Goal: Task Accomplishment & Management: Manage account settings

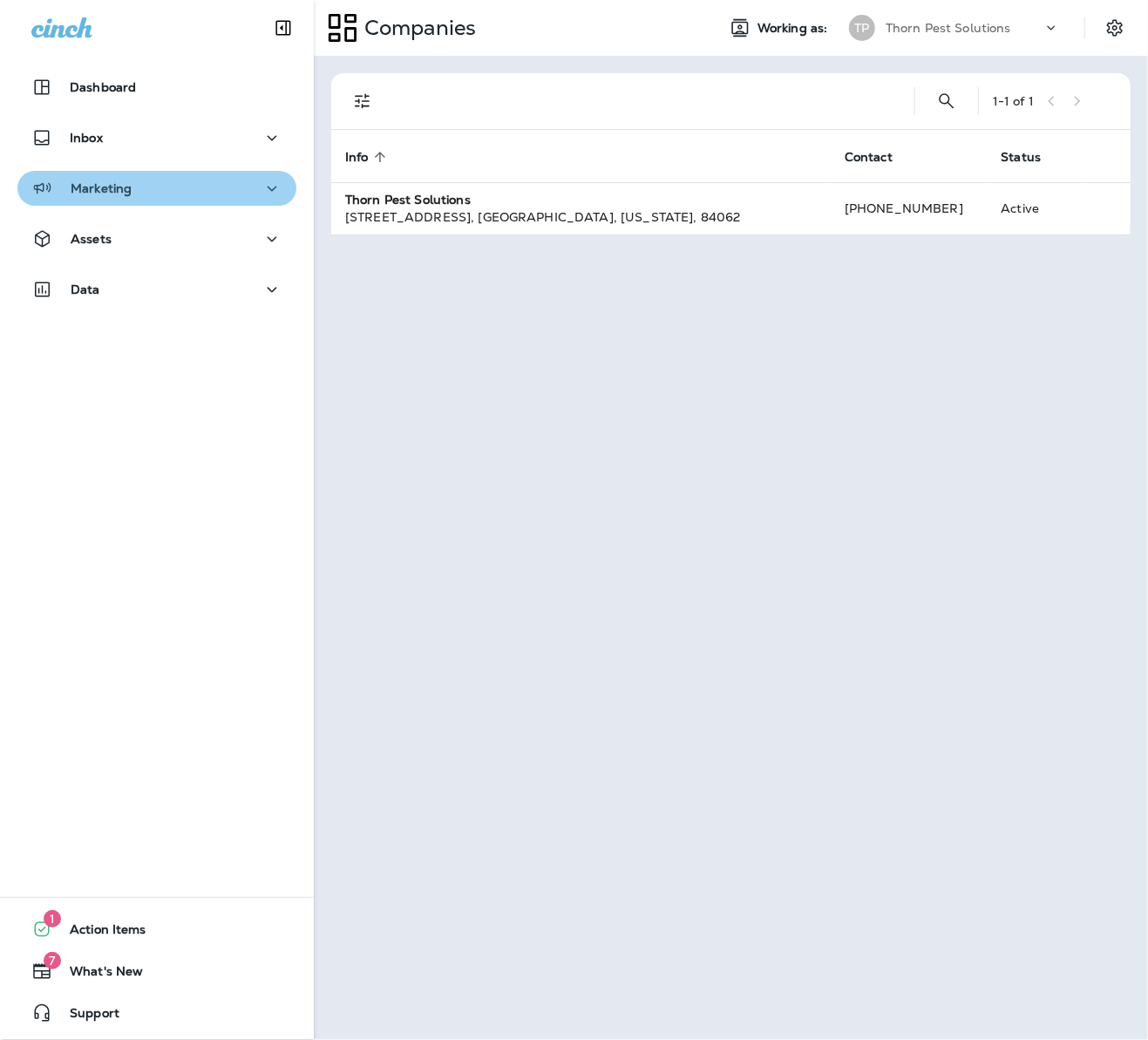
click at [262, 186] on icon "button" at bounding box center [272, 188] width 21 height 22
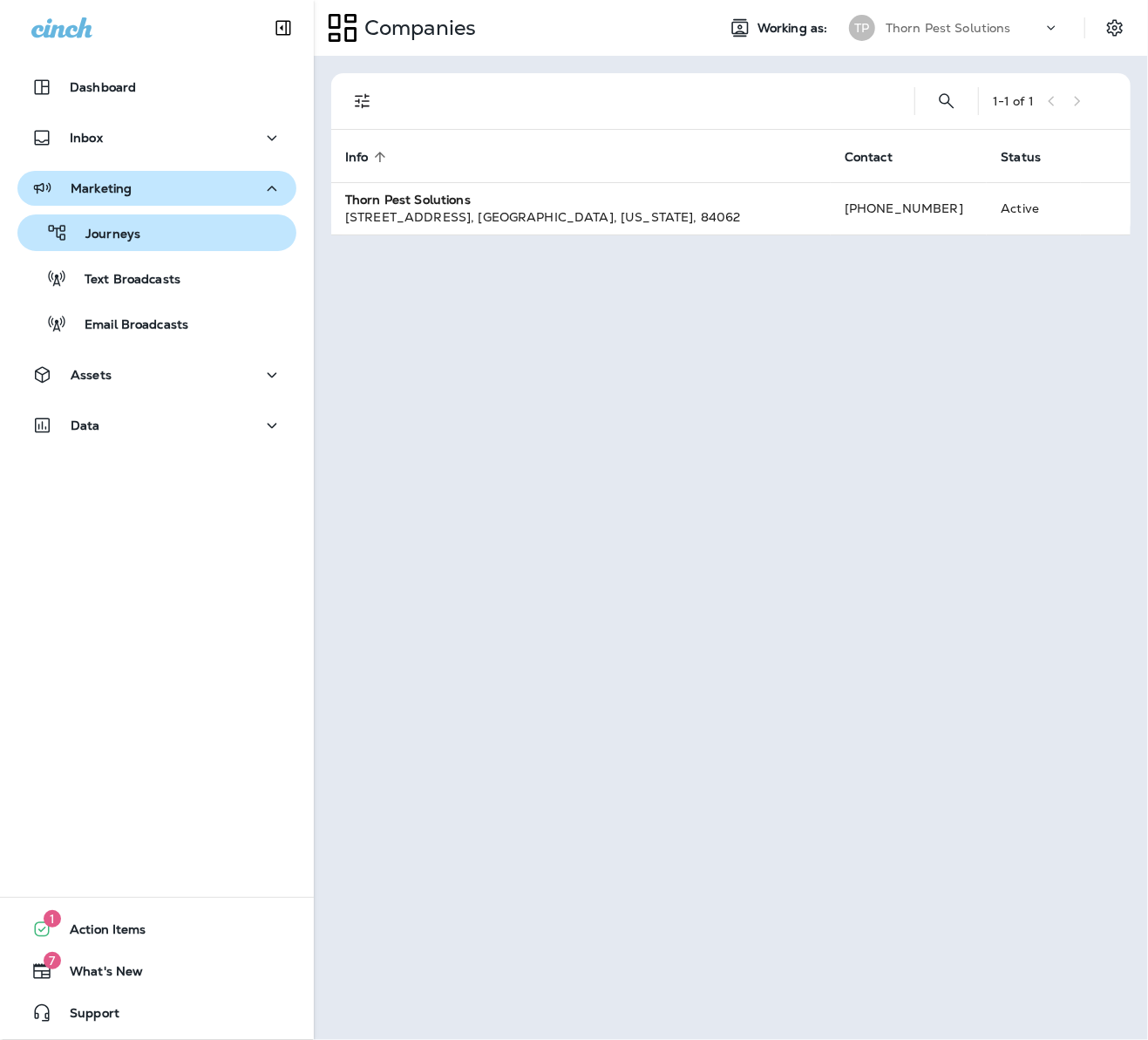
click at [172, 234] on div "Journeys" at bounding box center [157, 232] width 265 height 26
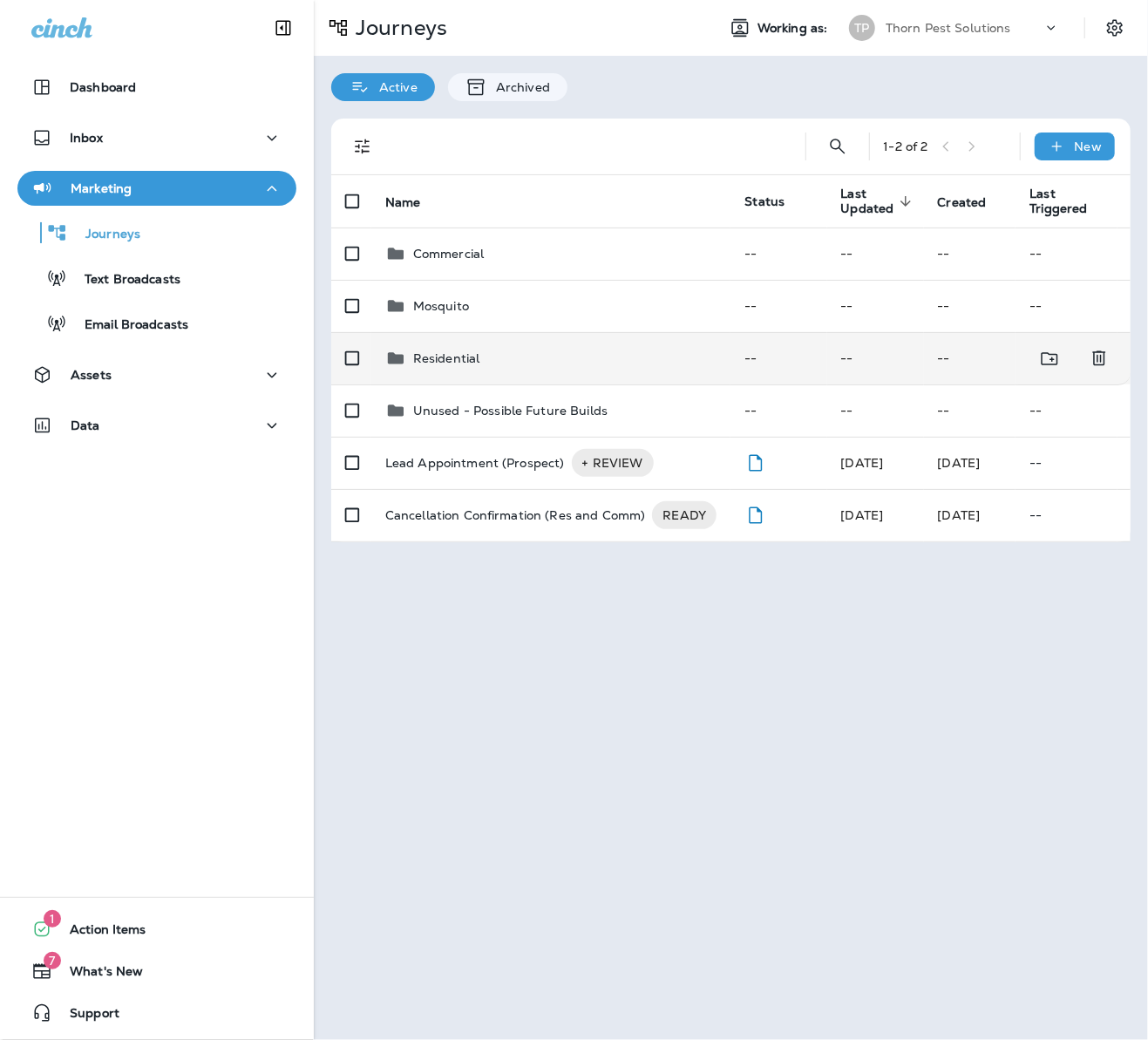
click at [590, 349] on div "Residential" at bounding box center [551, 358] width 332 height 21
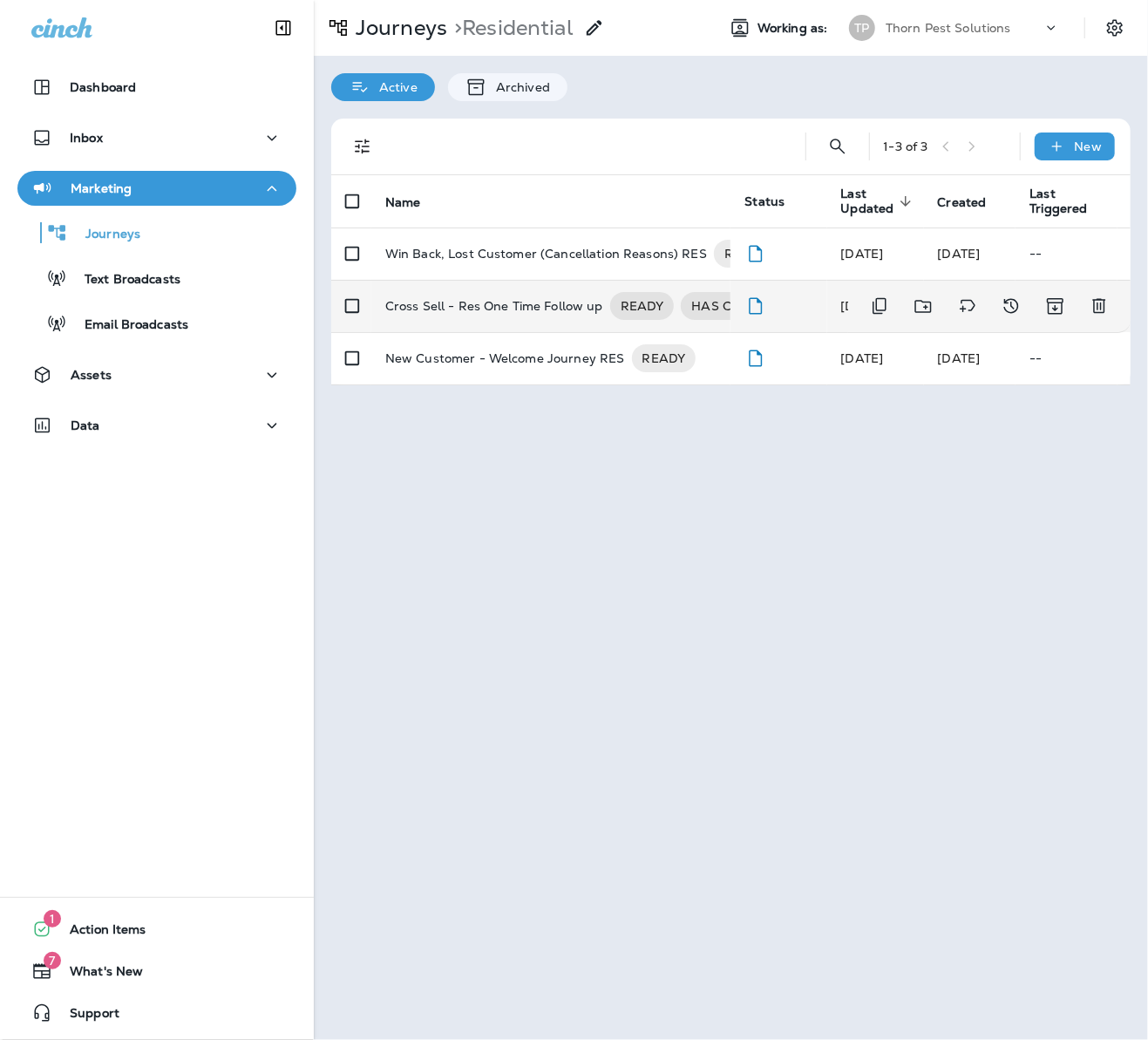
click at [511, 292] on p "Cross Sell - Res One Time Follow up" at bounding box center [494, 305] width 218 height 28
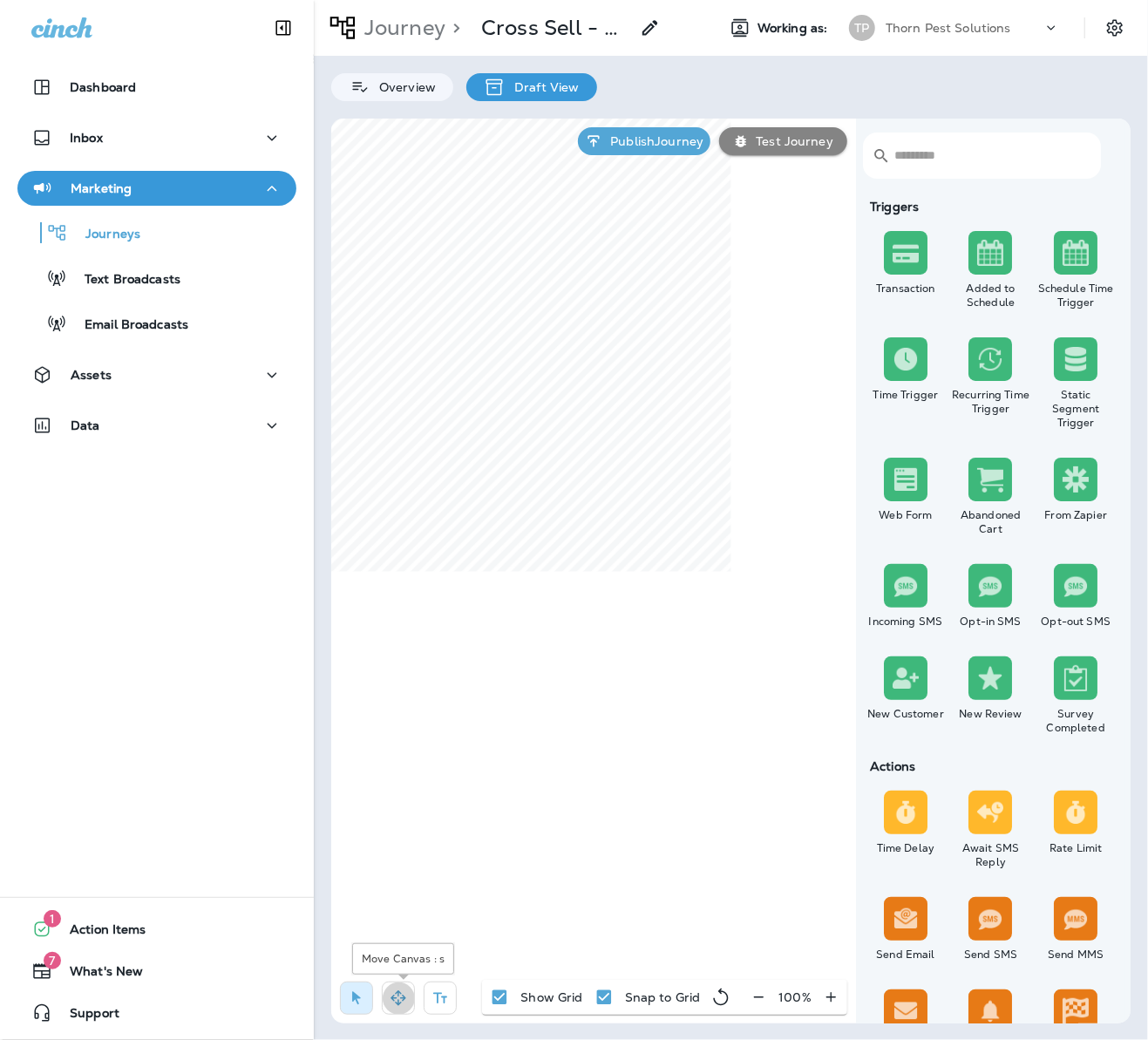
drag, startPoint x: 400, startPoint y: 983, endPoint x: 433, endPoint y: 942, distance: 52.6
click at [401, 983] on button "button" at bounding box center [398, 997] width 33 height 33
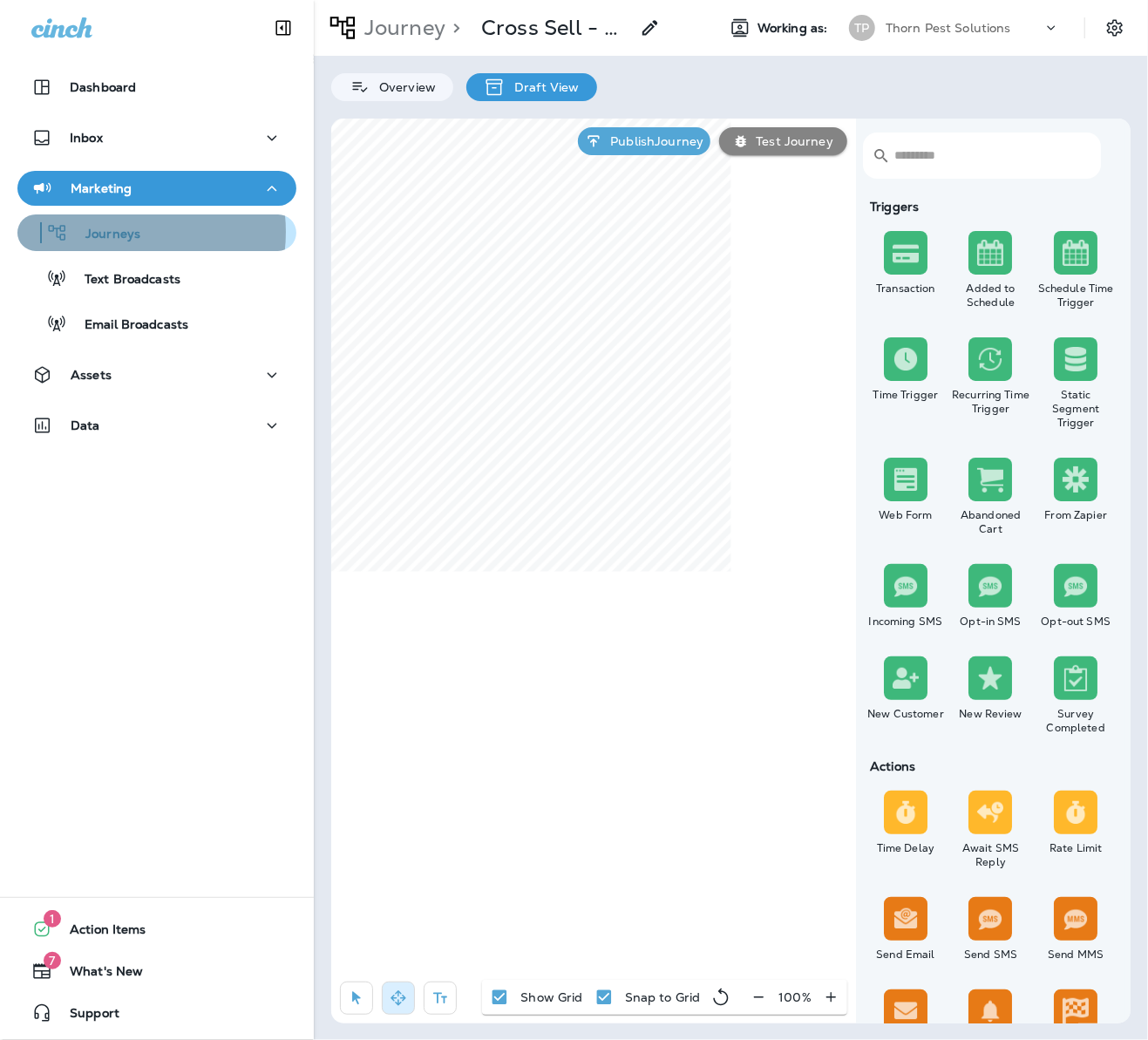
click at [119, 232] on p "Journeys" at bounding box center [104, 234] width 72 height 16
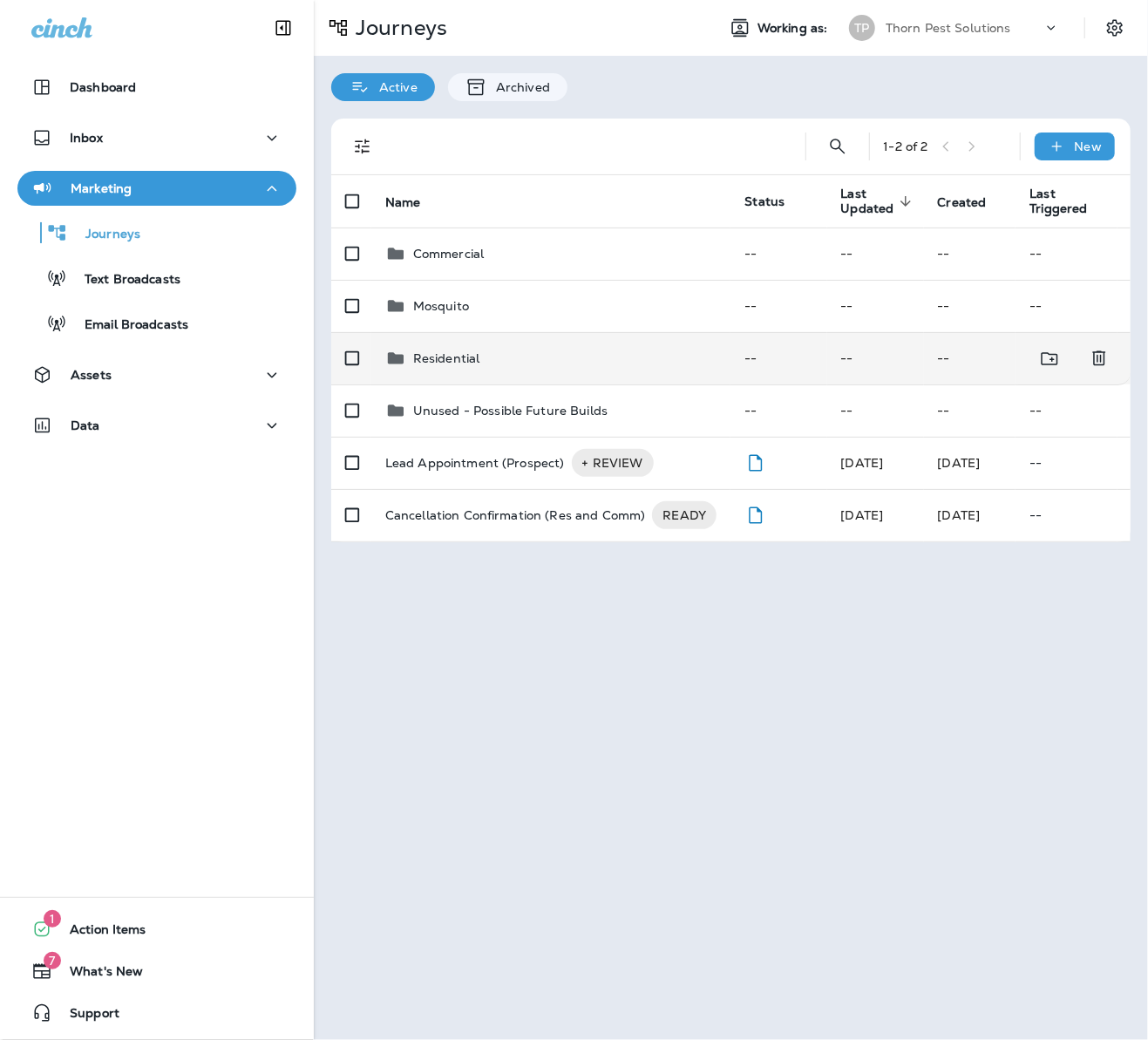
click at [537, 359] on td "Residential" at bounding box center [551, 358] width 360 height 52
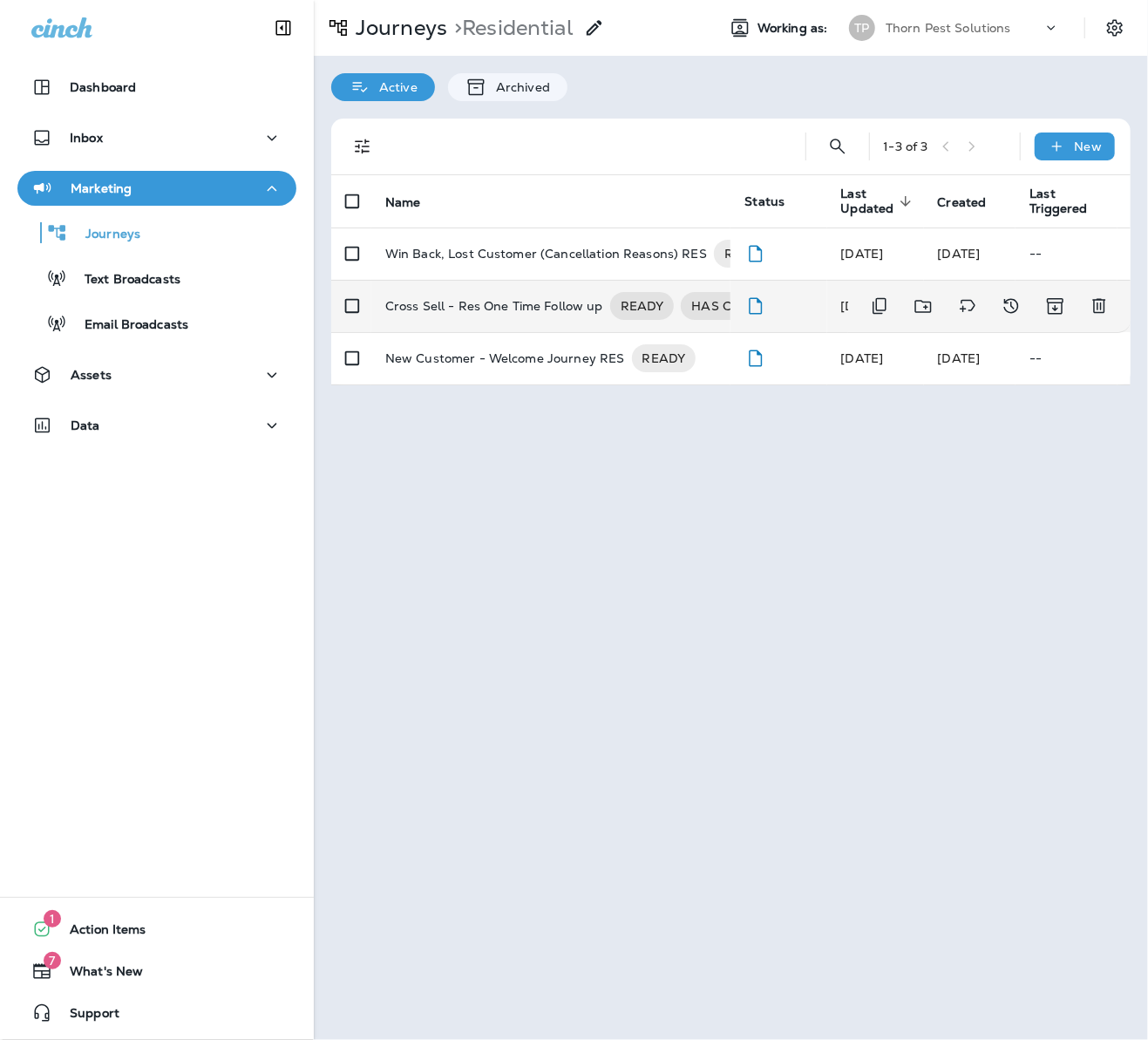
click at [527, 296] on p "Cross Sell - Res One Time Follow up" at bounding box center [494, 305] width 218 height 28
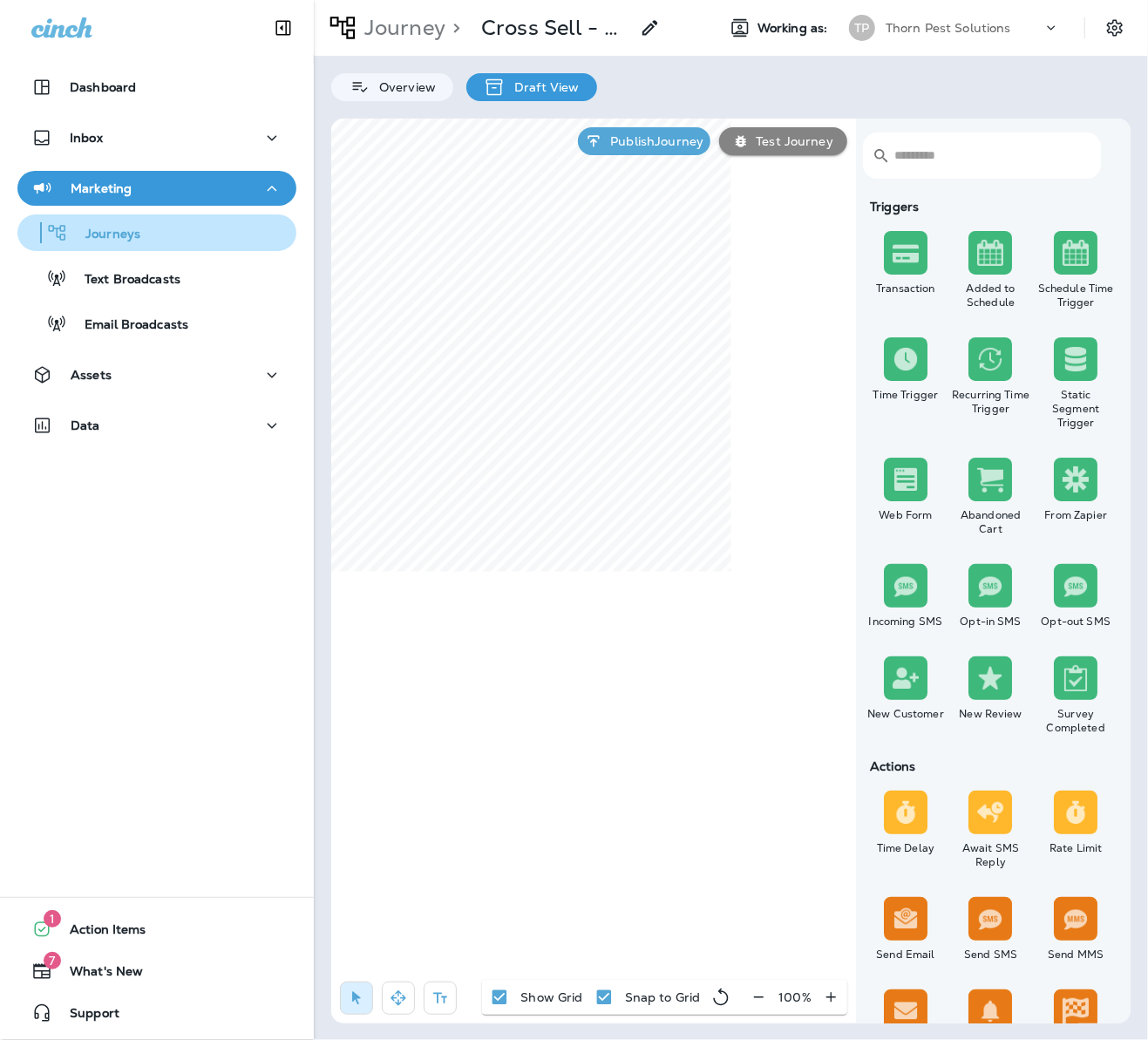
click at [113, 233] on p "Journeys" at bounding box center [104, 234] width 72 height 16
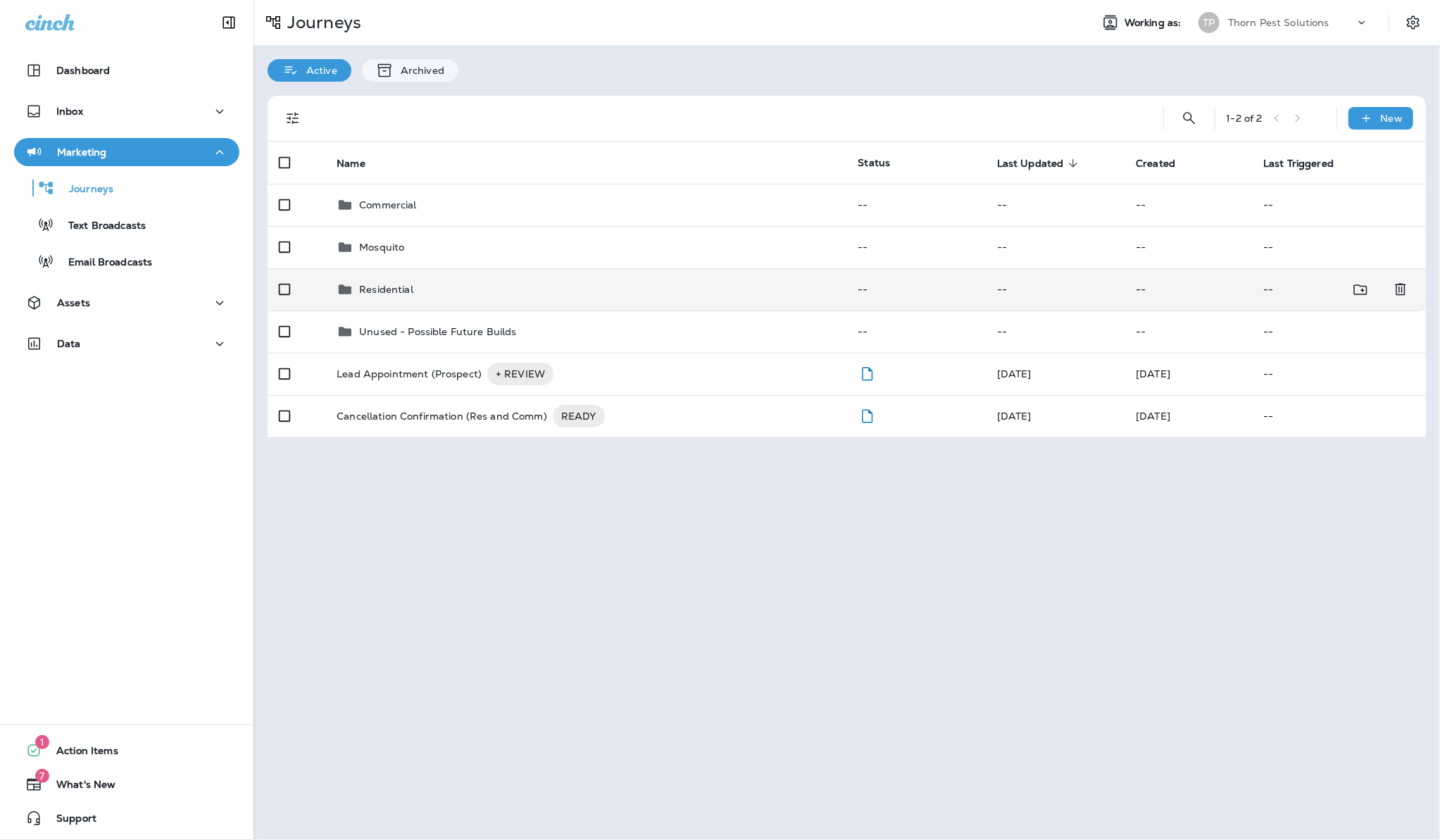
click at [539, 294] on td "Residential" at bounding box center [586, 289] width 521 height 42
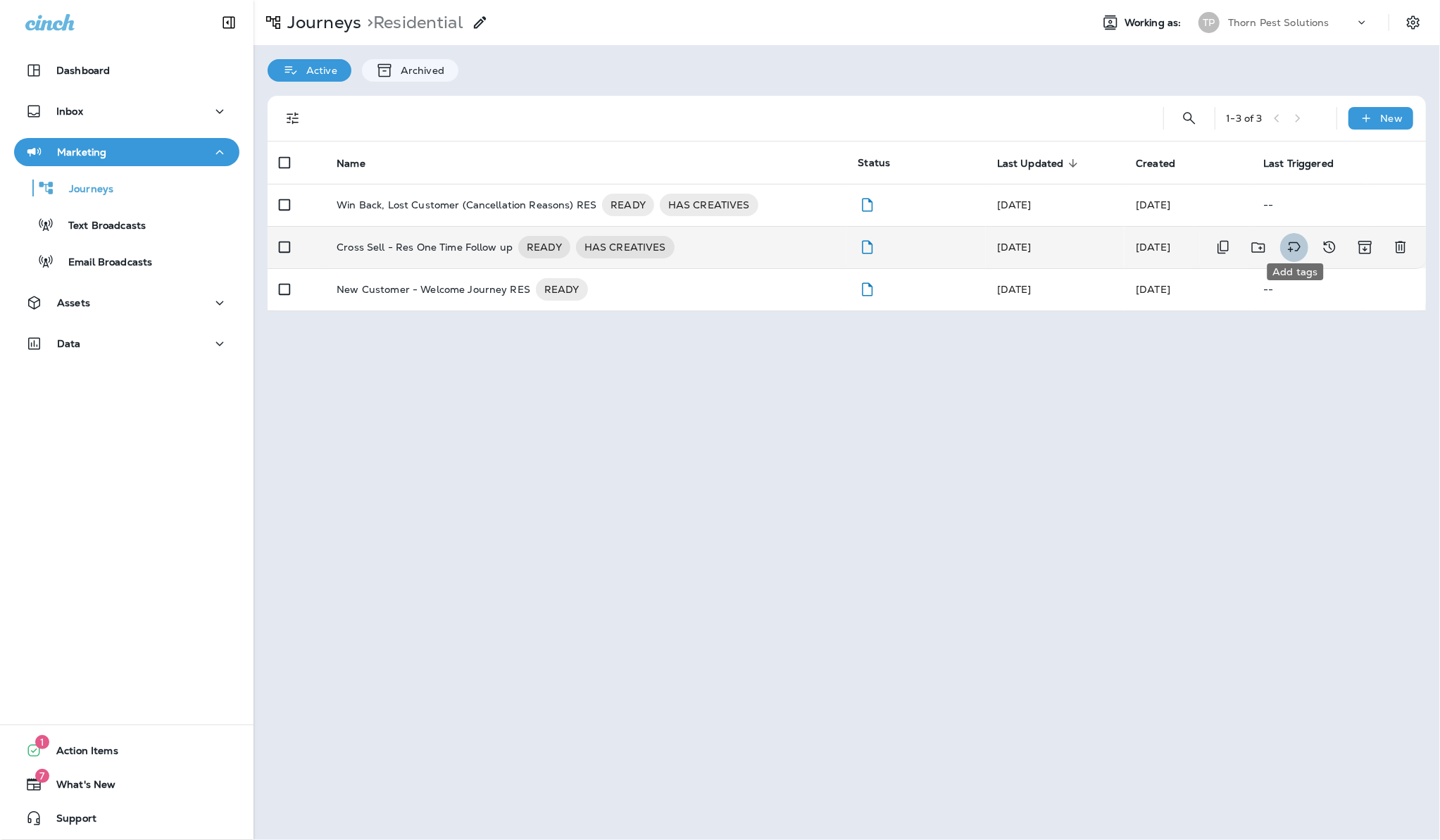
click at [1039, 242] on button "Add tags" at bounding box center [1294, 247] width 28 height 29
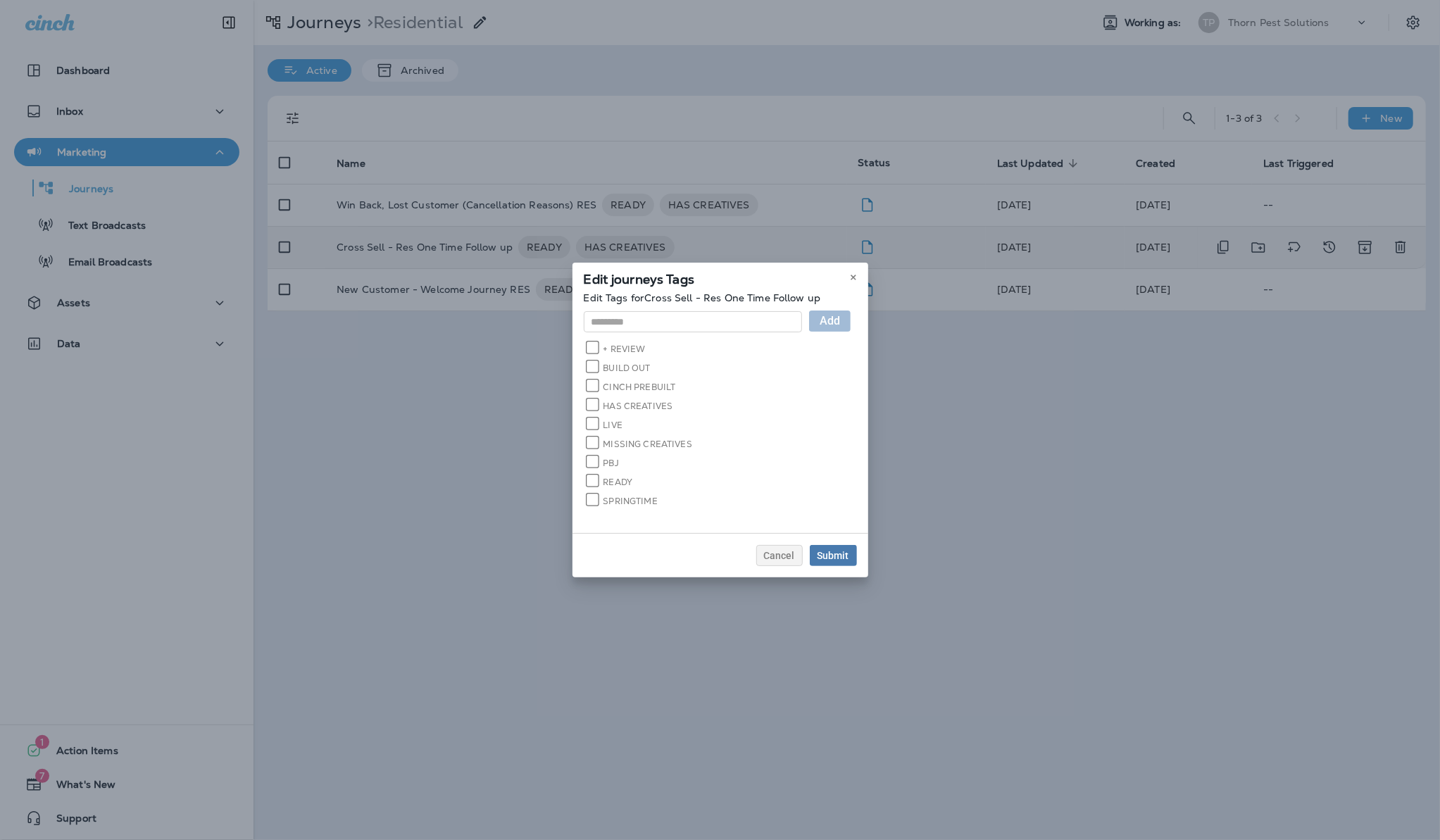
click at [587, 493] on label "SPRINGTIME" at bounding box center [623, 500] width 71 height 13
click at [850, 553] on div "Submit" at bounding box center [833, 555] width 32 height 10
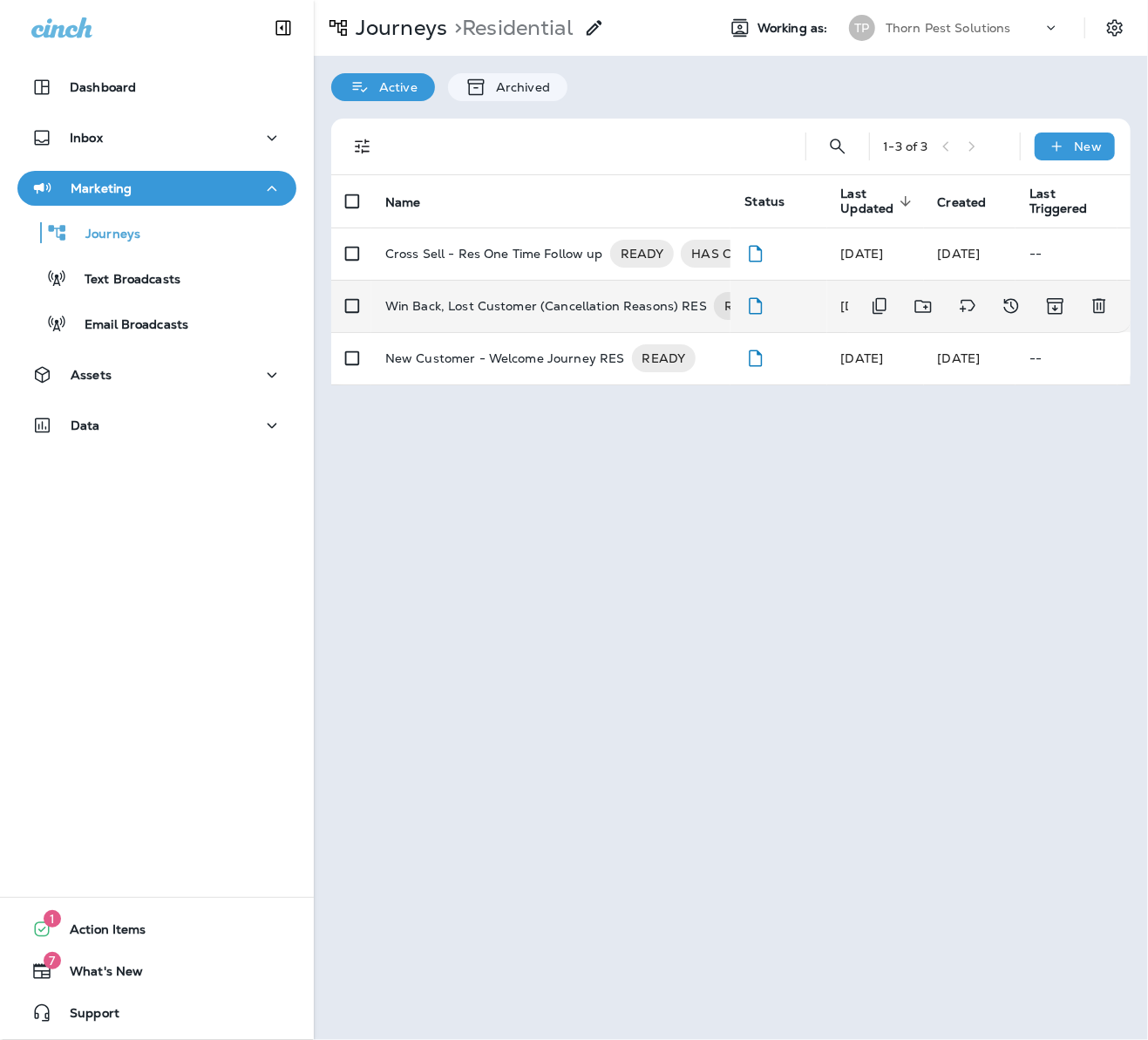
click at [566, 301] on p "Win Back, Lost Customer (Cancellation Reasons) RES" at bounding box center [546, 305] width 322 height 28
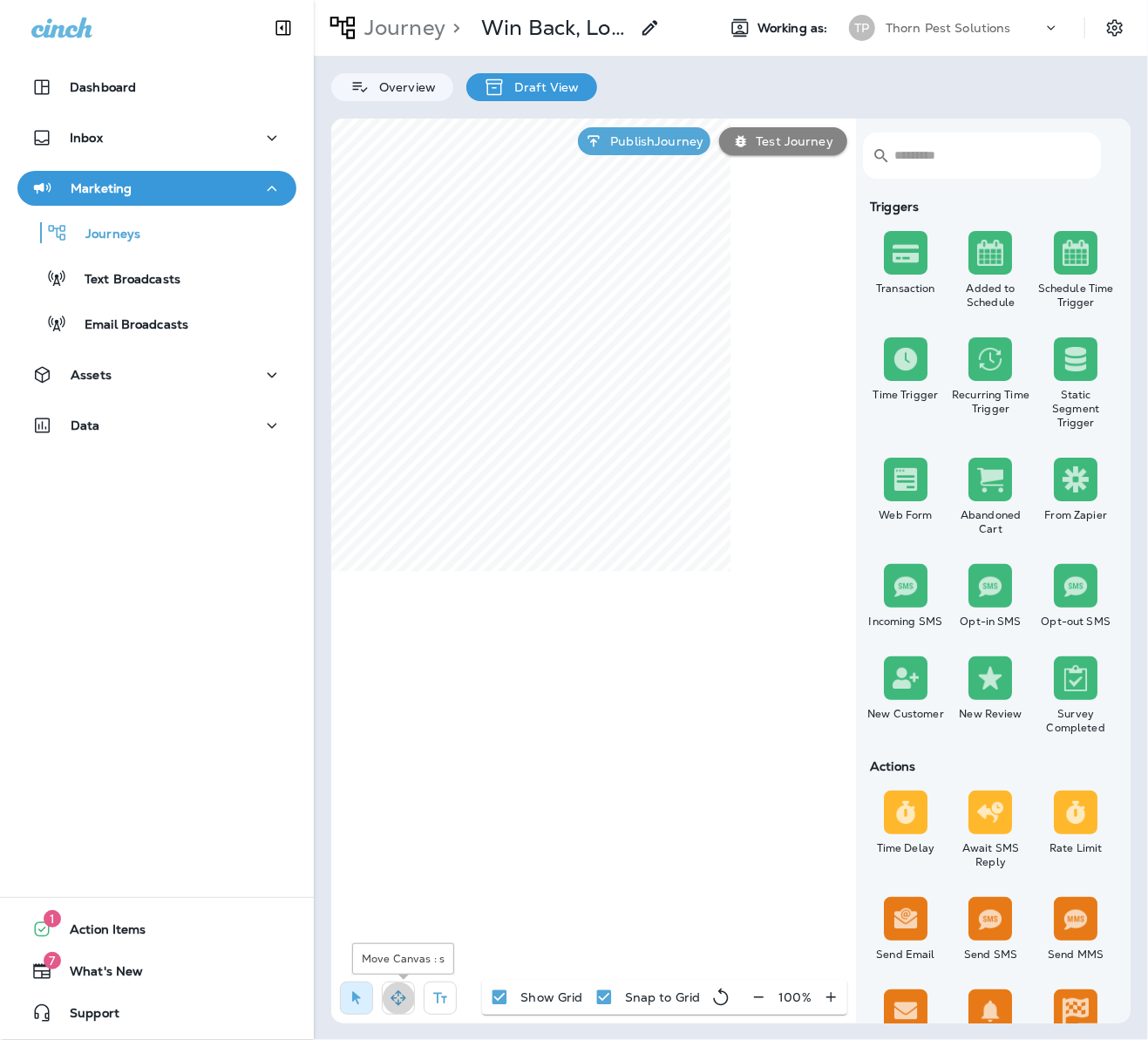
click at [403, 991] on icon "button" at bounding box center [398, 998] width 15 height 15
click at [314, 360] on div "Journey > Win Back, Lost Customer (Cancellation Reasons) RES Working as: TP Tho…" at bounding box center [731, 520] width 835 height 1040
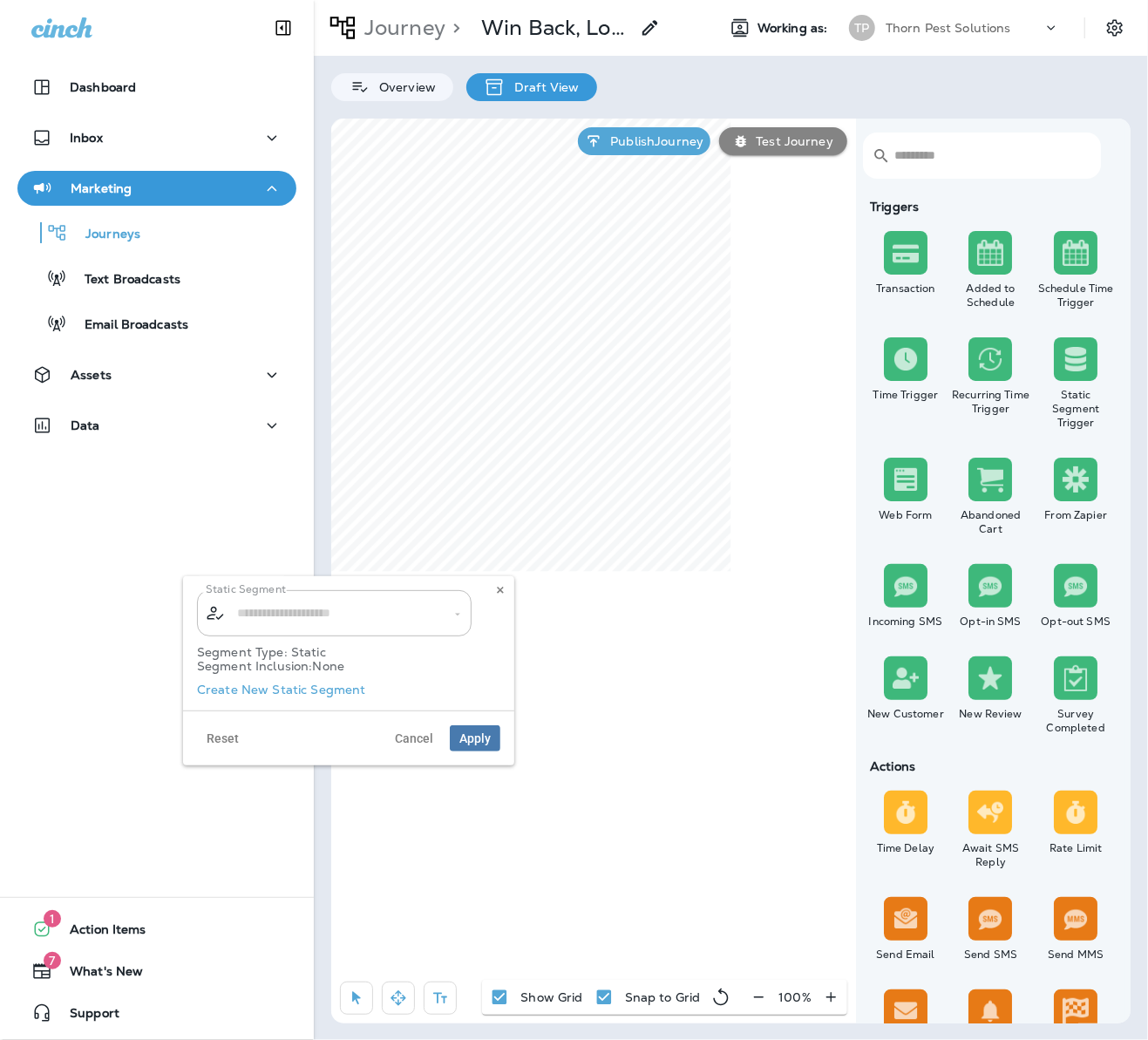
type input "**********"
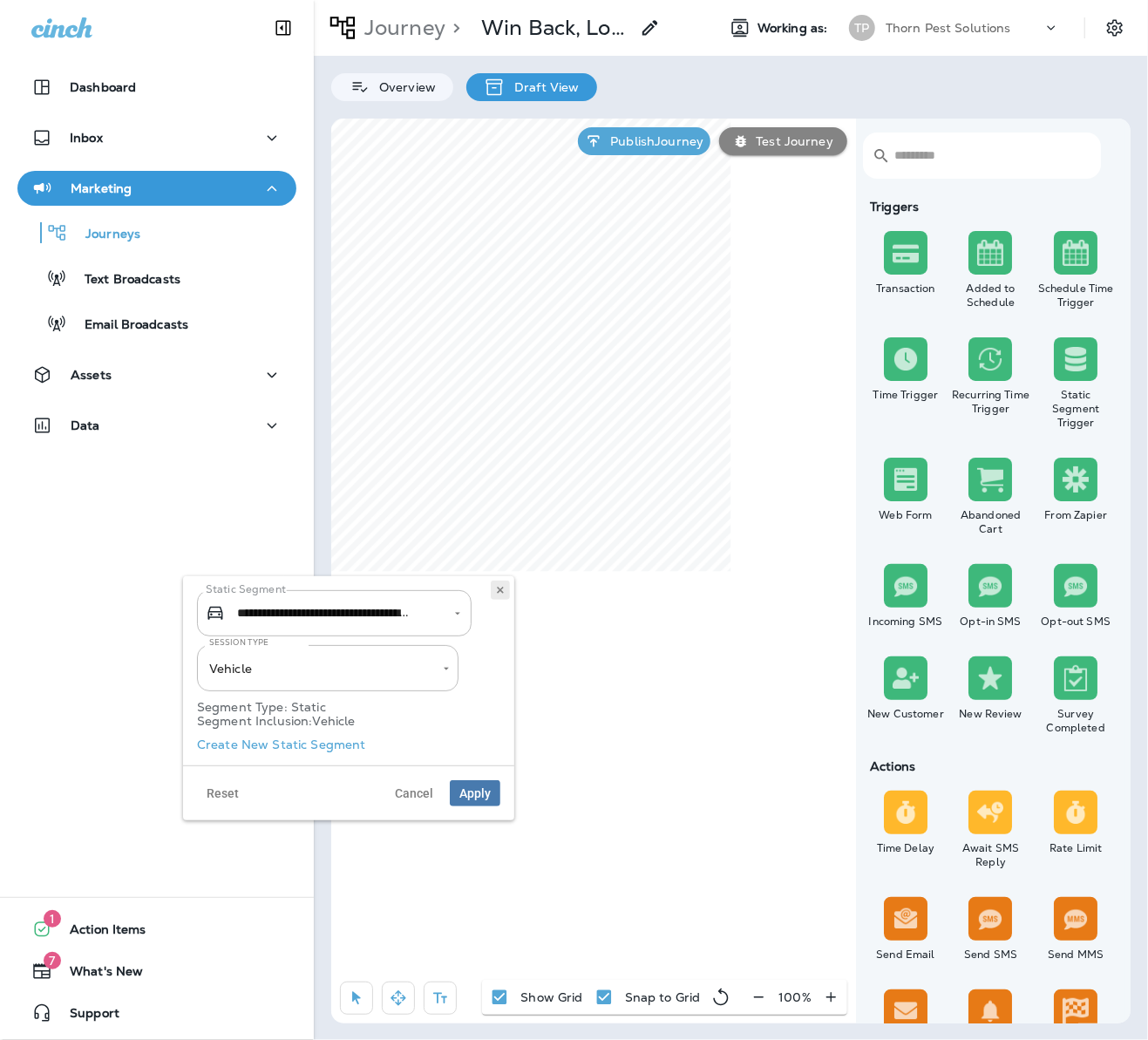
click at [500, 593] on icon at bounding box center [500, 590] width 10 height 10
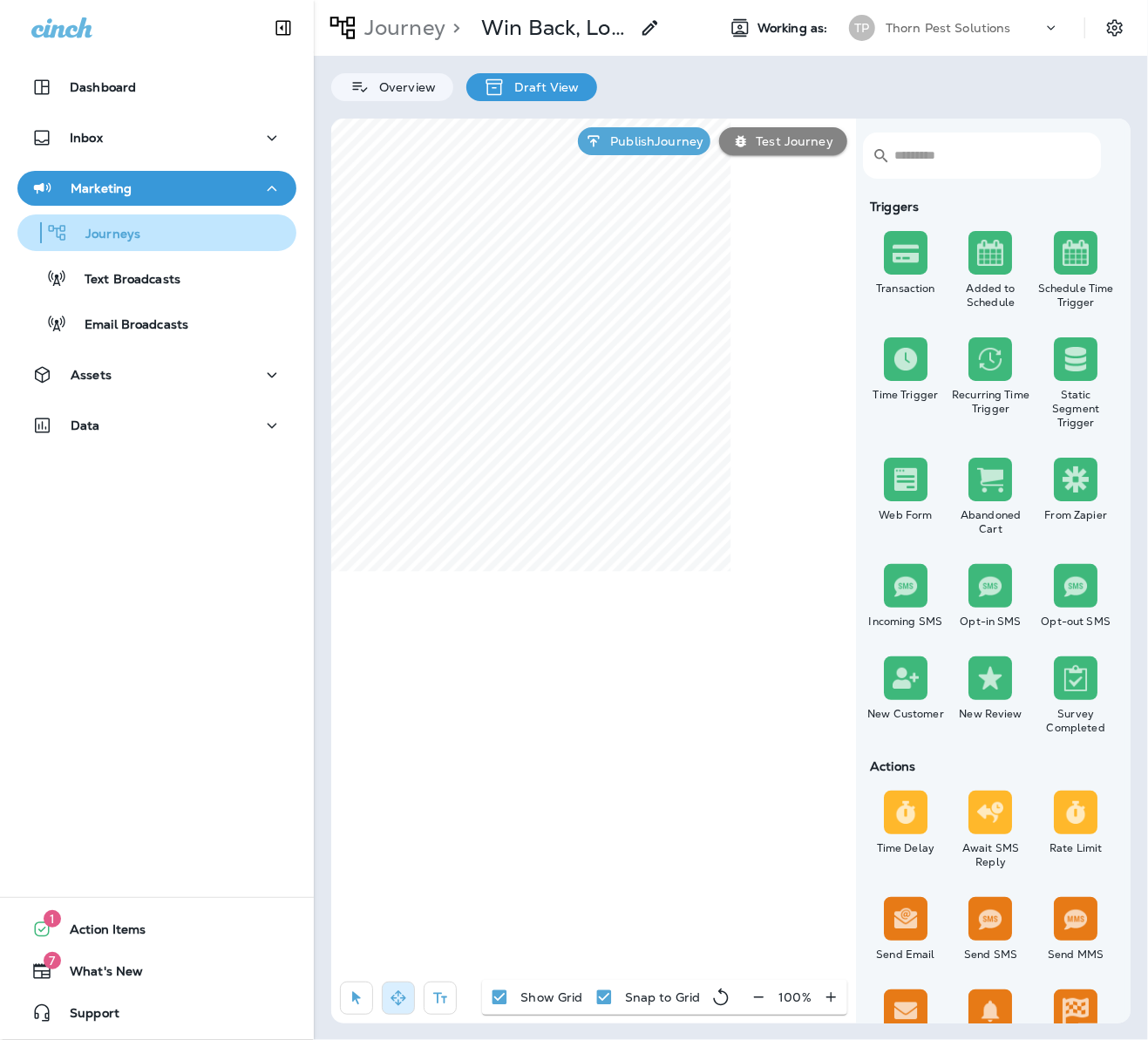
click at [124, 235] on p "Journeys" at bounding box center [104, 234] width 72 height 16
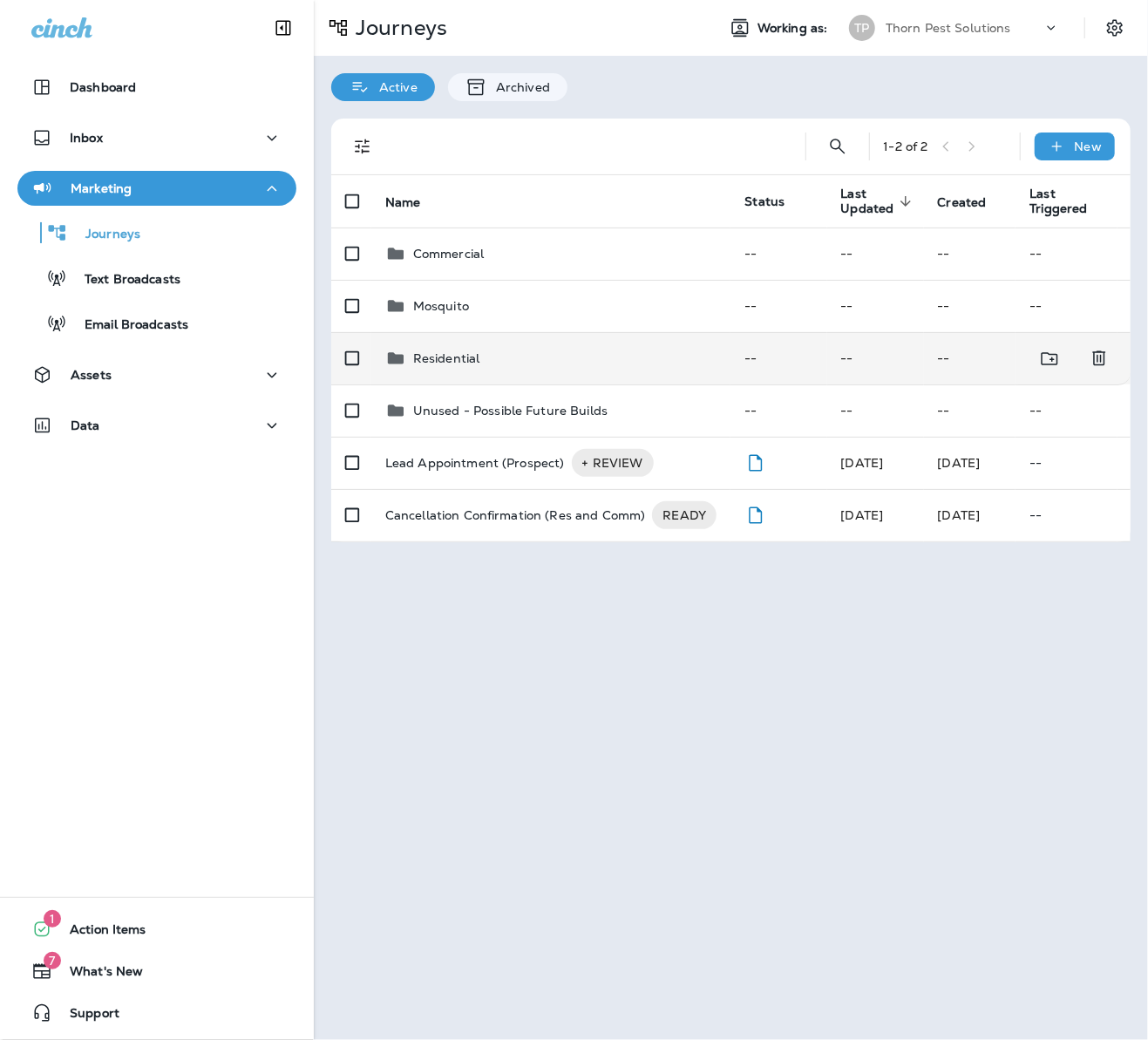
click at [535, 347] on div "Residential" at bounding box center [551, 358] width 332 height 21
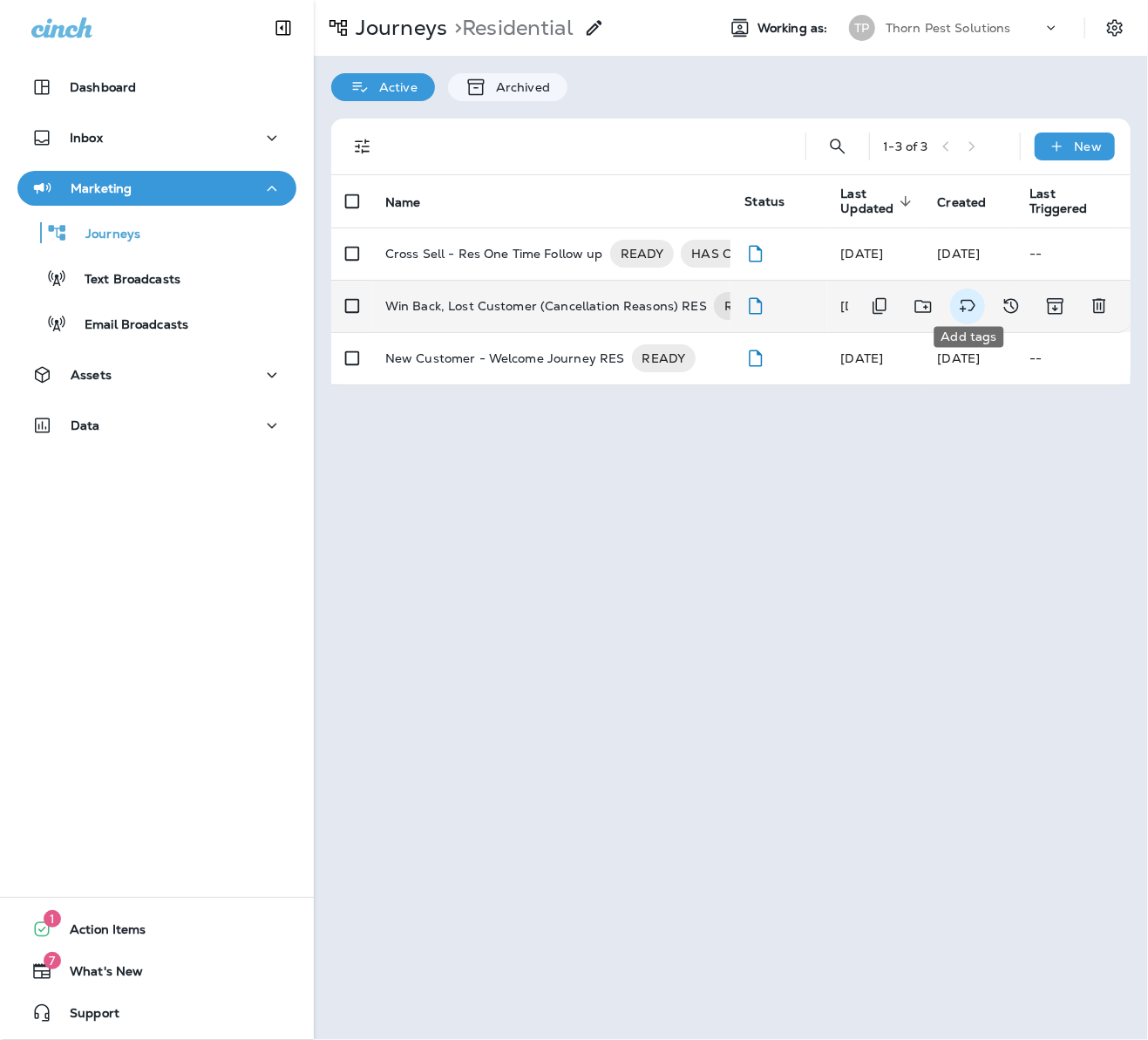
click at [971, 297] on icon "Add tags" at bounding box center [968, 306] width 21 height 21
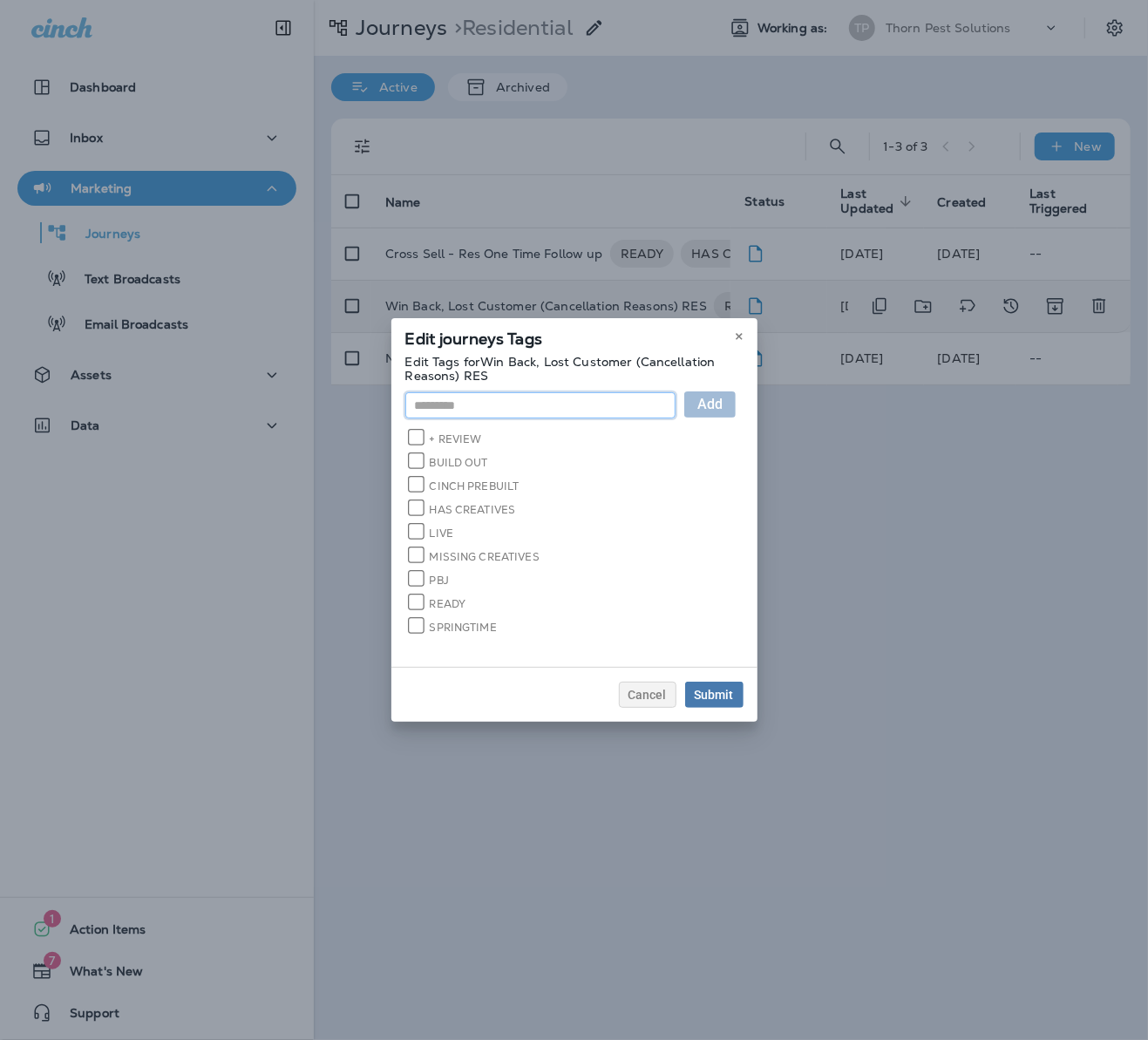
click at [635, 406] on input "text" at bounding box center [541, 404] width 270 height 26
type input "**********"
click at [722, 402] on span "Add" at bounding box center [710, 404] width 26 height 14
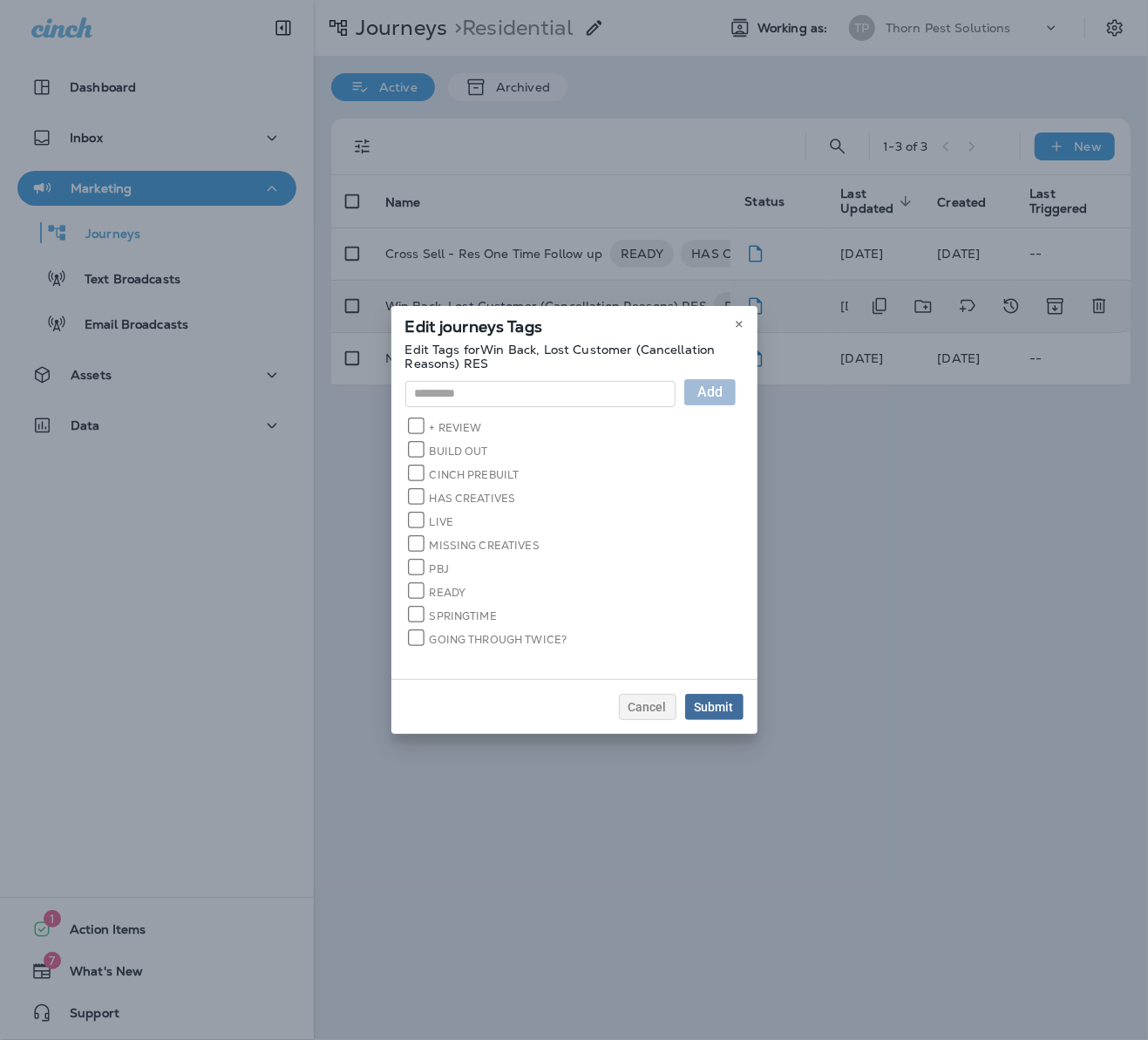
click at [743, 702] on button "Submit" at bounding box center [714, 706] width 58 height 26
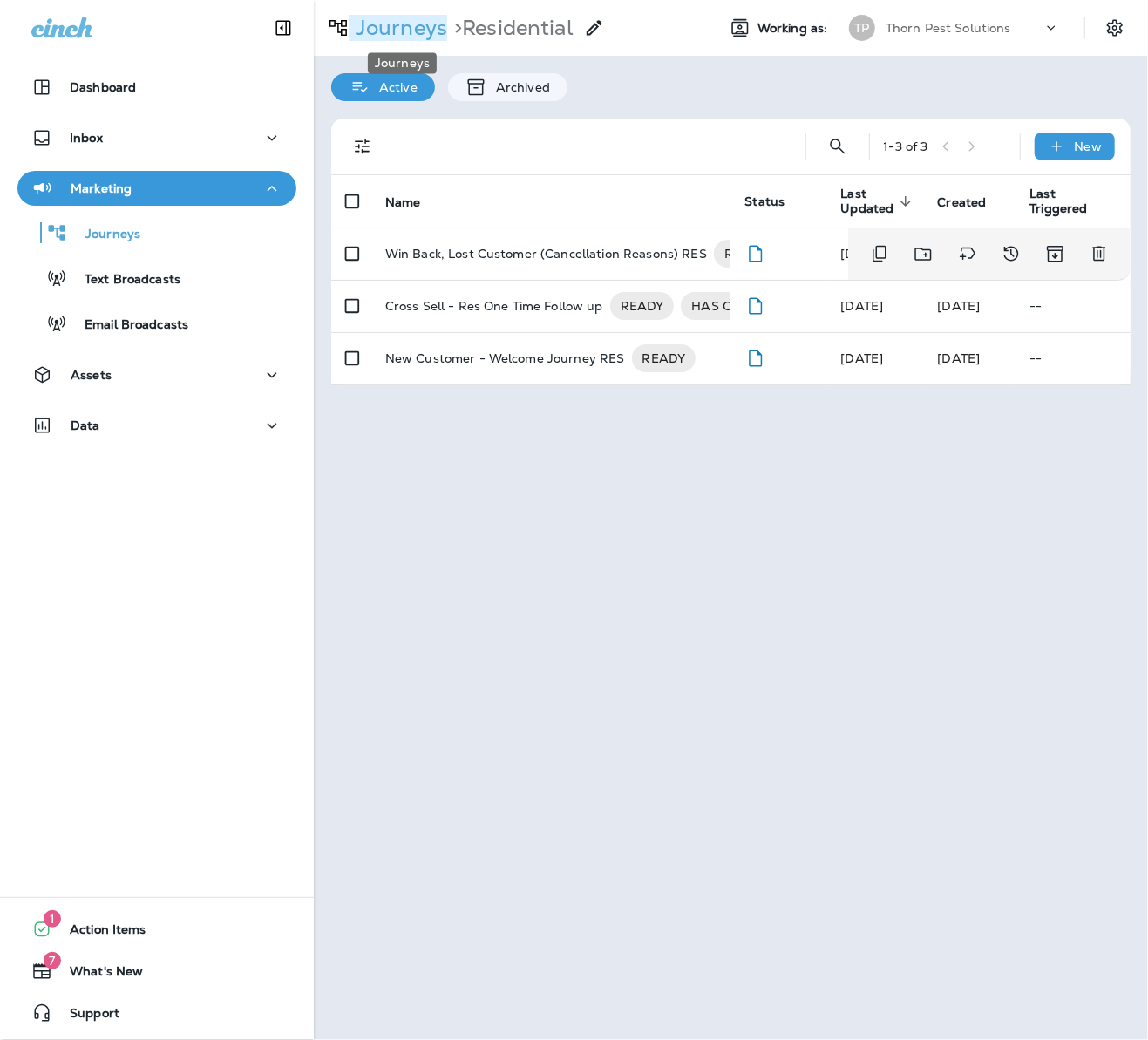
click at [409, 29] on p "Journeys" at bounding box center [398, 28] width 99 height 26
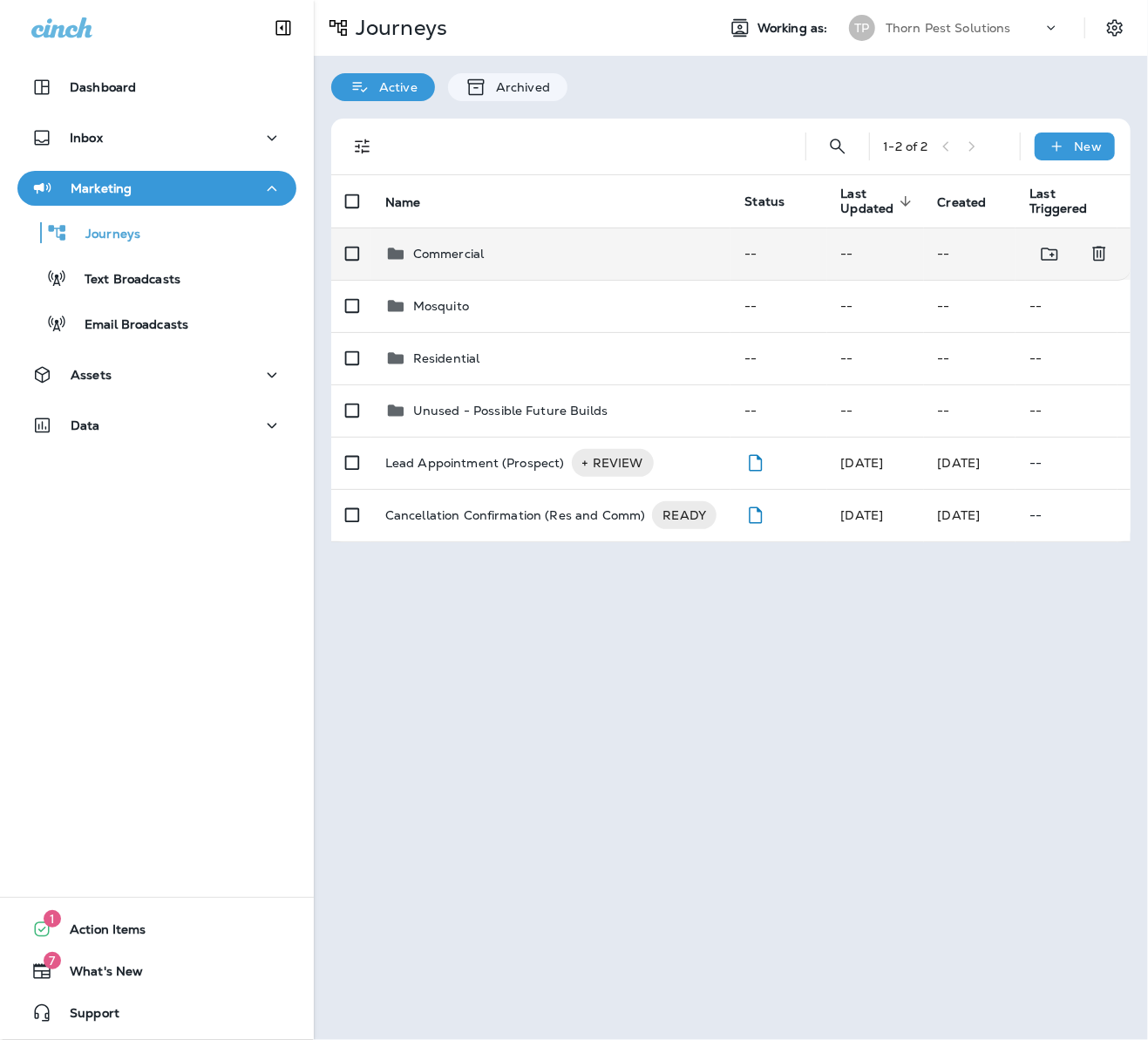
click at [472, 246] on p "Commercial" at bounding box center [448, 253] width 70 height 14
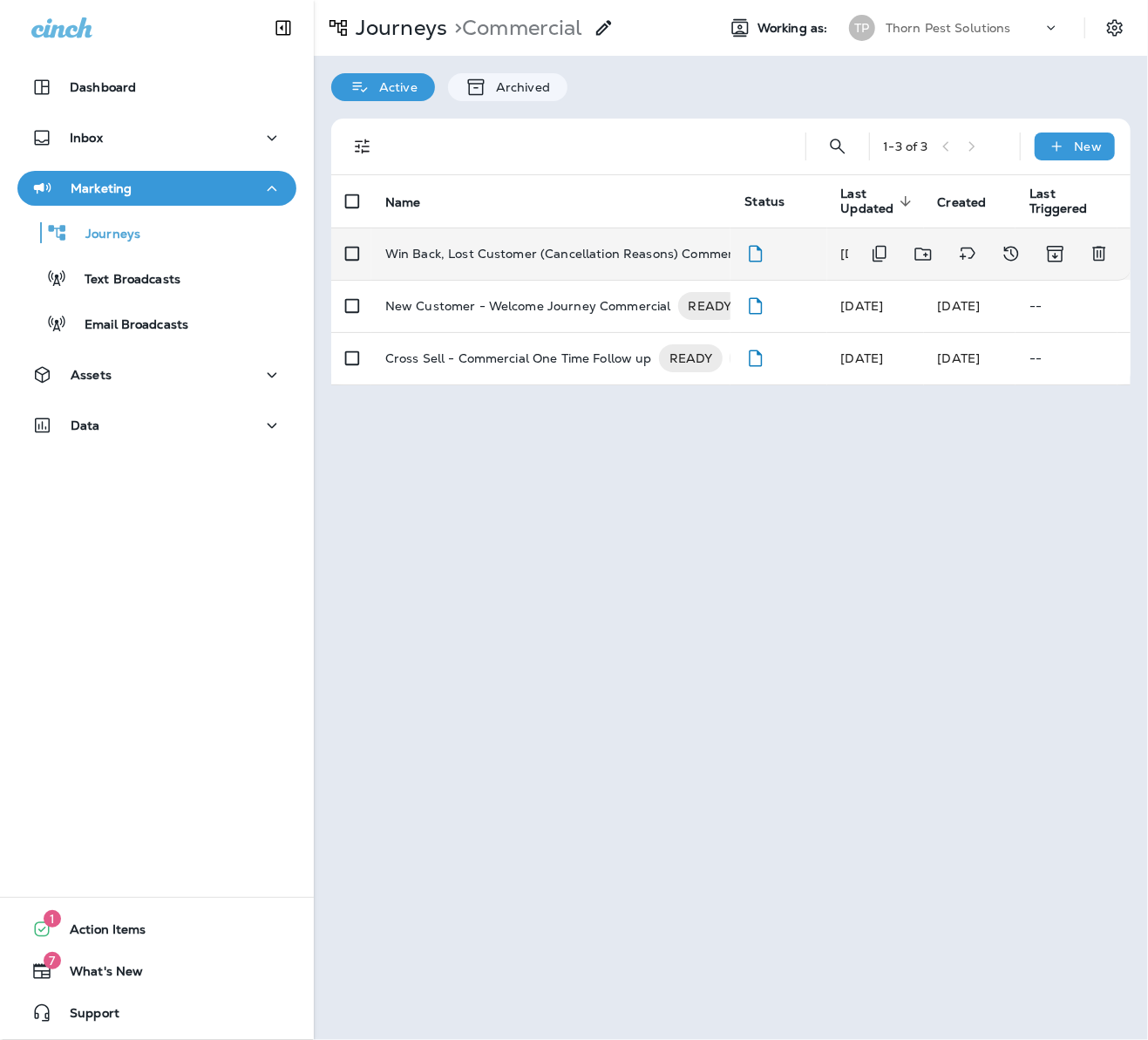
click at [507, 248] on p "Win Back, Lost Customer (Cancellation Reasons) Commercial" at bounding box center [569, 253] width 368 height 28
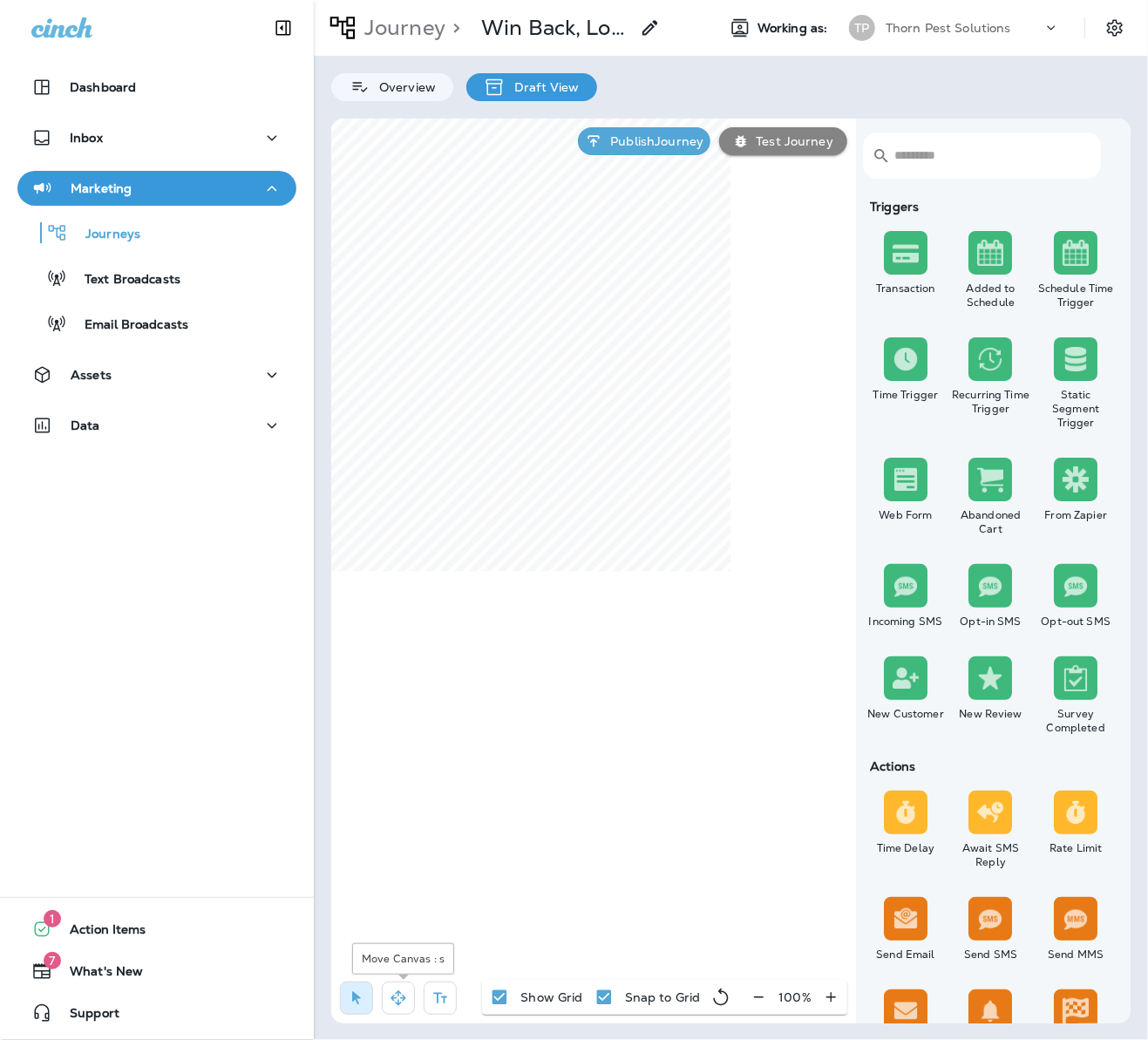
click at [399, 997] on icon "button" at bounding box center [398, 998] width 17 height 17
click at [314, 618] on div "Journey > Win Back, Lost Customer (Cancellation Reasons) Commercial Working as:…" at bounding box center [731, 520] width 835 height 1040
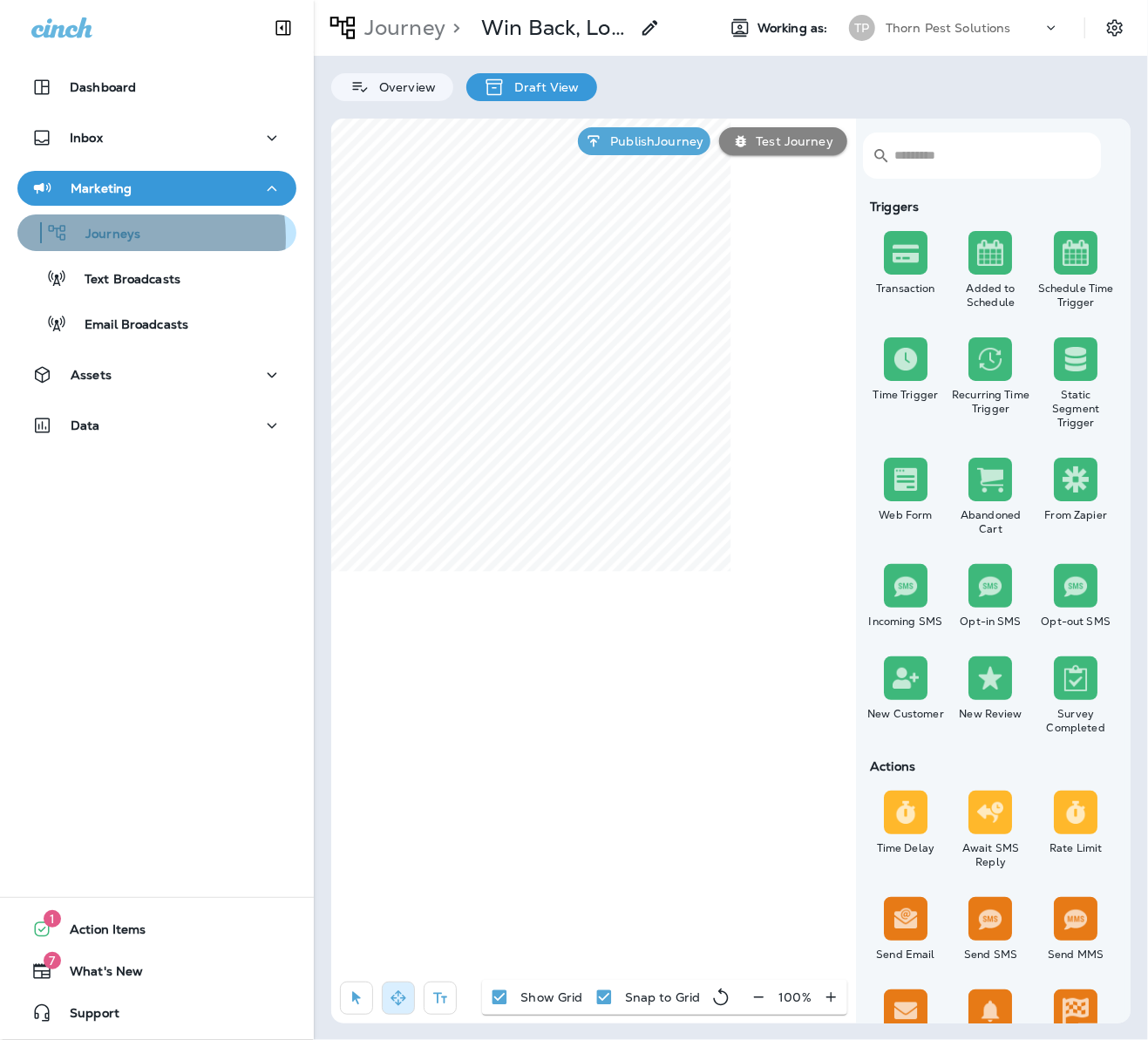
click at [109, 238] on p "Journeys" at bounding box center [104, 234] width 72 height 16
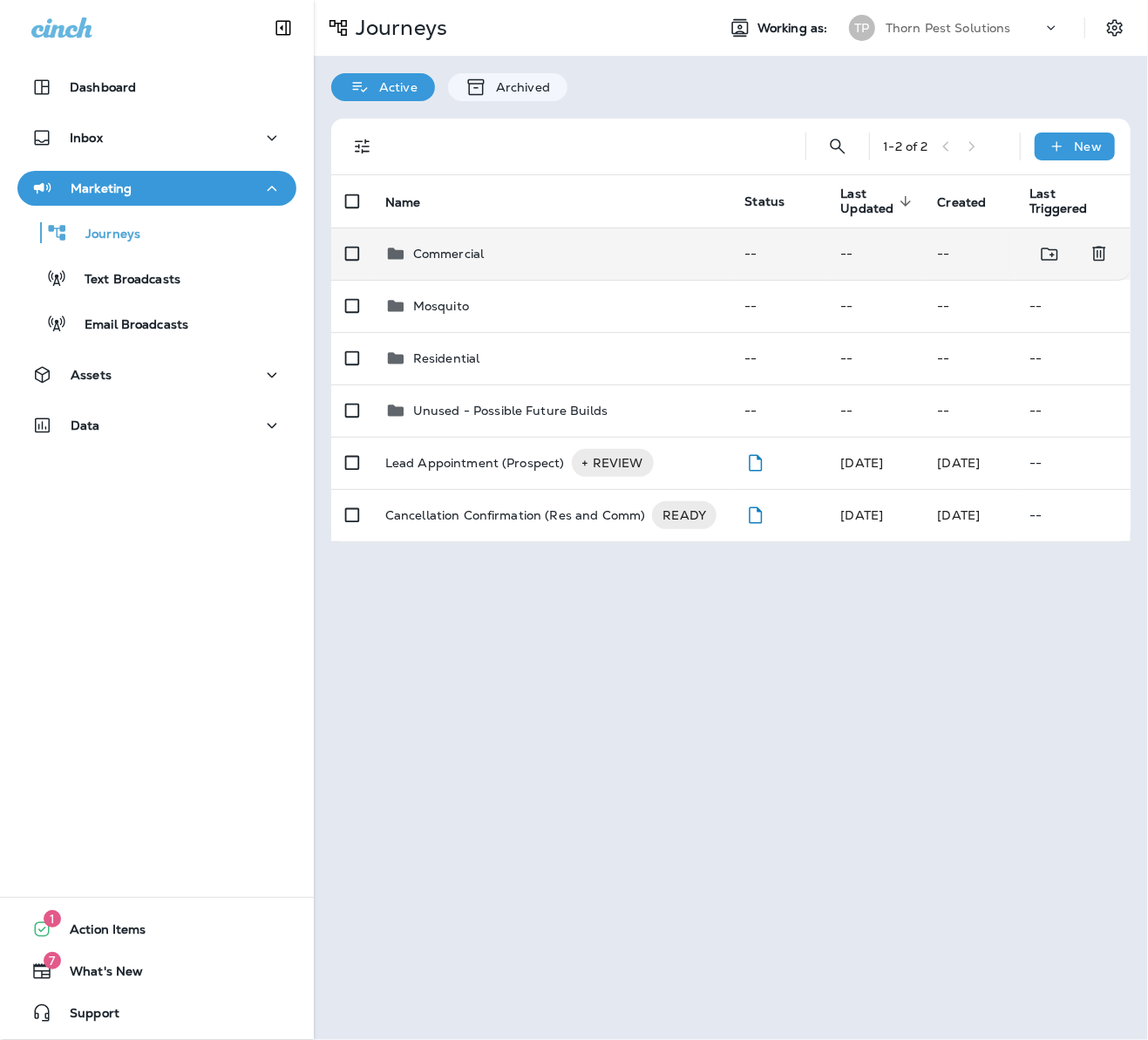
click at [520, 245] on div "Commercial" at bounding box center [551, 254] width 332 height 21
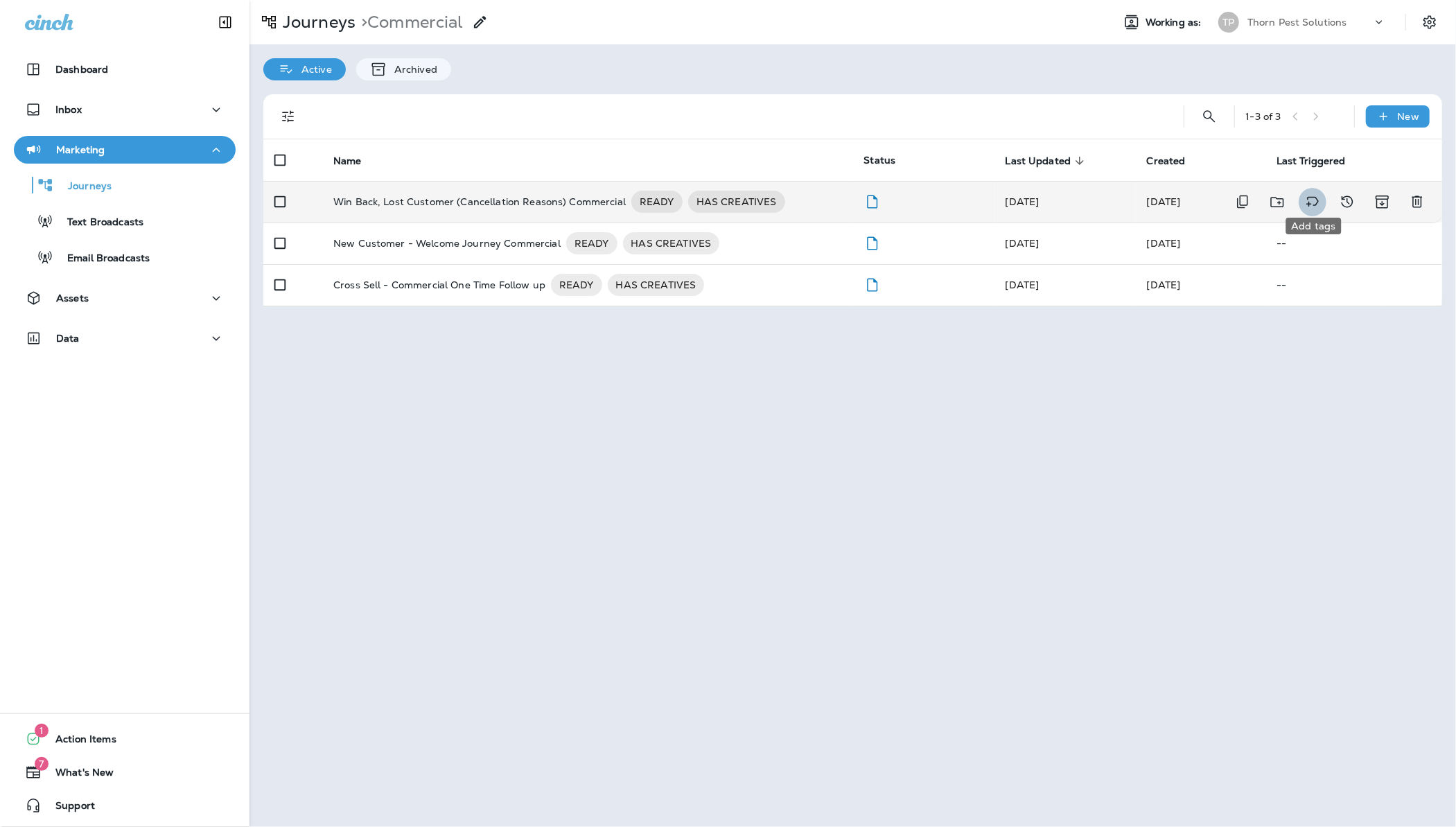
click at [1023, 194] on icon "Add tags" at bounding box center [1312, 202] width 17 height 17
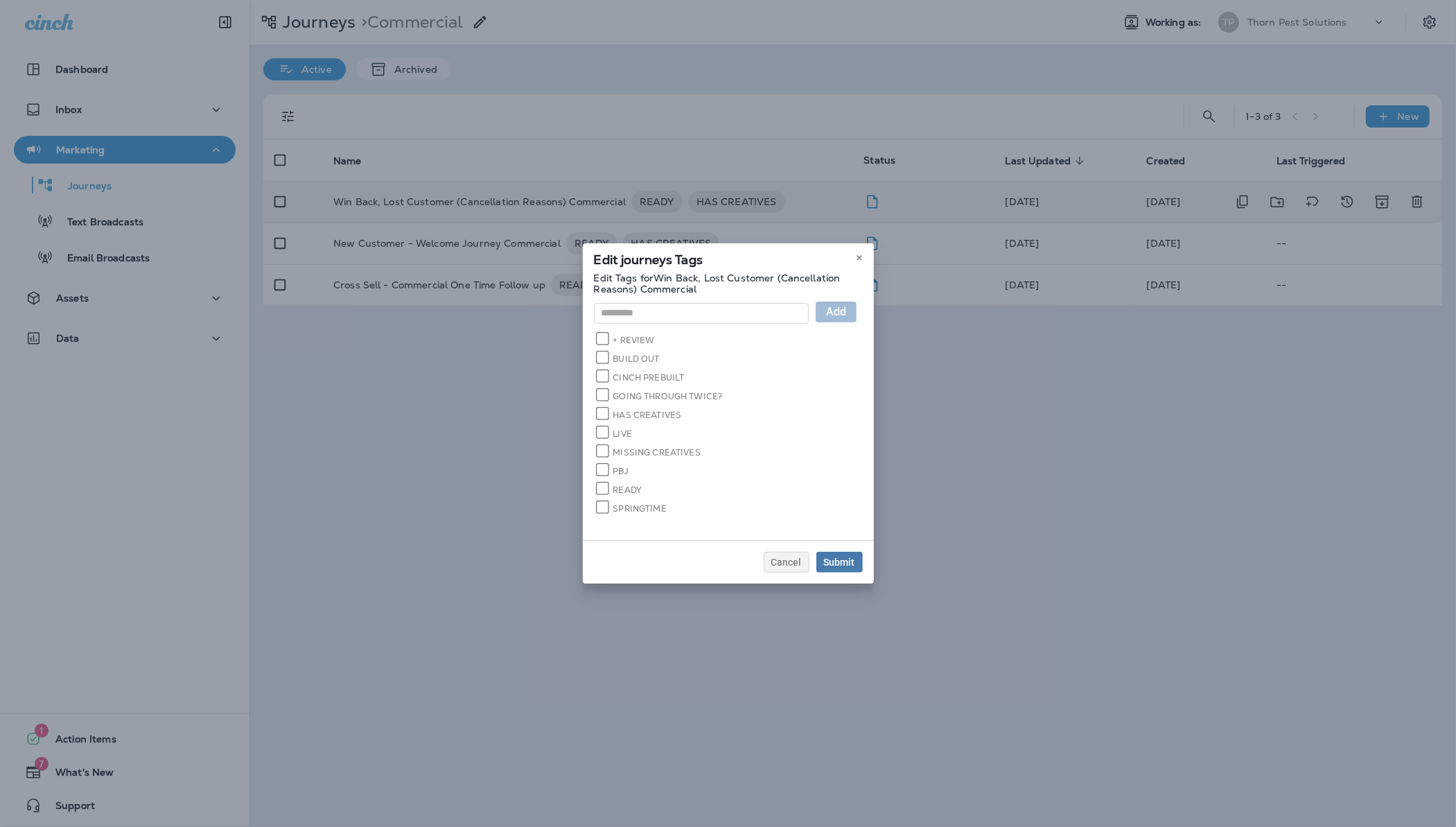
click at [614, 393] on label "GOING THROUGH TWICE?" at bounding box center [660, 395] width 126 height 13
click at [862, 565] on button "Submit" at bounding box center [839, 561] width 46 height 20
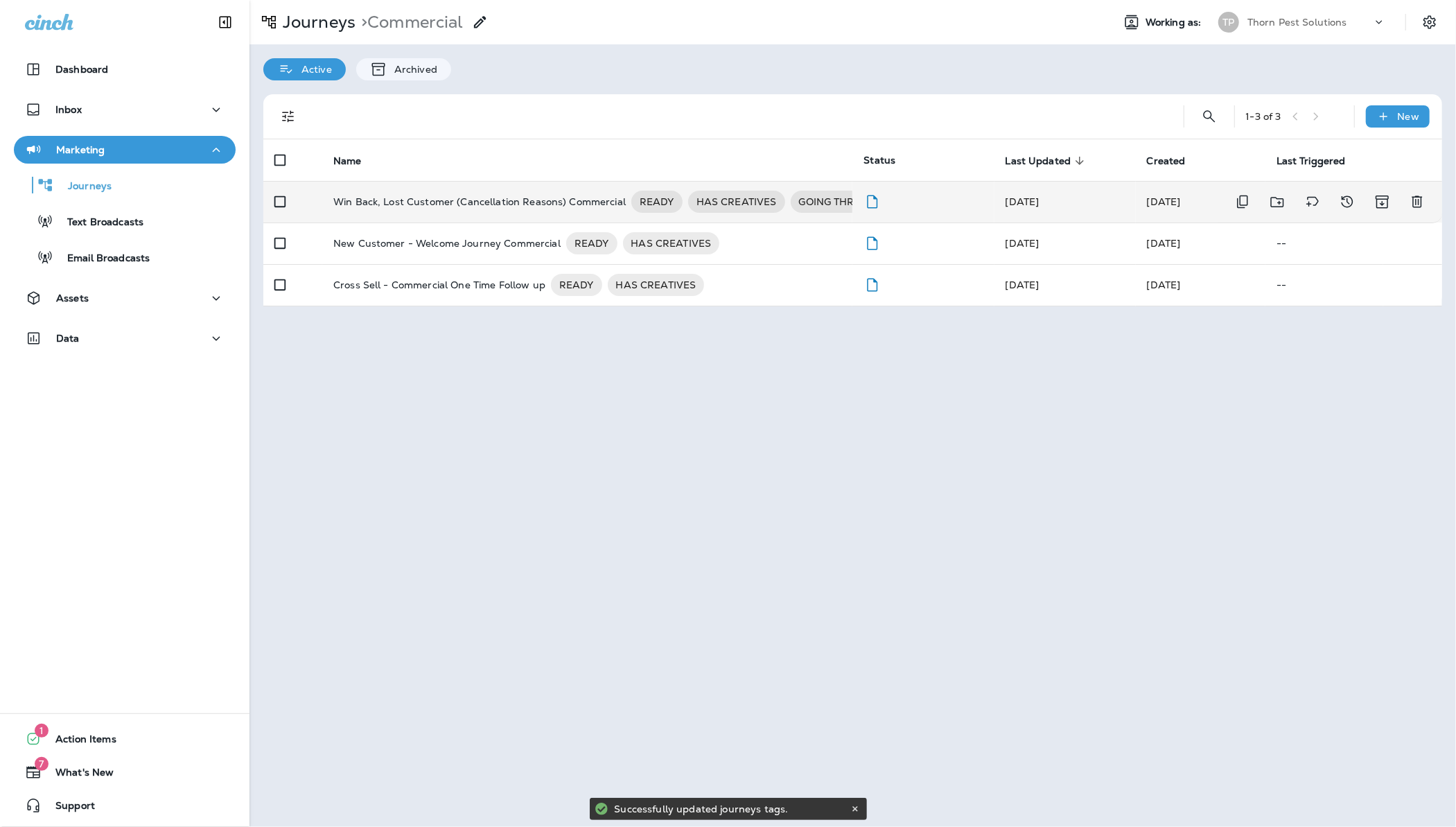
click at [791, 468] on div "Journeys > Commercial Working as: TP Thorn Pest Solutions Active Archived 1 - 3…" at bounding box center [852, 413] width 1206 height 827
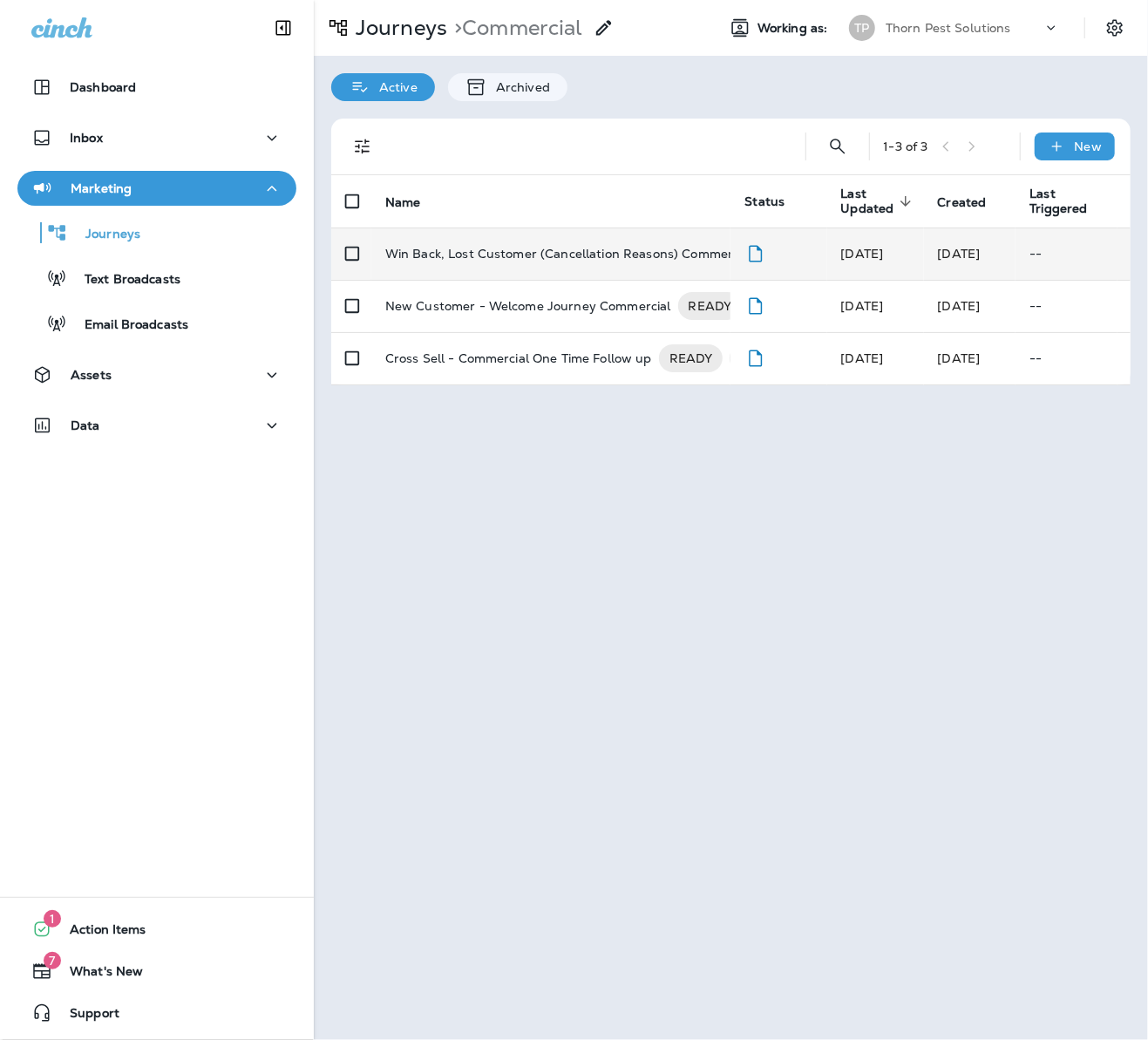
drag, startPoint x: 894, startPoint y: 502, endPoint x: 789, endPoint y: 472, distance: 109.2
click at [894, 502] on div "Journeys > Commercial Working as: TP Thorn Pest Solutions Active Archived 1 - 3…" at bounding box center [731, 520] width 835 height 1040
click at [128, 230] on p "Journeys" at bounding box center [104, 234] width 72 height 16
click at [825, 664] on div "Journeys > Commercial Working as: TP Thorn Pest Solutions Active Archived 1 - 3…" at bounding box center [731, 520] width 835 height 1040
click at [106, 137] on div "Inbox" at bounding box center [157, 138] width 251 height 22
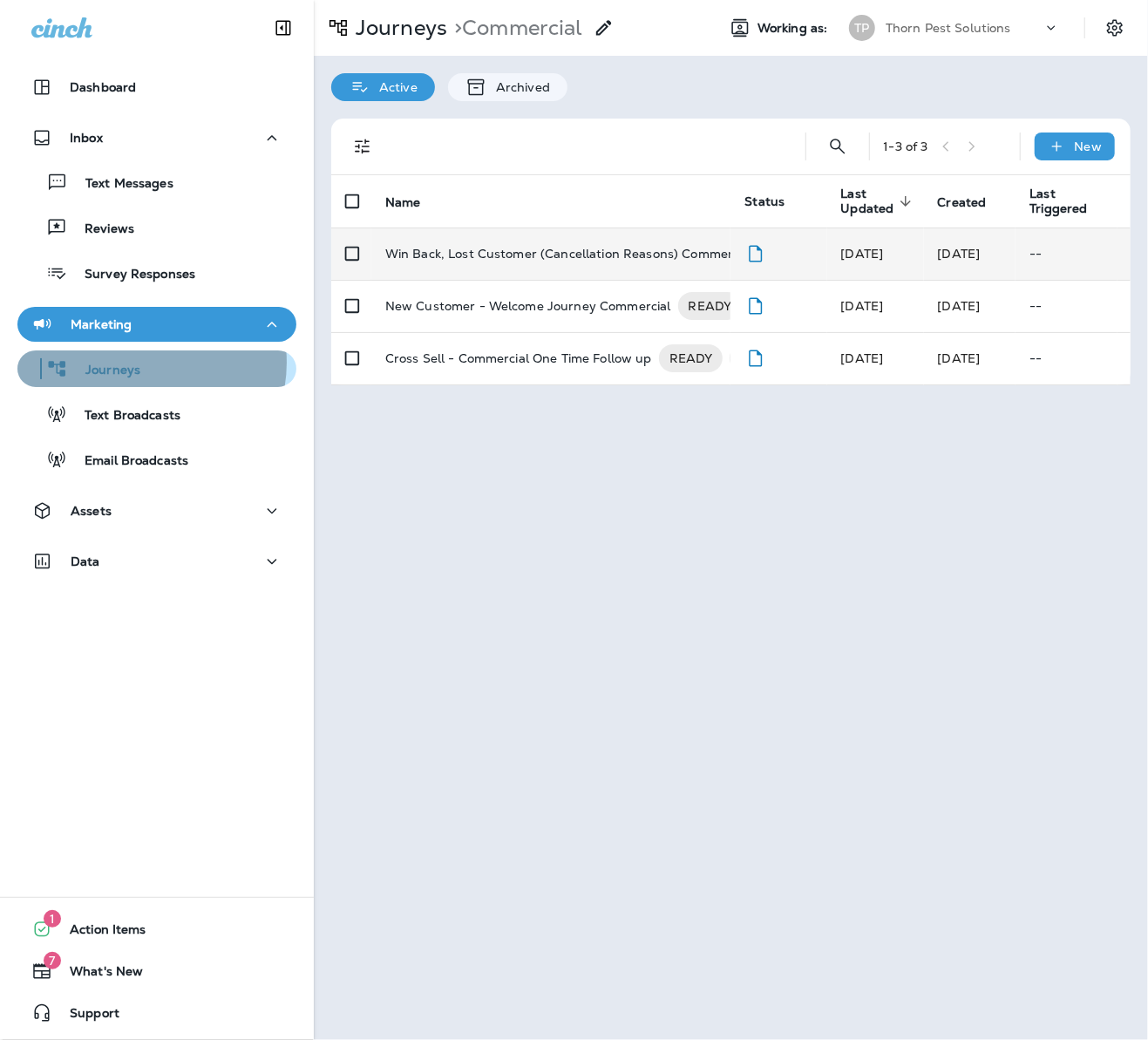
click at [143, 363] on div "Journeys" at bounding box center [157, 368] width 265 height 26
click at [113, 368] on p "Journeys" at bounding box center [104, 370] width 72 height 16
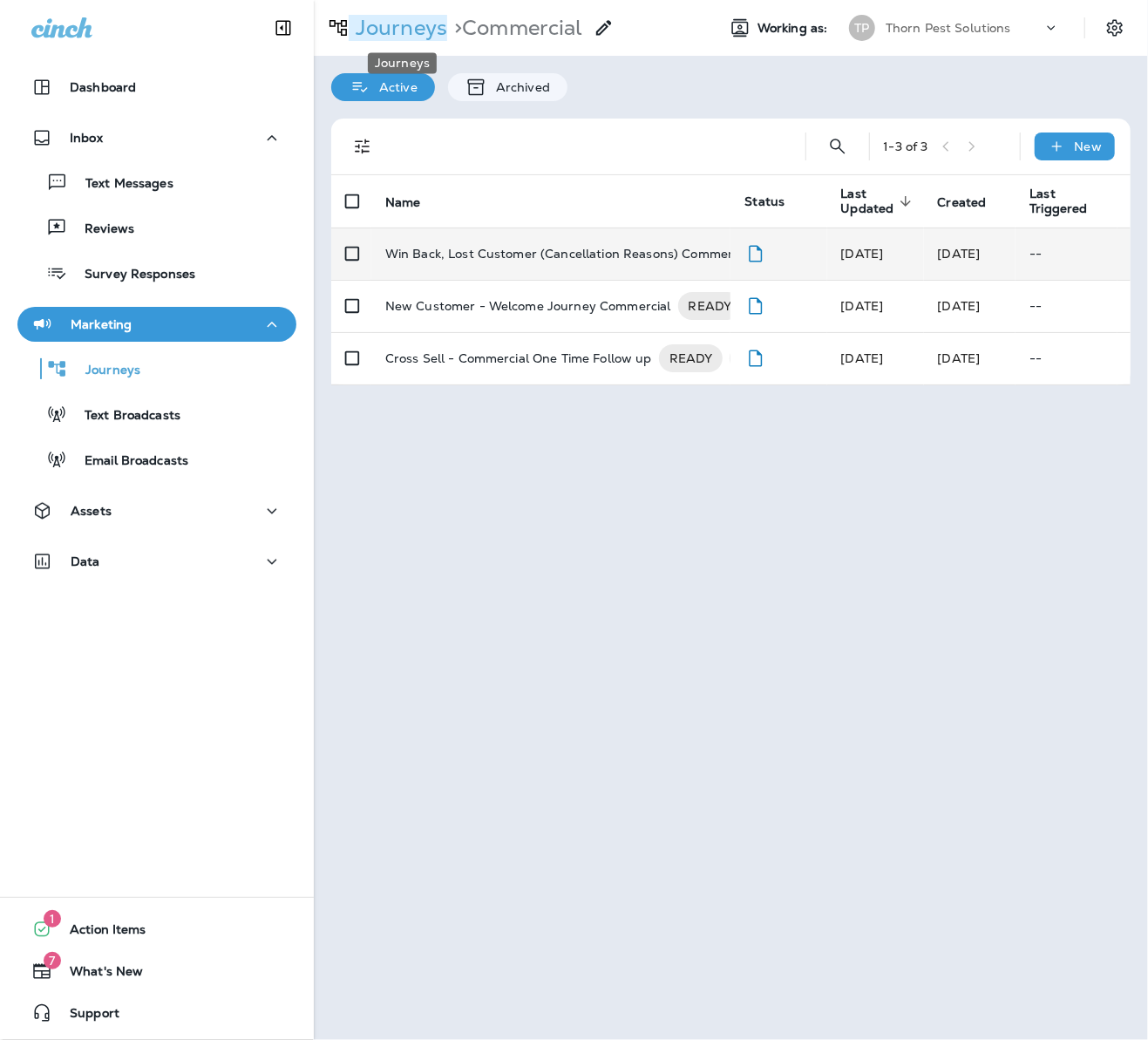
click at [395, 18] on p "Journeys" at bounding box center [398, 28] width 99 height 26
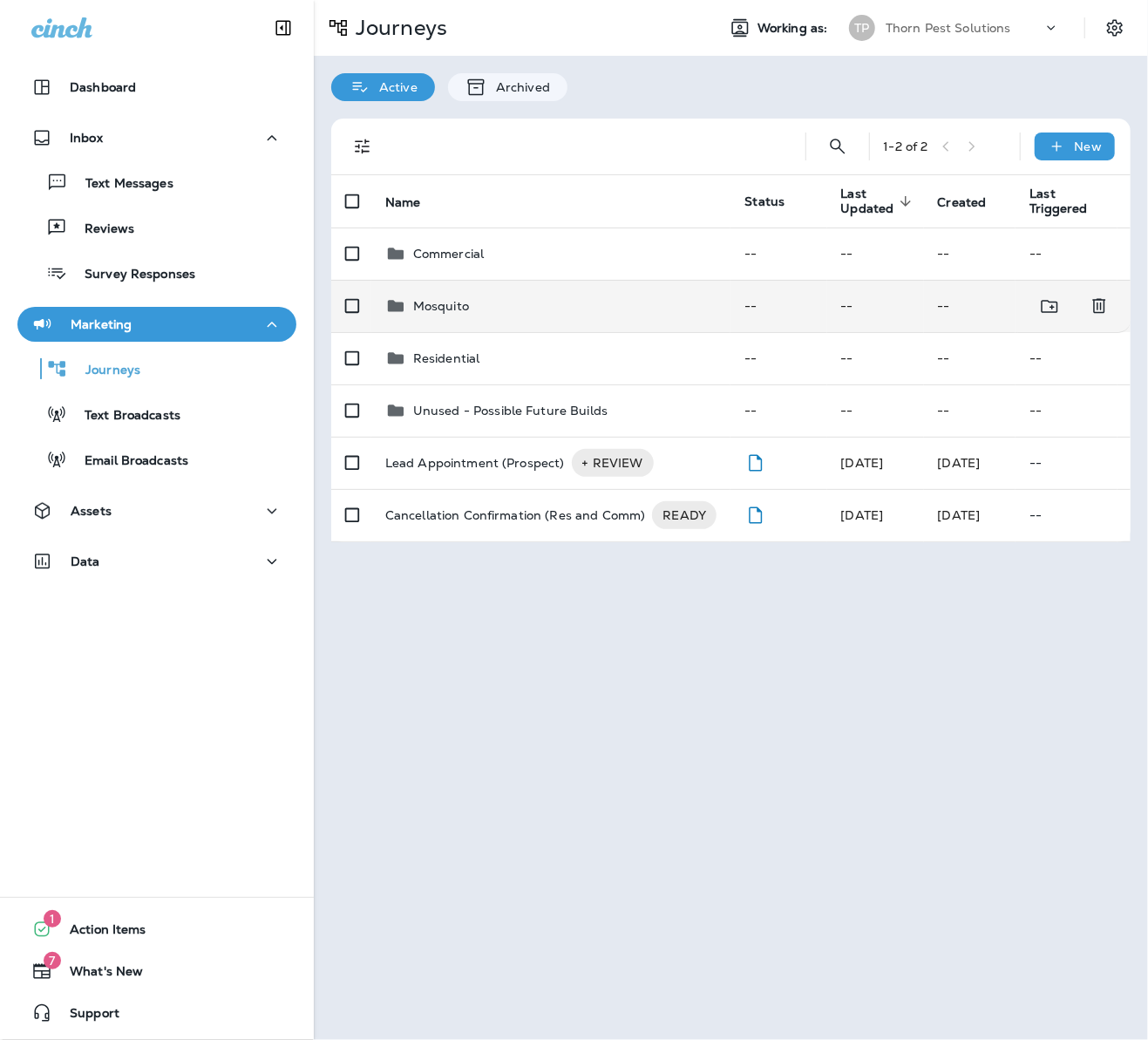
click at [482, 296] on div "Mosquito" at bounding box center [551, 306] width 332 height 21
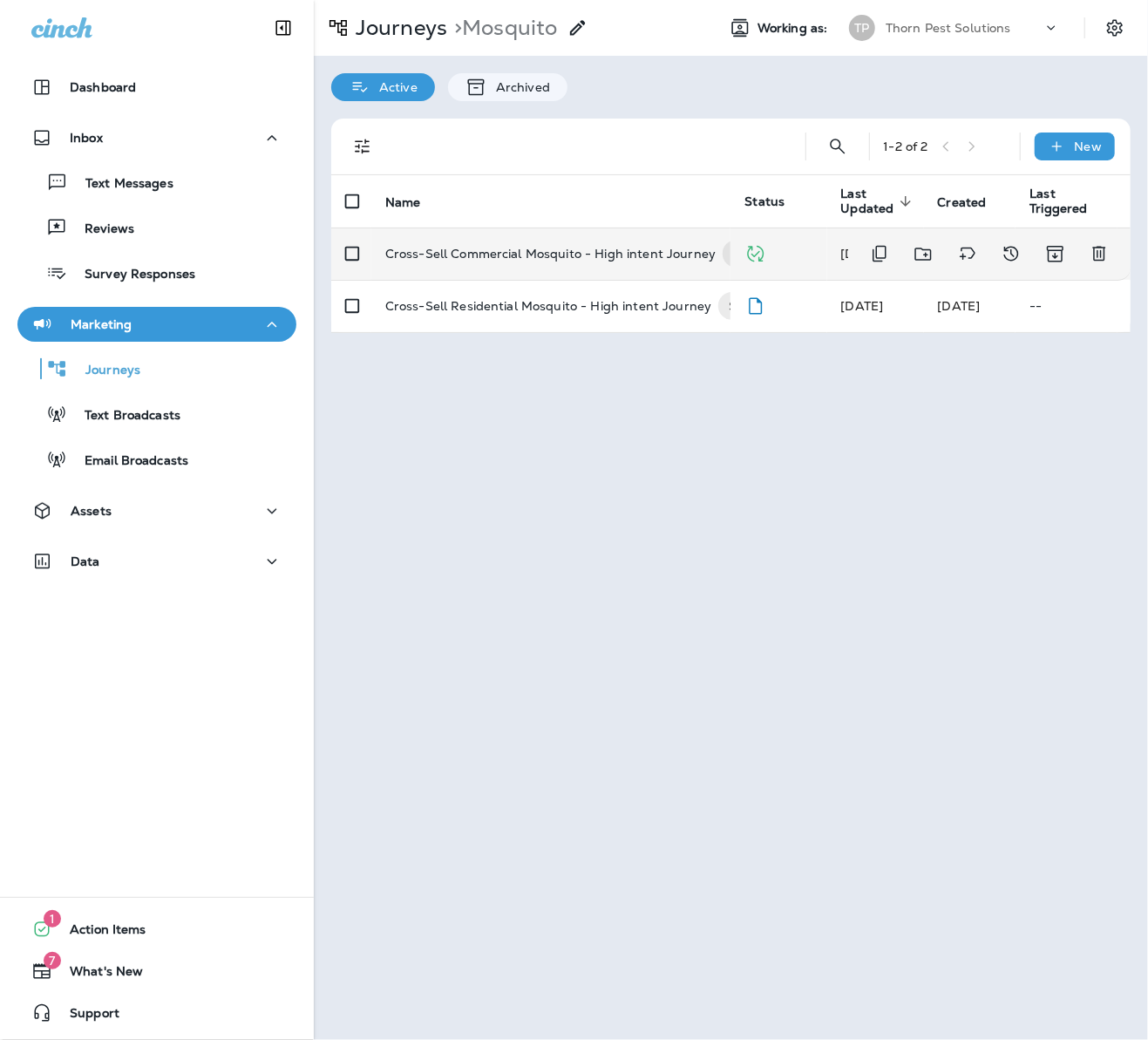
click at [569, 243] on p "Cross-Sell Commercial Mosquito - High intent Journey" at bounding box center [550, 253] width 330 height 28
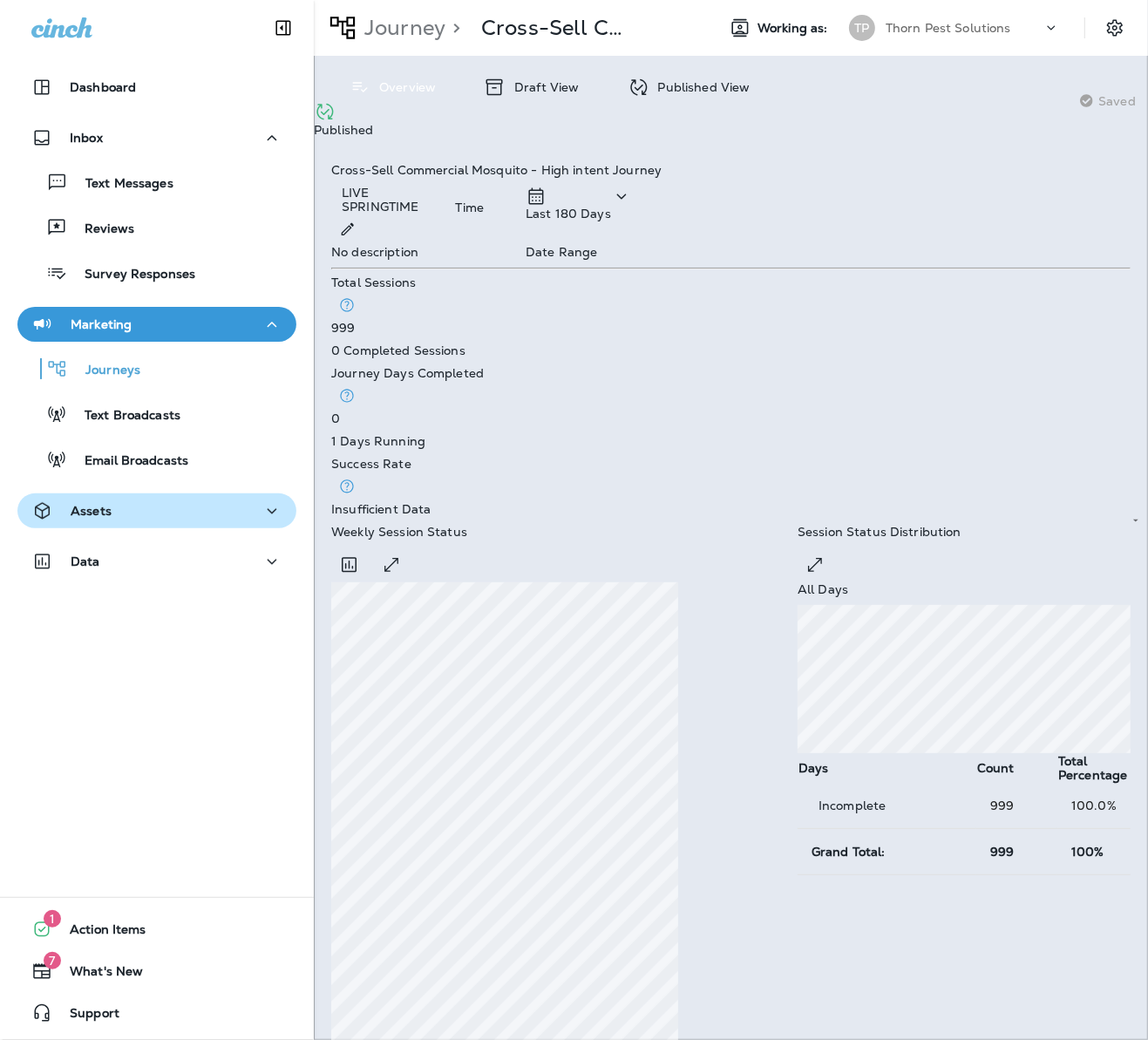
click at [204, 506] on div "Assets" at bounding box center [157, 511] width 251 height 22
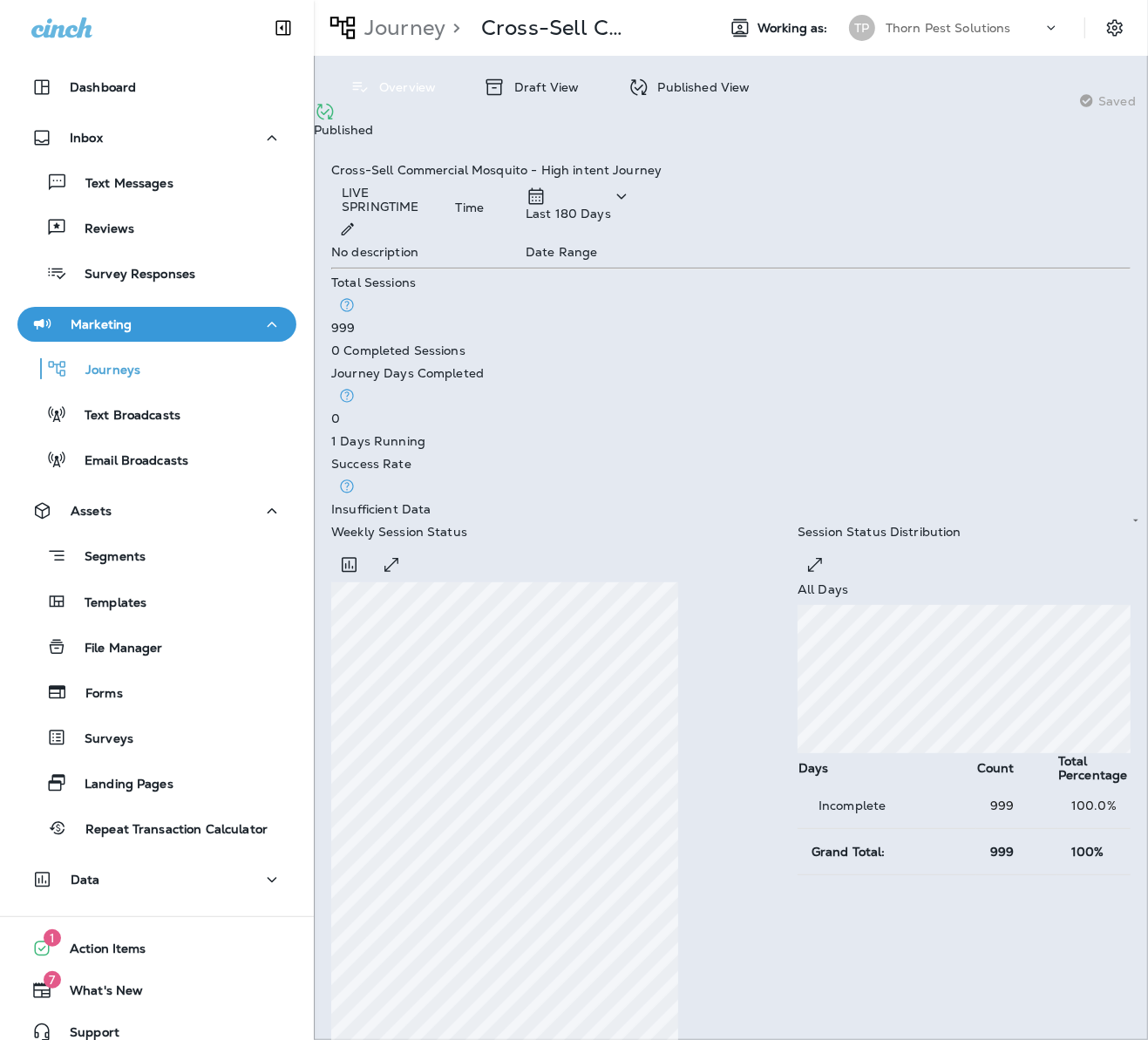
click at [321, 411] on div "**********" at bounding box center [731, 1026] width 835 height 1760
click at [126, 549] on p "Segments" at bounding box center [107, 558] width 78 height 17
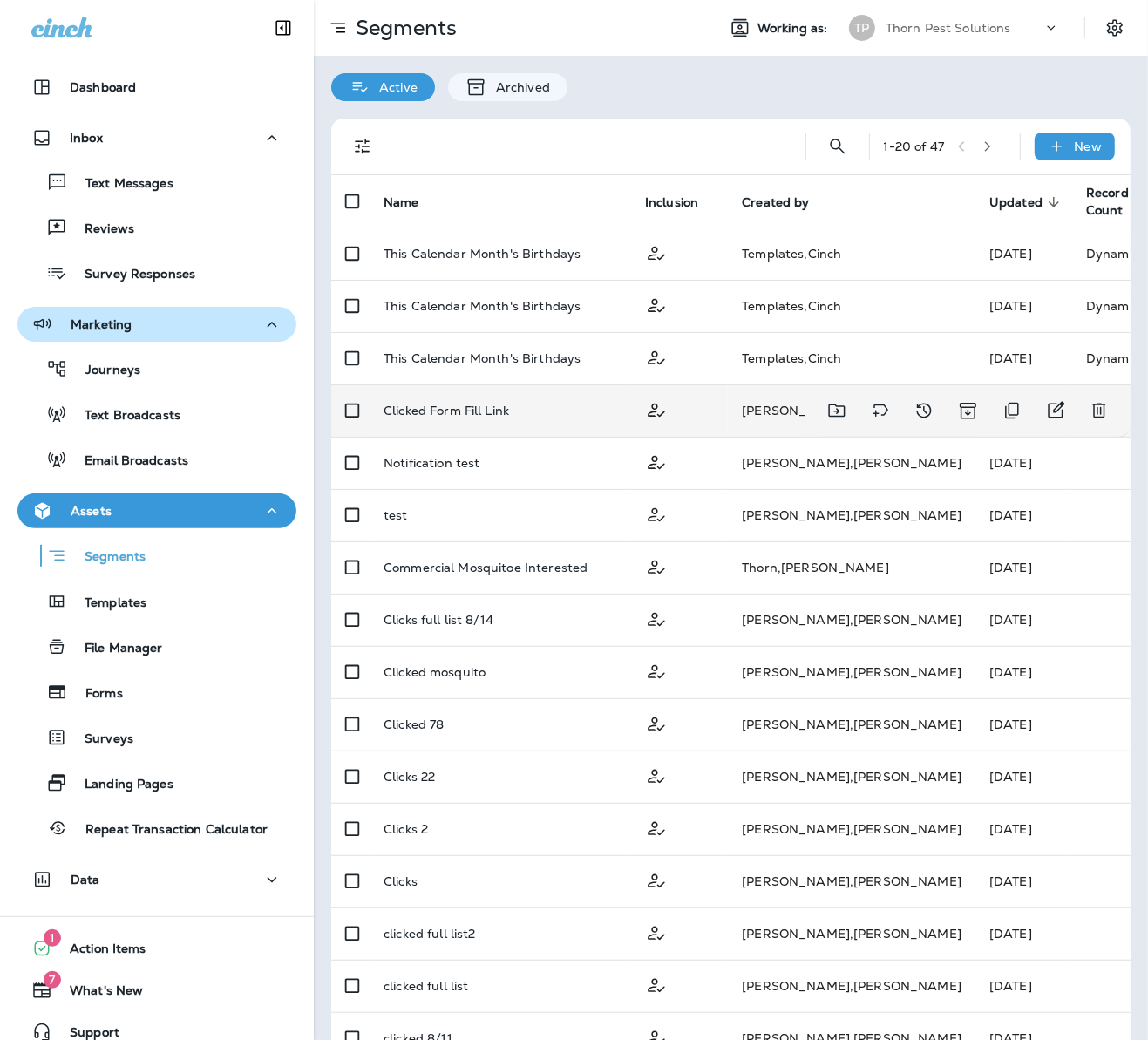
click at [526, 406] on div "Clicked Form Fill Link" at bounding box center [500, 410] width 233 height 14
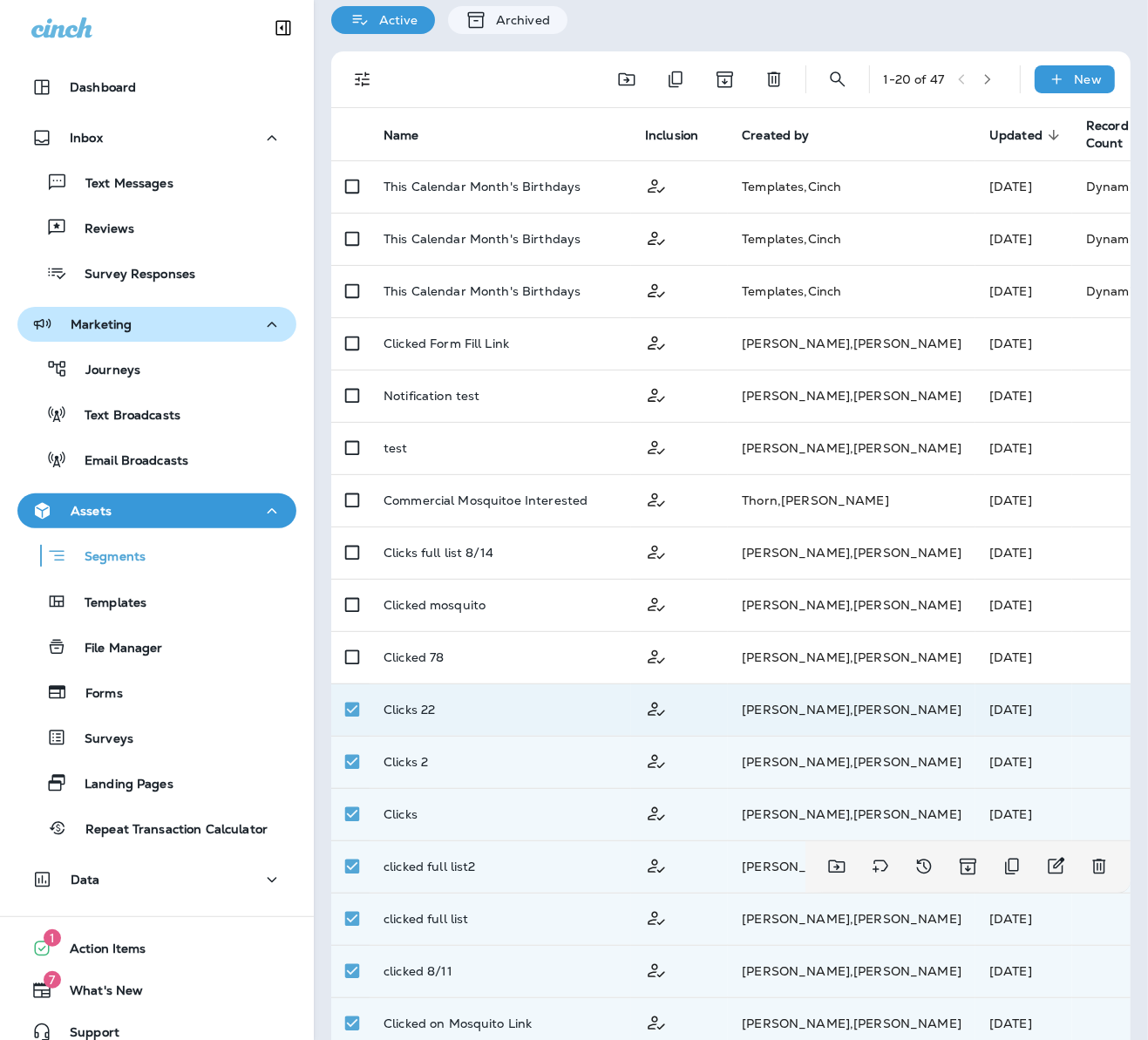
scroll to position [23, 0]
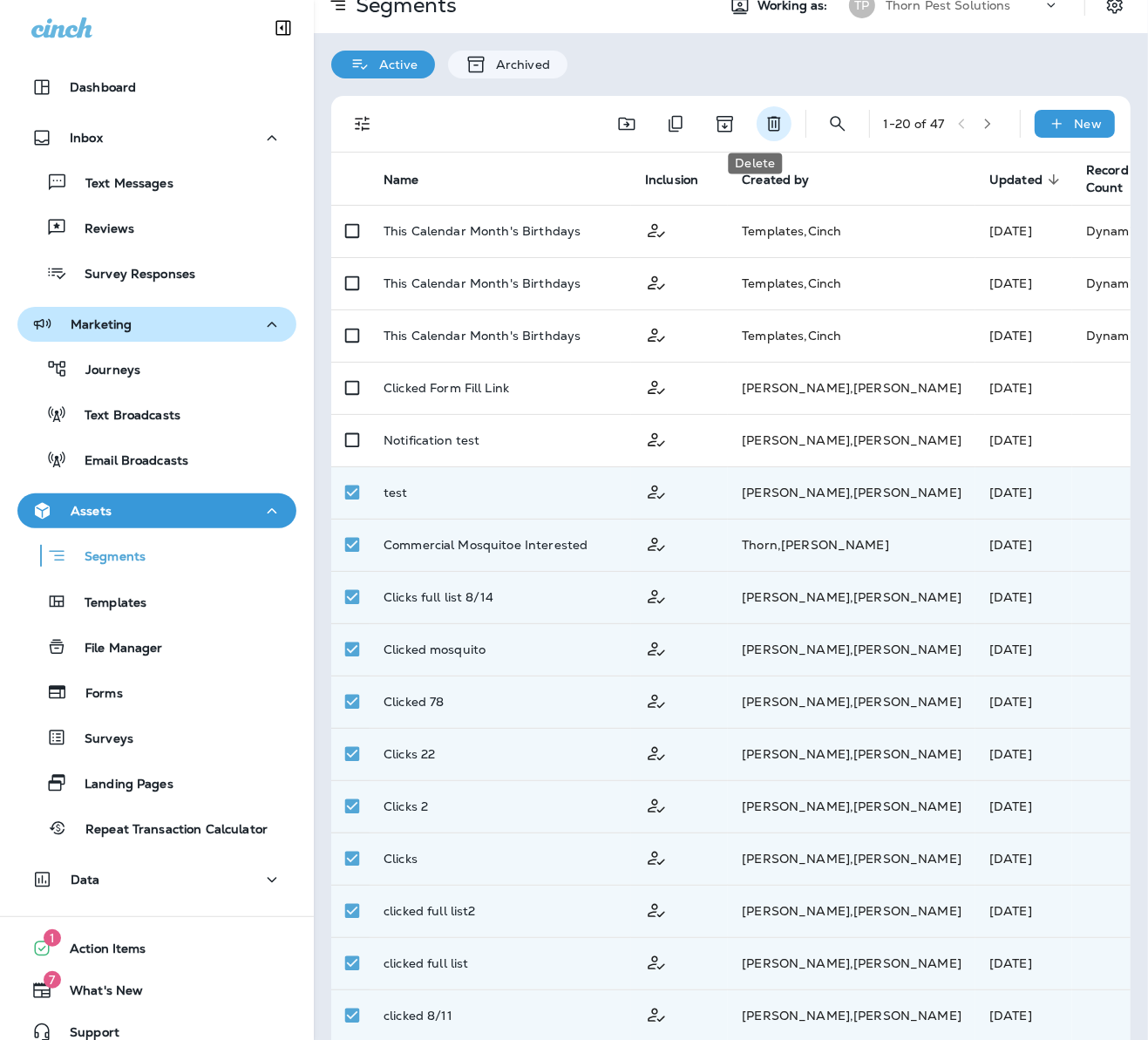
click at [763, 128] on icon "Delete" at bounding box center [774, 124] width 21 height 21
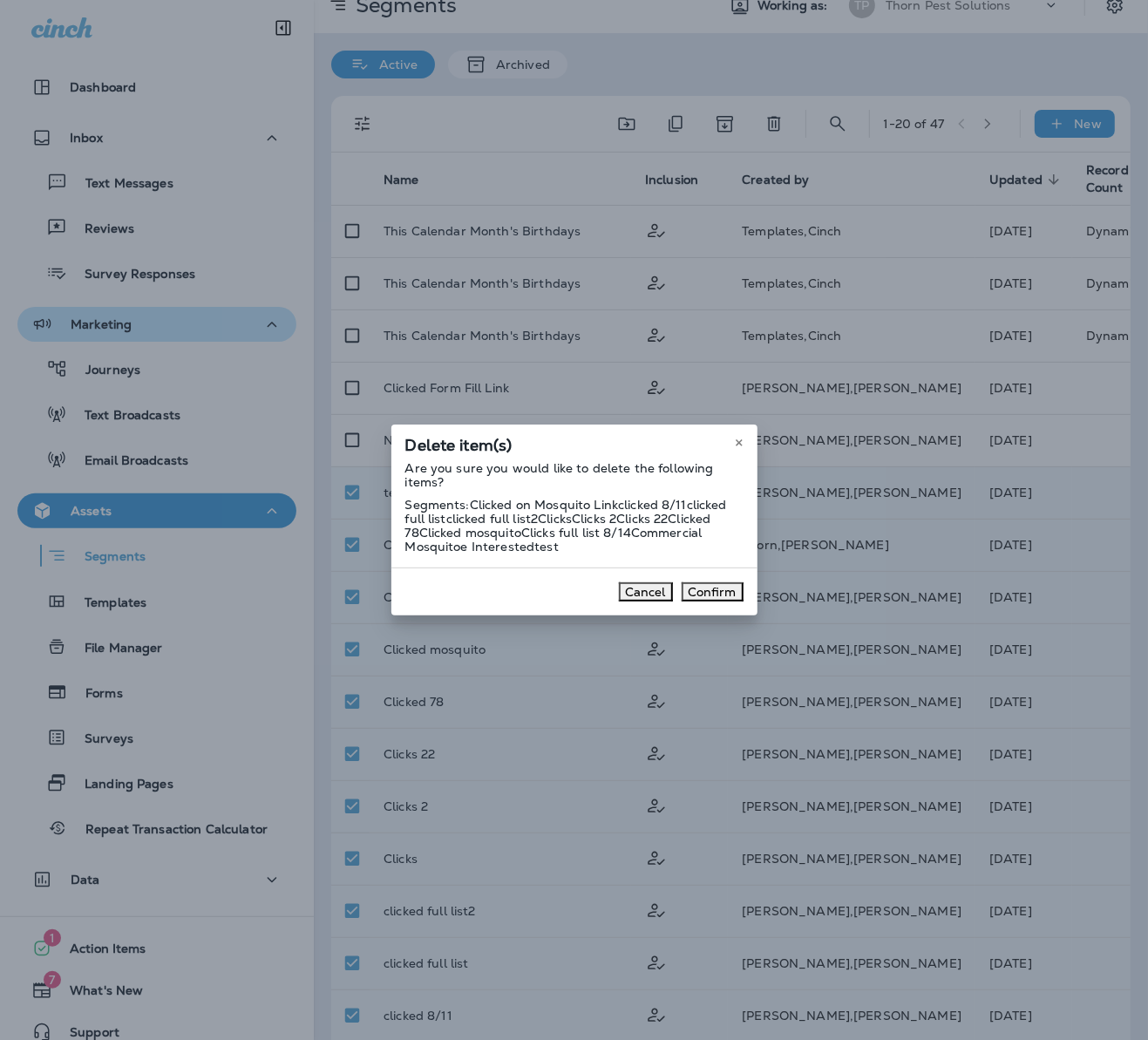
click at [743, 601] on button "Confirm" at bounding box center [712, 592] width 62 height 19
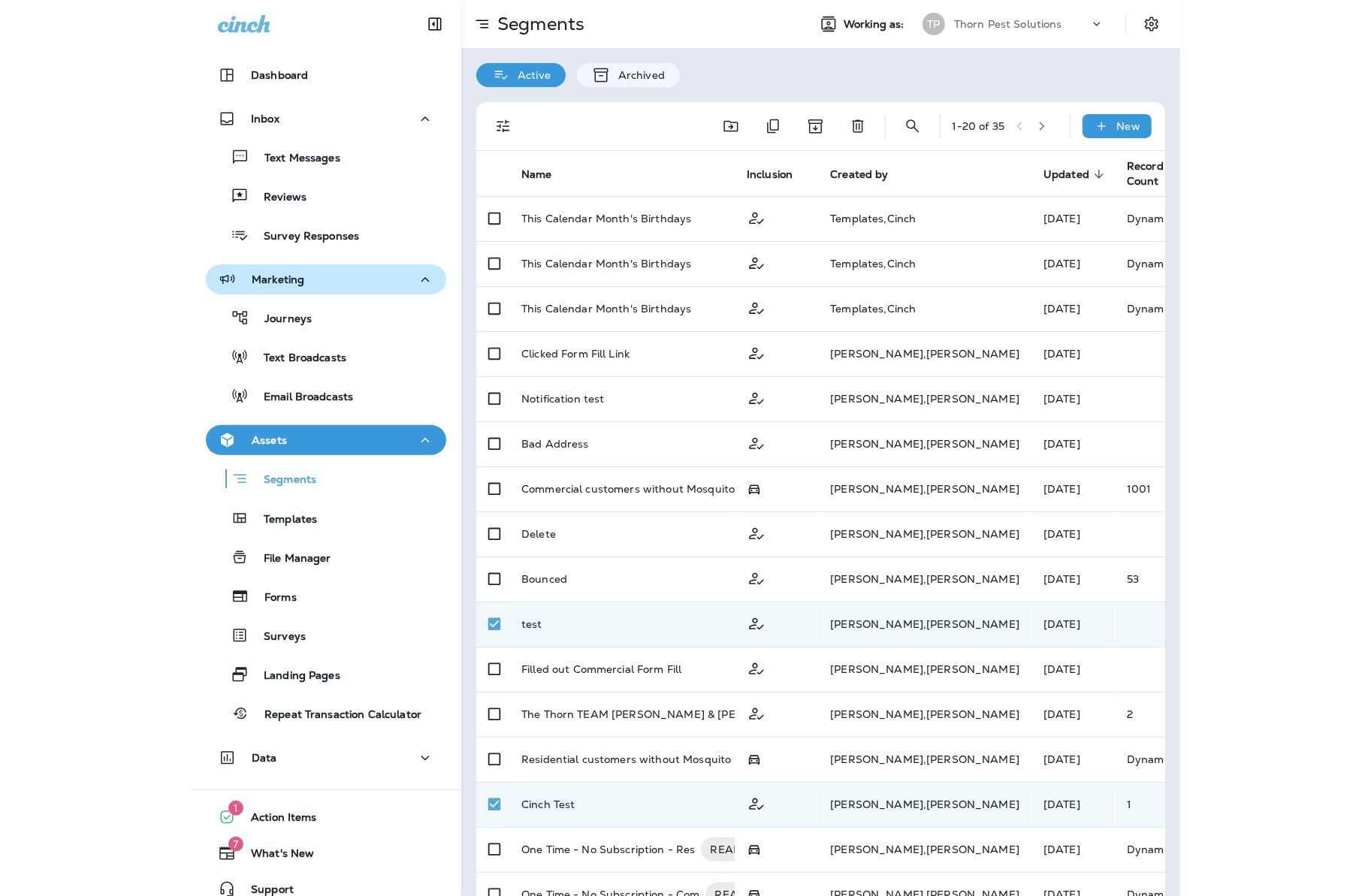
scroll to position [0, 0]
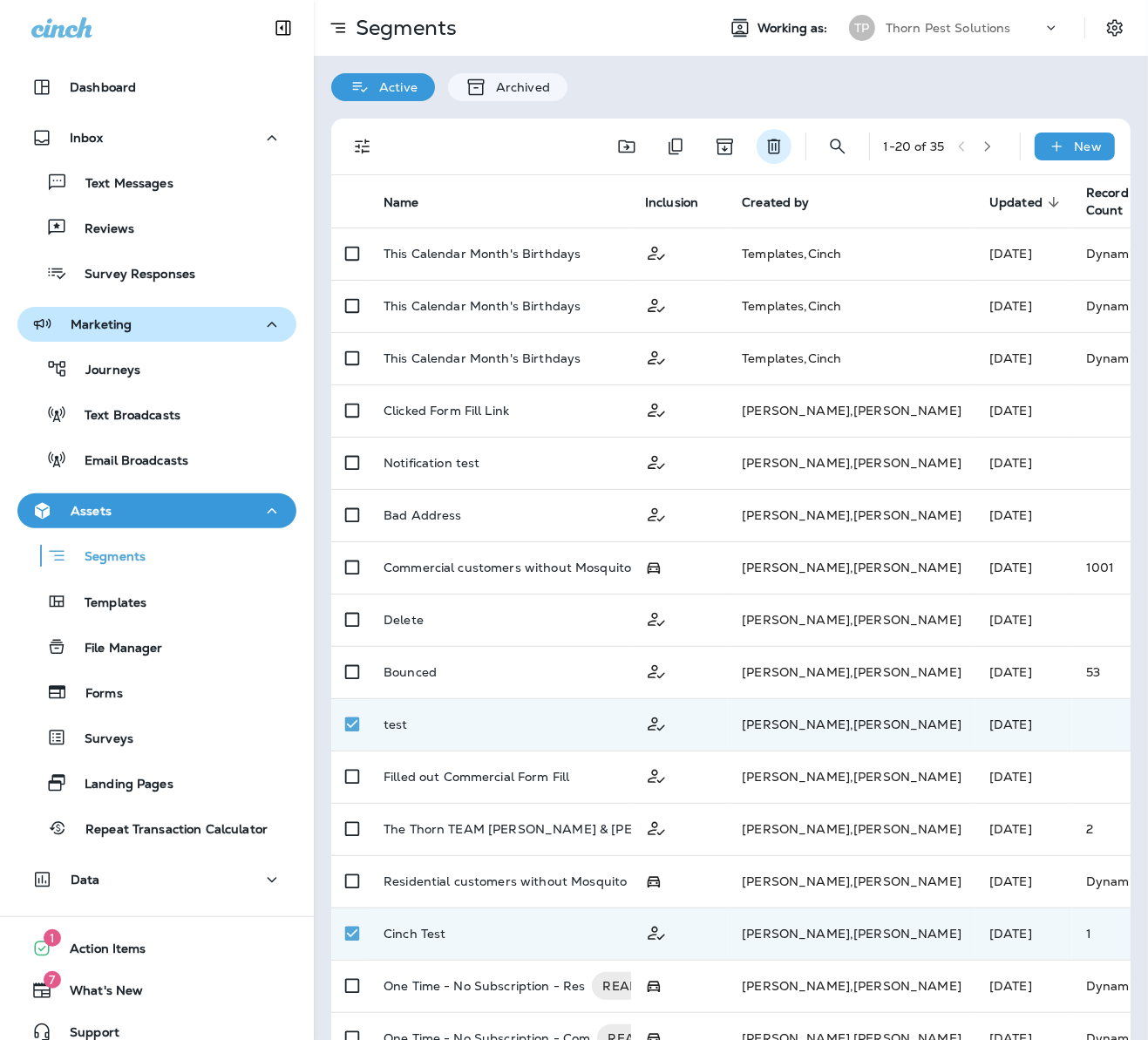
click at [764, 147] on icon "Delete" at bounding box center [774, 147] width 21 height 21
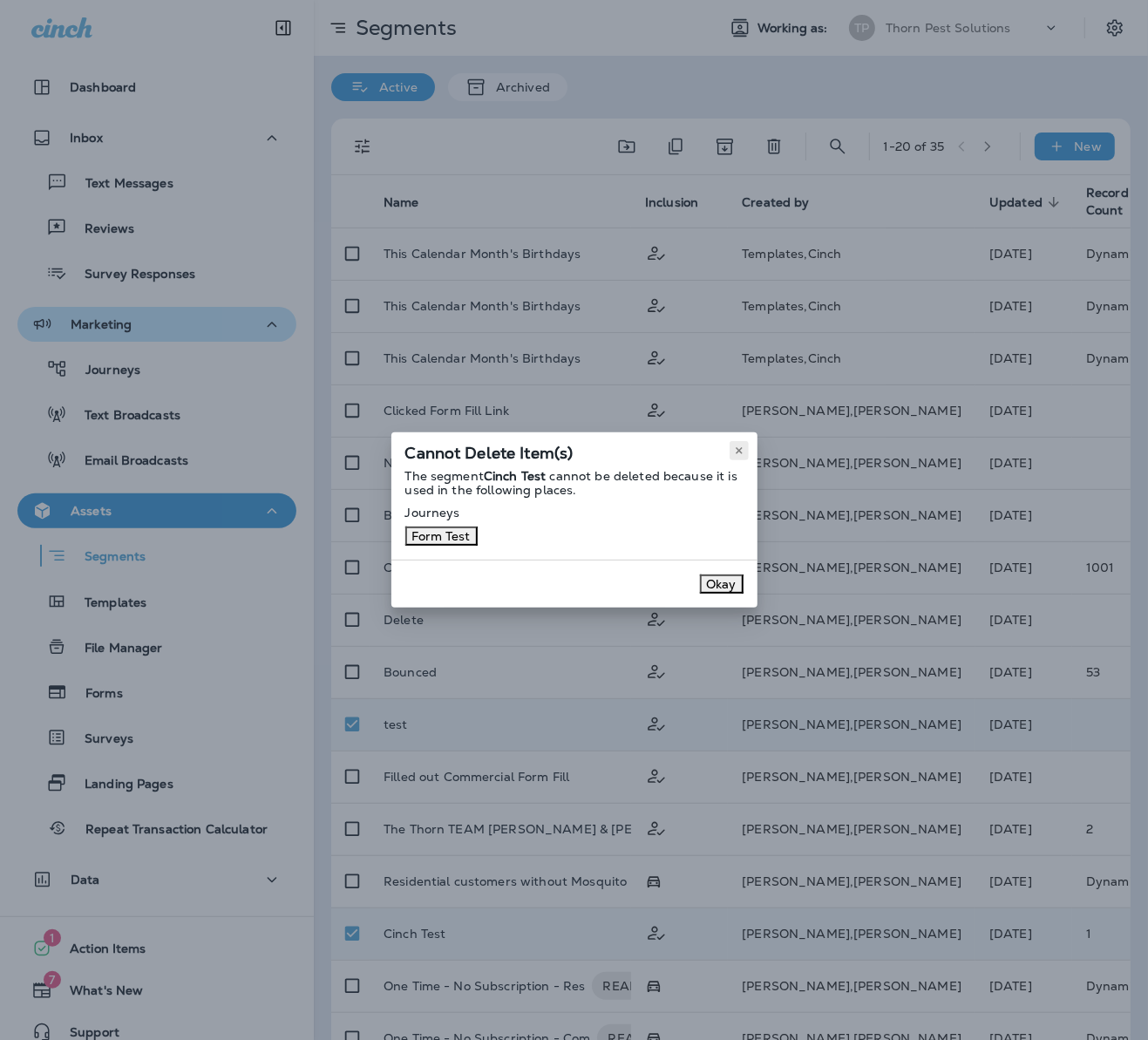
click at [744, 445] on icon at bounding box center [739, 450] width 10 height 10
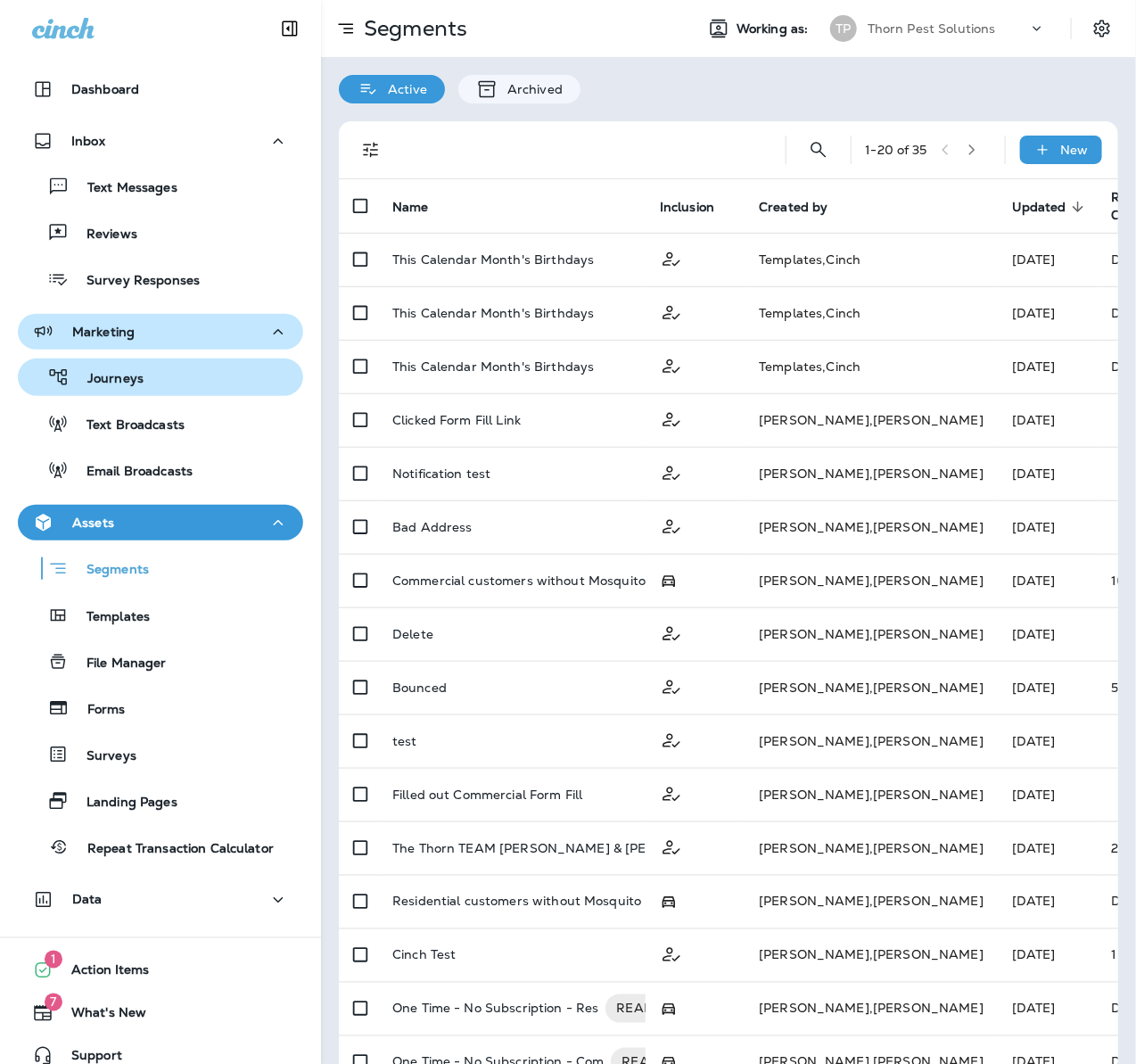
click at [141, 371] on p "Journeys" at bounding box center [106, 379] width 74 height 17
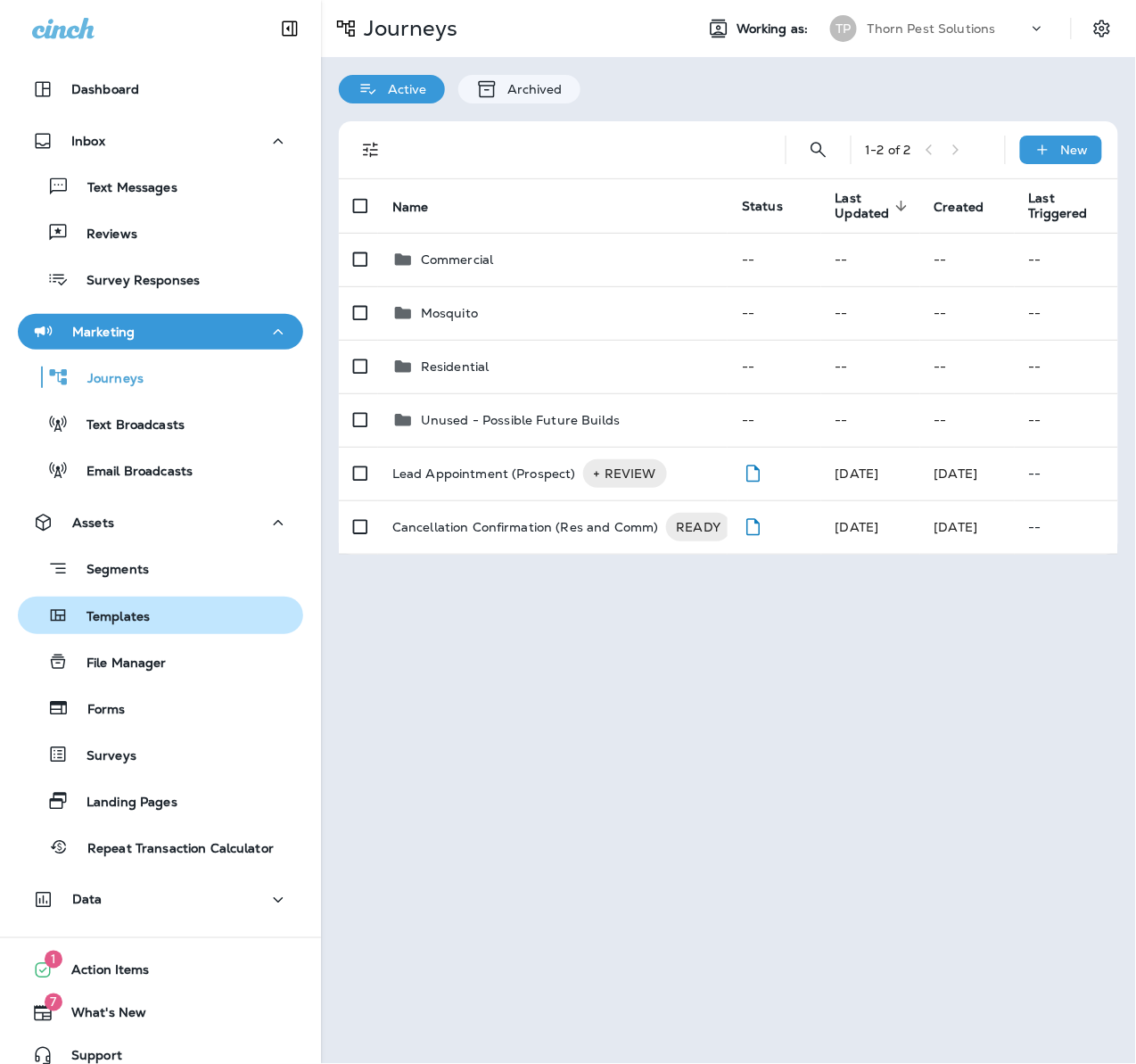
click at [141, 614] on p "Templates" at bounding box center [109, 617] width 81 height 17
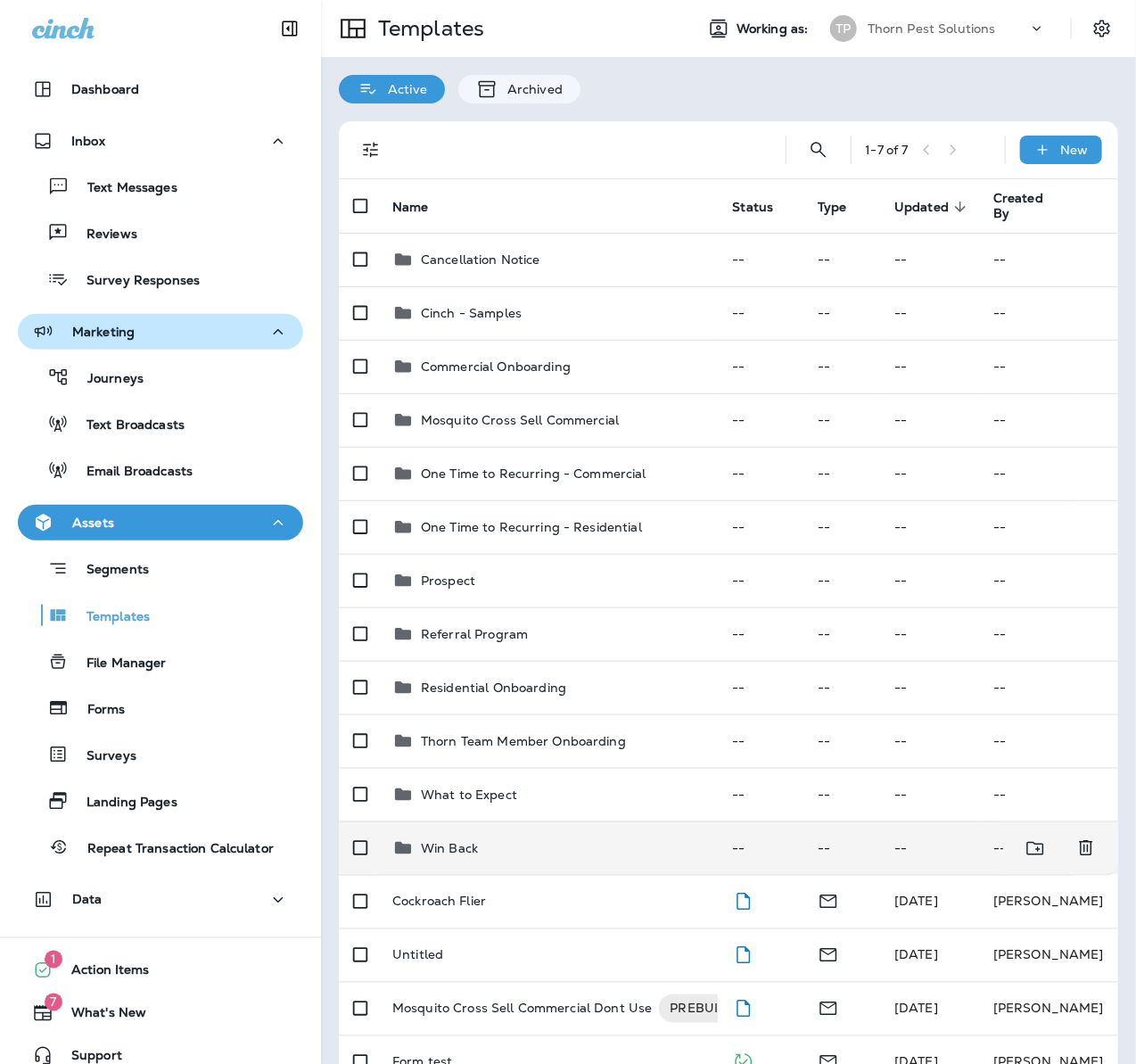
click at [514, 840] on div "Win Back" at bounding box center [548, 848] width 311 height 21
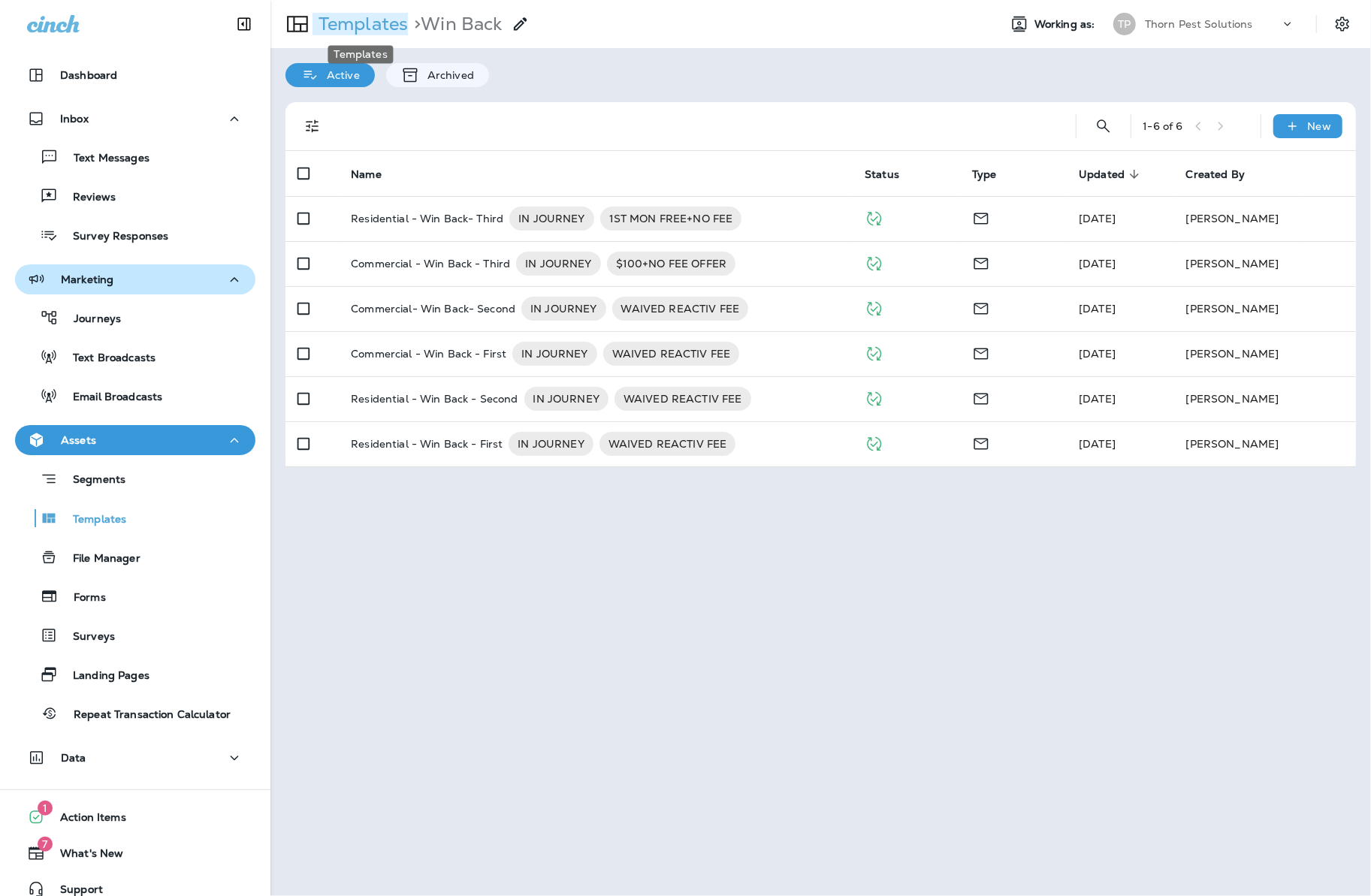
click at [364, 21] on p "Templates" at bounding box center [360, 24] width 95 height 22
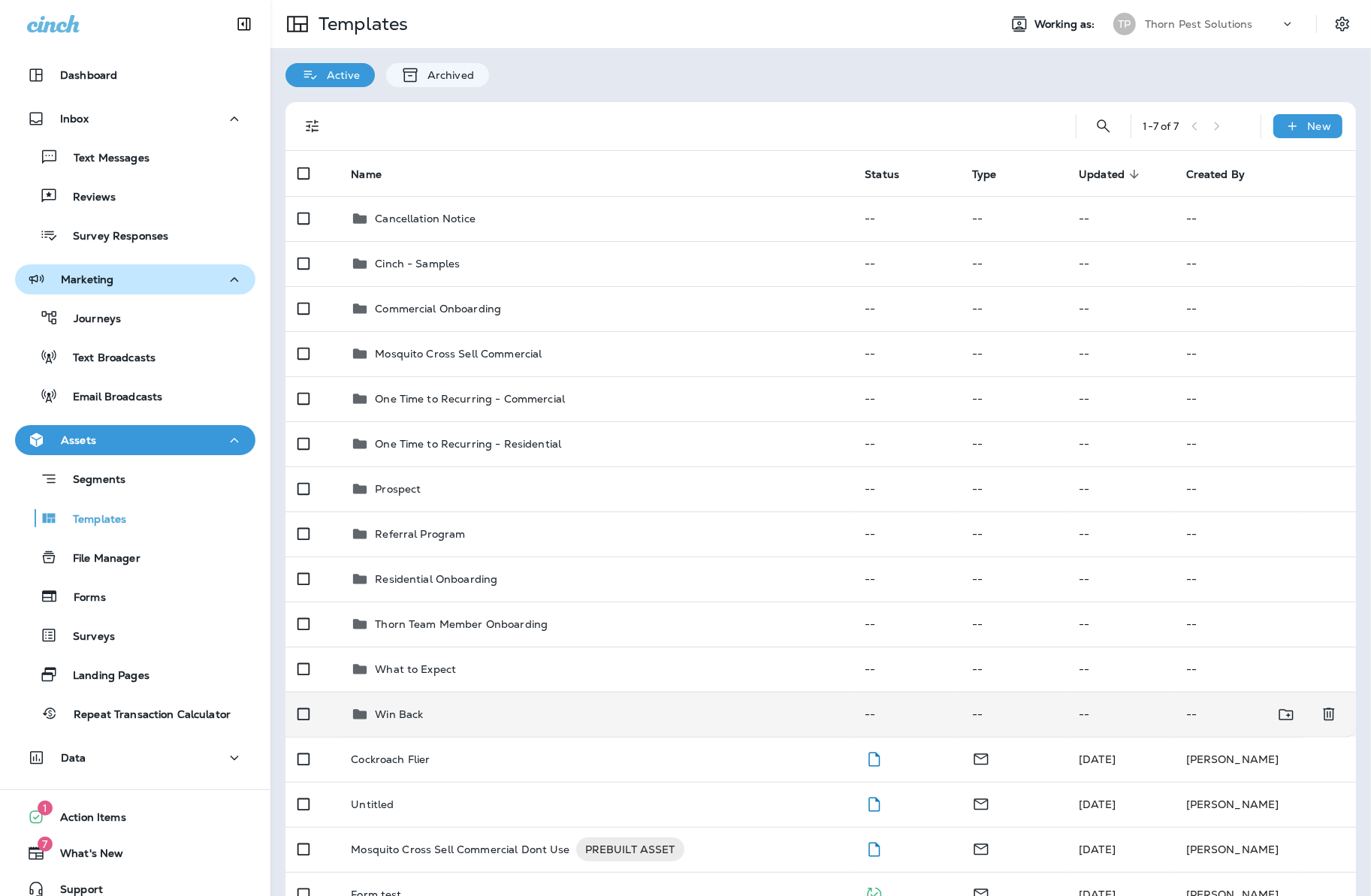
click at [412, 709] on p "Win Back" at bounding box center [399, 714] width 48 height 12
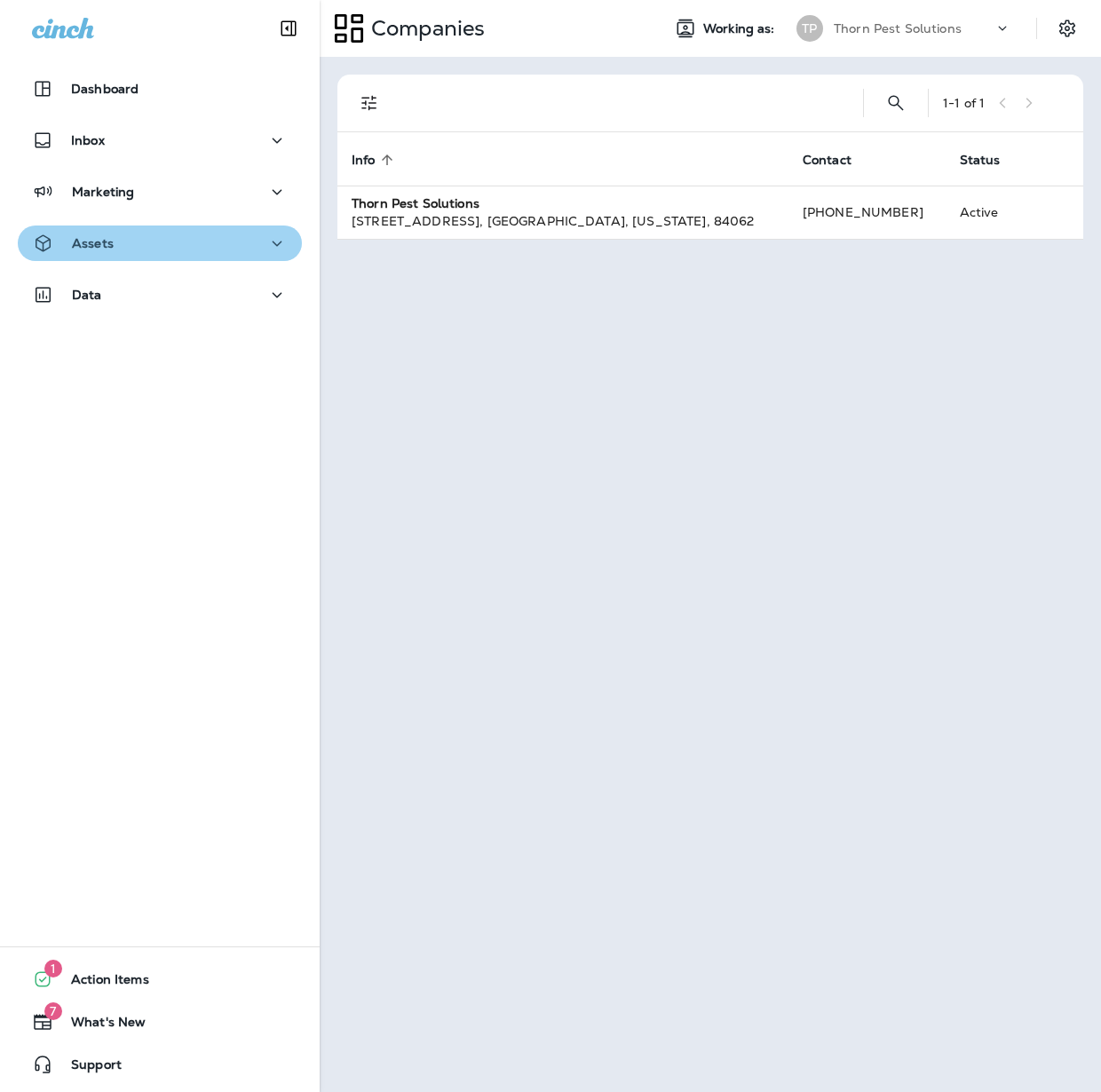
click at [267, 242] on icon "button" at bounding box center [277, 243] width 21 height 22
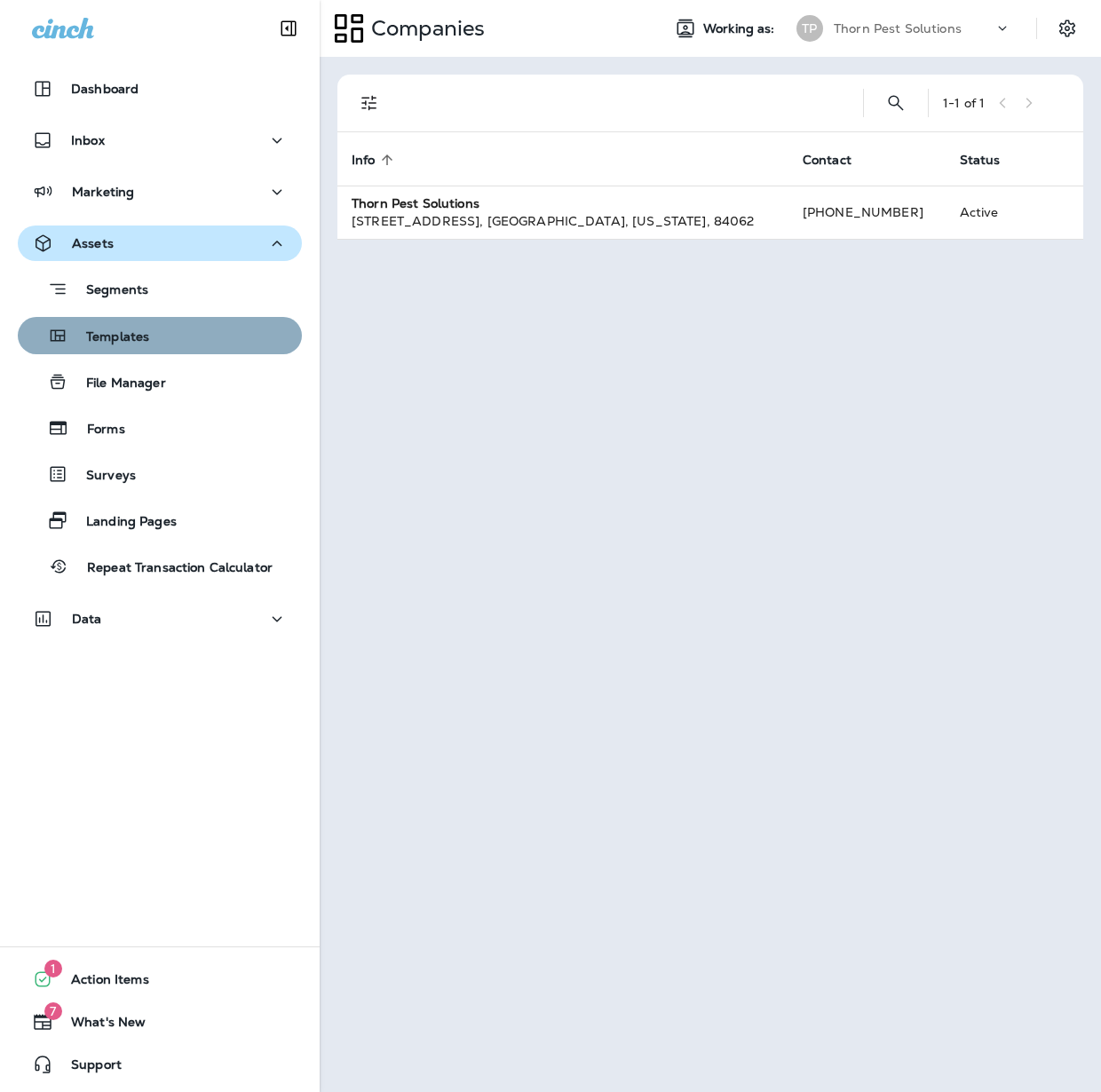
click at [196, 321] on button "Templates" at bounding box center [159, 335] width 284 height 37
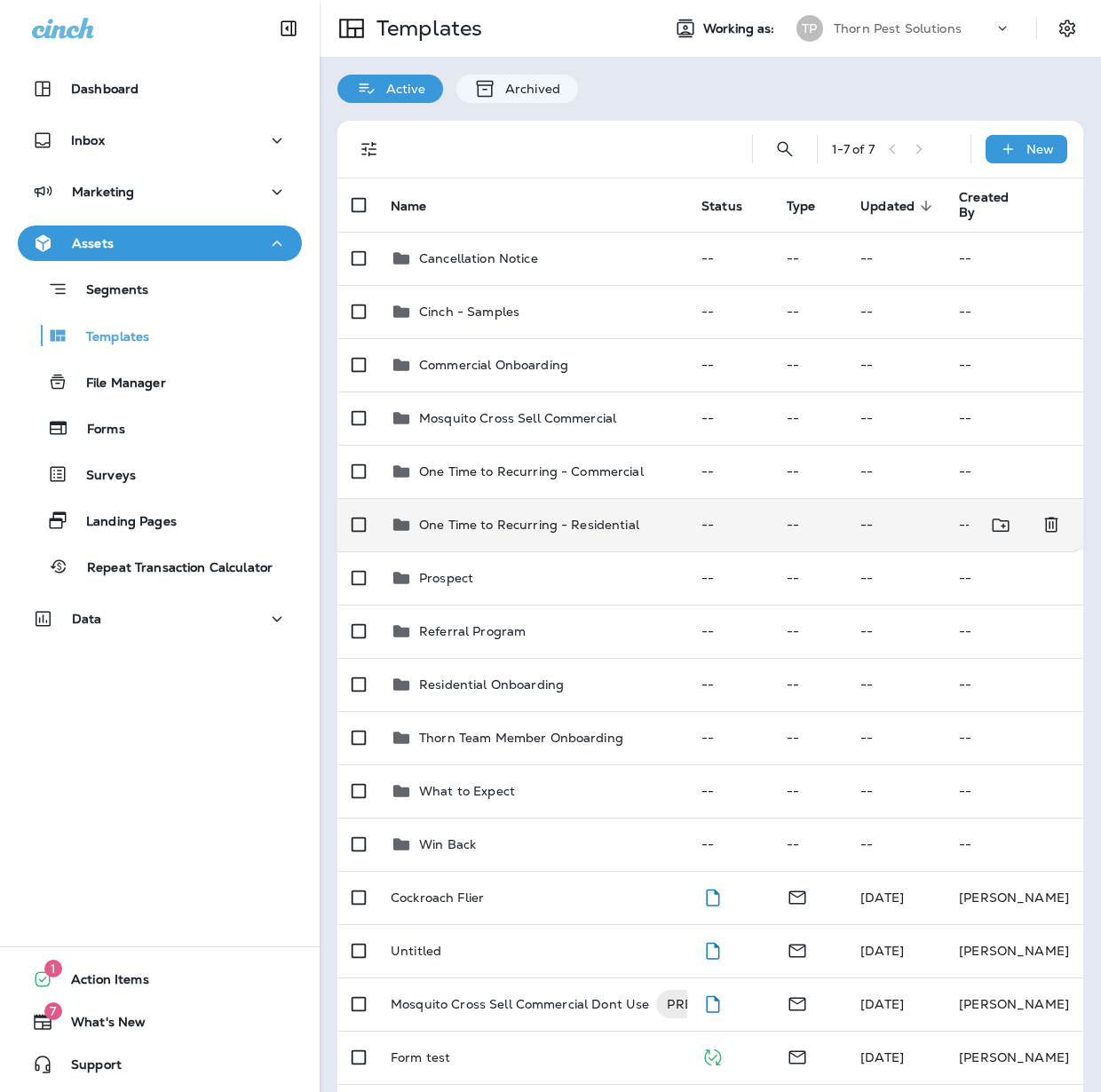
click at [540, 517] on p "One Time to Recurring - Residential" at bounding box center [528, 524] width 220 height 15
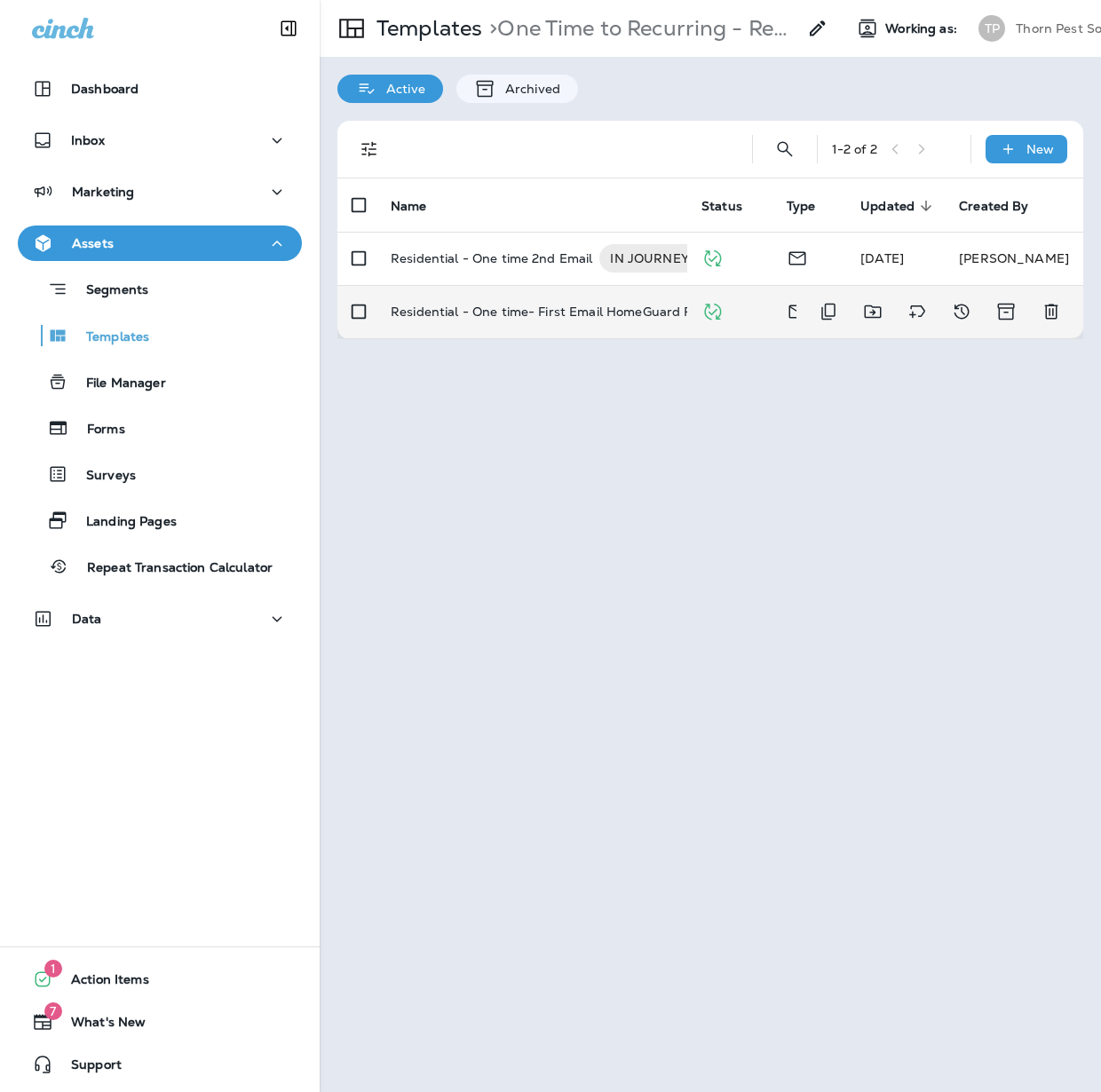
click at [650, 302] on p "Residential - One time- First Email HomeGuard Free" at bounding box center [550, 311] width 321 height 28
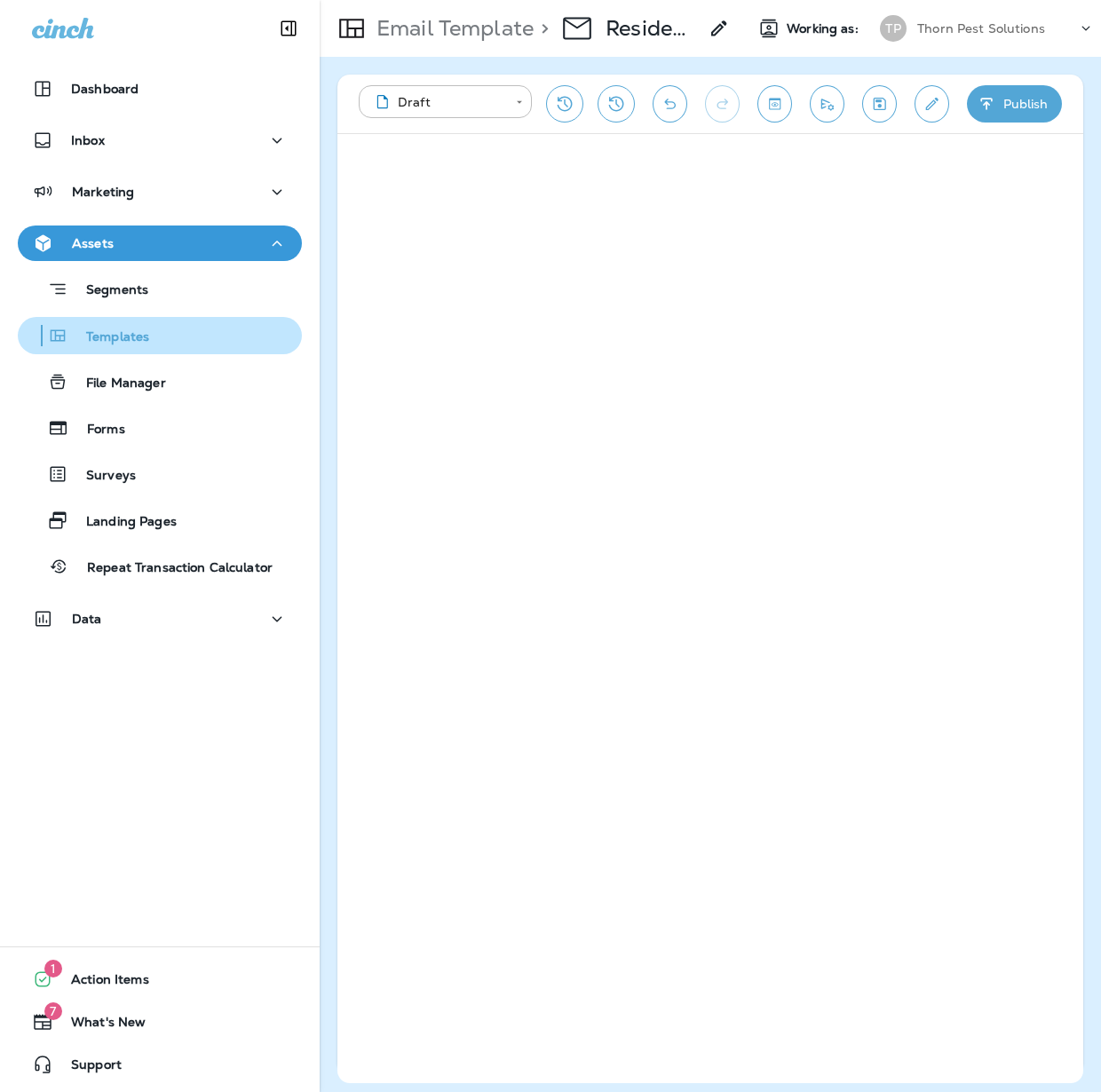
click at [117, 335] on p "Templates" at bounding box center [109, 337] width 80 height 16
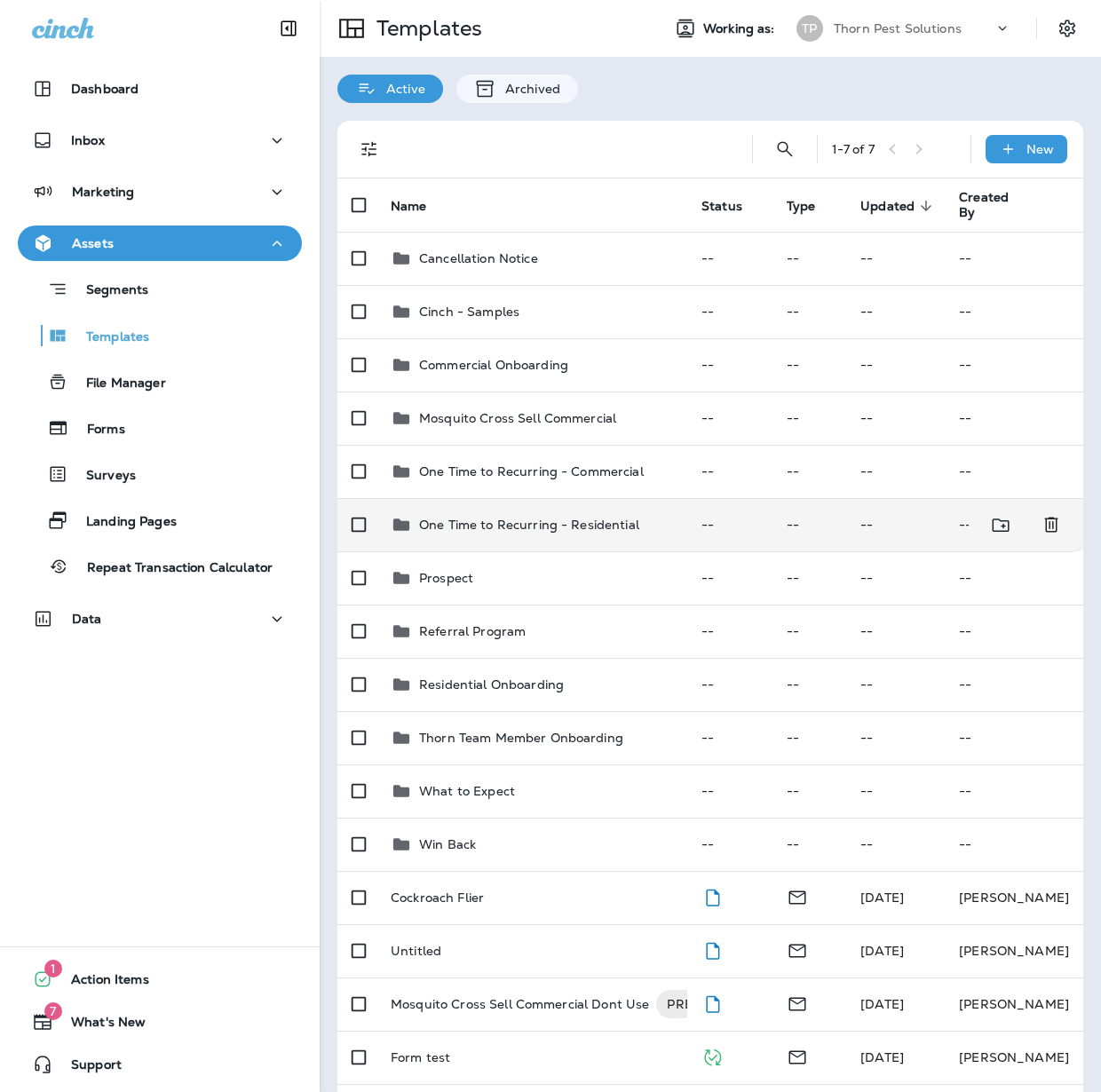
click at [552, 517] on p "One Time to Recurring - Residential" at bounding box center [528, 524] width 220 height 15
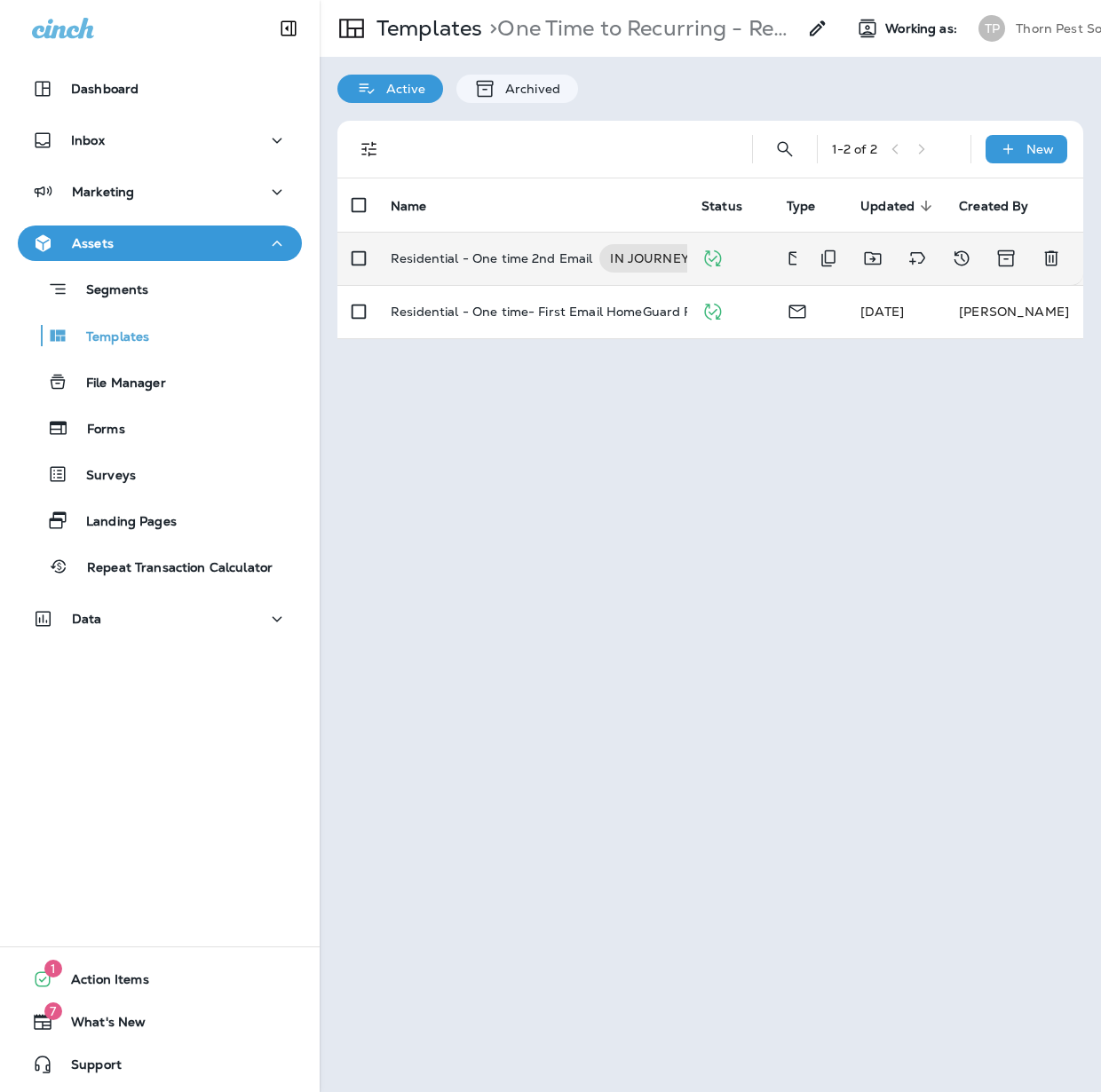
click at [504, 259] on p "Residential - One time 2nd Email" at bounding box center [491, 258] width 202 height 28
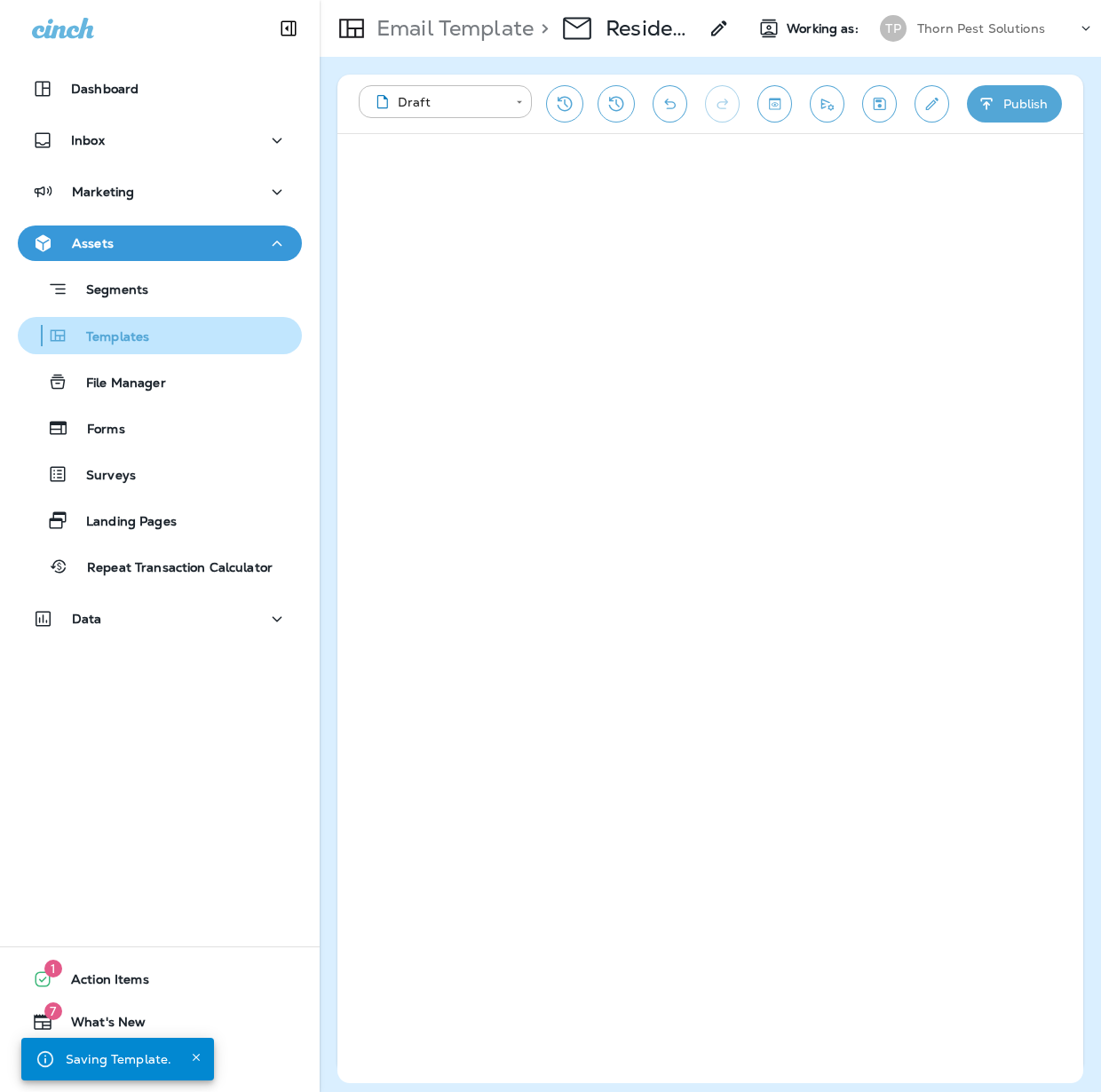
click at [136, 339] on p "Templates" at bounding box center [109, 337] width 80 height 16
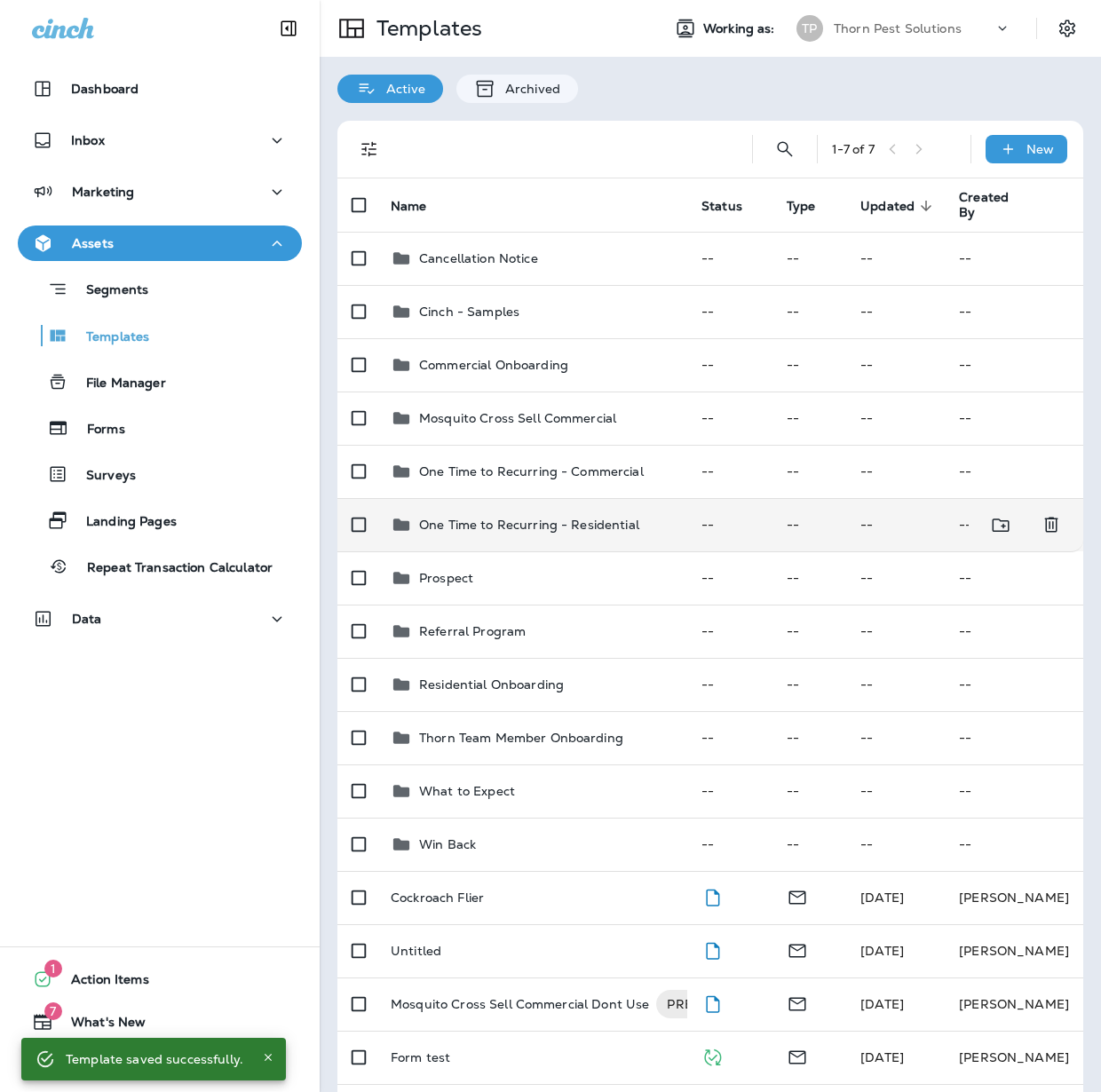
click at [577, 517] on p "One Time to Recurring - Residential" at bounding box center [528, 524] width 220 height 15
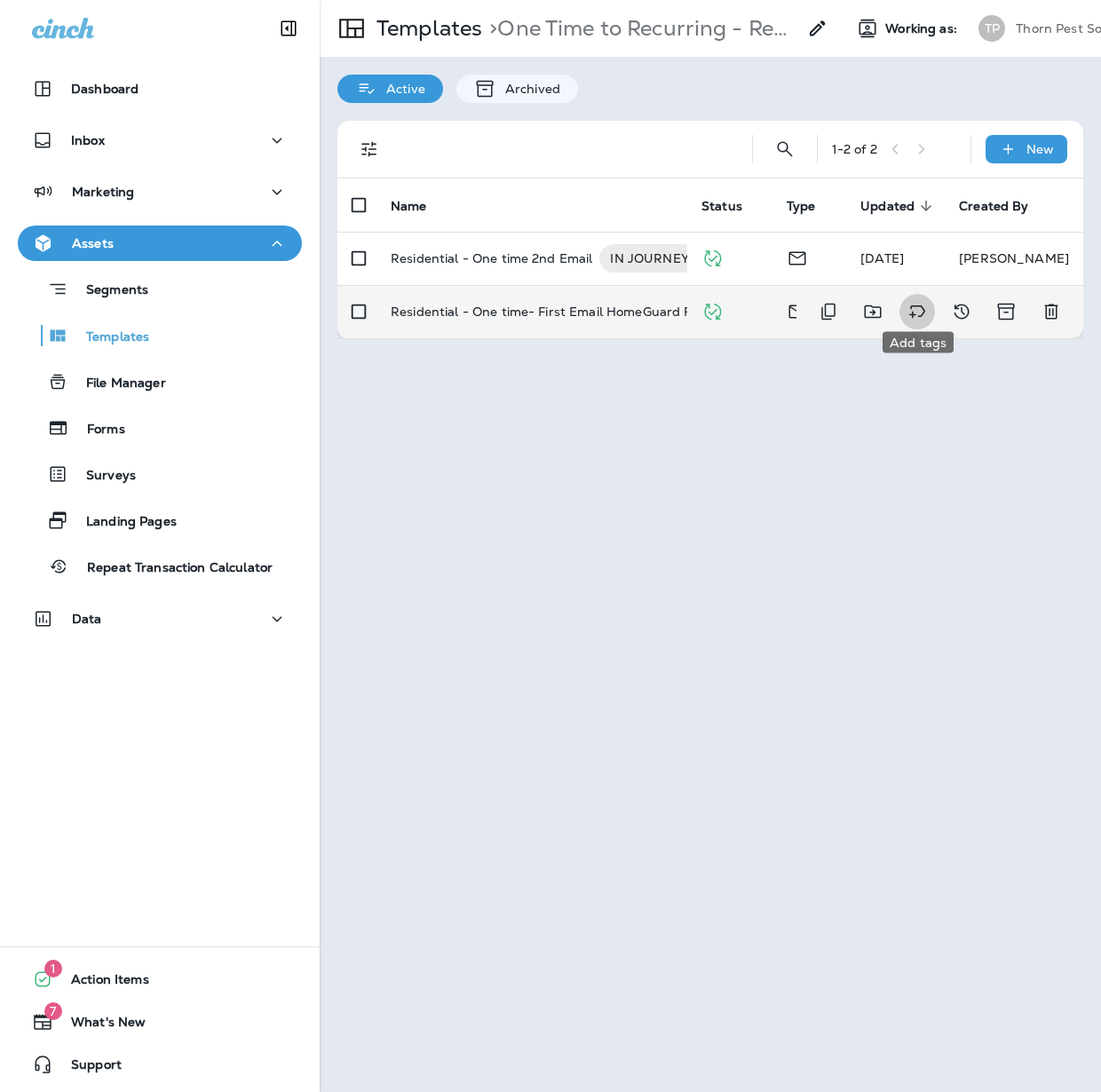
click at [925, 302] on icon "Add tags" at bounding box center [917, 312] width 21 height 21
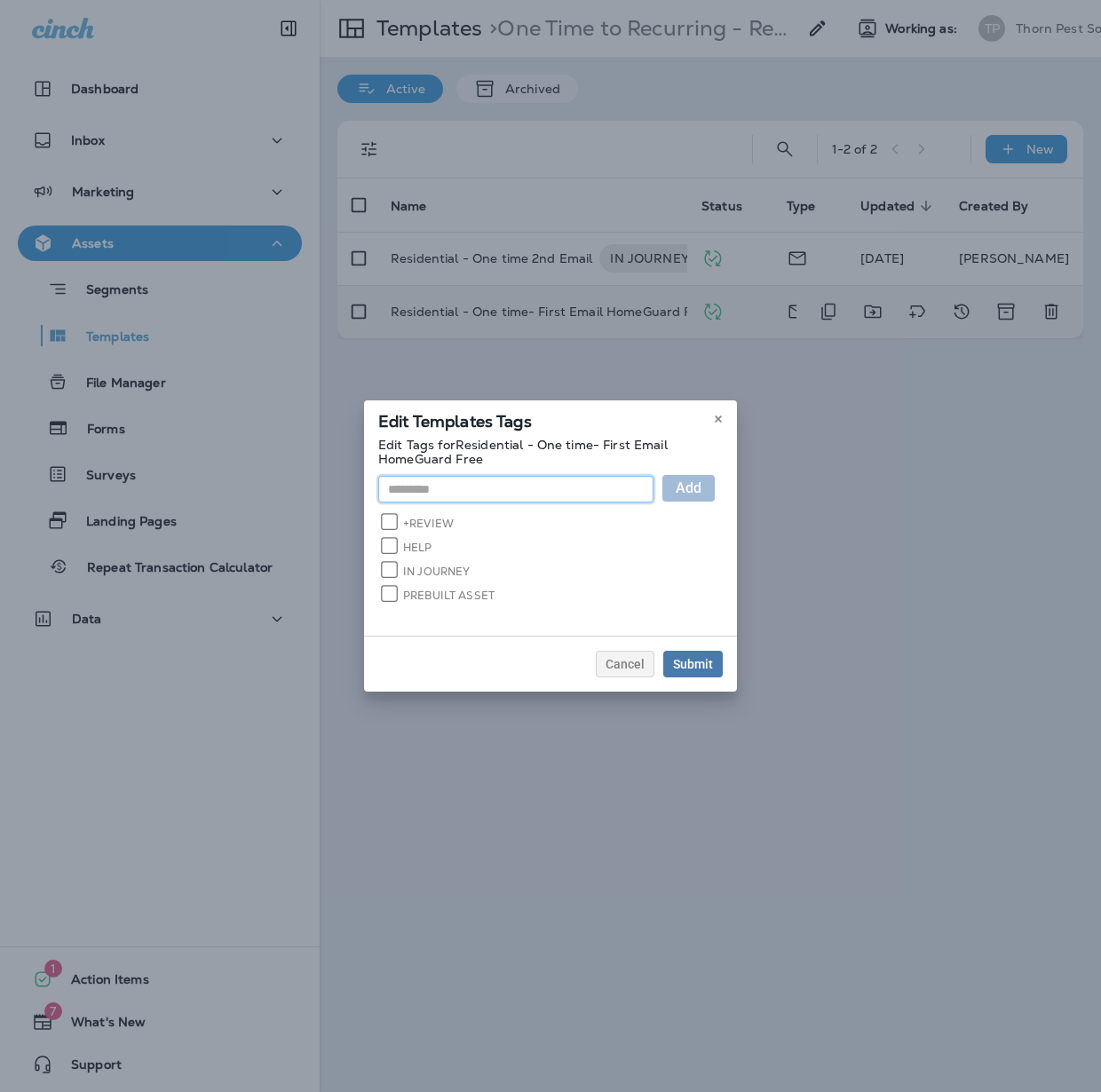
click at [397, 483] on input "text" at bounding box center [516, 488] width 275 height 26
type input "**********"
click at [702, 481] on span "Add" at bounding box center [688, 487] width 26 height 15
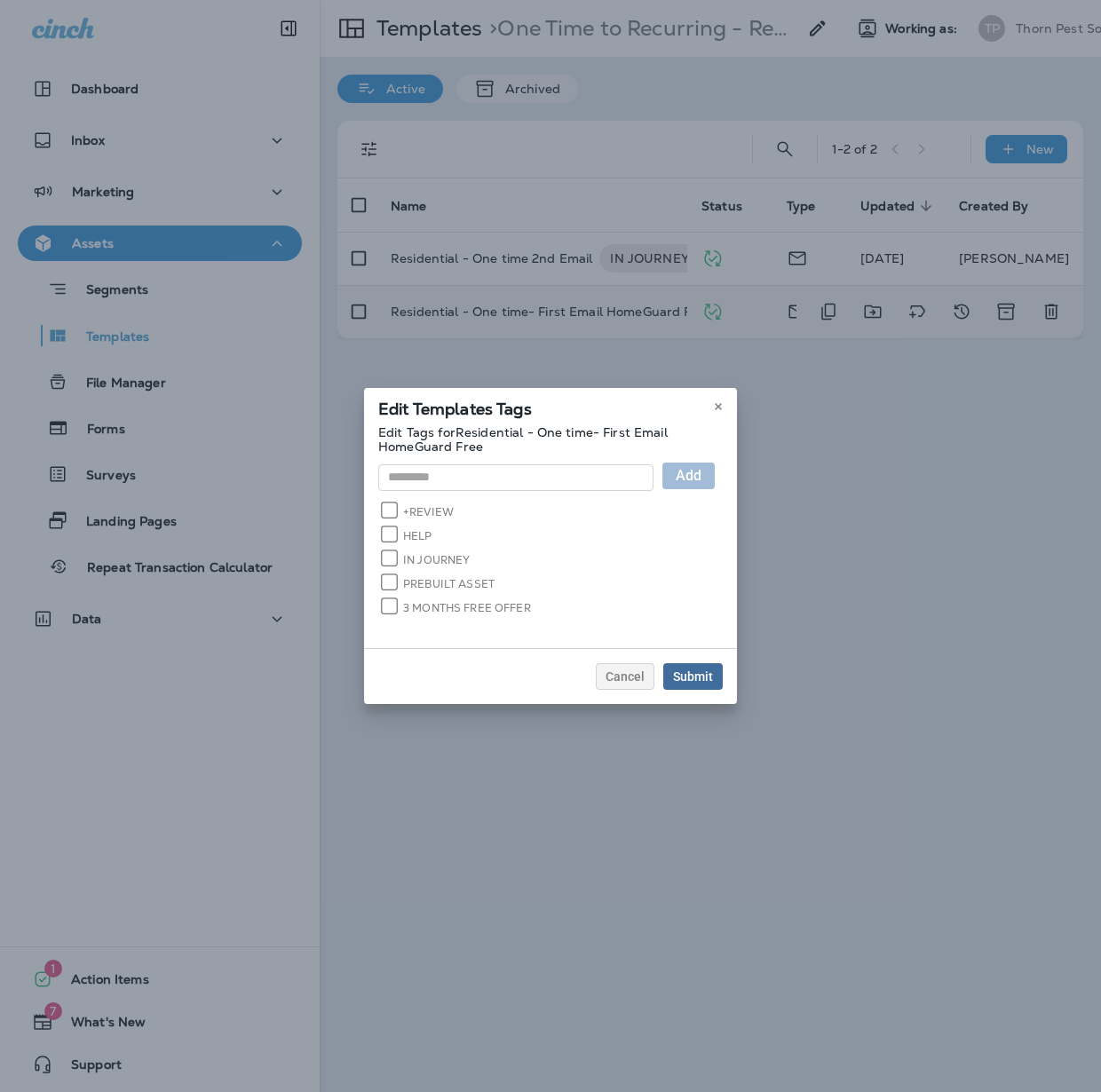
click at [713, 671] on div "Submit" at bounding box center [692, 676] width 40 height 13
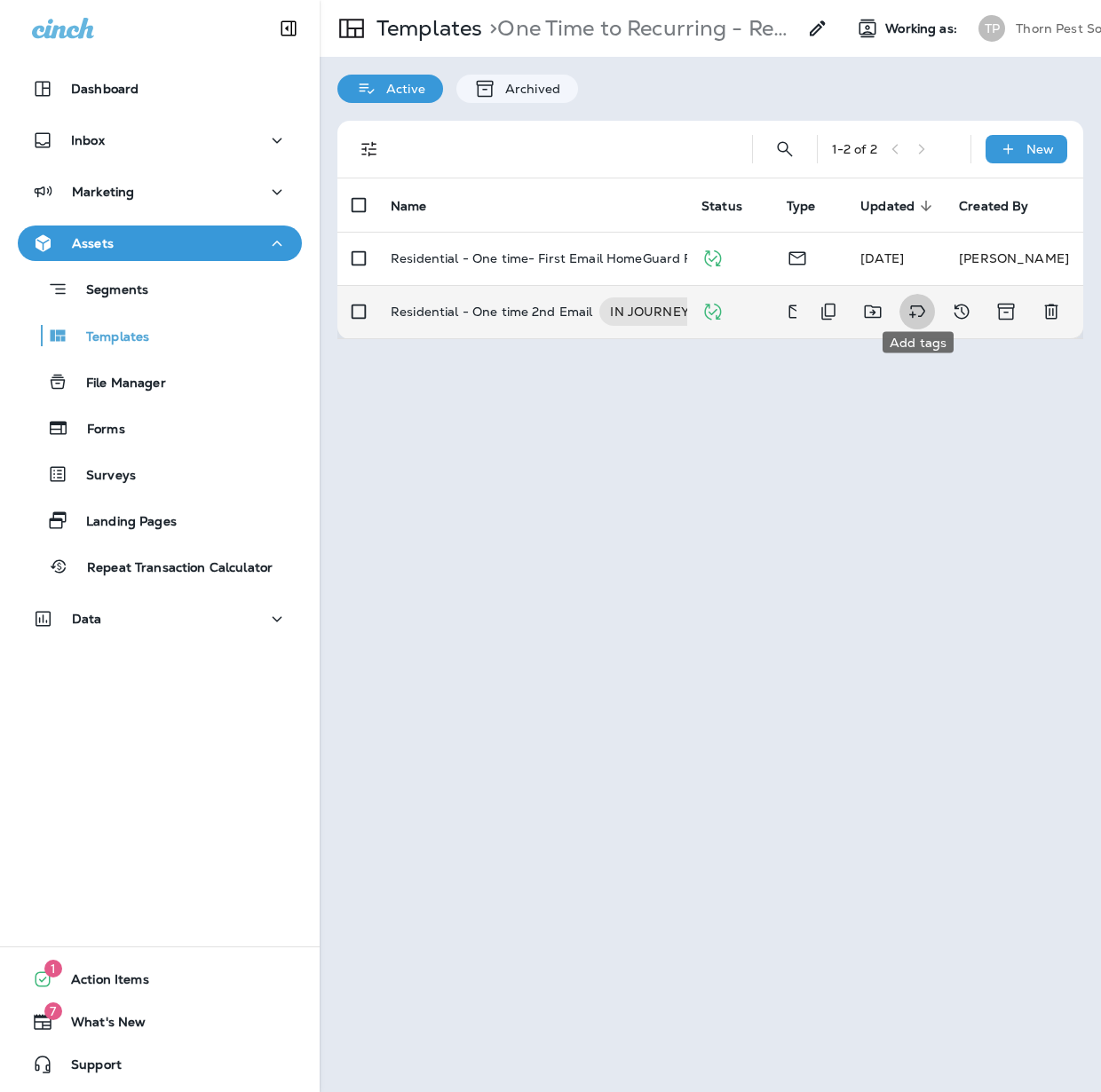
click at [918, 301] on icon "Add tags" at bounding box center [917, 312] width 21 height 21
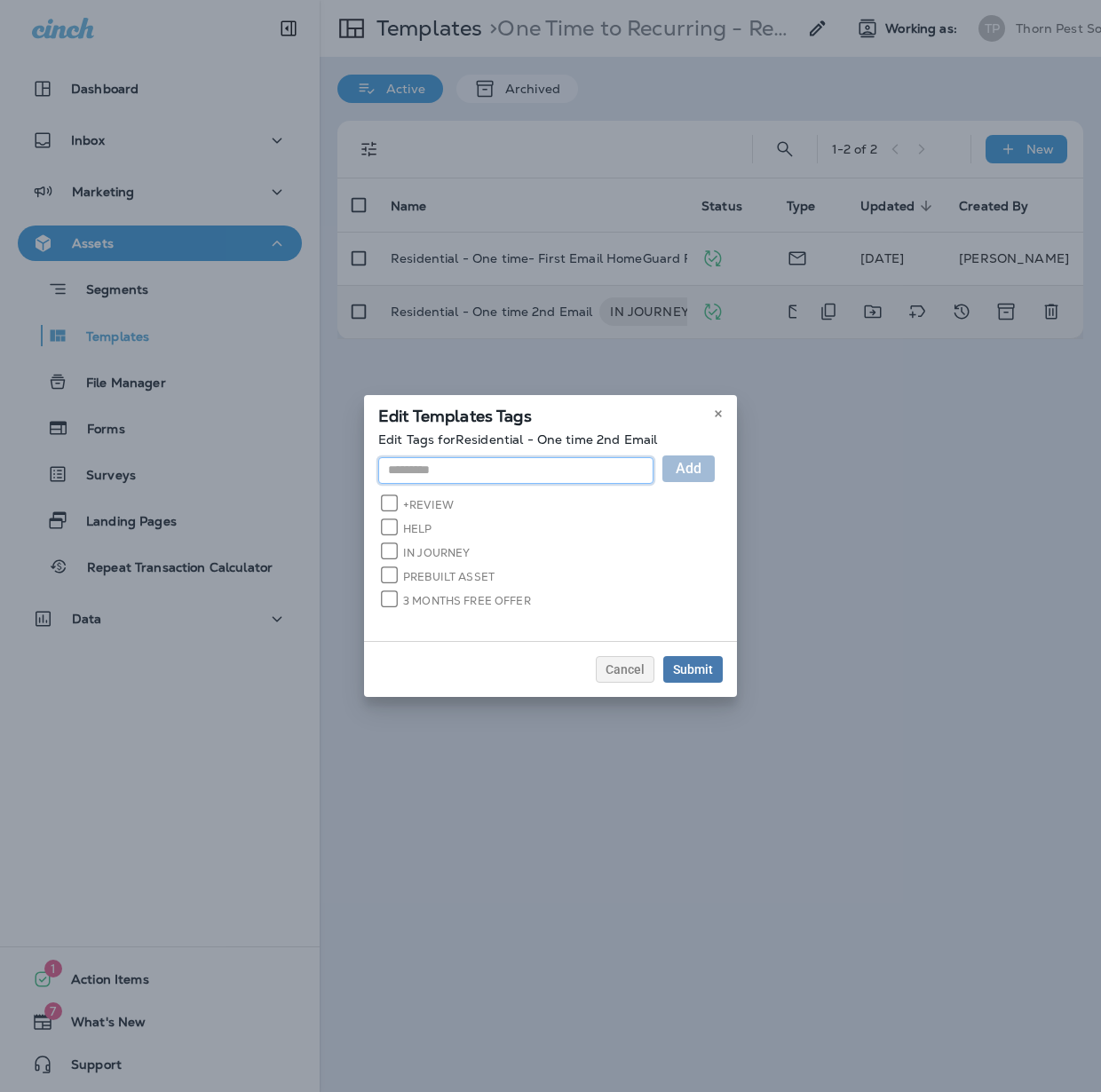
click at [570, 470] on input "text" at bounding box center [516, 470] width 275 height 26
type input "**********"
click at [702, 470] on span "Add" at bounding box center [688, 468] width 26 height 15
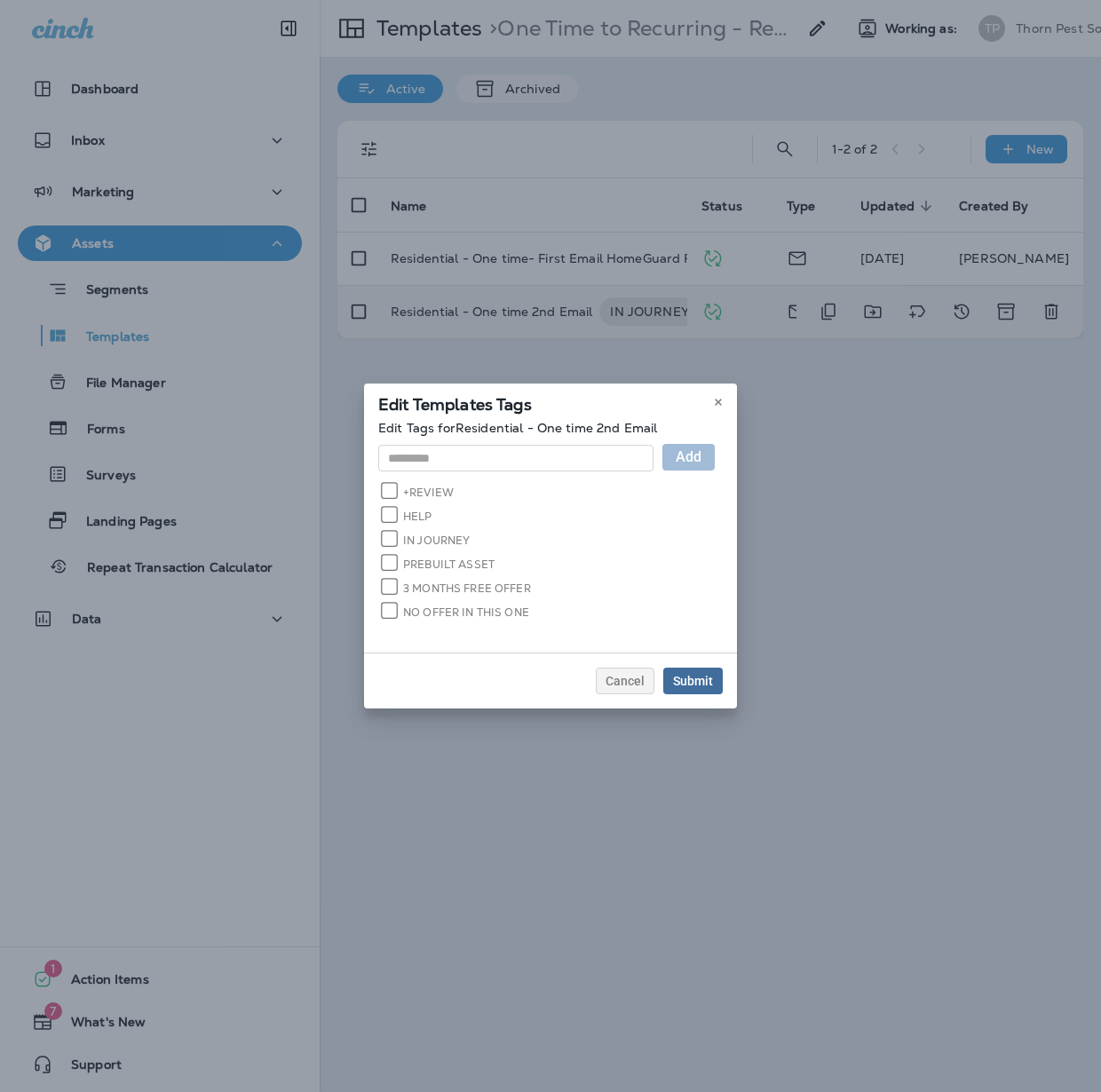
click at [713, 679] on div "Submit" at bounding box center [692, 680] width 40 height 13
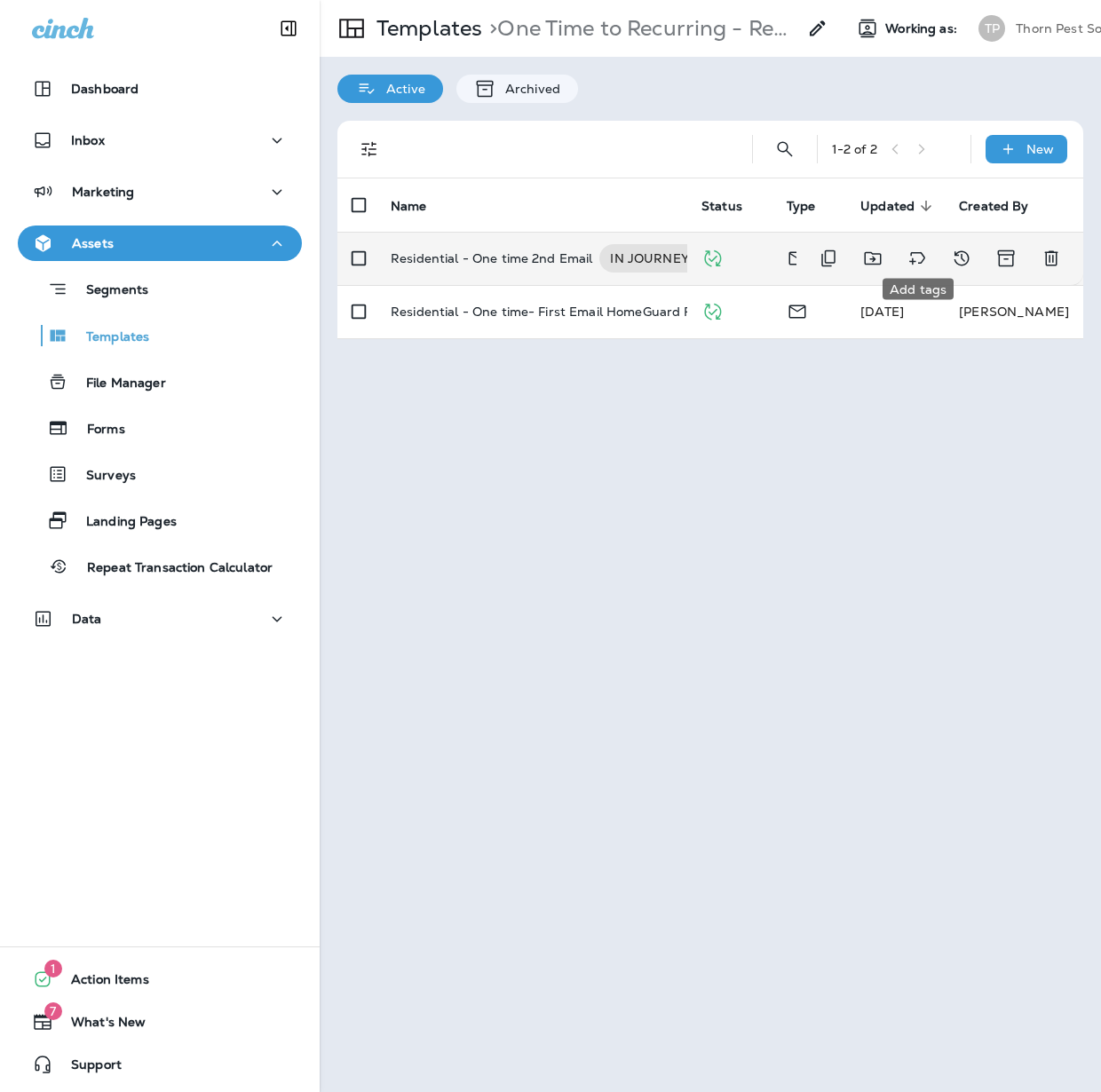
click at [910, 248] on icon "Add tags" at bounding box center [917, 259] width 21 height 21
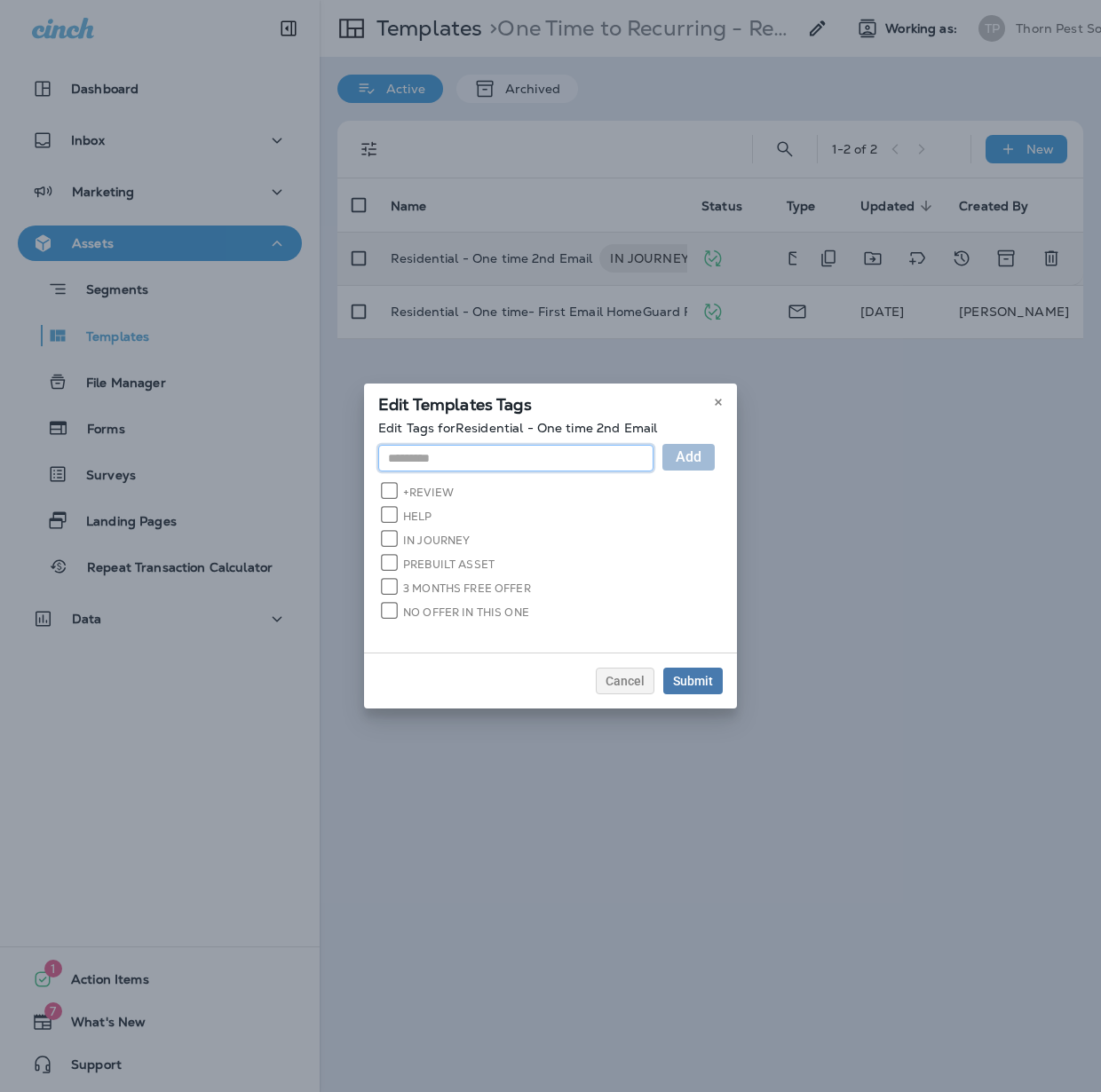
click at [587, 463] on input "text" at bounding box center [516, 457] width 275 height 26
click at [724, 398] on icon at bounding box center [718, 401] width 11 height 11
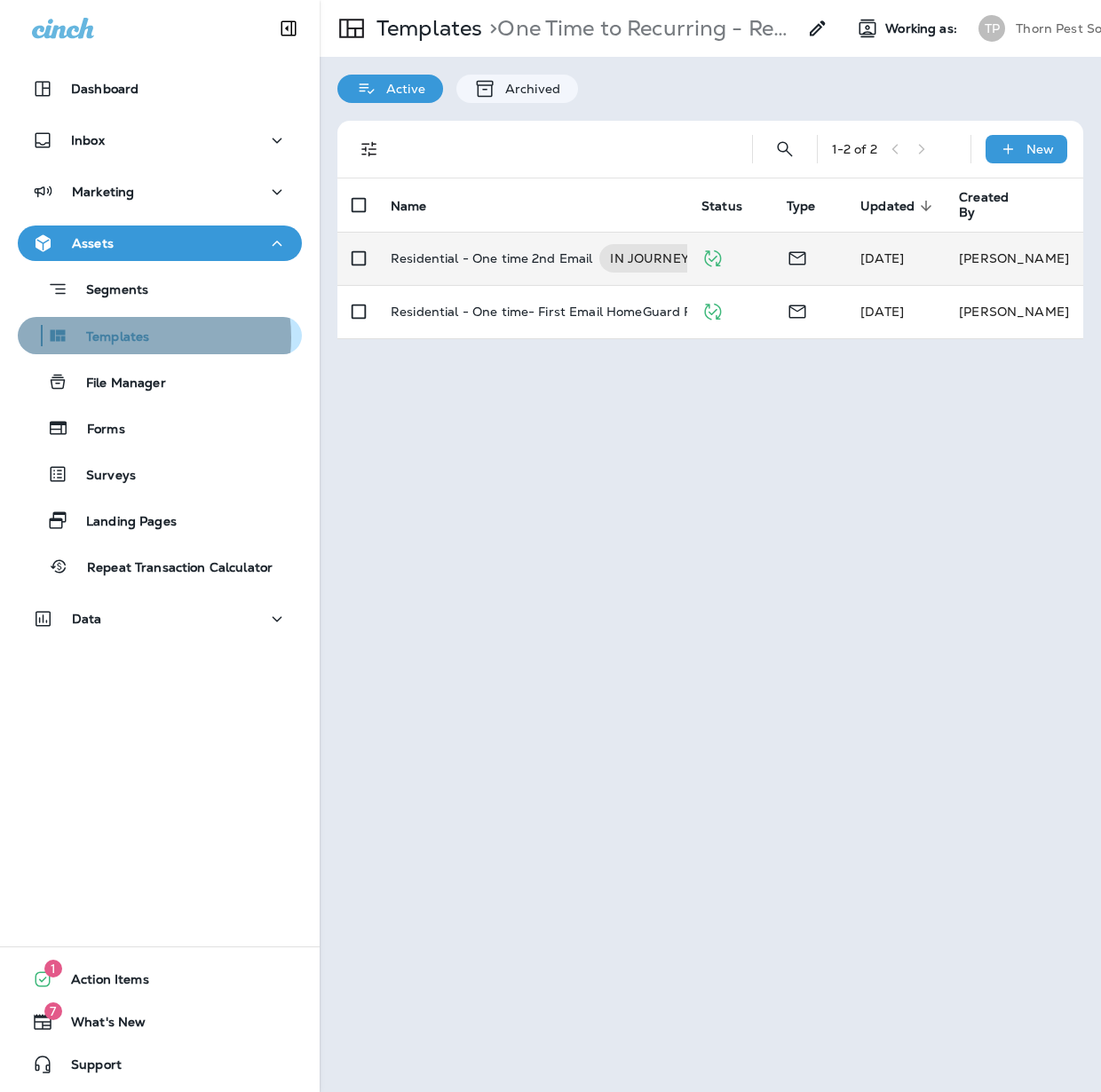
click at [137, 337] on p "Templates" at bounding box center [109, 337] width 80 height 16
click at [121, 335] on p "Templates" at bounding box center [109, 337] width 80 height 16
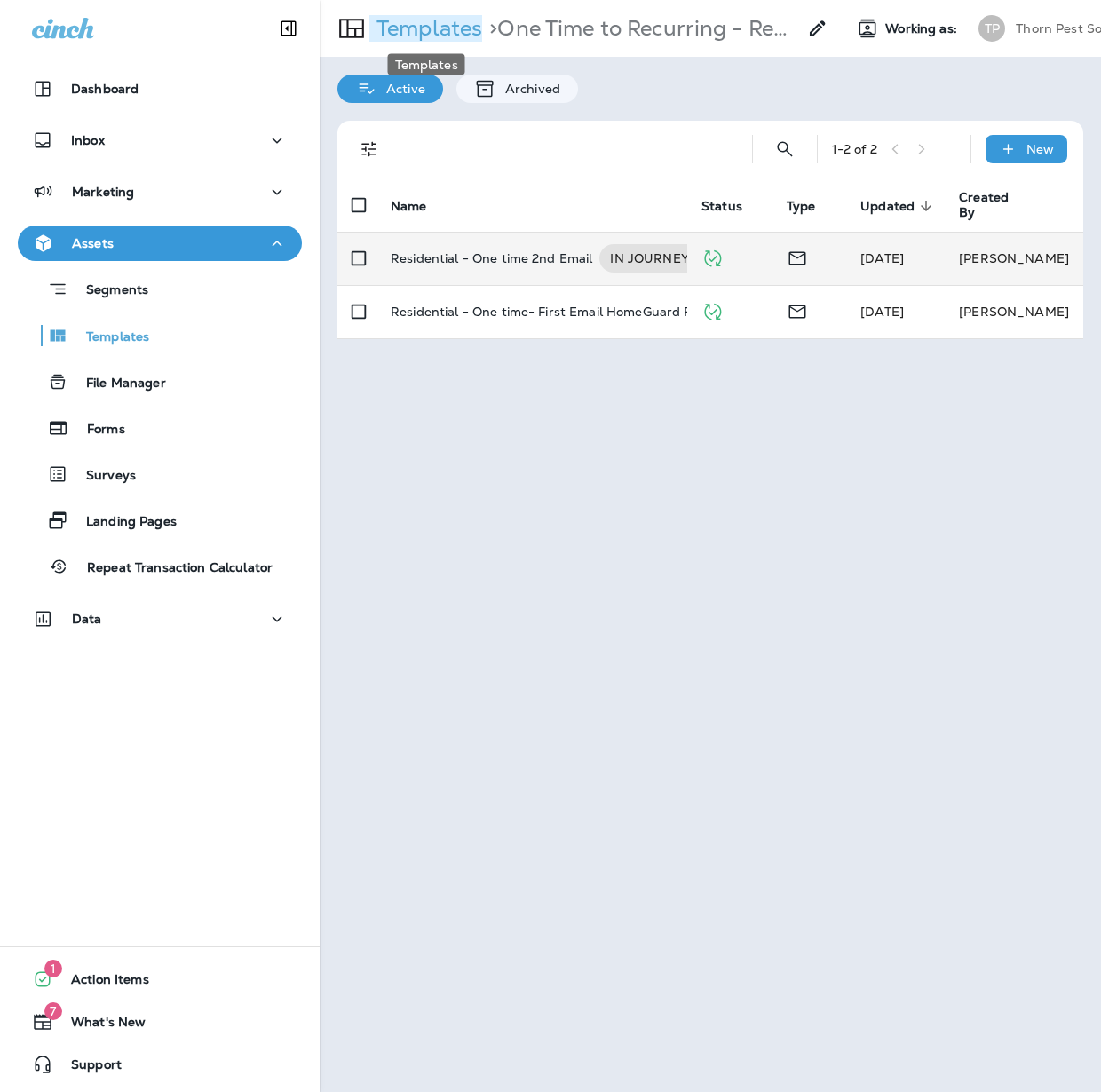
click at [444, 28] on p "Templates" at bounding box center [425, 28] width 112 height 26
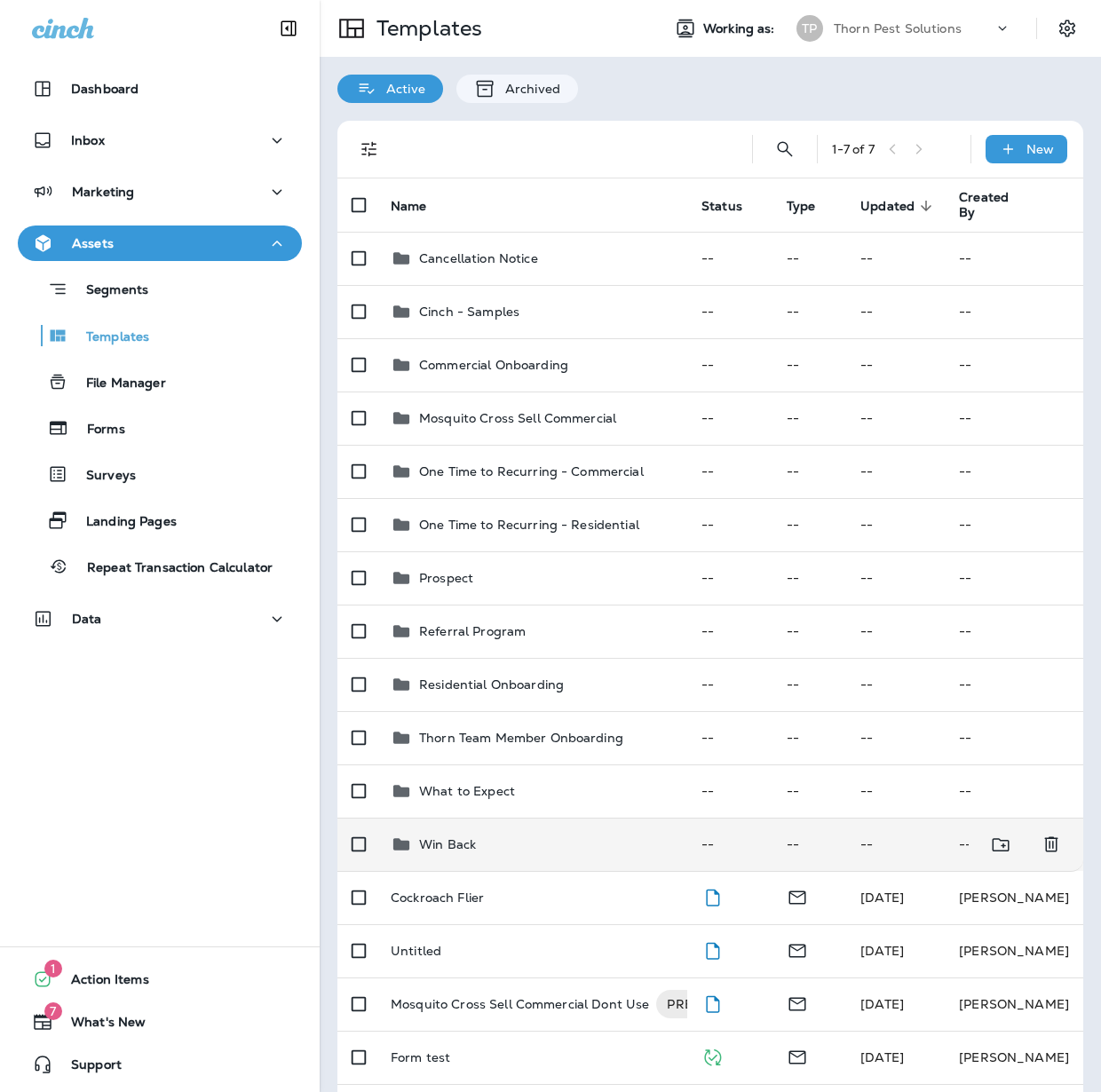
click at [522, 834] on div "Win Back" at bounding box center [531, 844] width 282 height 21
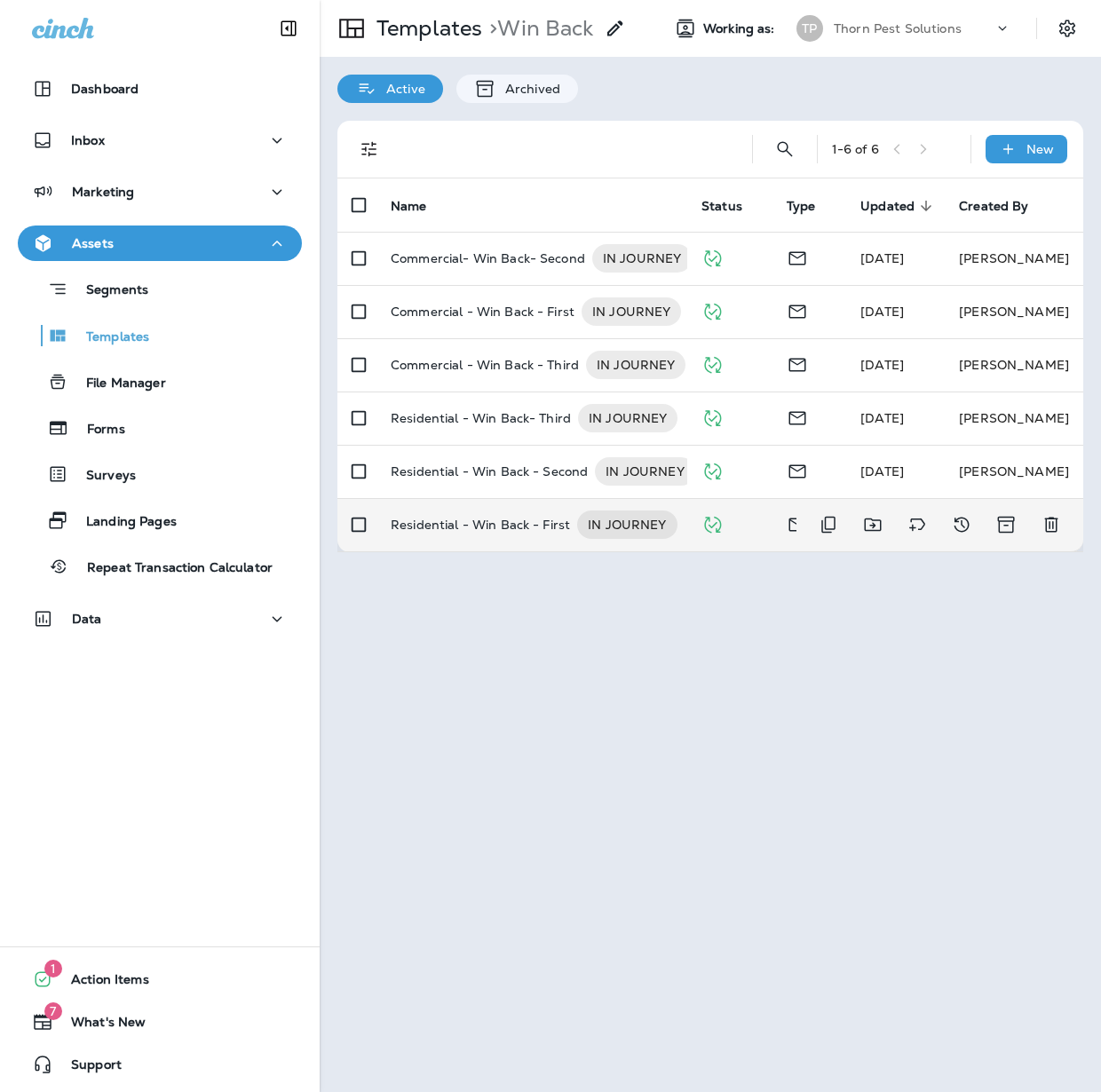
click at [530, 515] on p "Residential - Win Back - First" at bounding box center [480, 524] width 179 height 28
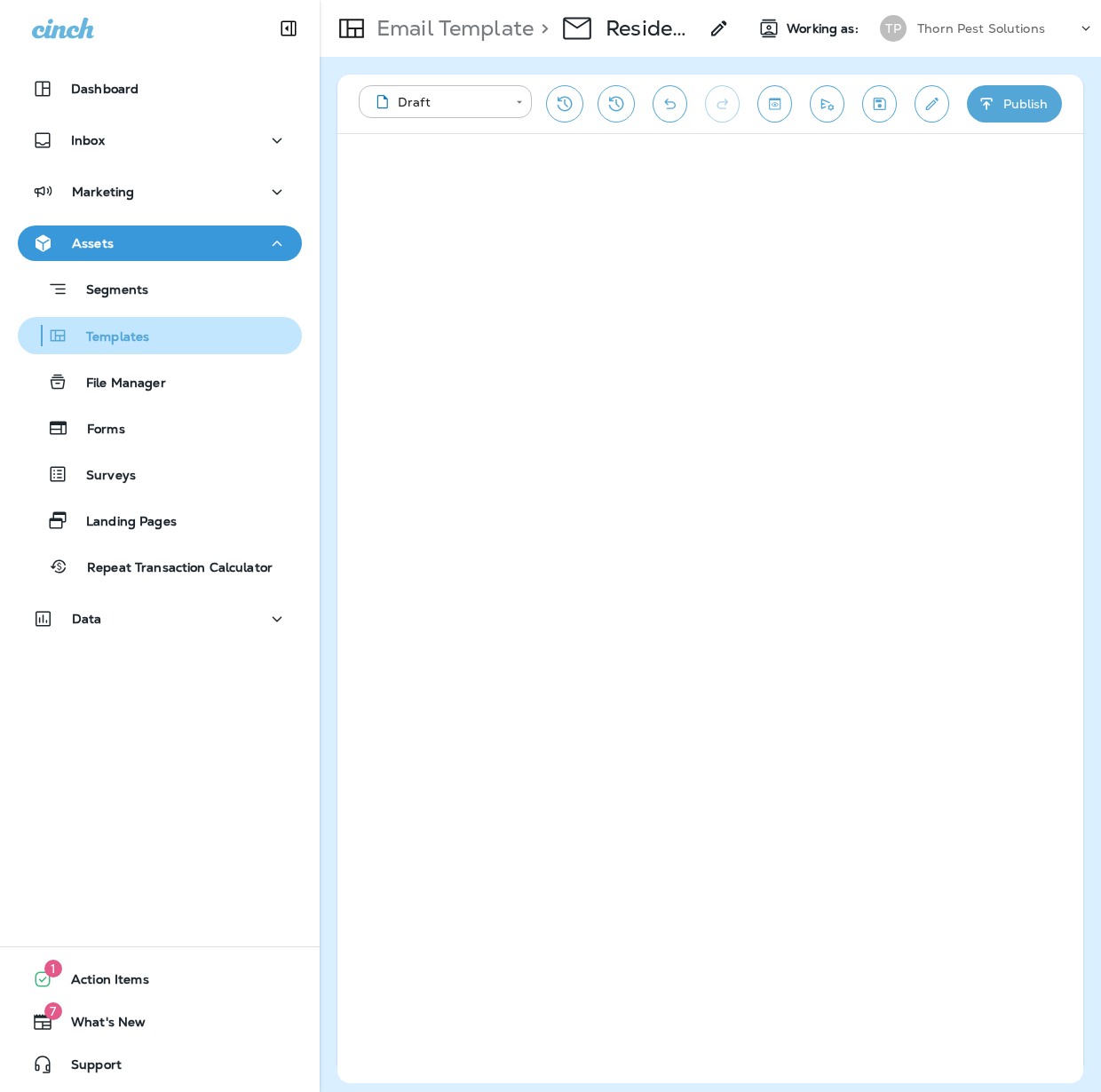
click at [146, 339] on p "Templates" at bounding box center [109, 337] width 80 height 16
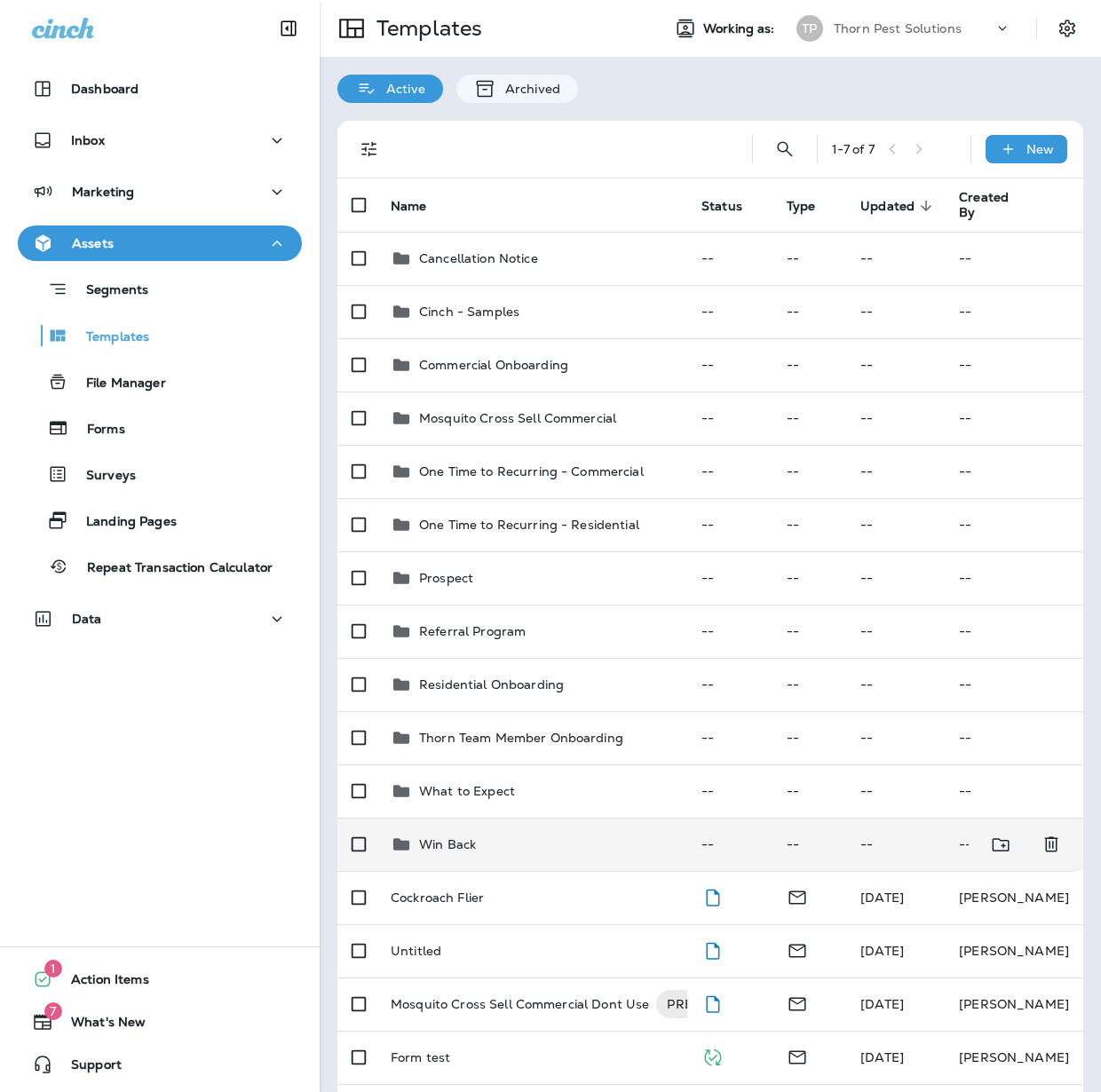
click at [470, 837] on p "Win Back" at bounding box center [447, 844] width 57 height 15
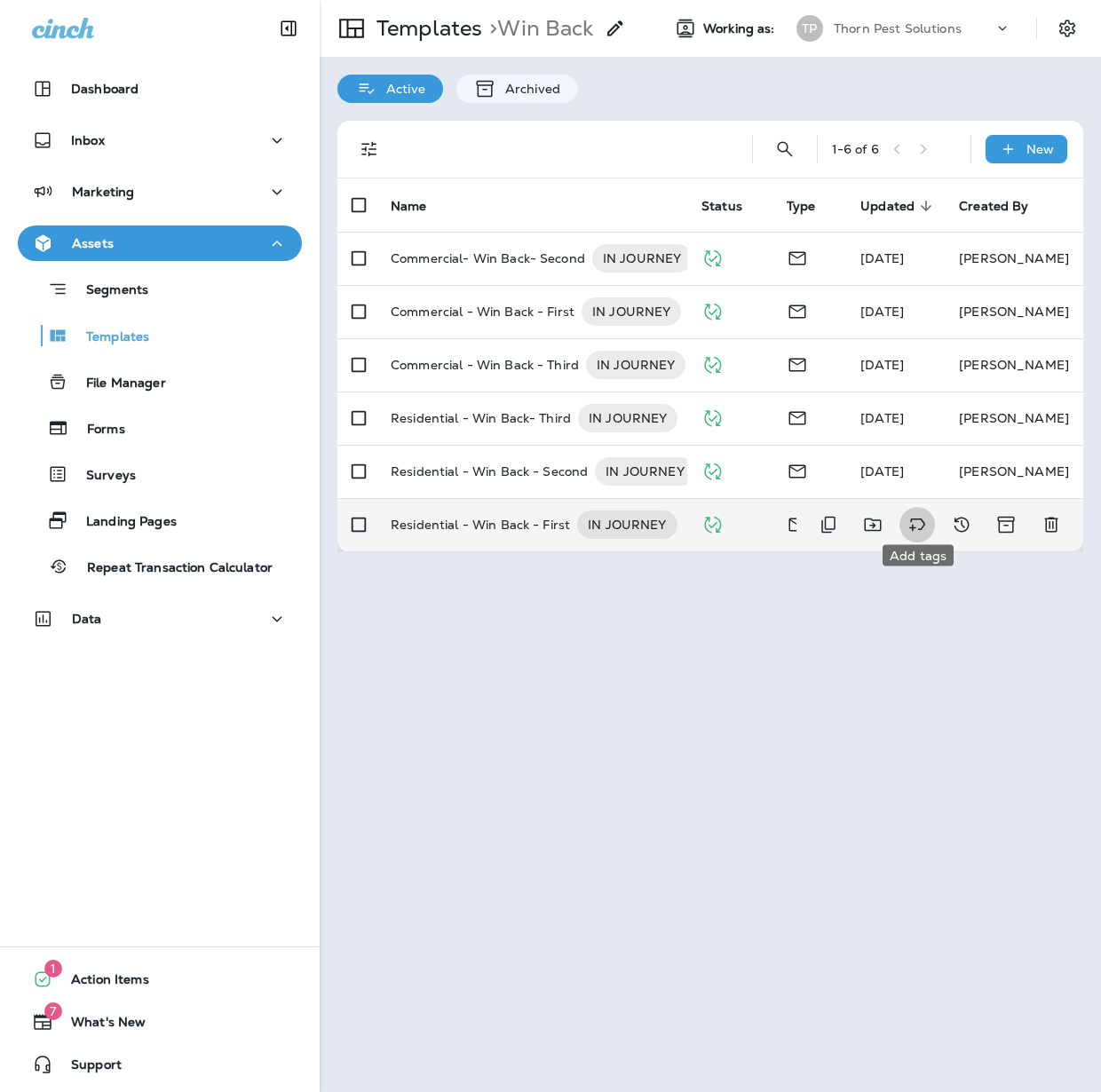
click at [918, 514] on icon "Add tags" at bounding box center [917, 524] width 21 height 21
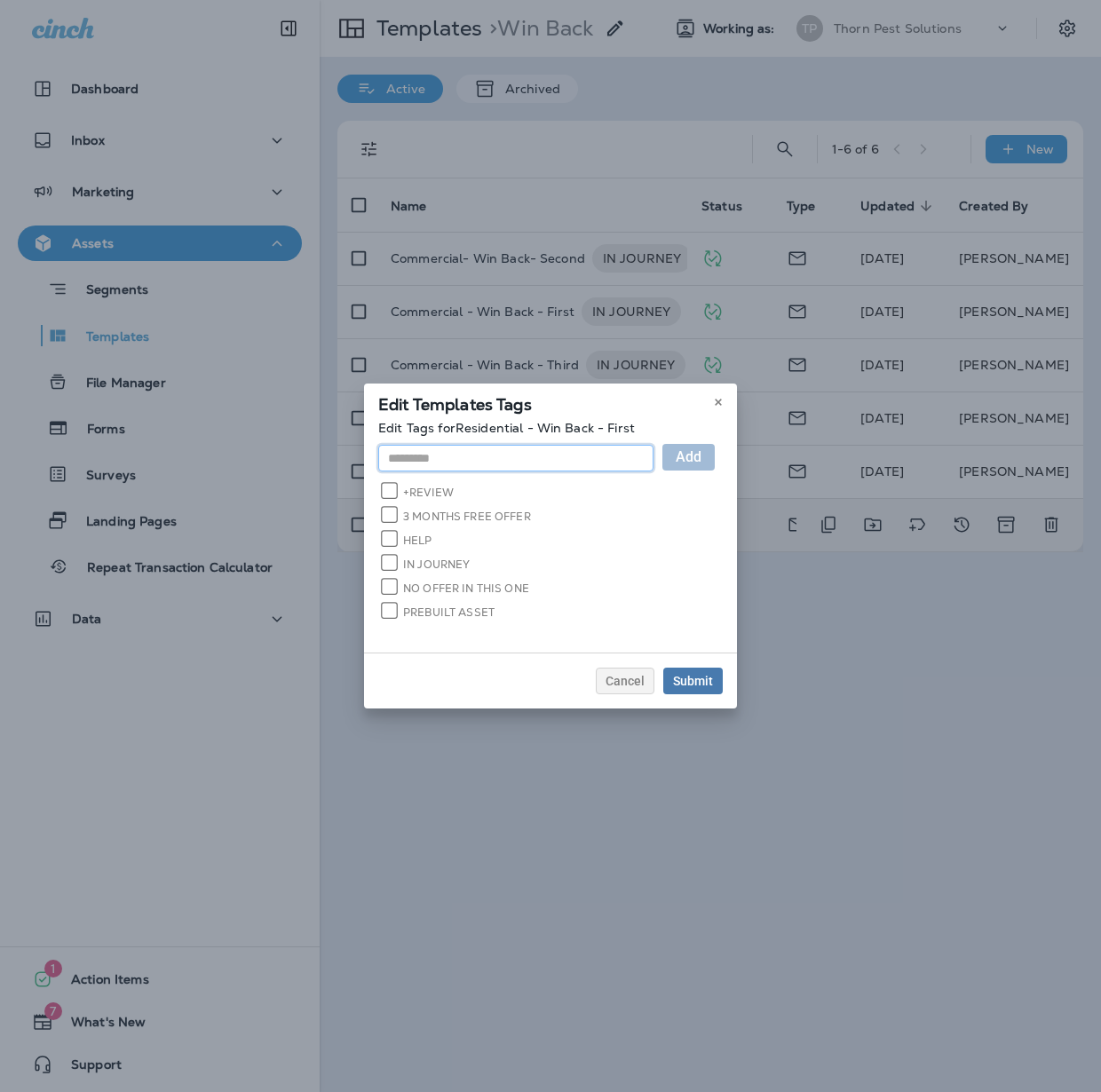
click at [533, 470] on input "text" at bounding box center [516, 457] width 275 height 26
click at [378, 459] on input "**********" at bounding box center [516, 457] width 275 height 26
drag, startPoint x: 470, startPoint y: 460, endPoint x: 322, endPoint y: 452, distance: 148.2
click at [322, 452] on div "**********" at bounding box center [550, 546] width 1101 height 1092
click at [427, 461] on input "**********" at bounding box center [516, 457] width 275 height 26
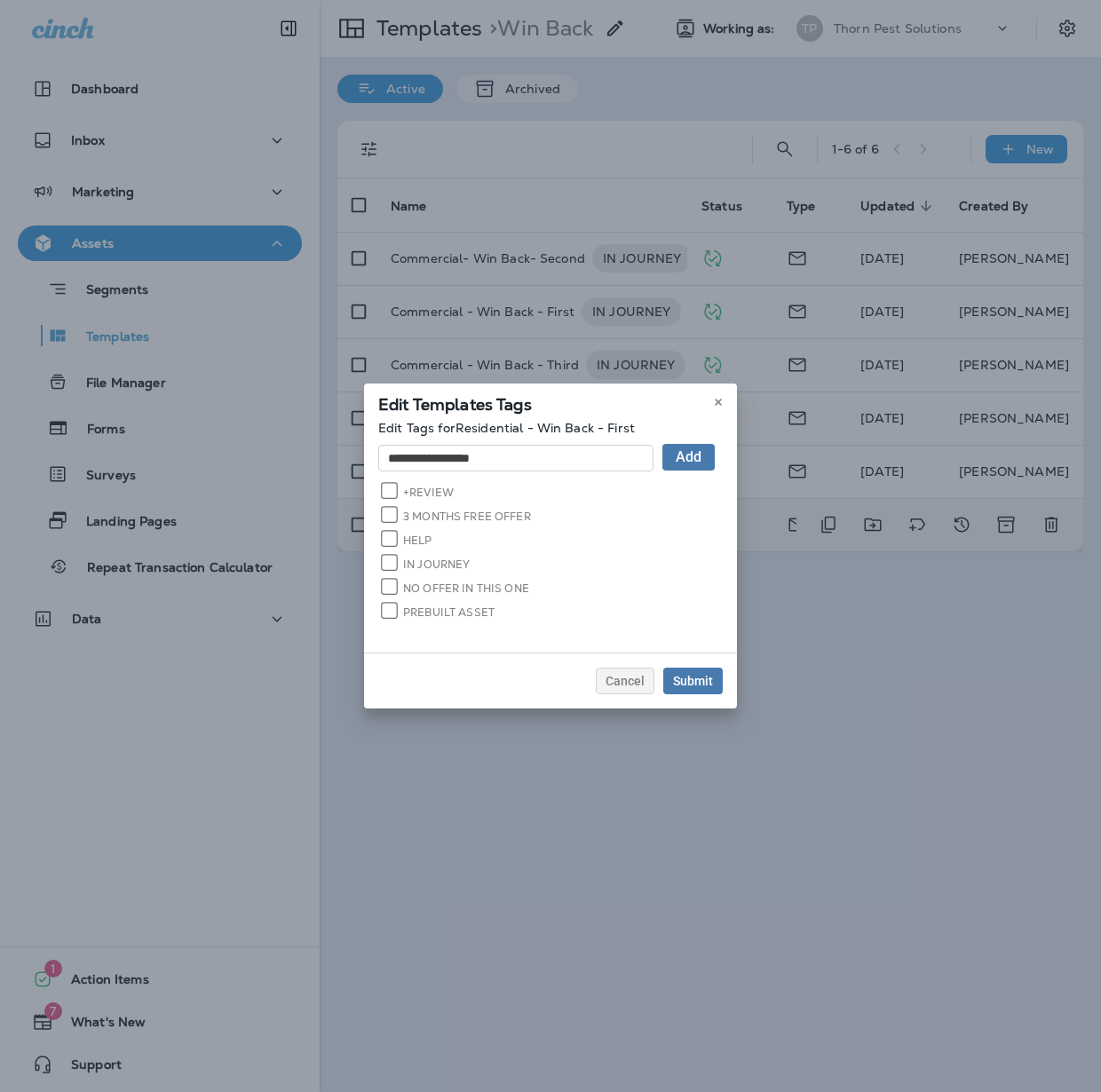
click at [505, 502] on div "+REVIEW" at bounding box center [552, 494] width 340 height 24
click at [412, 460] on input "**********" at bounding box center [516, 457] width 275 height 26
click at [426, 459] on input "**********" at bounding box center [516, 457] width 275 height 26
type input "**********"
click at [702, 460] on span "Add" at bounding box center [688, 456] width 26 height 15
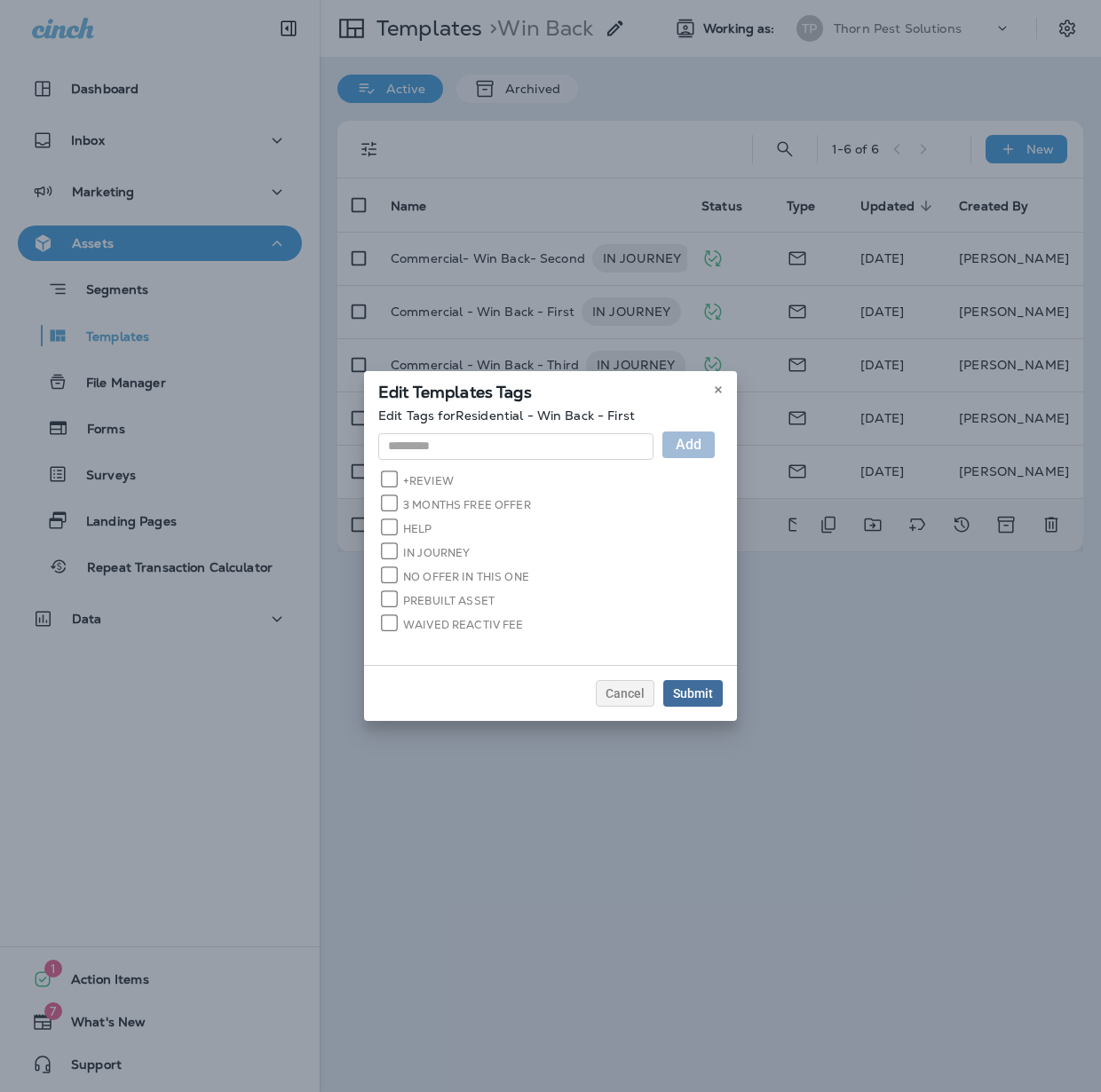
click at [713, 691] on div "Submit" at bounding box center [692, 693] width 40 height 13
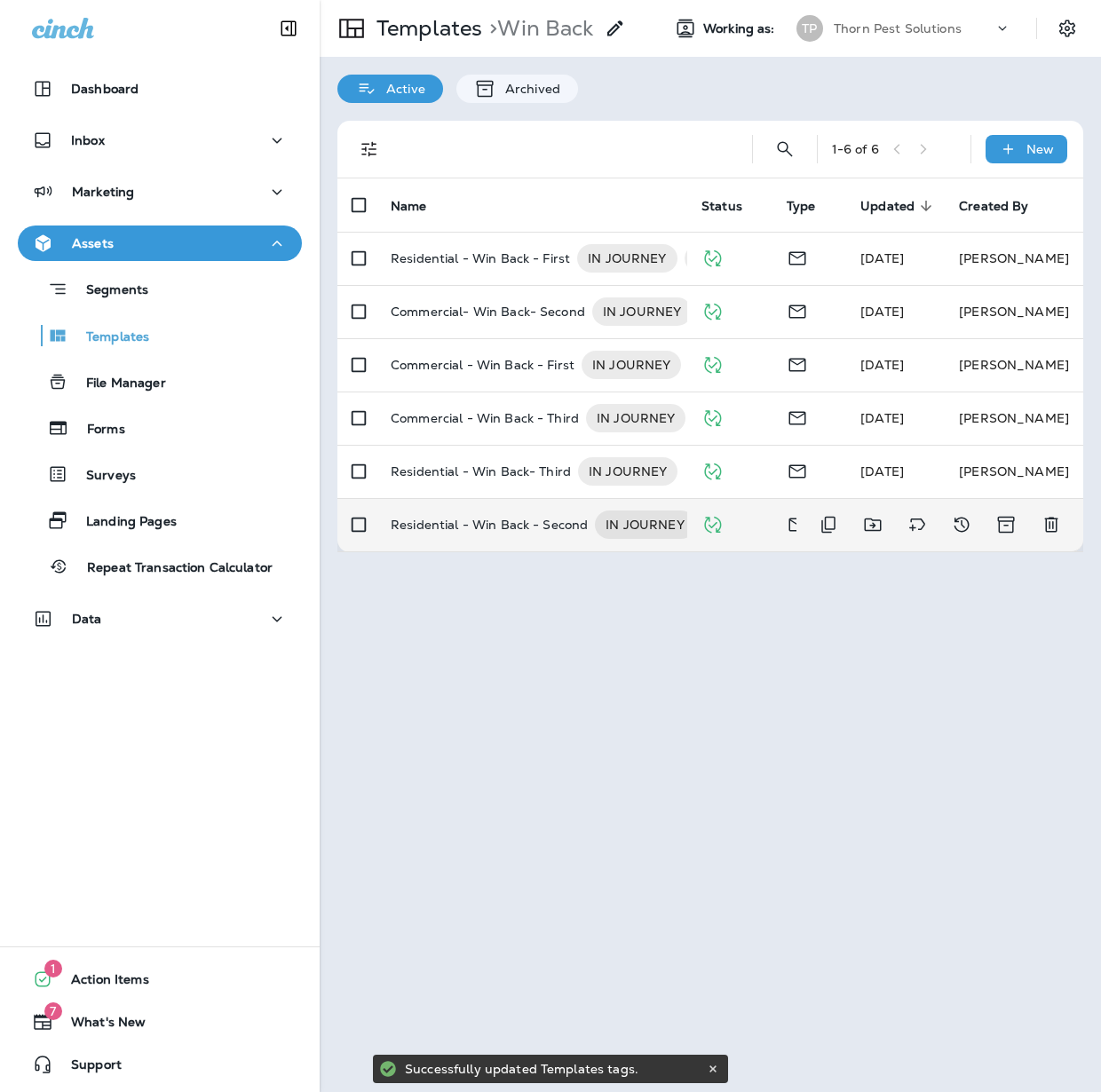
click at [513, 523] on p "Residential - Win Back - Second" at bounding box center [488, 524] width 197 height 28
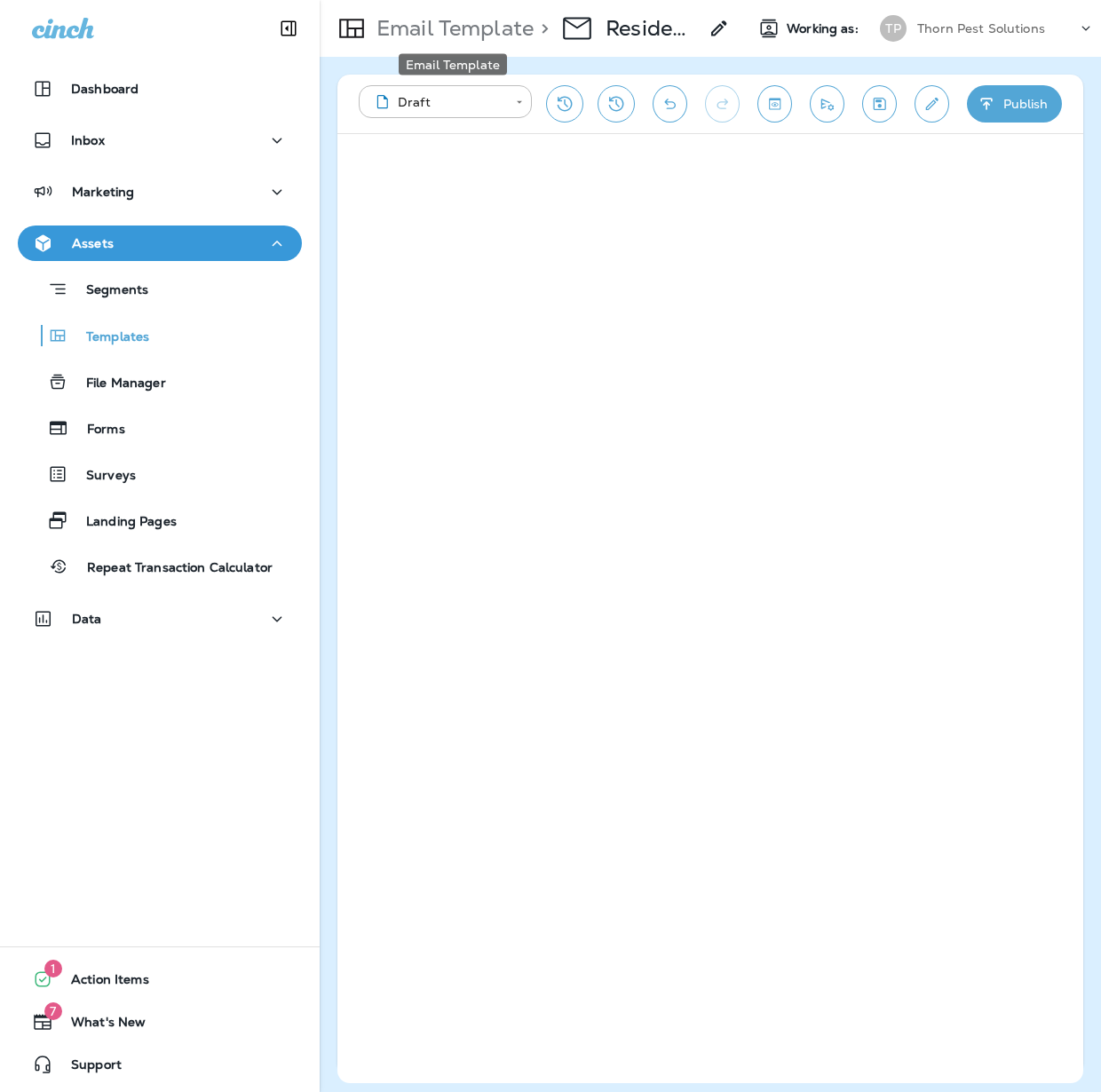
click at [456, 37] on p "Email Template" at bounding box center [451, 28] width 164 height 26
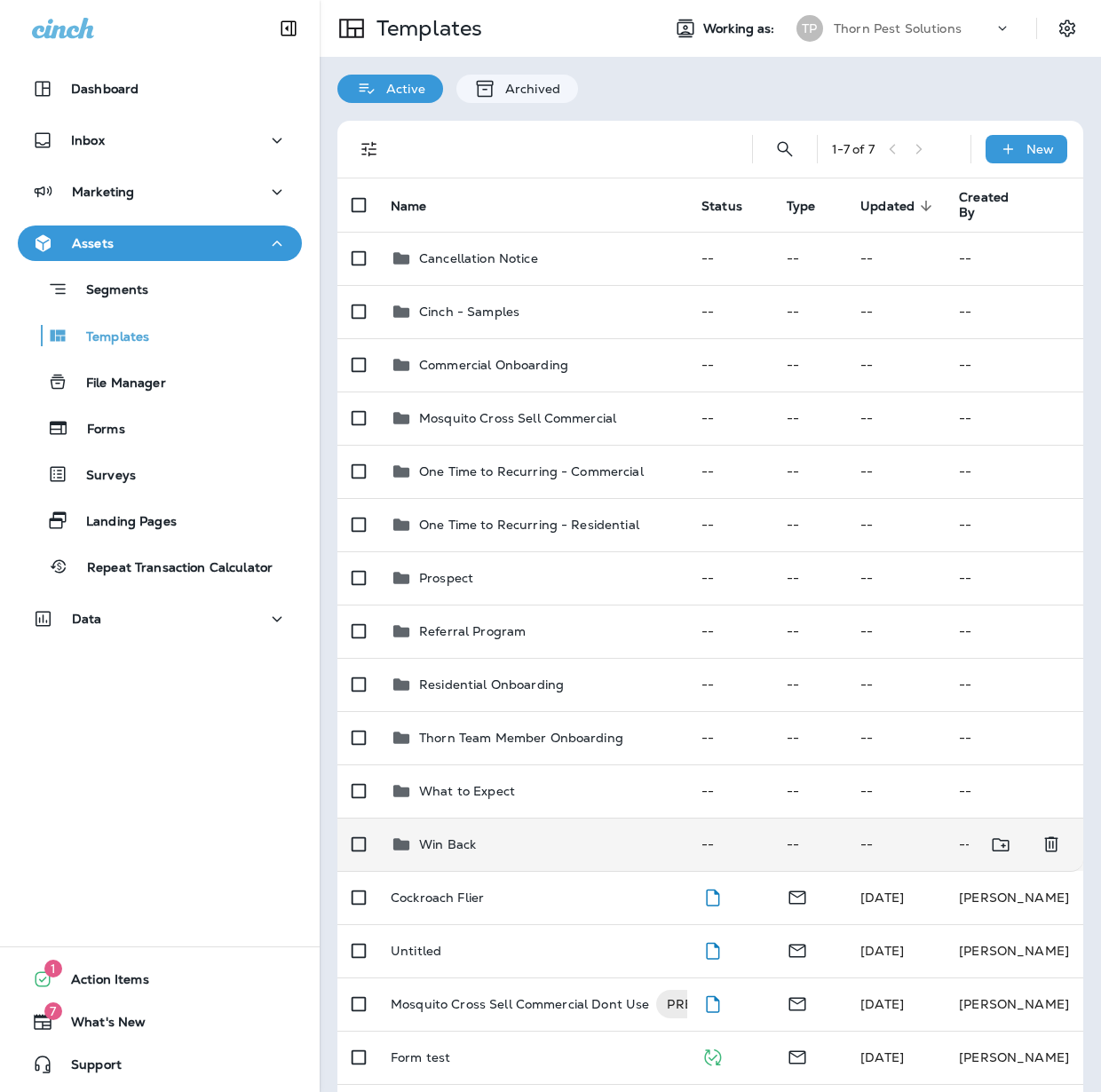
click at [515, 839] on div "Win Back" at bounding box center [531, 844] width 282 height 21
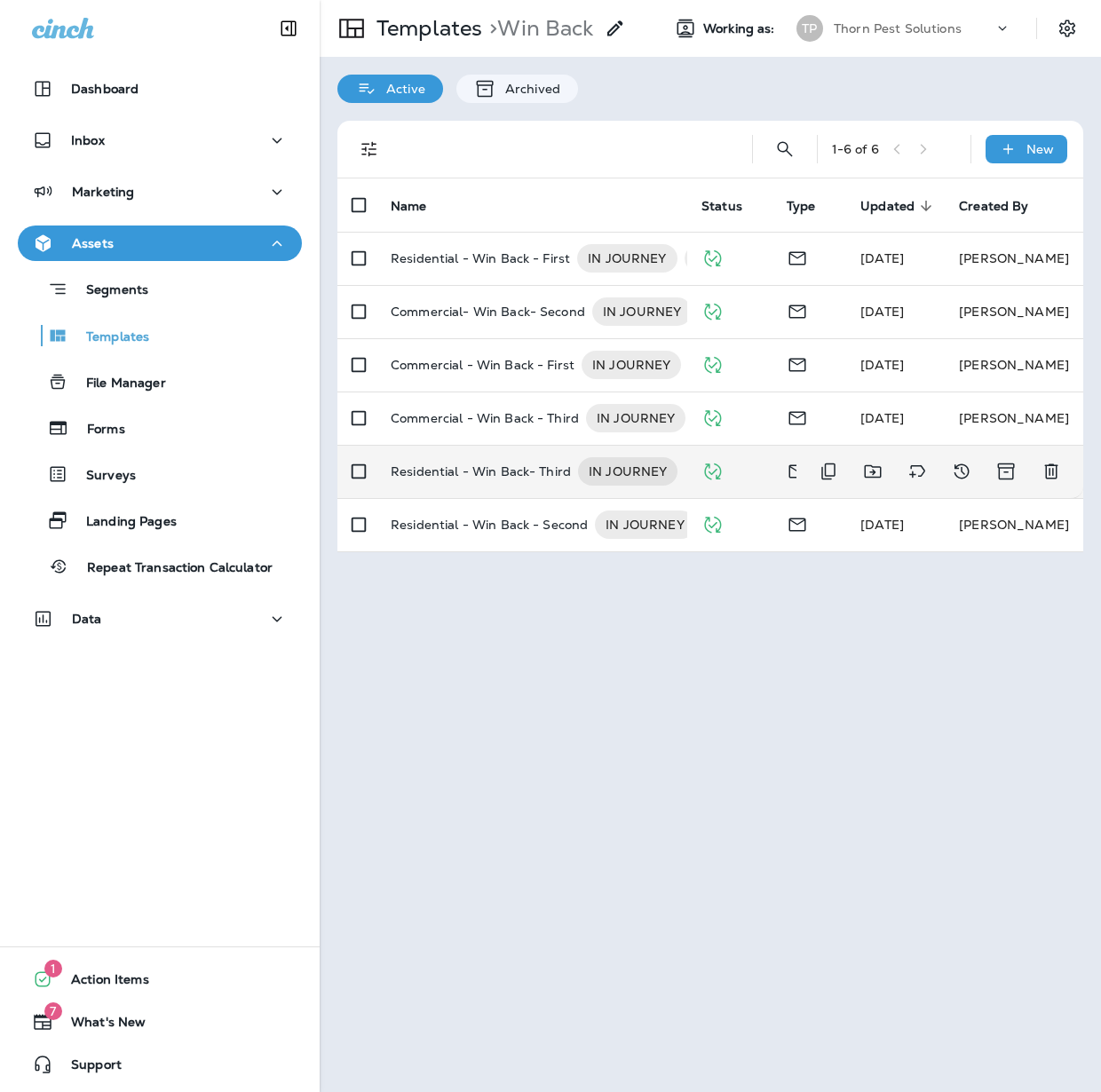
click at [510, 467] on p "Residential - Win Back- Third" at bounding box center [481, 471] width 180 height 28
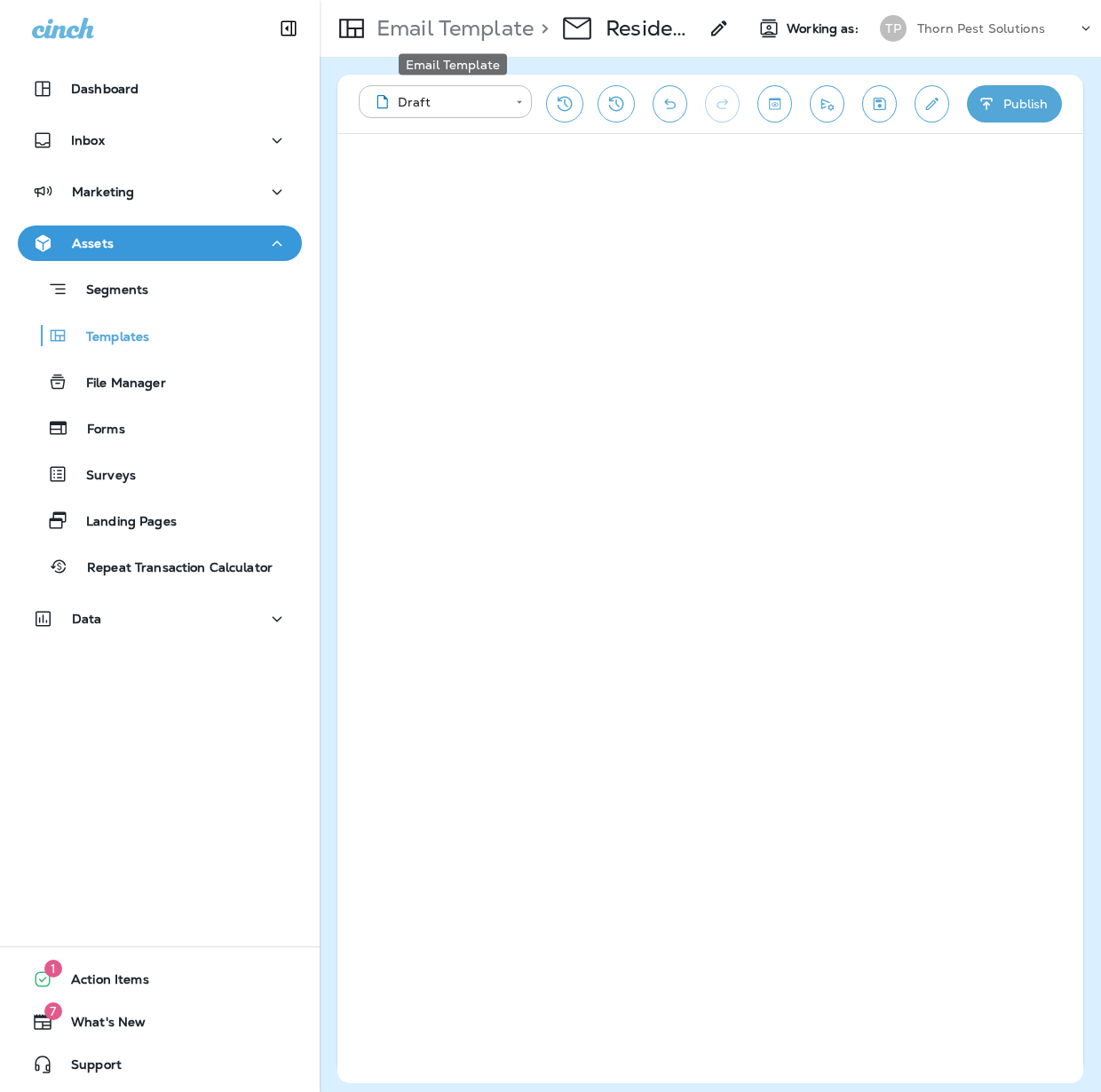
click at [398, 26] on p "Email Template" at bounding box center [451, 28] width 164 height 26
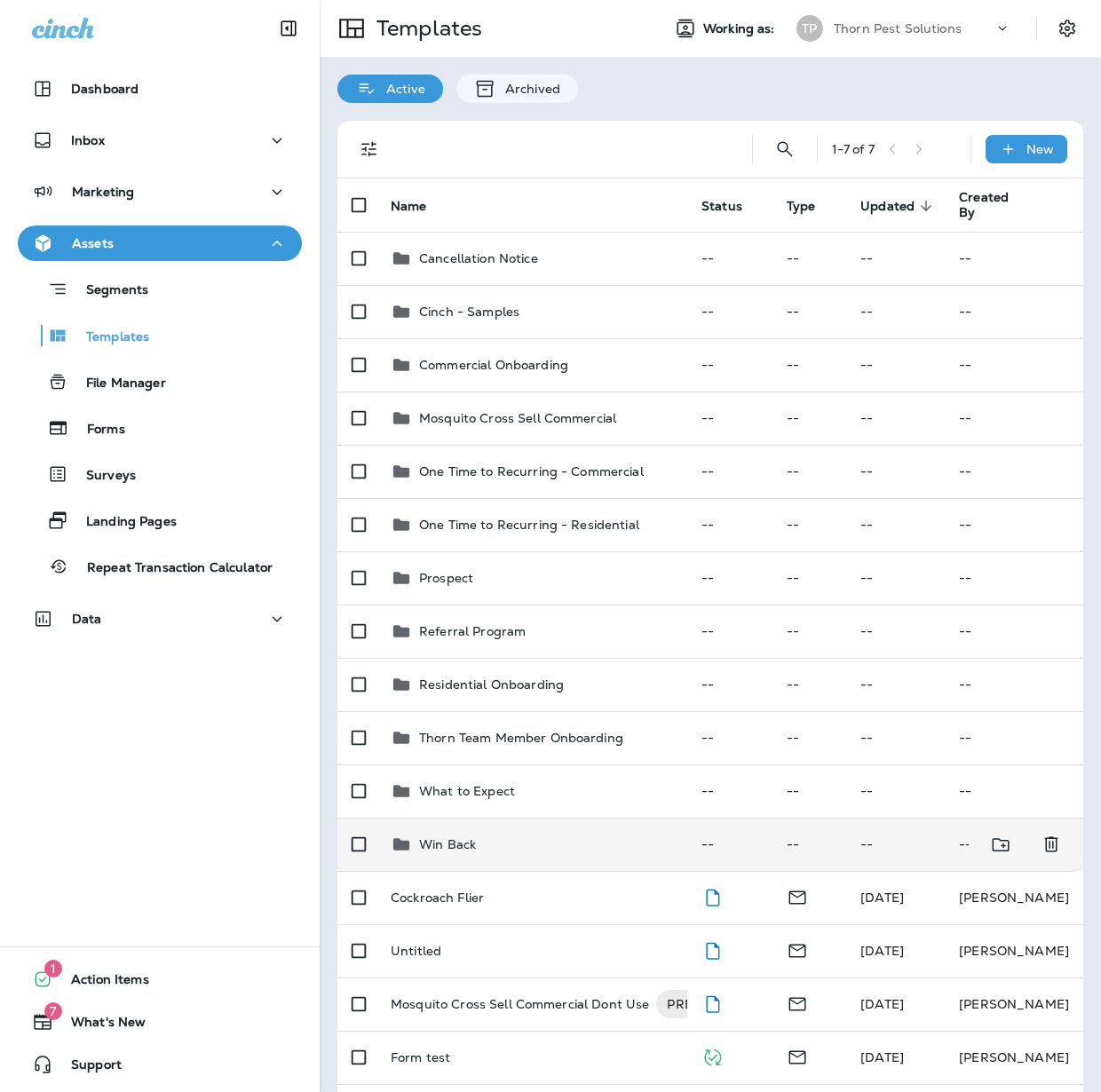
click at [545, 840] on div "Win Back" at bounding box center [531, 844] width 282 height 21
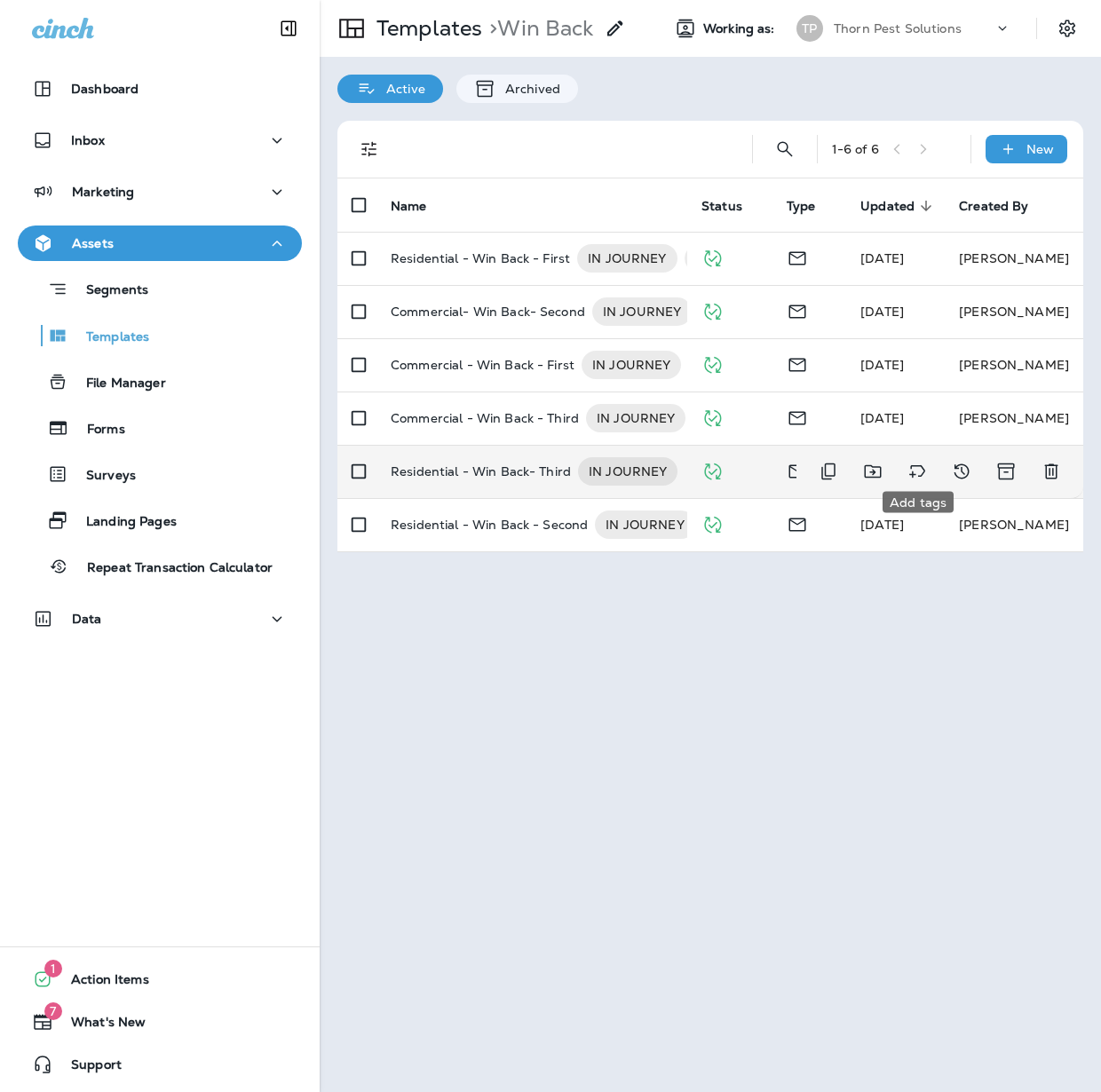
click at [920, 460] on icon "Add tags" at bounding box center [917, 471] width 21 height 21
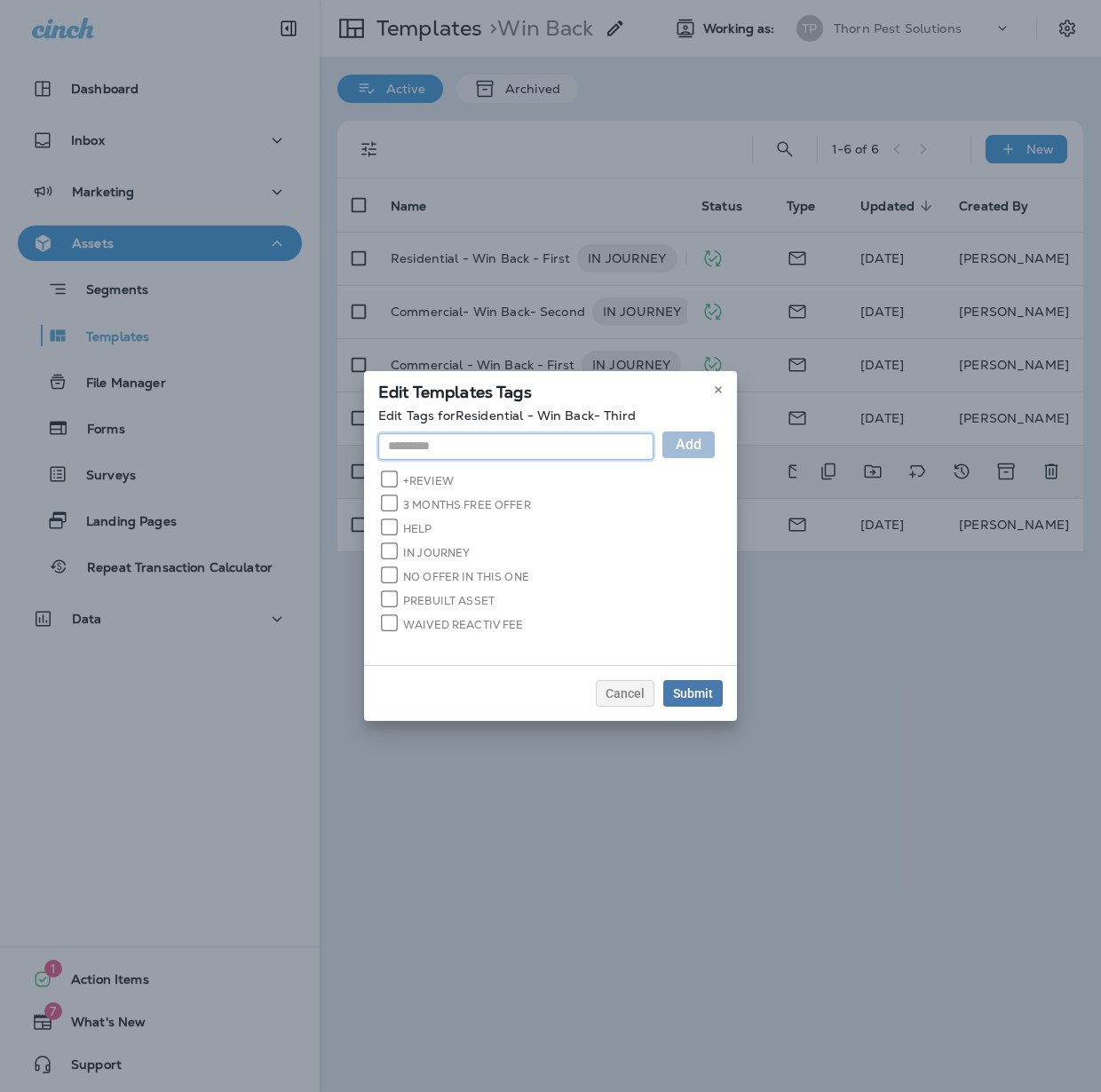
click at [393, 441] on input "text" at bounding box center [516, 446] width 275 height 26
type input "**********"
click at [702, 451] on span "Add" at bounding box center [688, 445] width 26 height 15
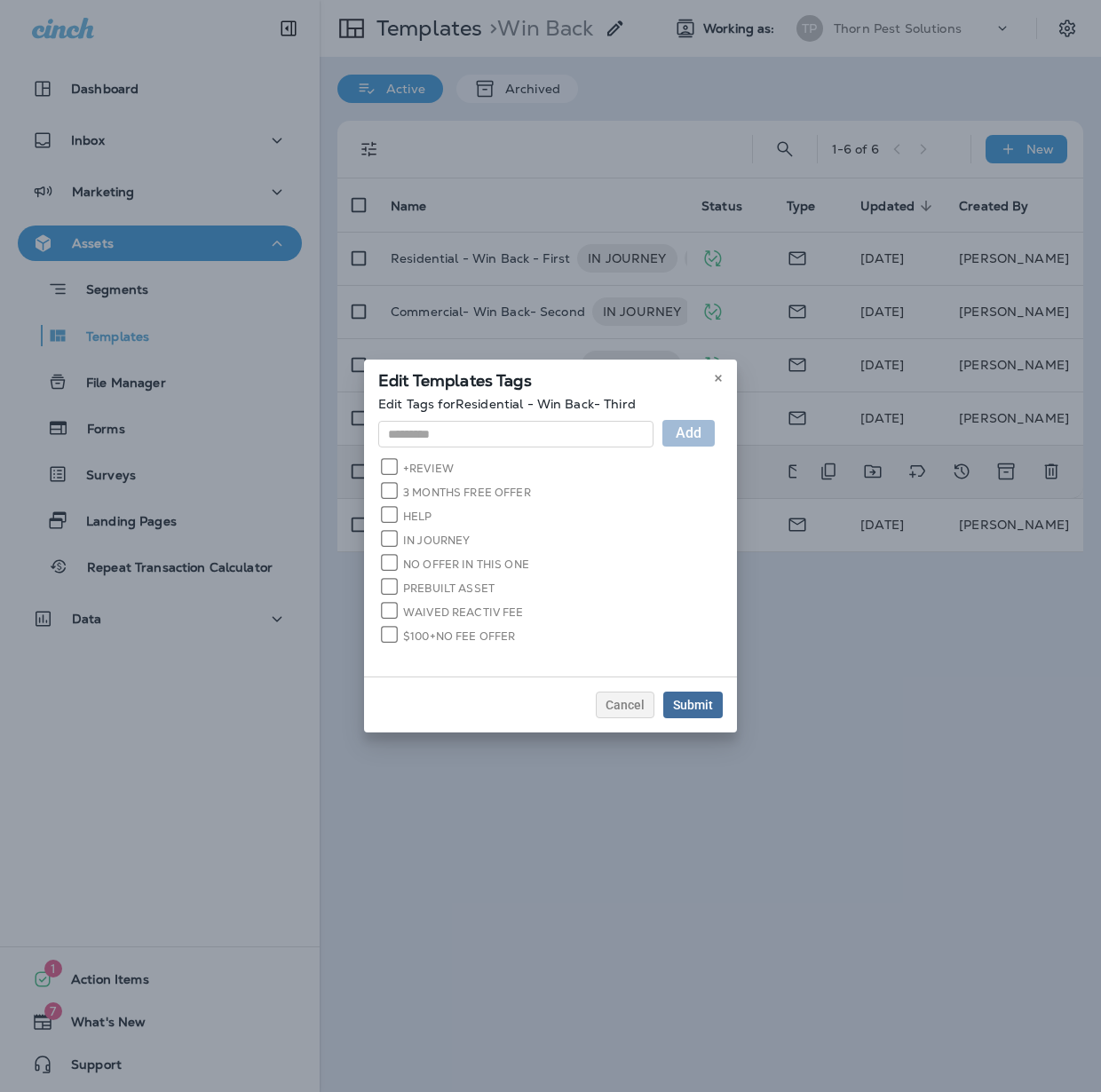
click at [713, 699] on div "Submit" at bounding box center [692, 704] width 40 height 13
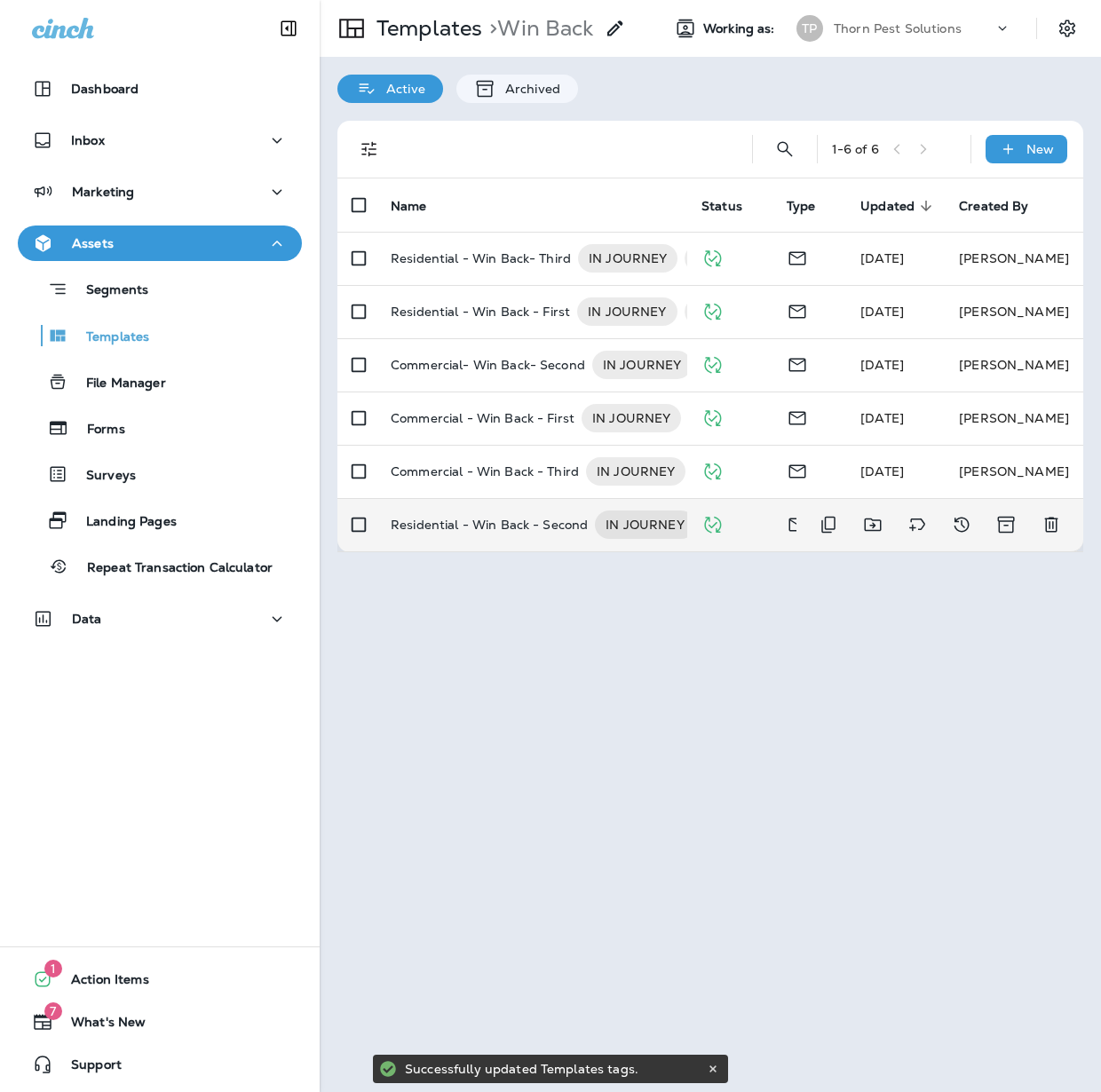
click at [488, 520] on p "Residential - Win Back - Second" at bounding box center [488, 524] width 197 height 28
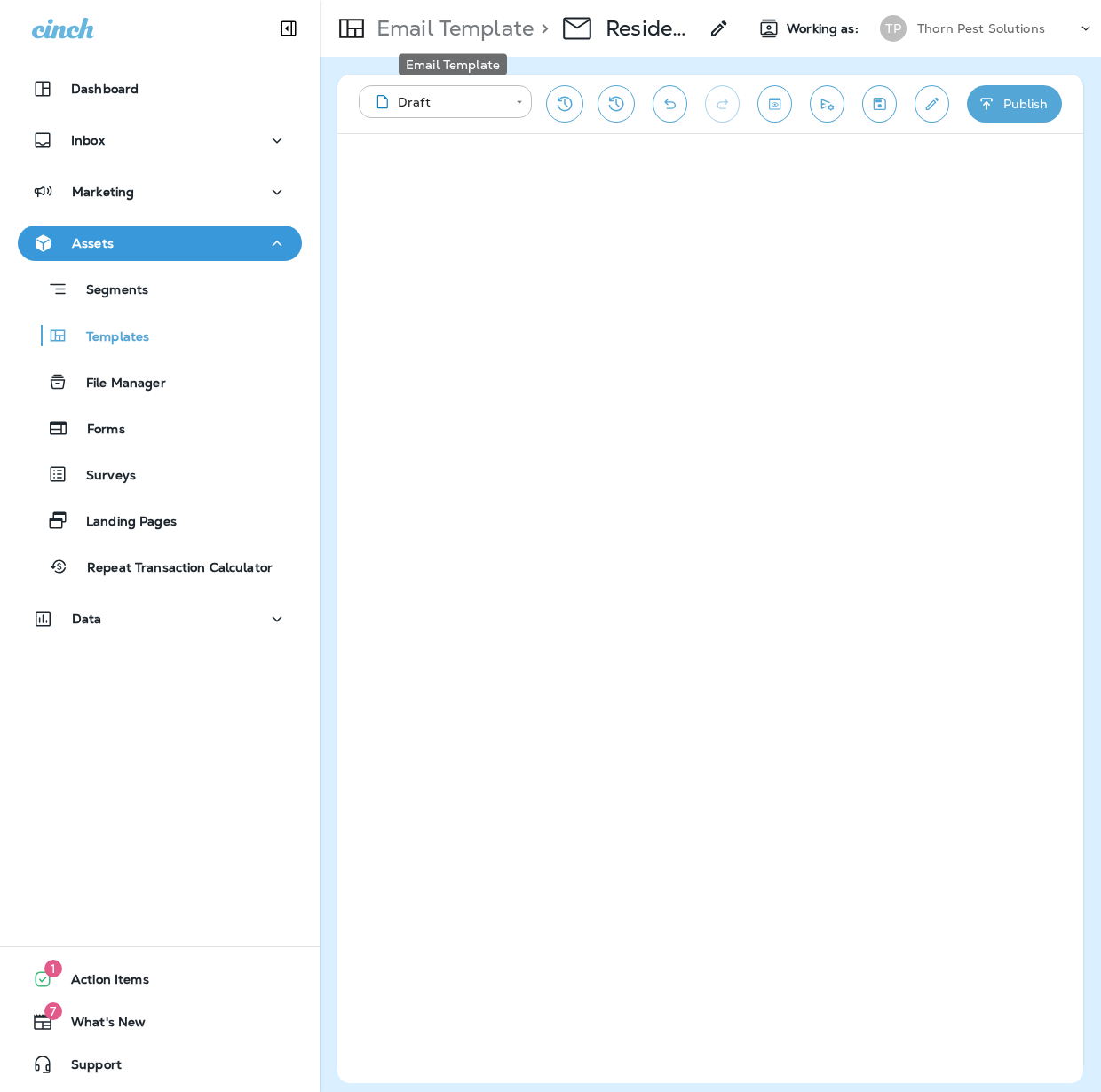
click at [470, 22] on p "Email Template" at bounding box center [451, 28] width 164 height 26
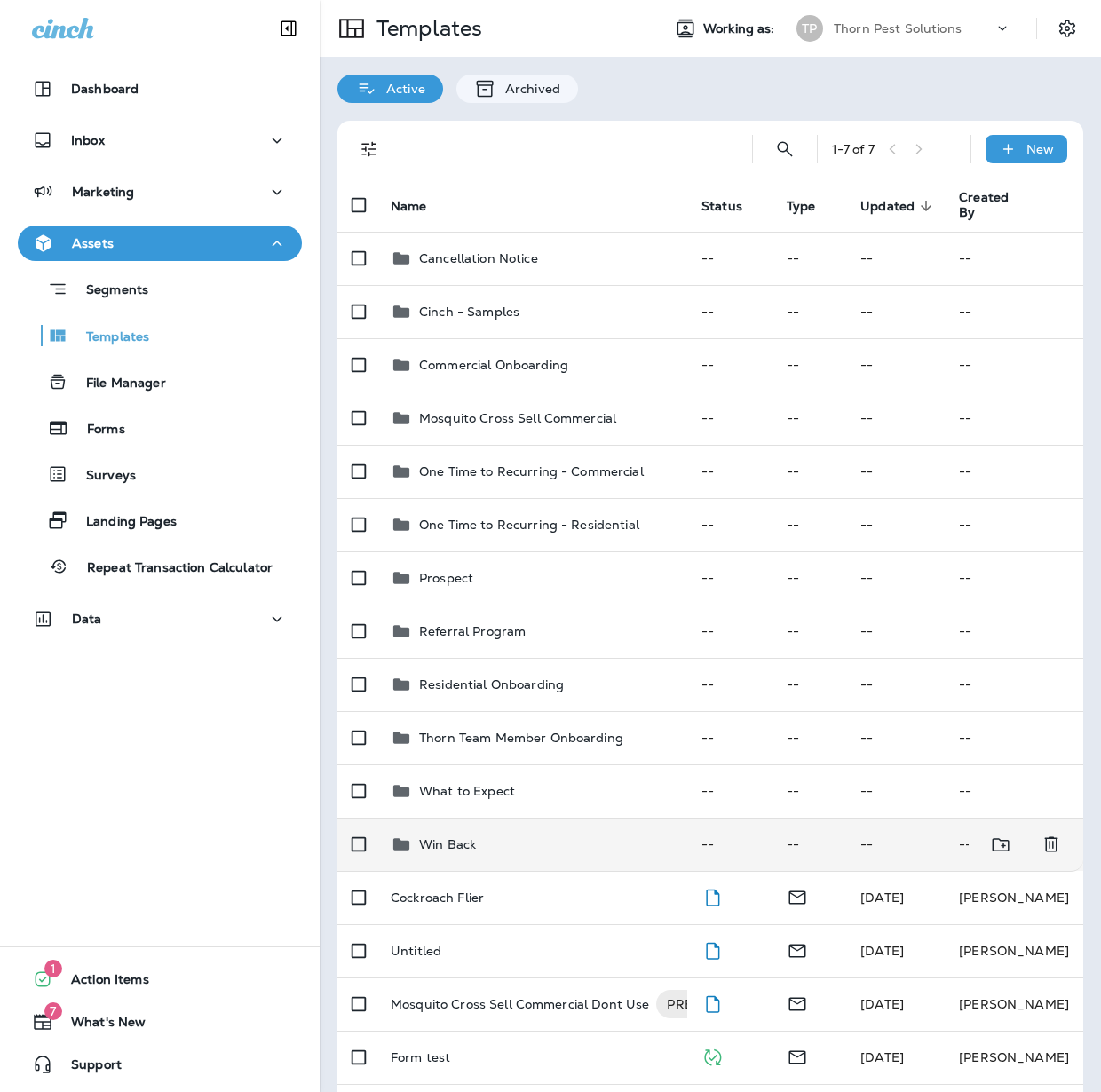
click at [525, 833] on div "Win Back" at bounding box center [531, 844] width 282 height 21
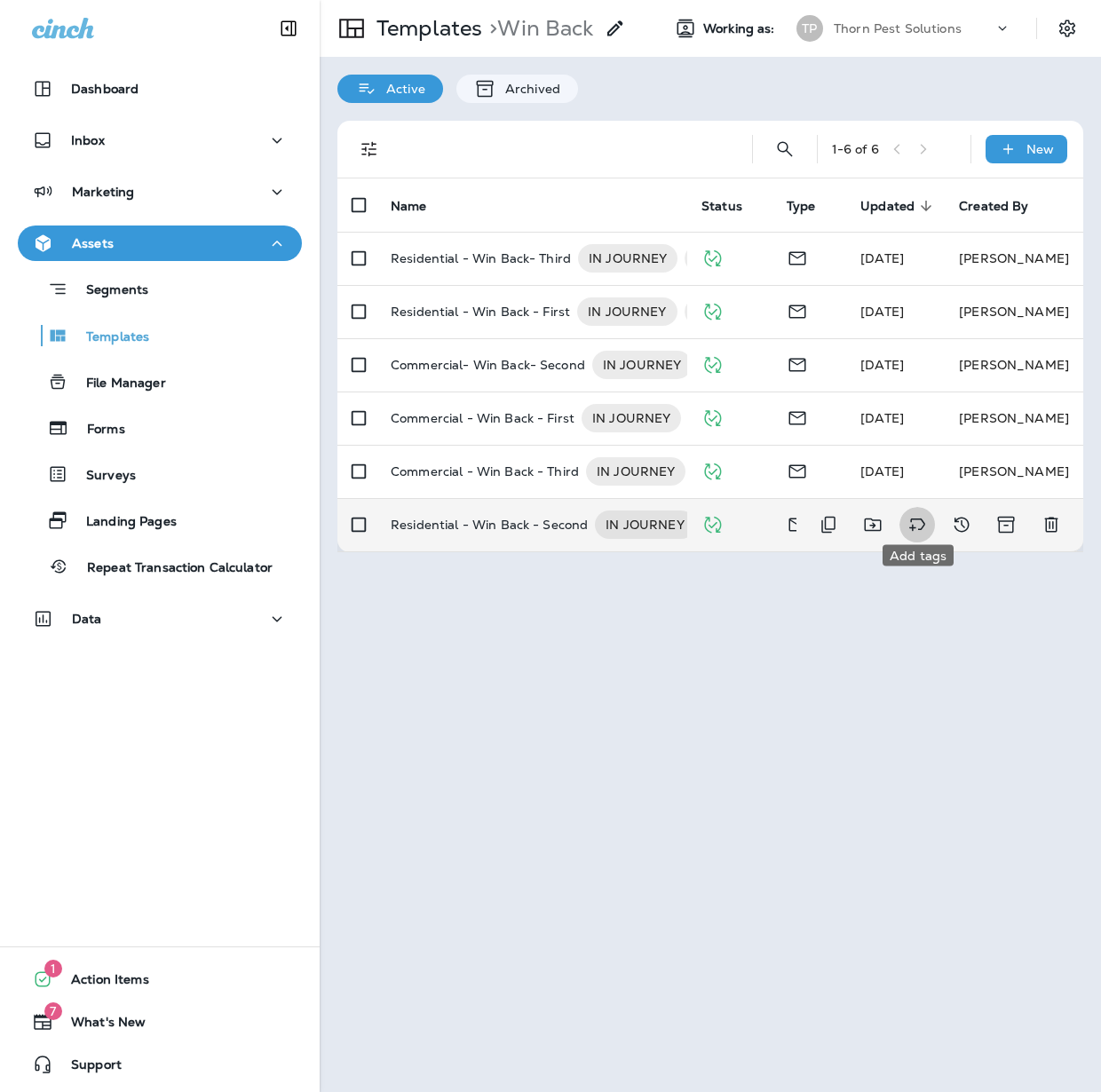
click at [906, 514] on icon "Add tags" at bounding box center [917, 524] width 21 height 21
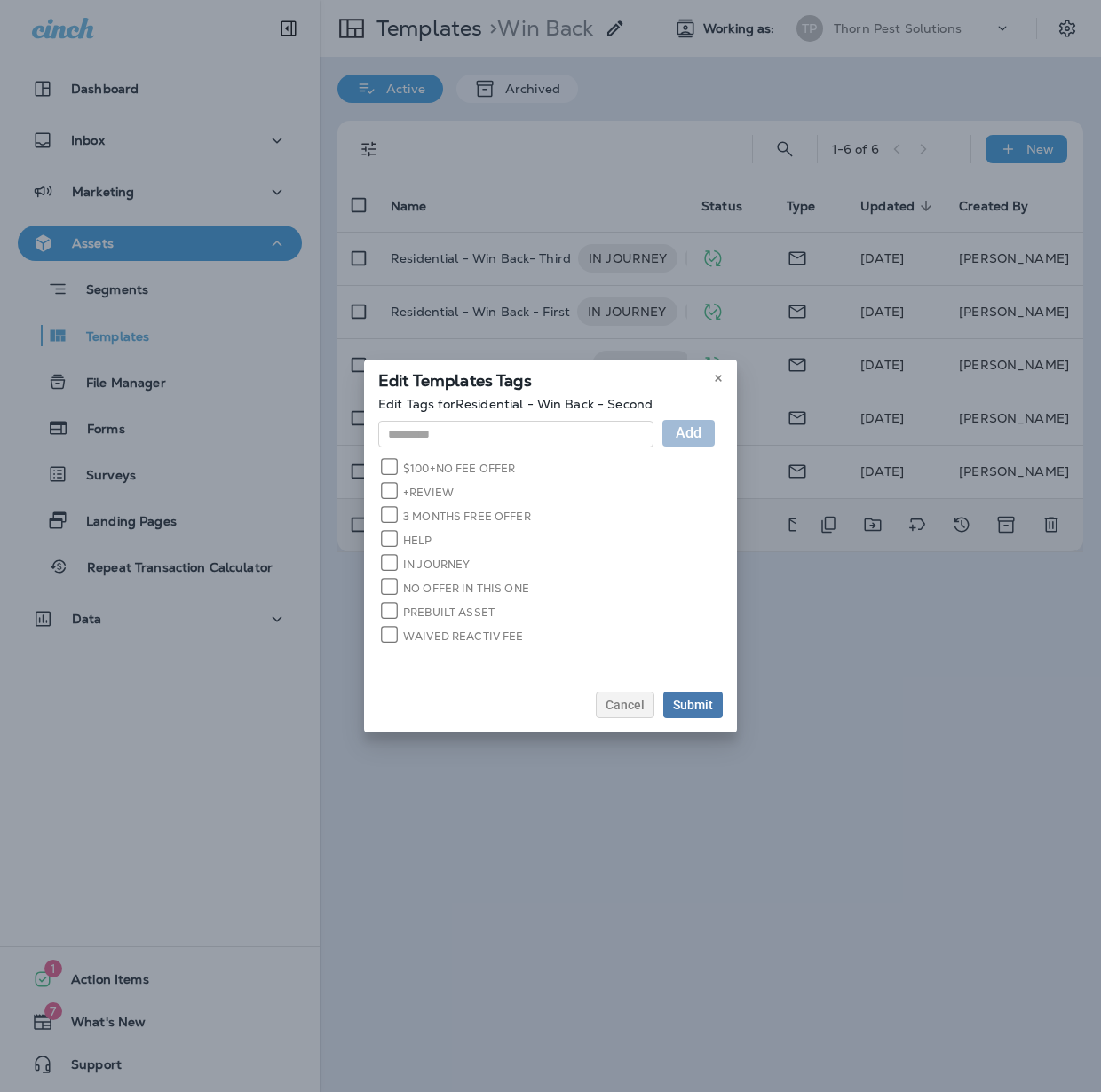
click at [397, 627] on label "WAIVED REACTIV FEE" at bounding box center [454, 635] width 142 height 16
click at [713, 699] on div "Submit" at bounding box center [692, 704] width 40 height 13
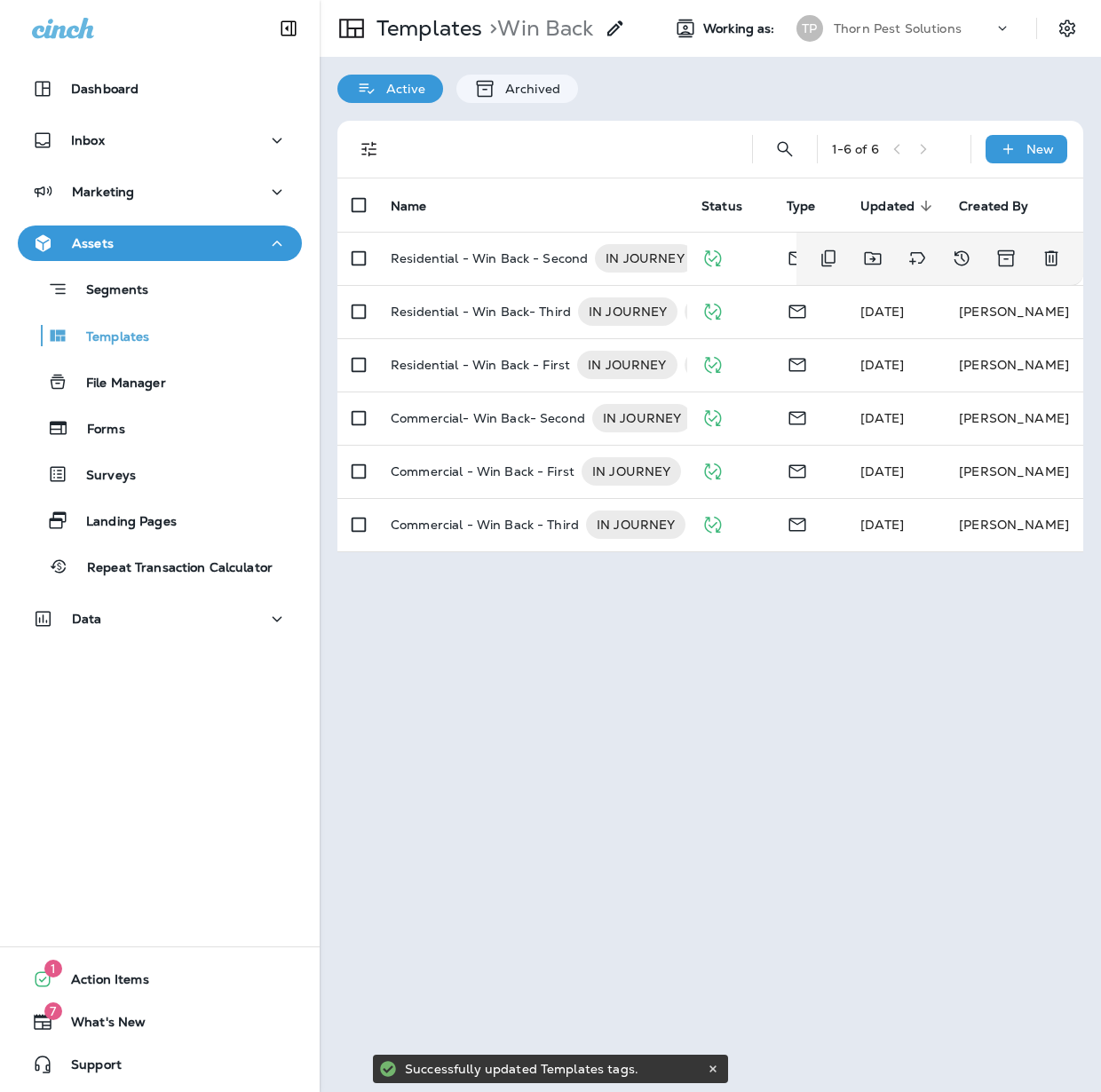
click at [726, 680] on div "Templates > Win Back Working as: TP Thorn Pest Solutions Active Archived 1 - 6 …" at bounding box center [710, 546] width 781 height 1092
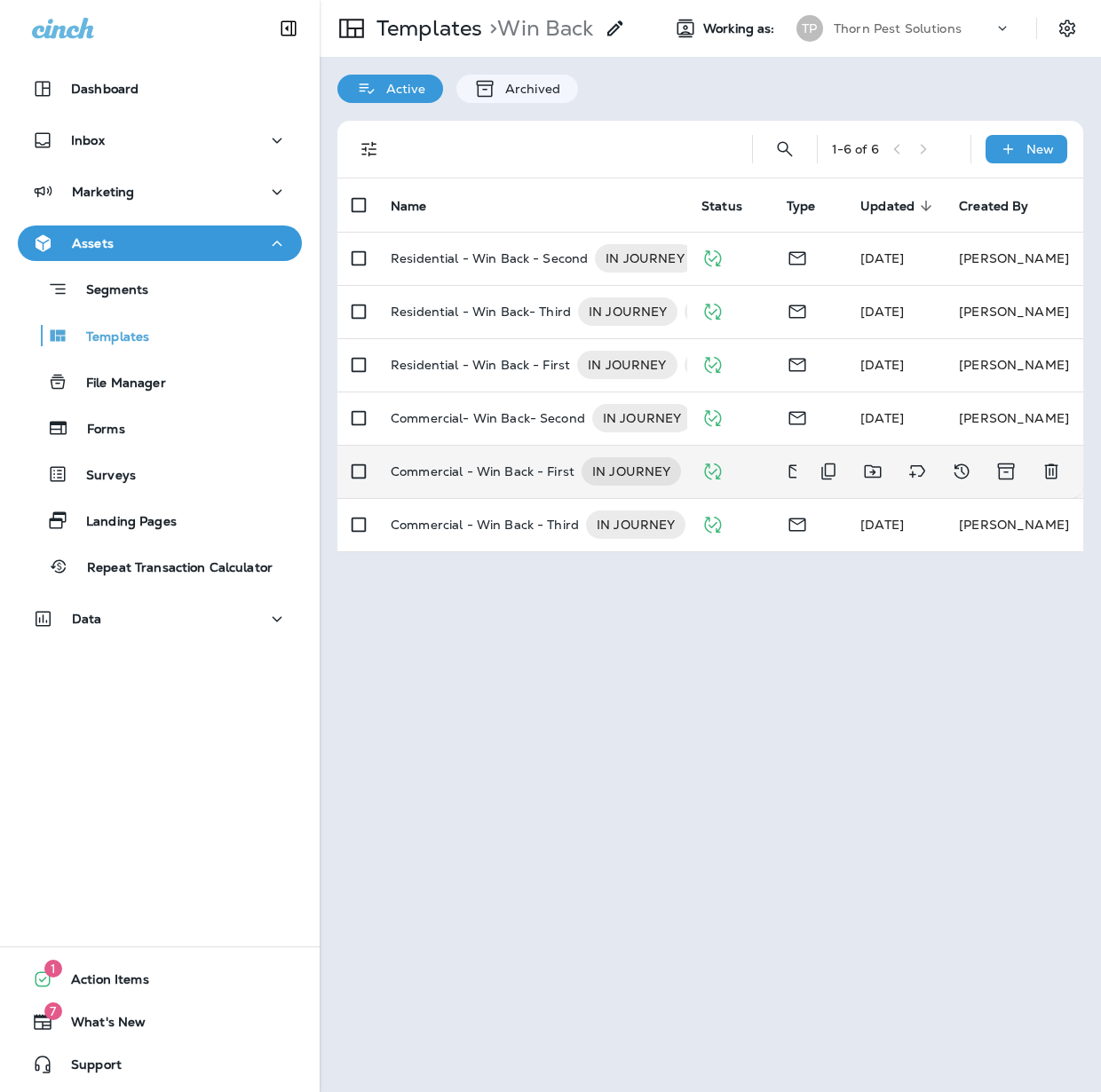
click at [526, 469] on p "Commercial - Win Back - First" at bounding box center [483, 471] width 184 height 28
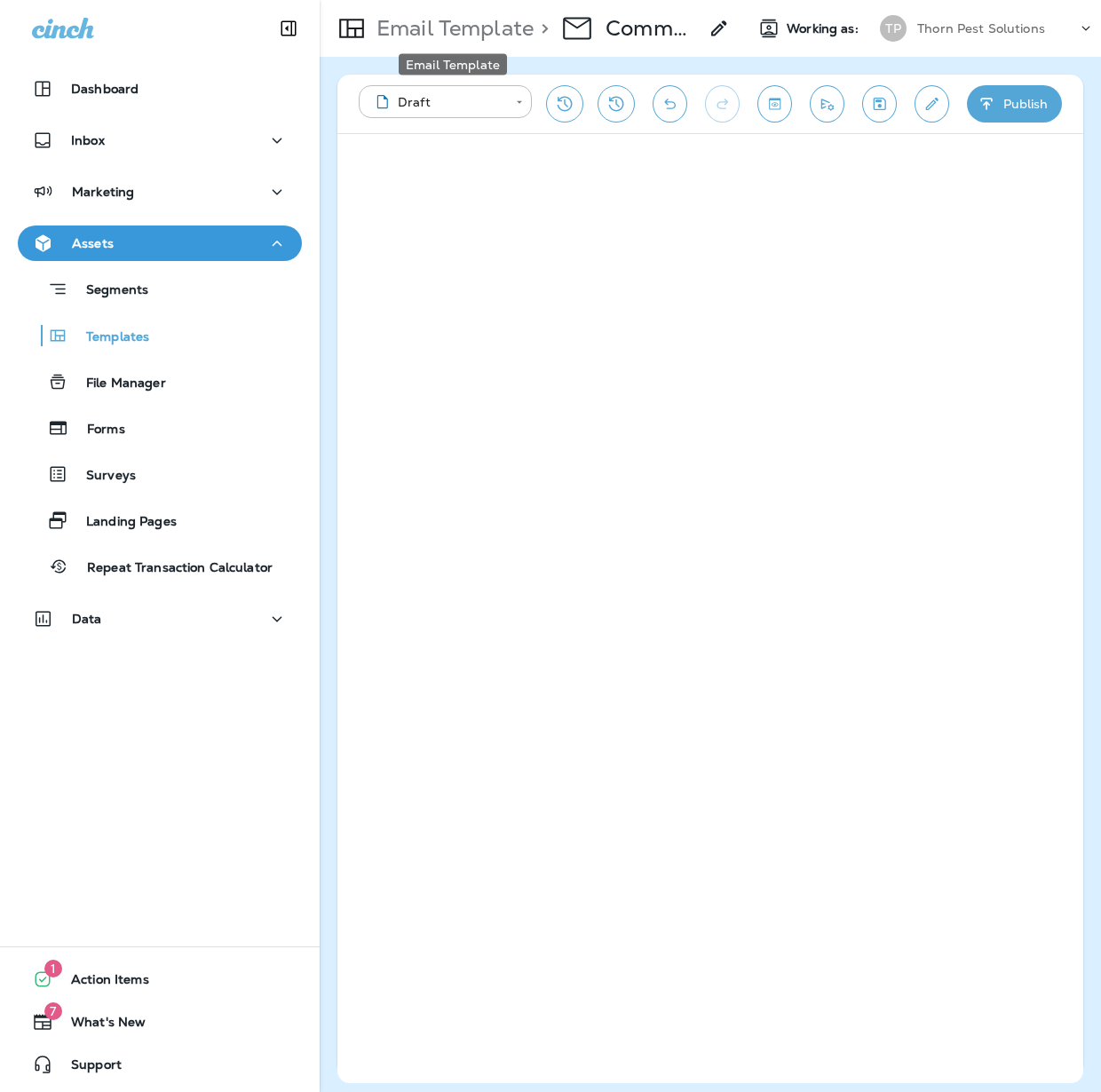
click at [460, 28] on p "Email Template" at bounding box center [451, 28] width 164 height 26
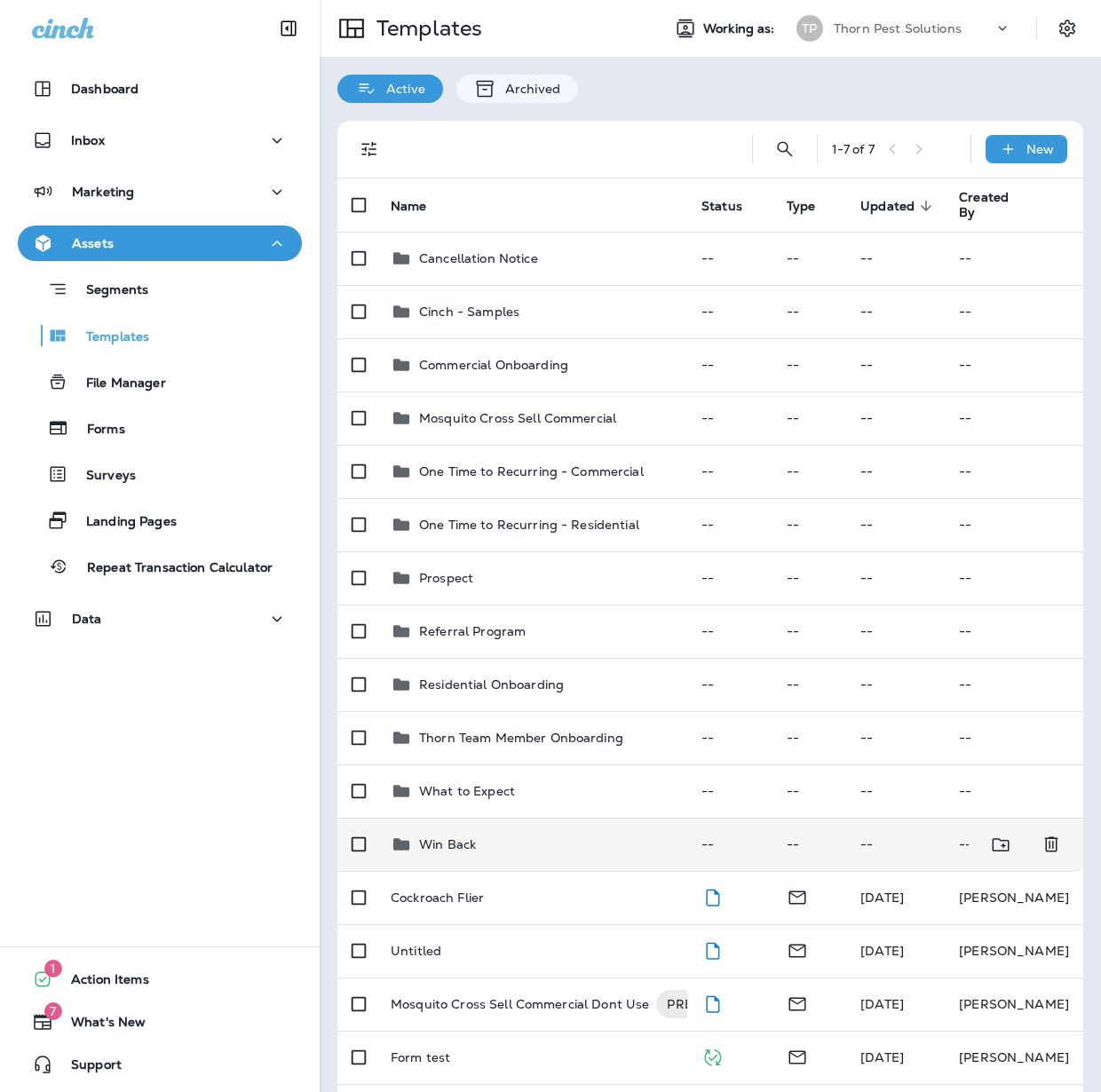
click at [590, 833] on div "Win Back" at bounding box center [531, 844] width 282 height 21
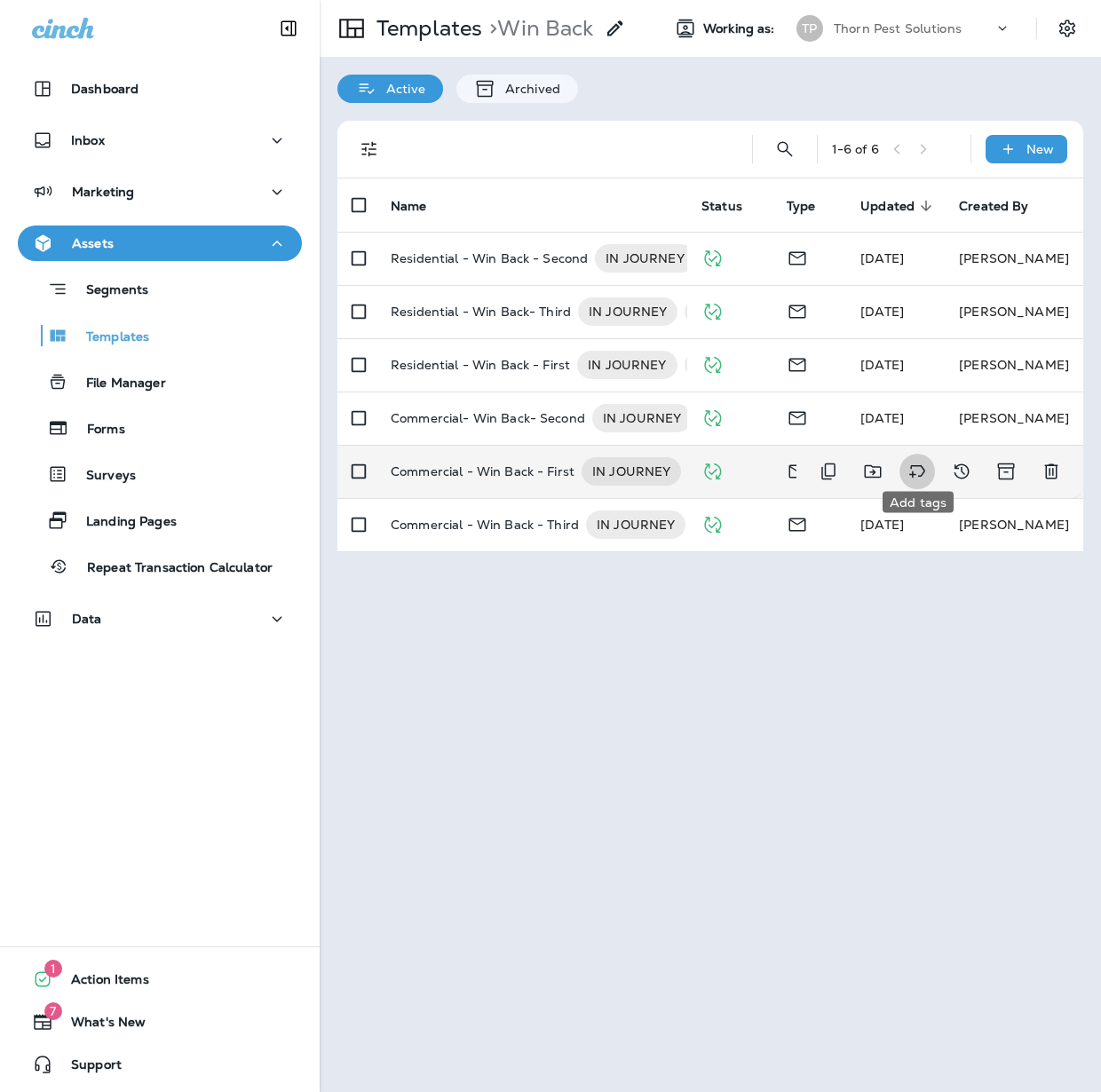
click at [911, 460] on icon "Add tags" at bounding box center [917, 471] width 21 height 21
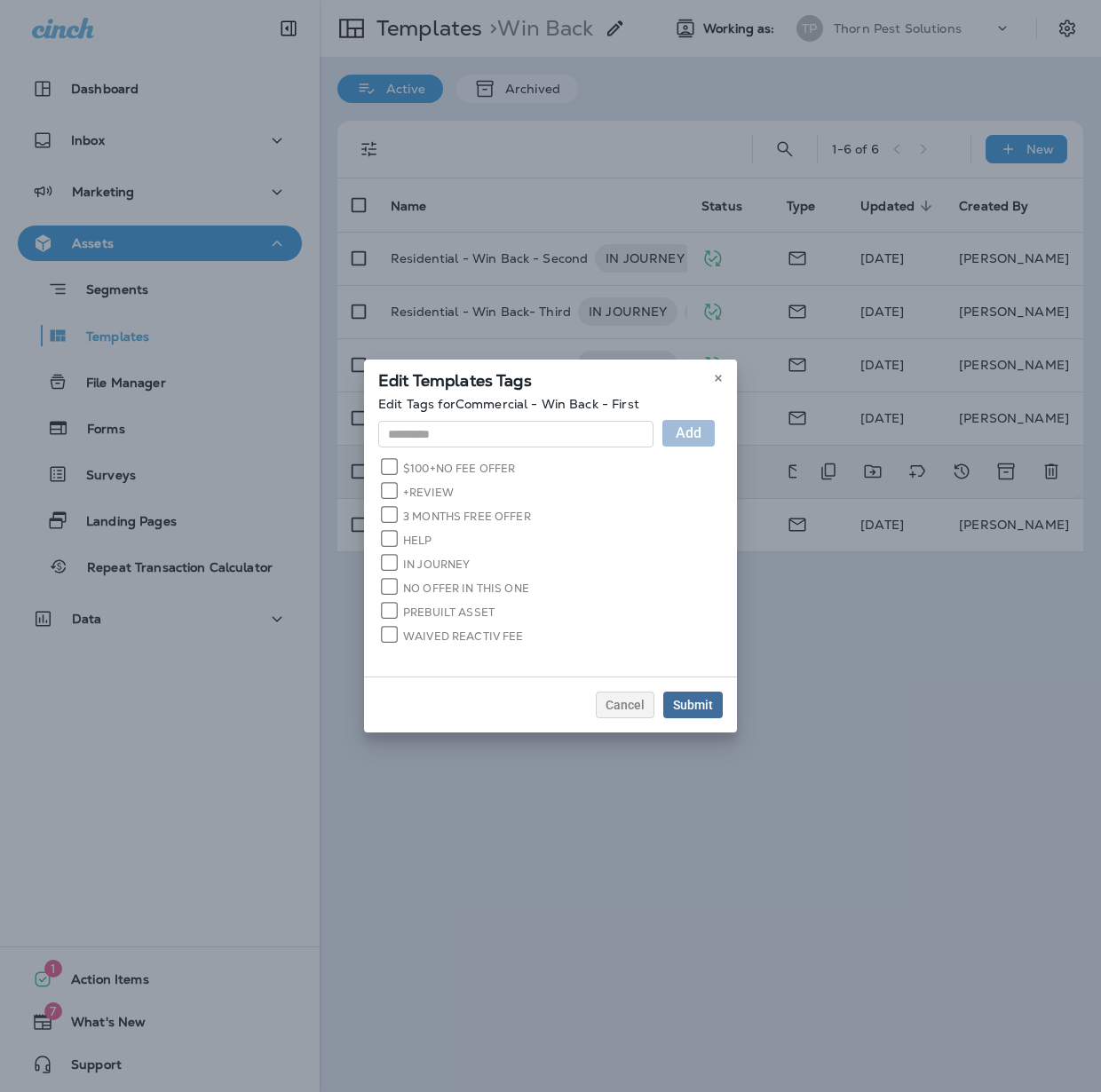
click at [713, 710] on div "Submit" at bounding box center [692, 704] width 40 height 13
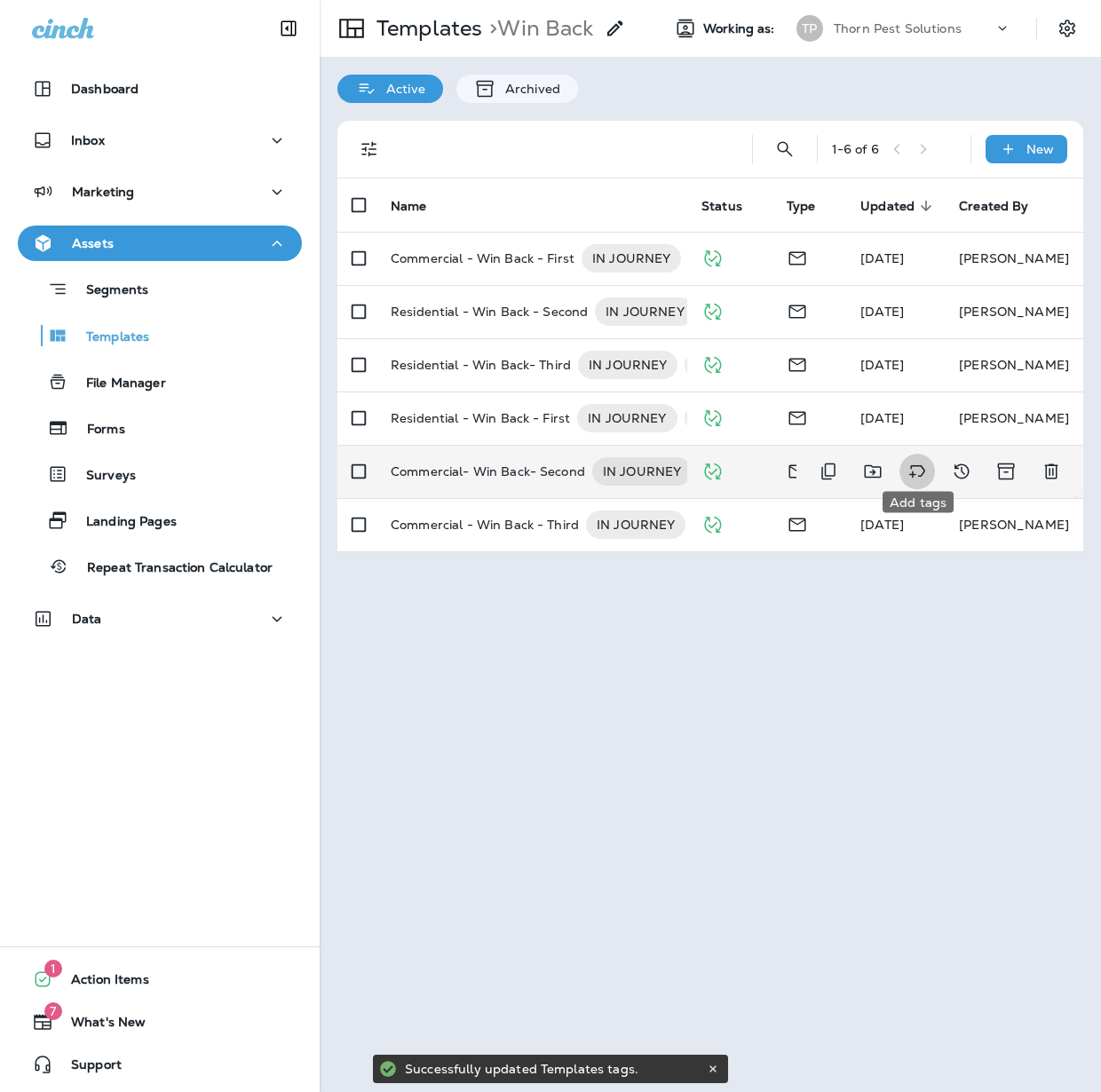
click at [902, 465] on button "Add tags" at bounding box center [917, 471] width 36 height 36
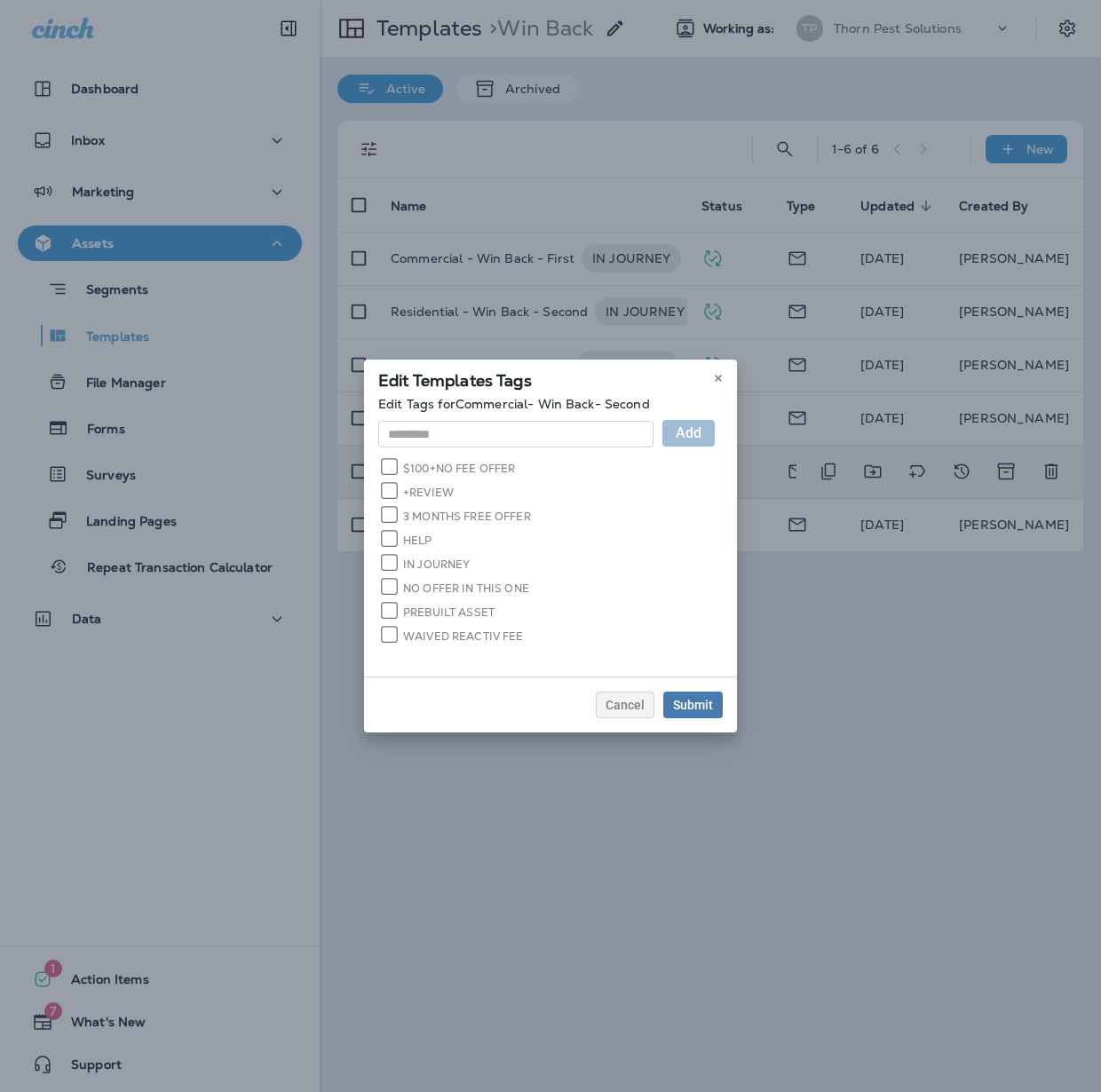
click at [391, 627] on label "WAIVED REACTIV FEE" at bounding box center [454, 635] width 142 height 16
click at [713, 707] on div "Submit" at bounding box center [692, 704] width 40 height 13
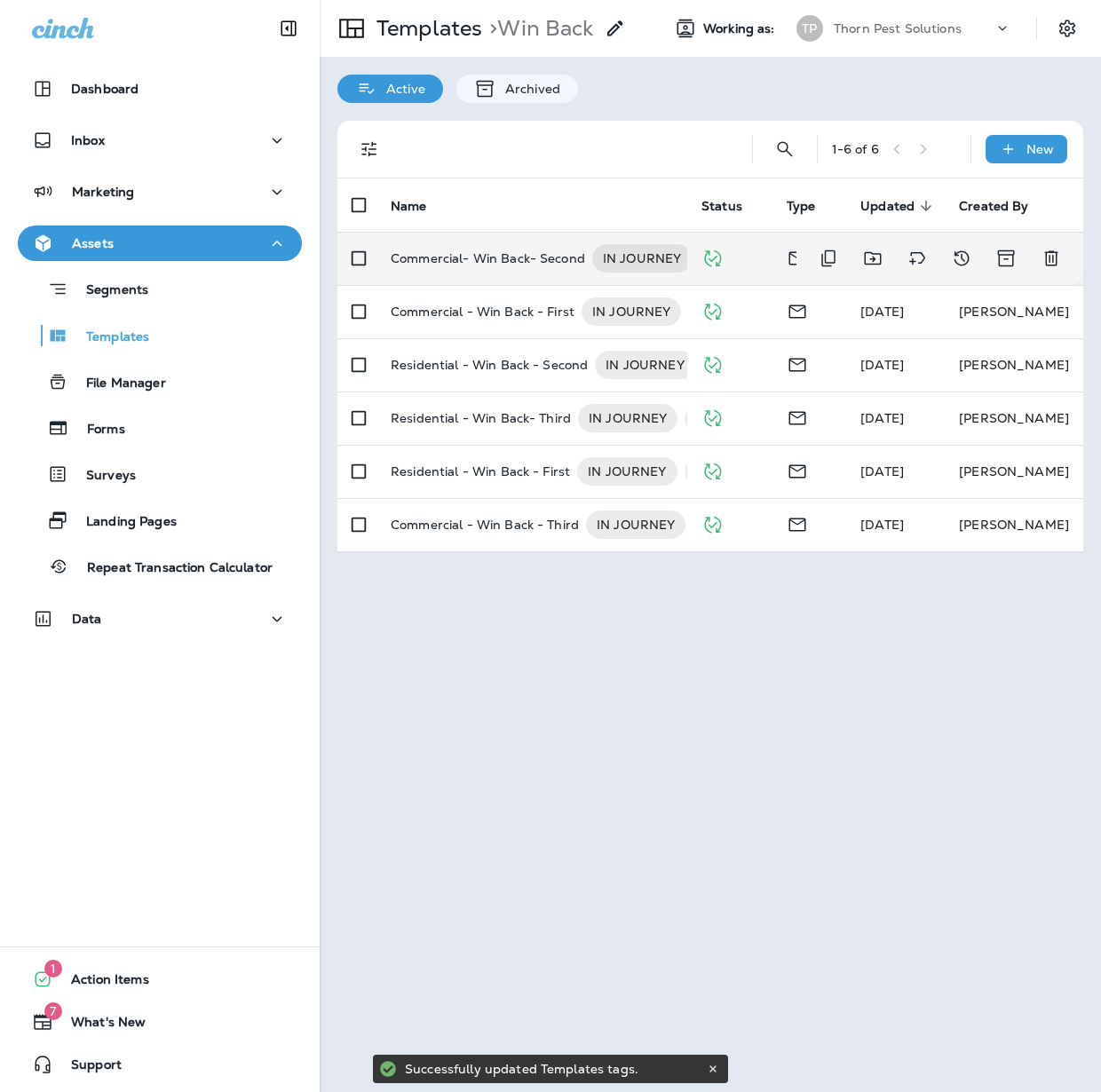
click at [523, 258] on p "Commercial- Win Back- Second" at bounding box center [488, 258] width 195 height 28
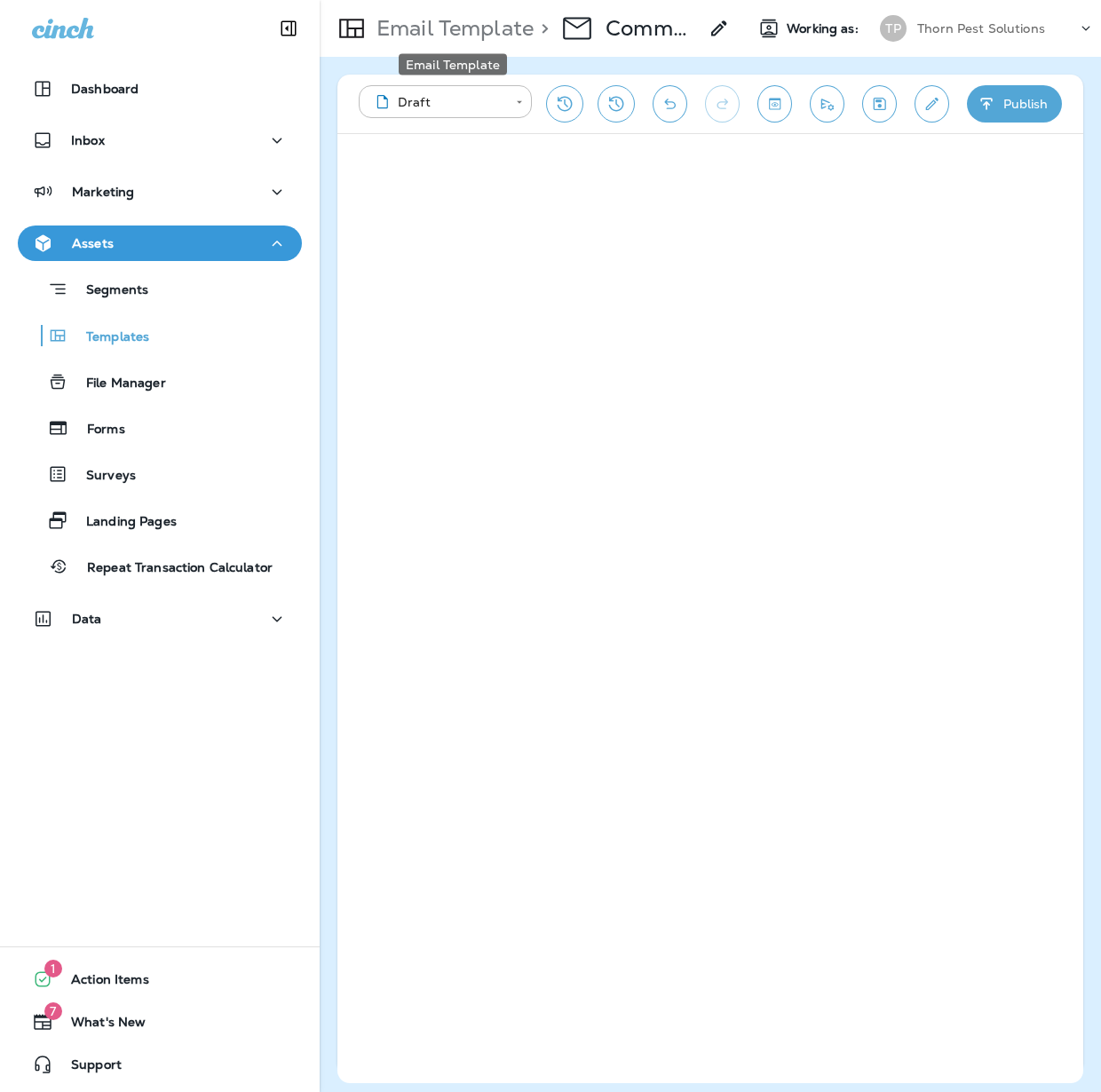
click at [466, 25] on p "Email Template" at bounding box center [451, 28] width 164 height 26
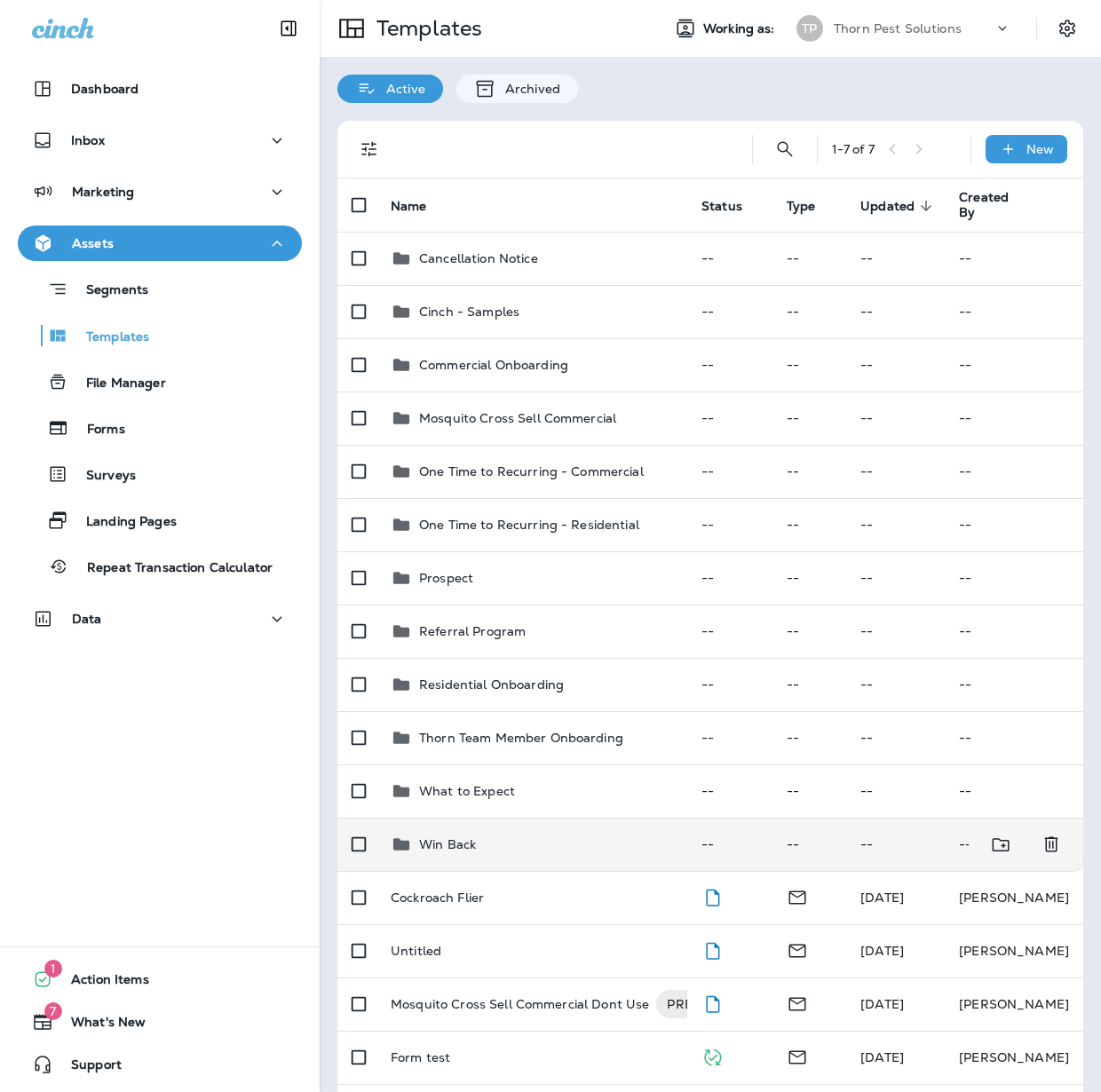
click at [513, 841] on div "Win Back" at bounding box center [531, 844] width 282 height 21
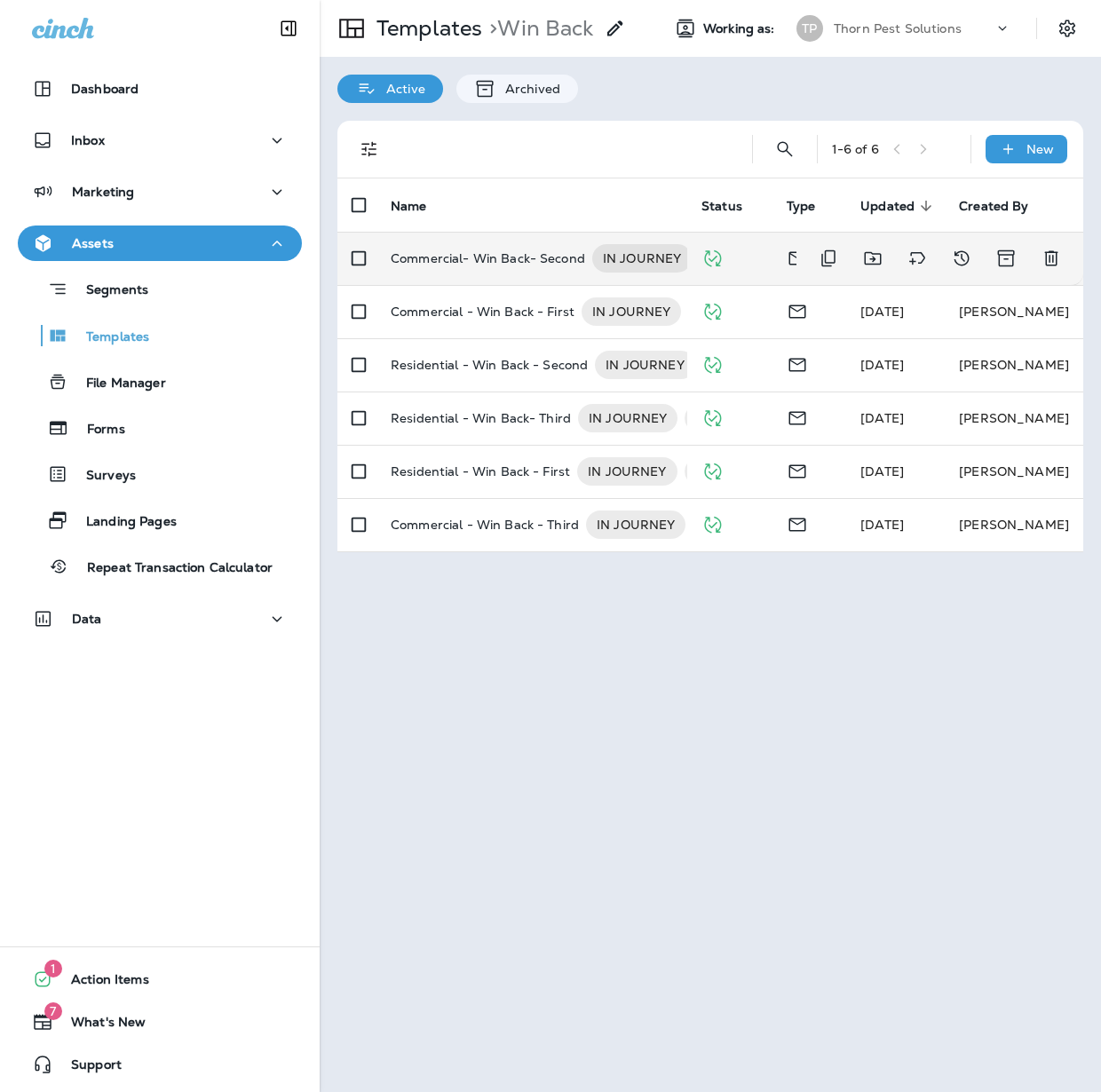
click at [540, 250] on p "Commercial- Win Back- Second" at bounding box center [488, 258] width 195 height 28
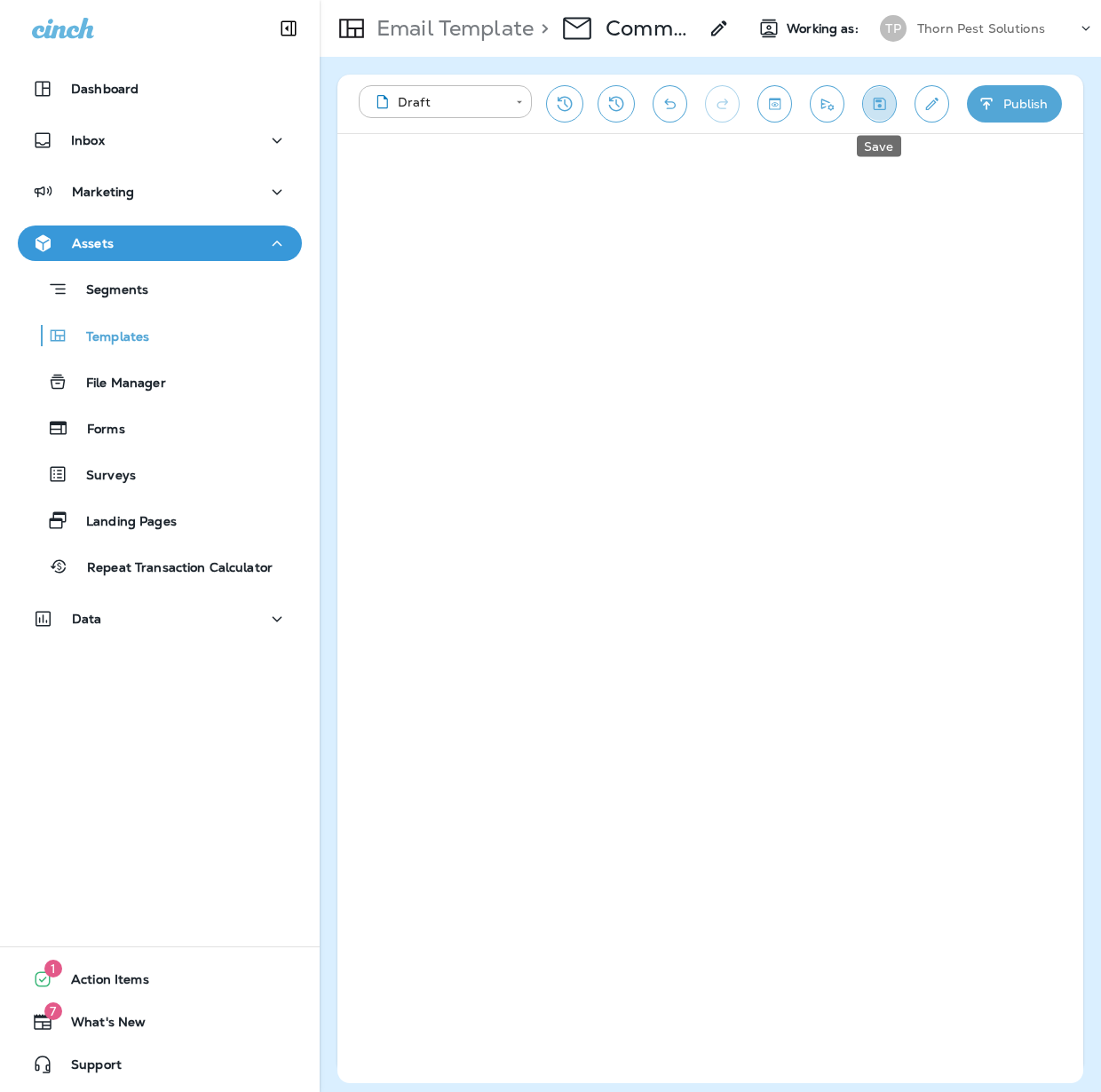
click at [886, 95] on icon "Save" at bounding box center [879, 104] width 18 height 17
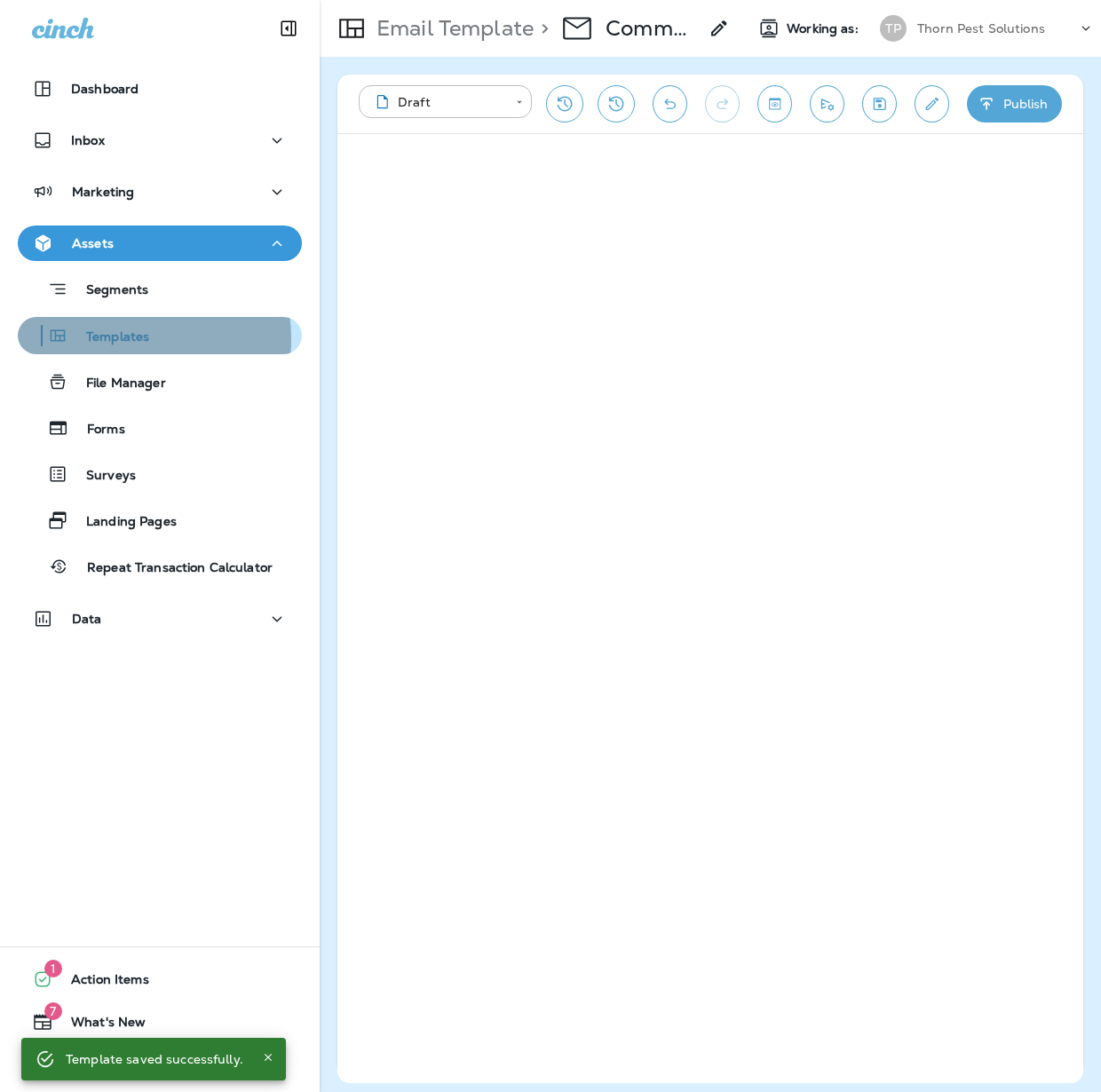
click at [115, 339] on p "Templates" at bounding box center [109, 337] width 80 height 16
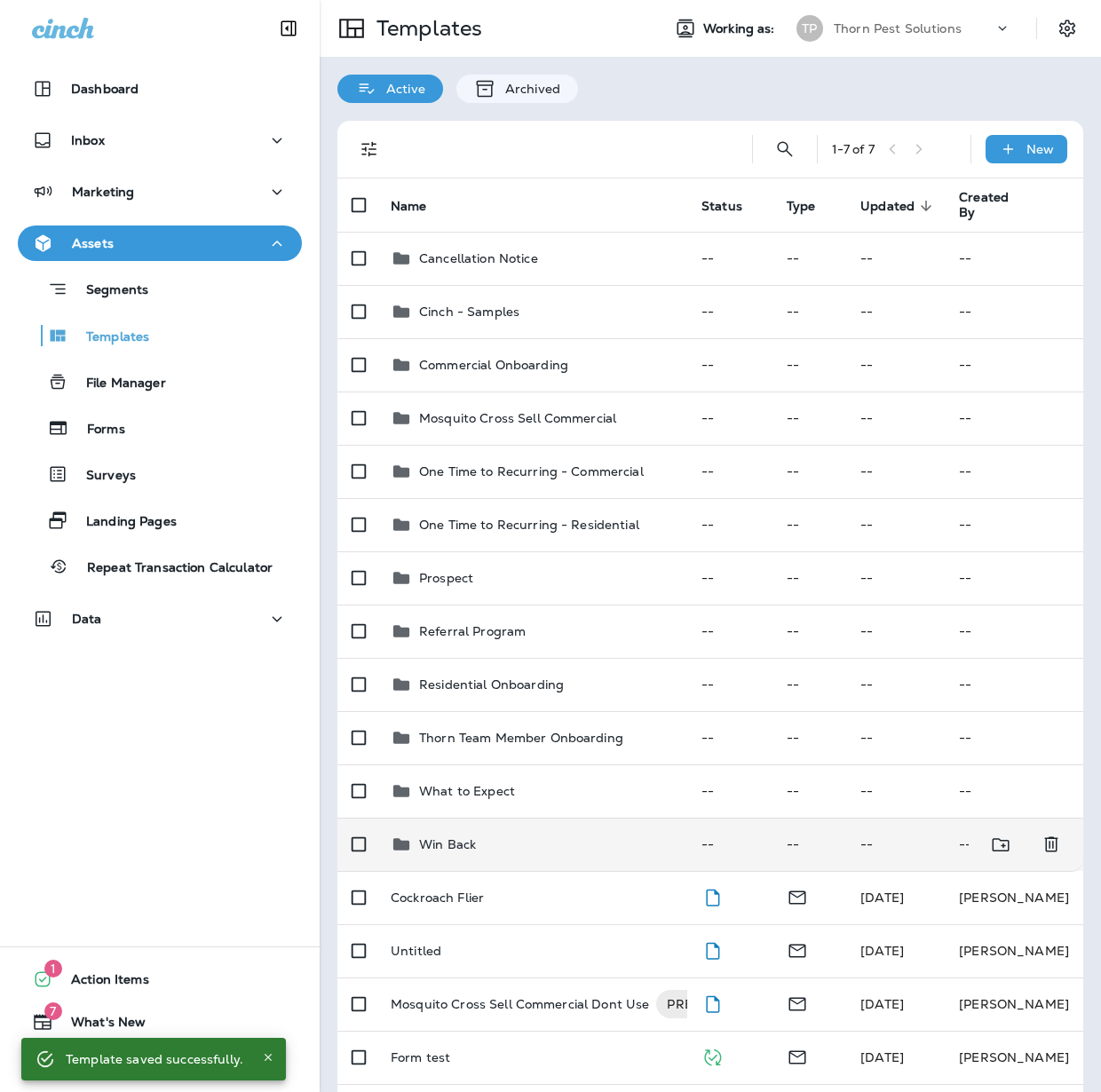
click at [485, 840] on div "Win Back" at bounding box center [531, 844] width 282 height 21
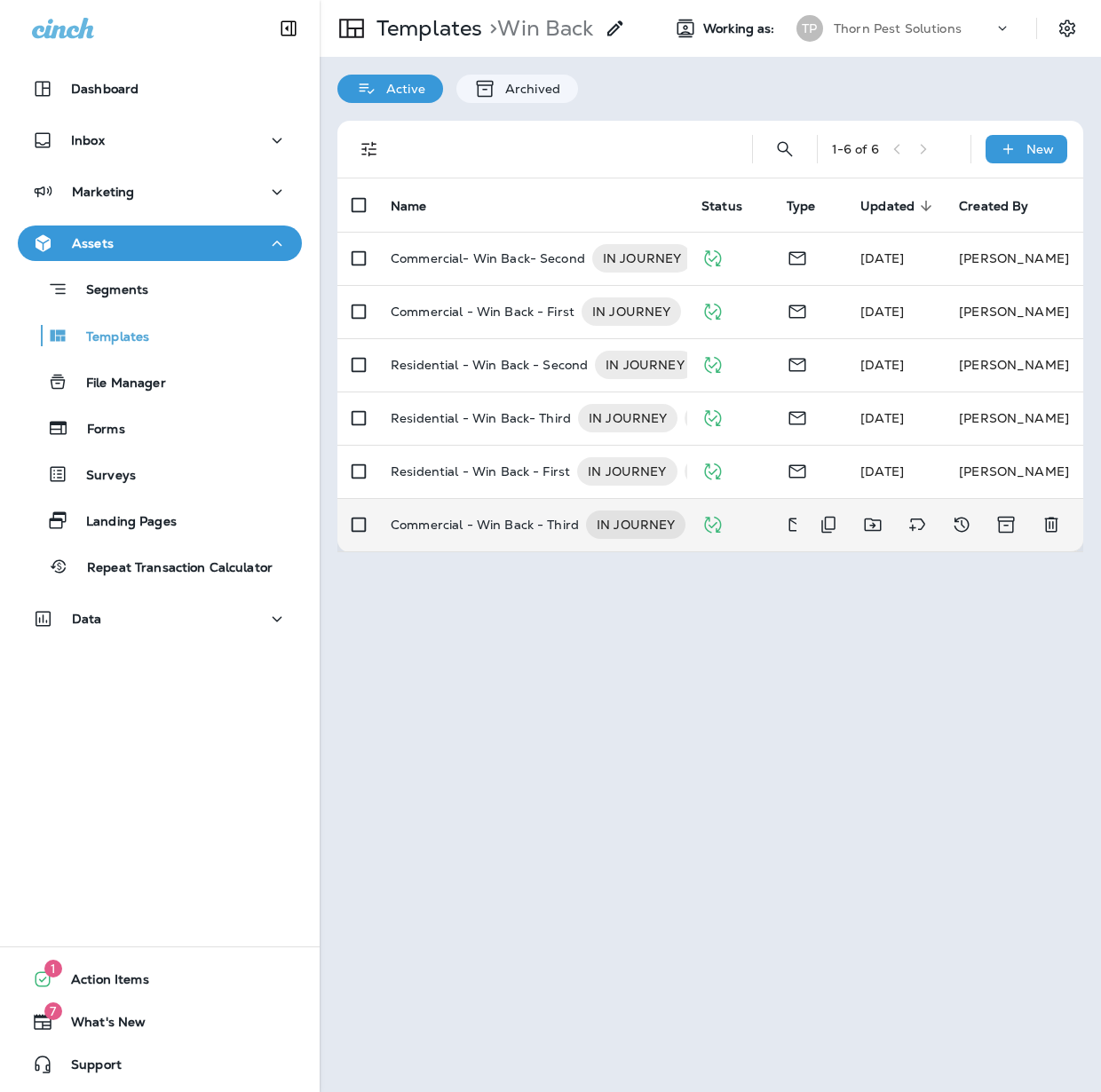
click at [523, 520] on p "Commercial - Win Back - Third" at bounding box center [485, 524] width 188 height 28
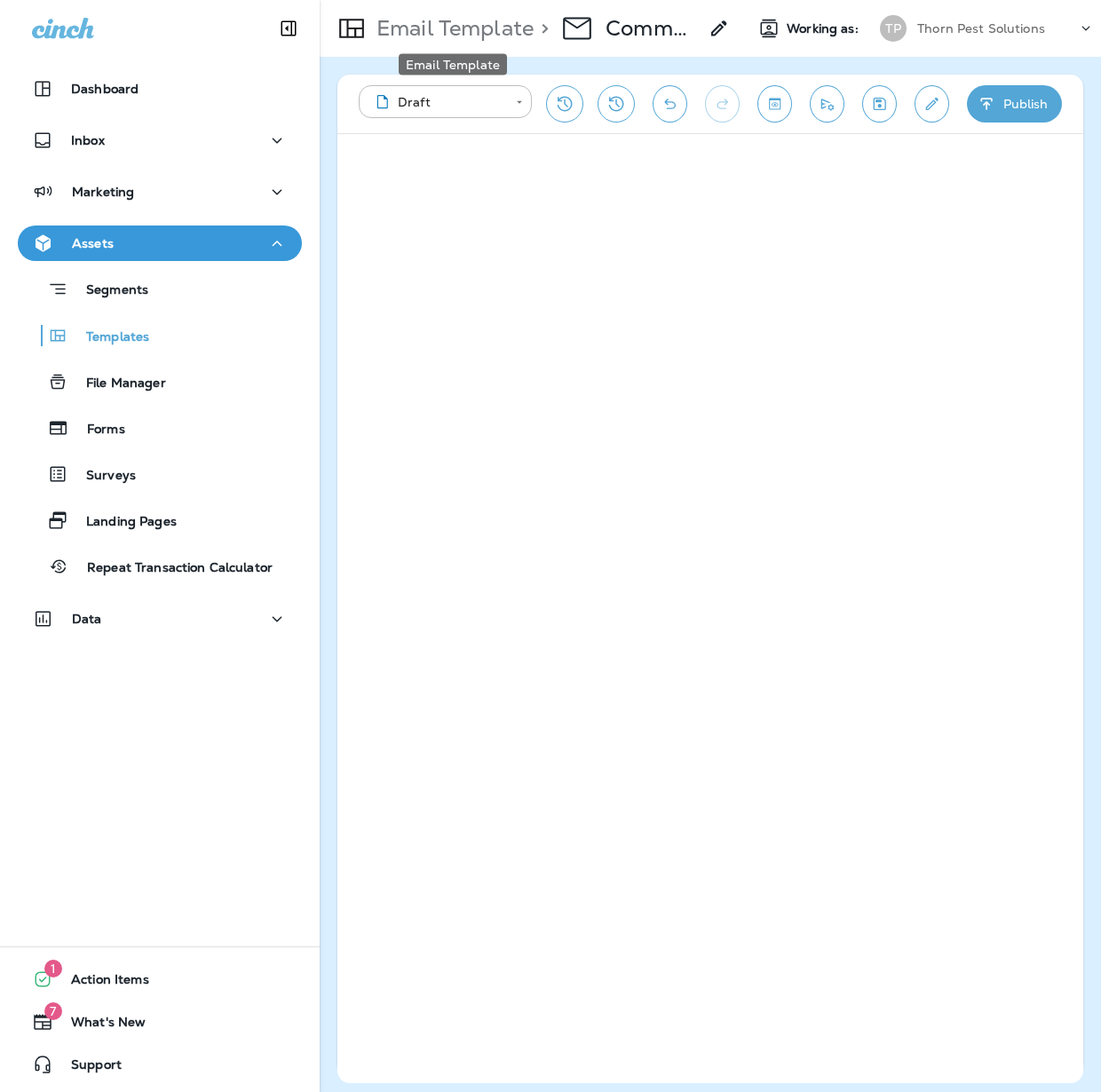
click at [462, 32] on p "Email Template" at bounding box center [451, 28] width 164 height 26
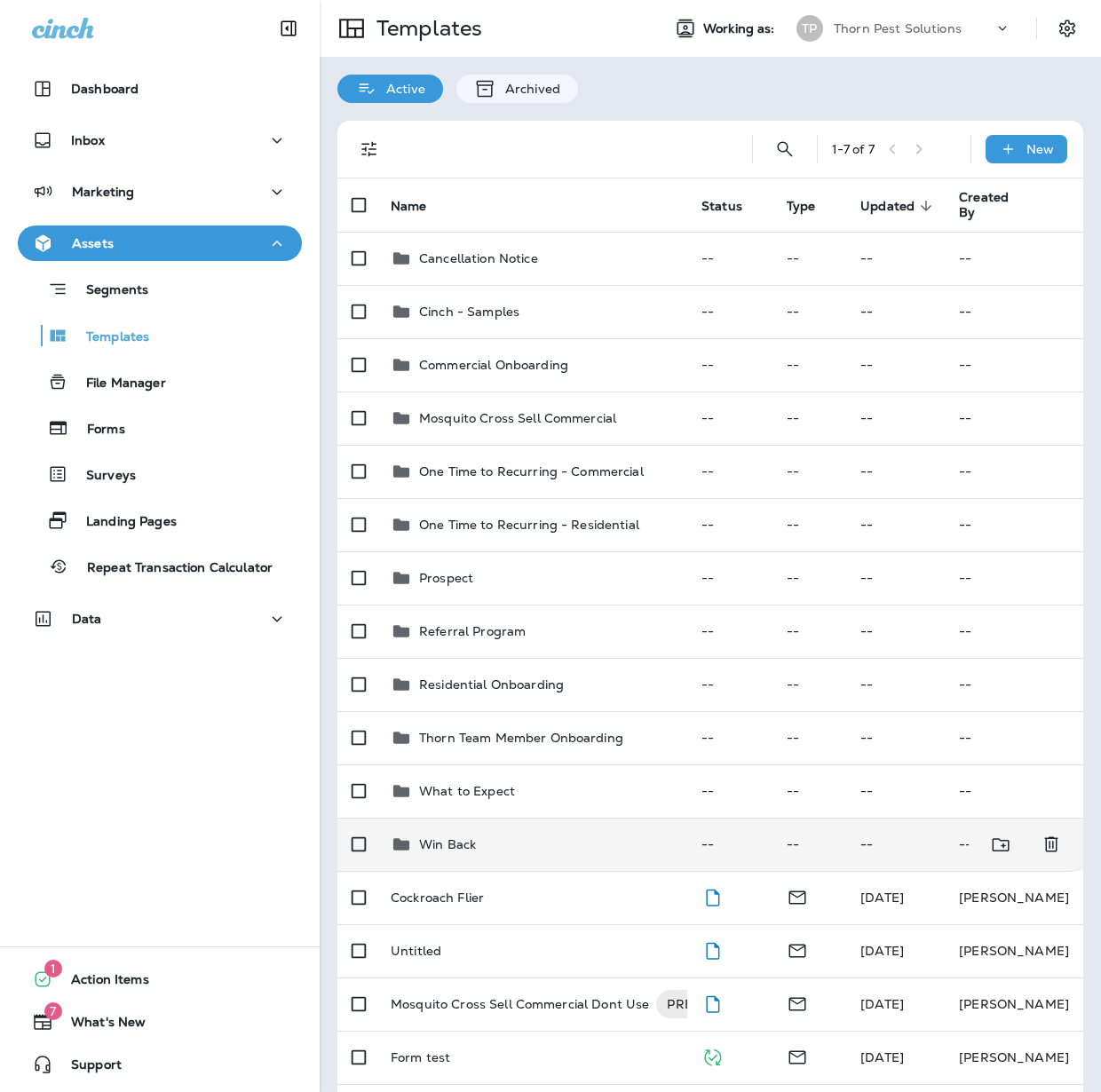
scroll to position [2, 0]
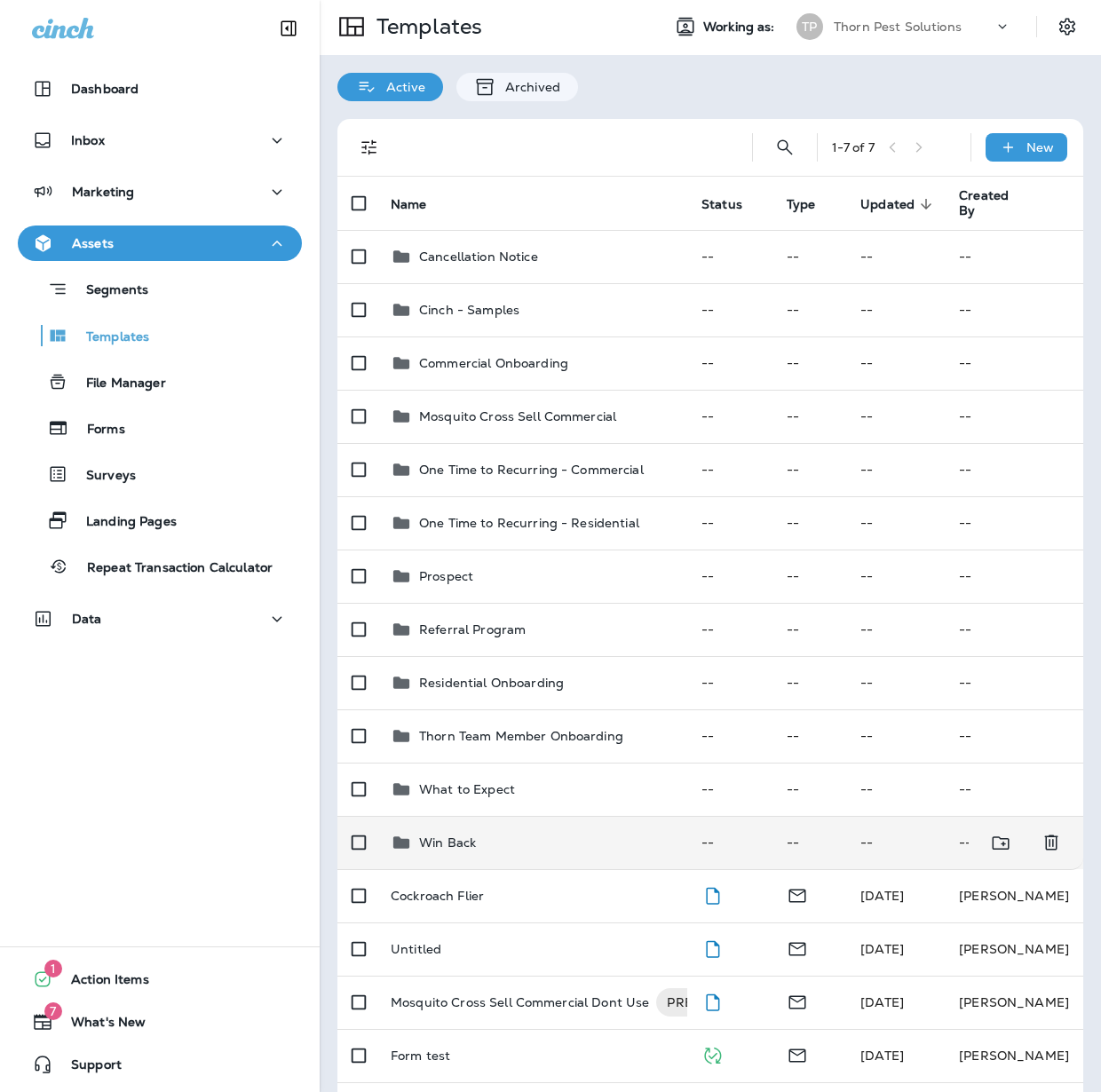
click at [565, 836] on div "Win Back" at bounding box center [531, 842] width 282 height 21
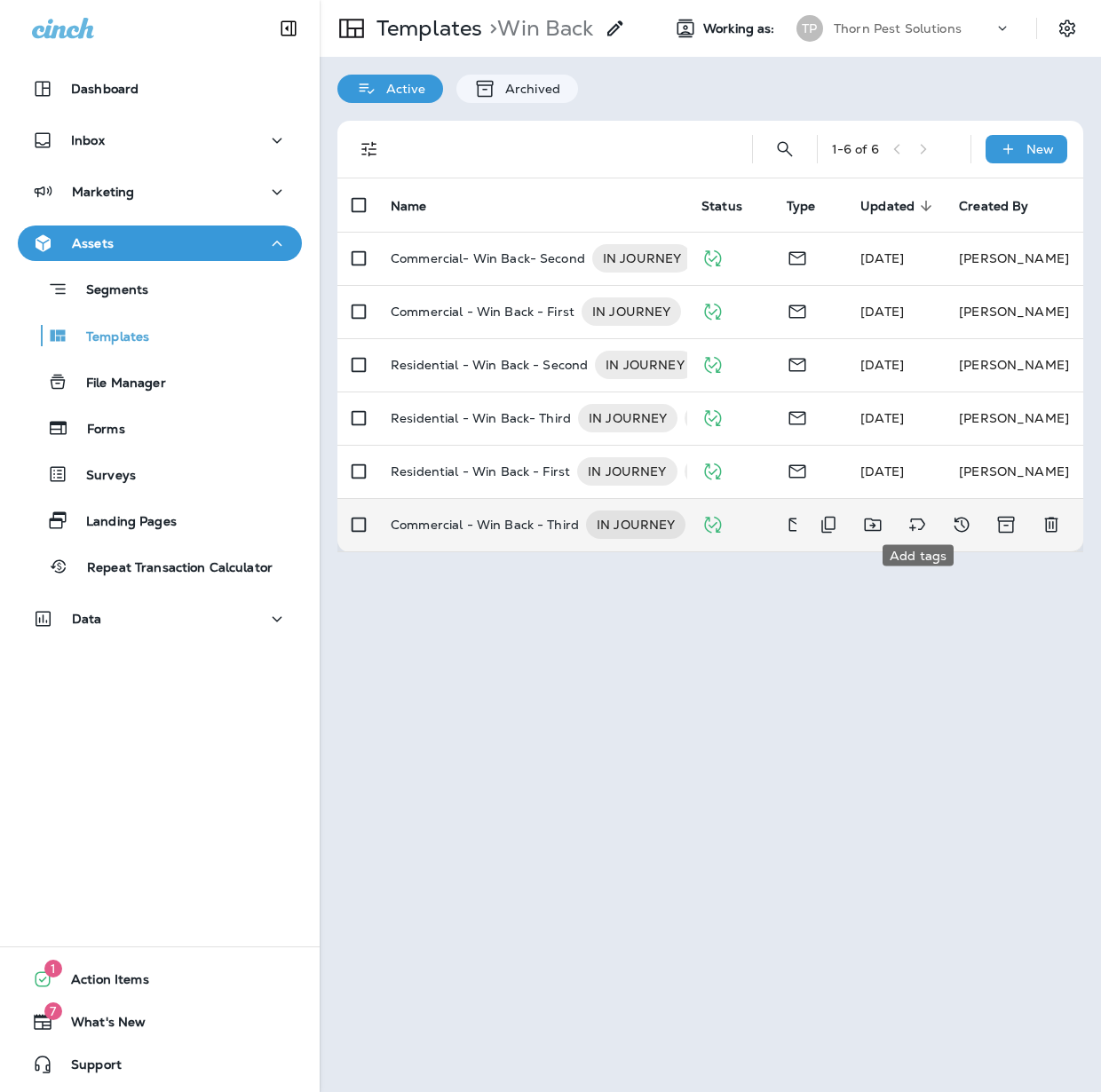
click at [930, 513] on button "Add tags" at bounding box center [917, 524] width 36 height 36
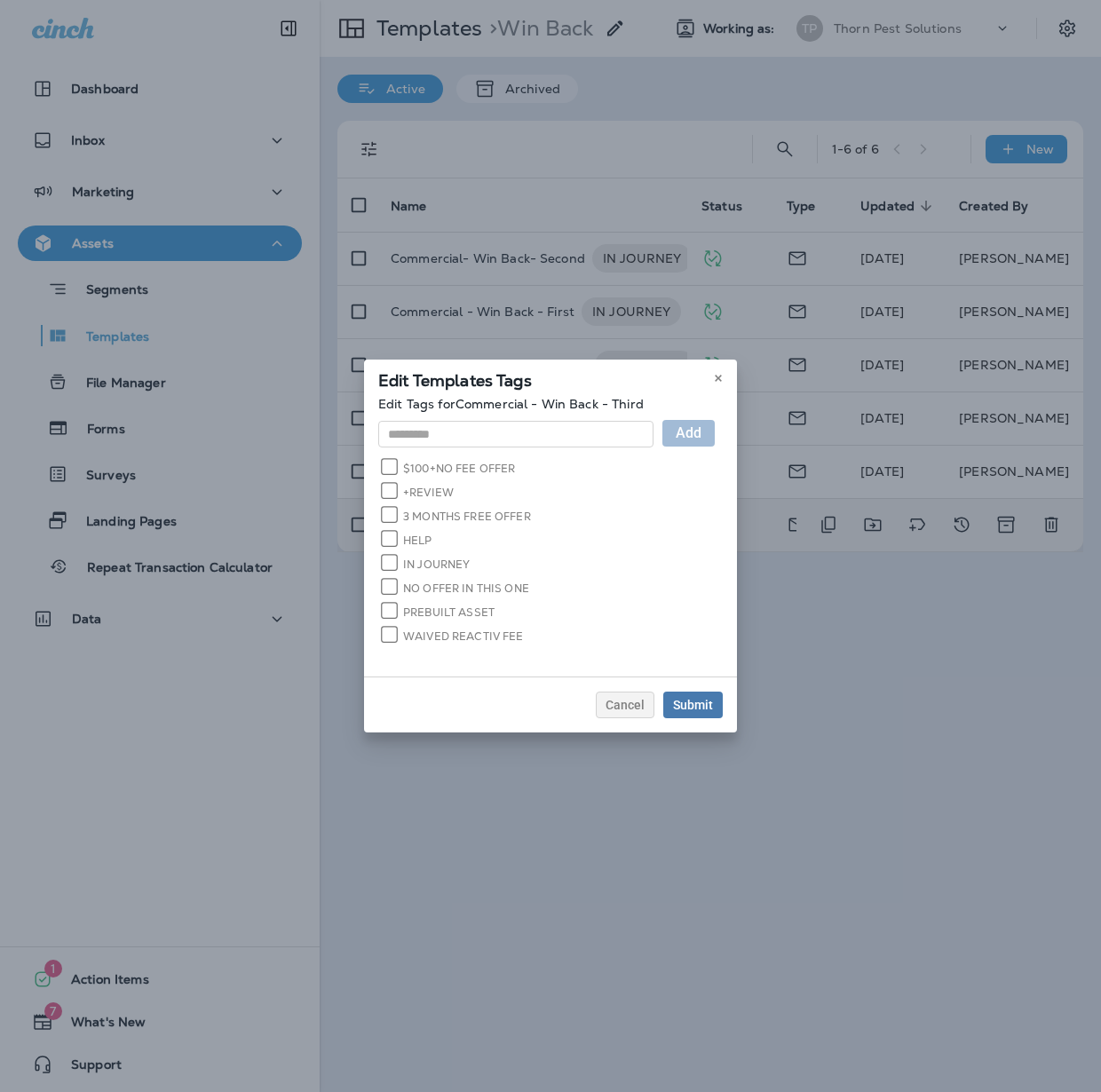
click at [437, 470] on label "$100+NO FEE OFFER" at bounding box center [449, 467] width 132 height 16
click at [713, 702] on div "Submit" at bounding box center [692, 704] width 40 height 13
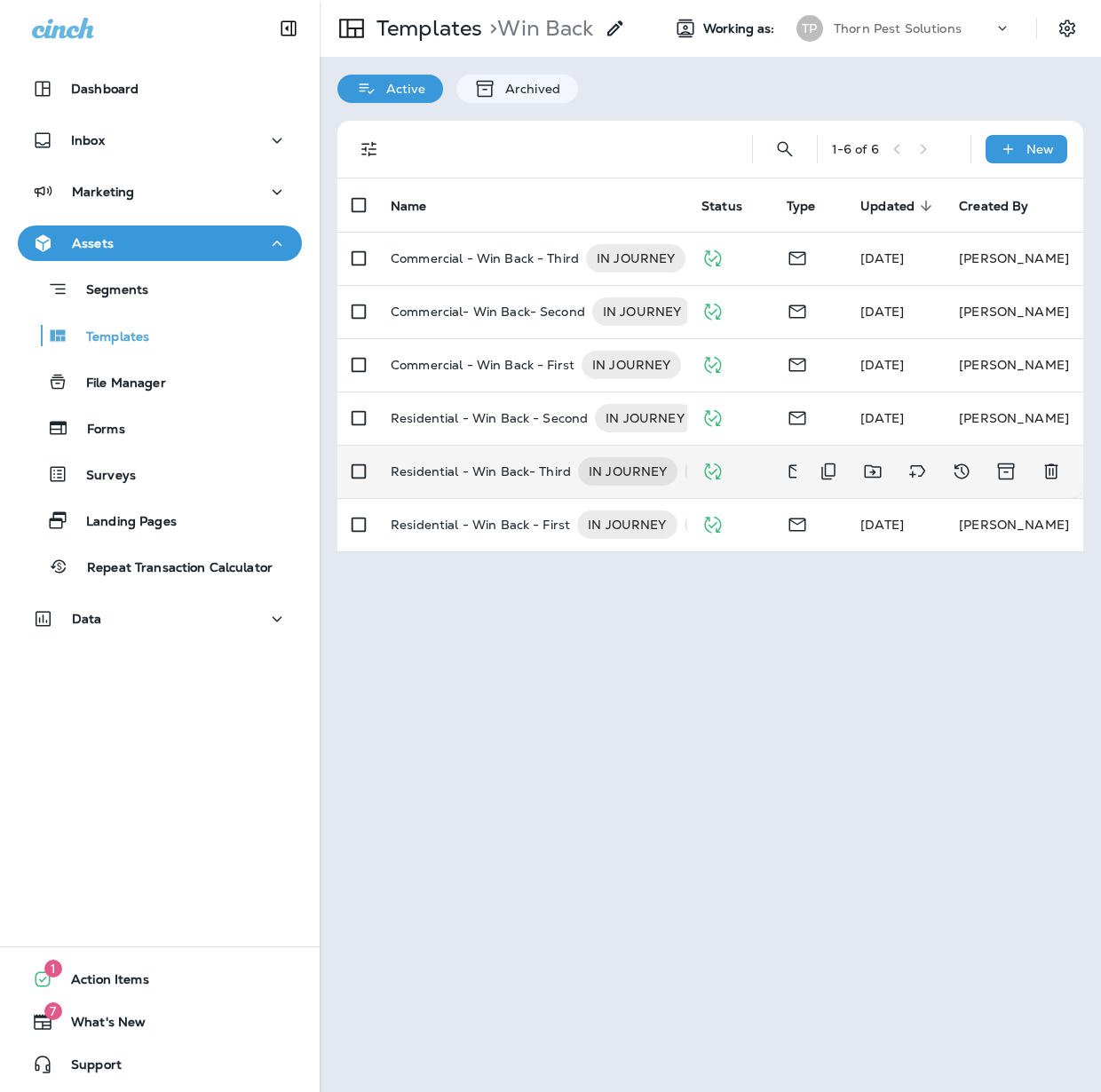
click at [508, 457] on p "Residential - Win Back- Third" at bounding box center [481, 471] width 180 height 28
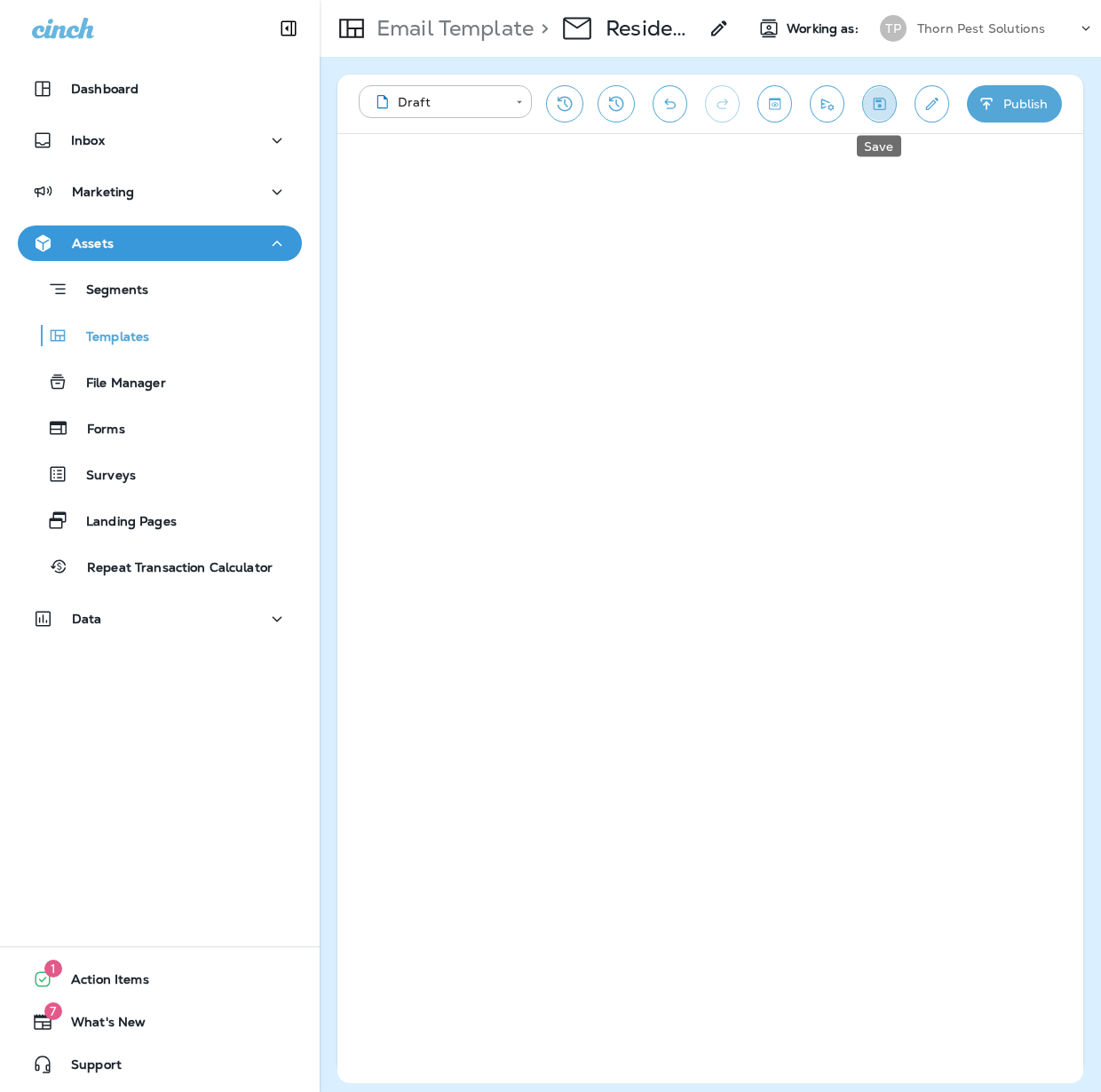
click at [873, 109] on icon "Save" at bounding box center [879, 104] width 18 height 17
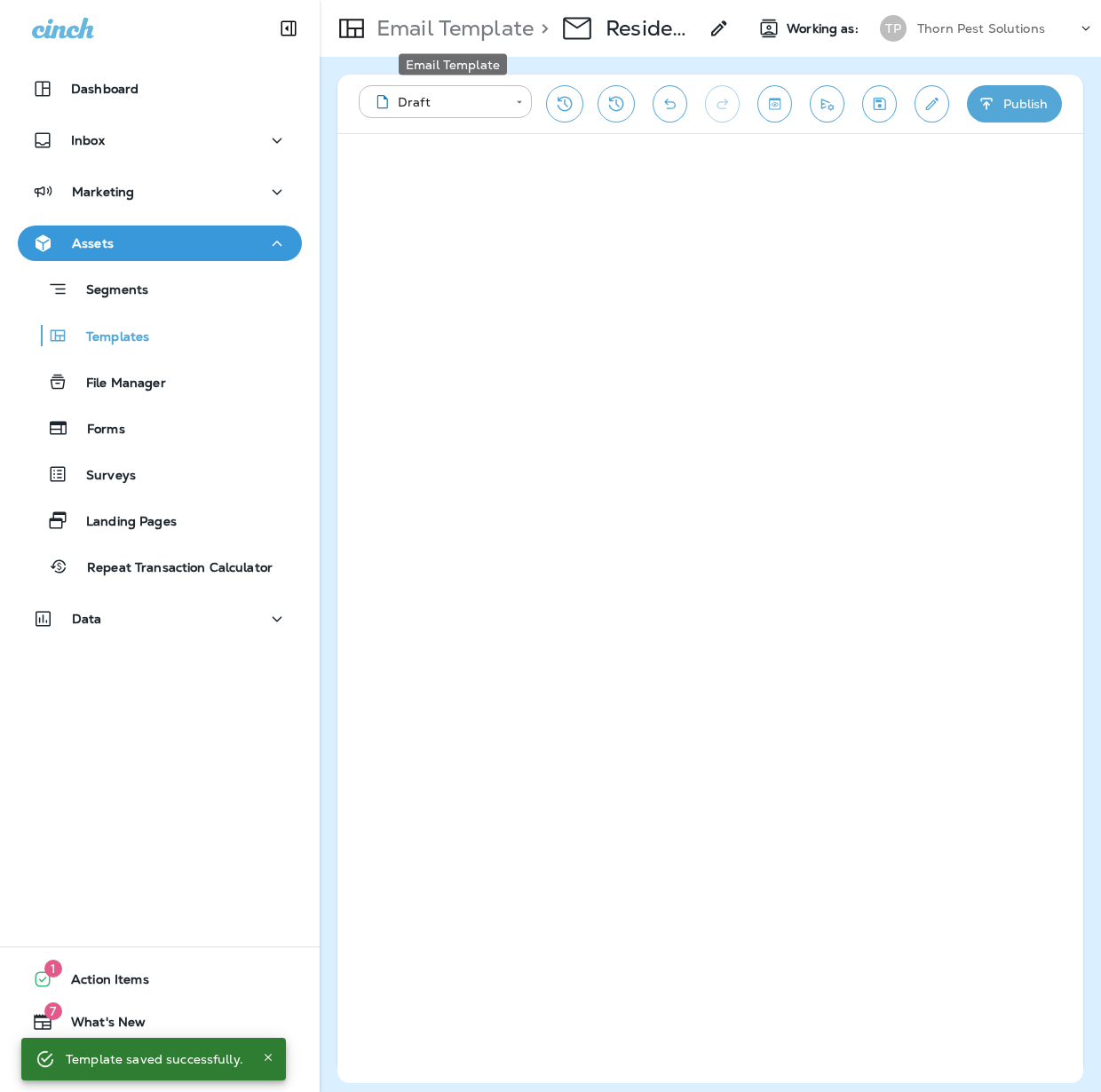
click at [426, 28] on p "Email Template" at bounding box center [451, 28] width 164 height 26
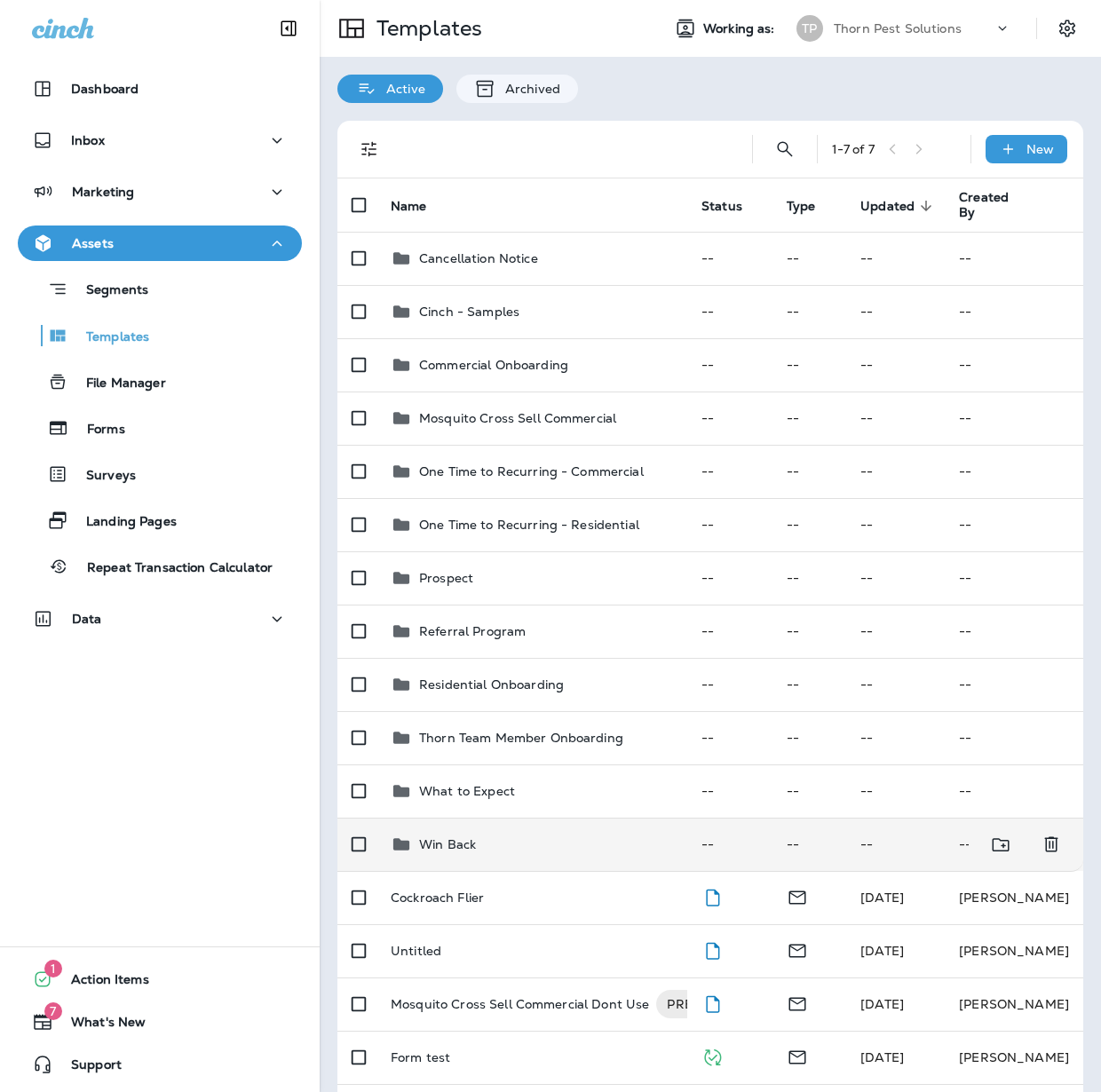
click at [551, 833] on div "Win Back" at bounding box center [531, 844] width 282 height 21
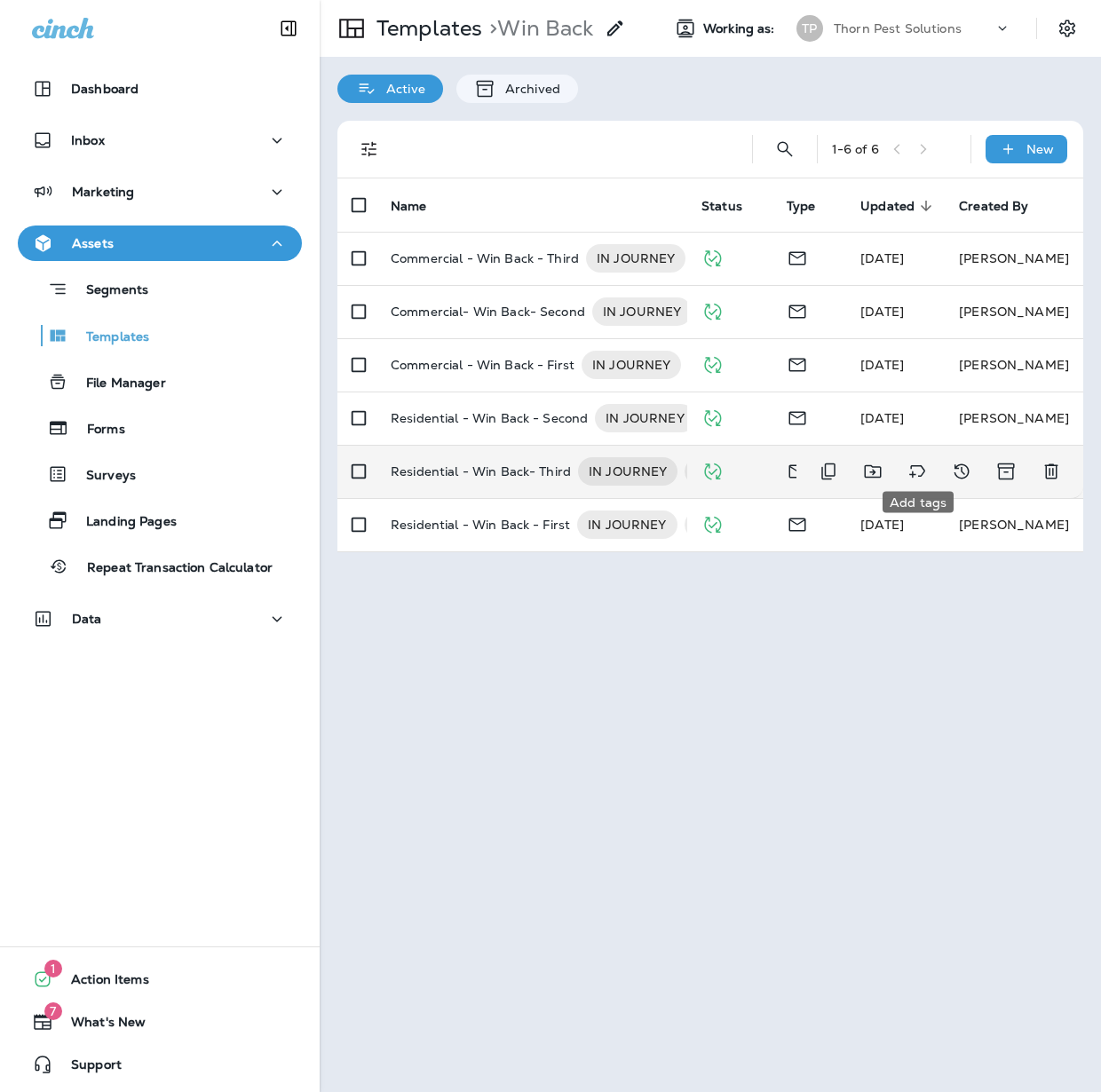
click at [914, 462] on icon "Add tags" at bounding box center [917, 471] width 21 height 21
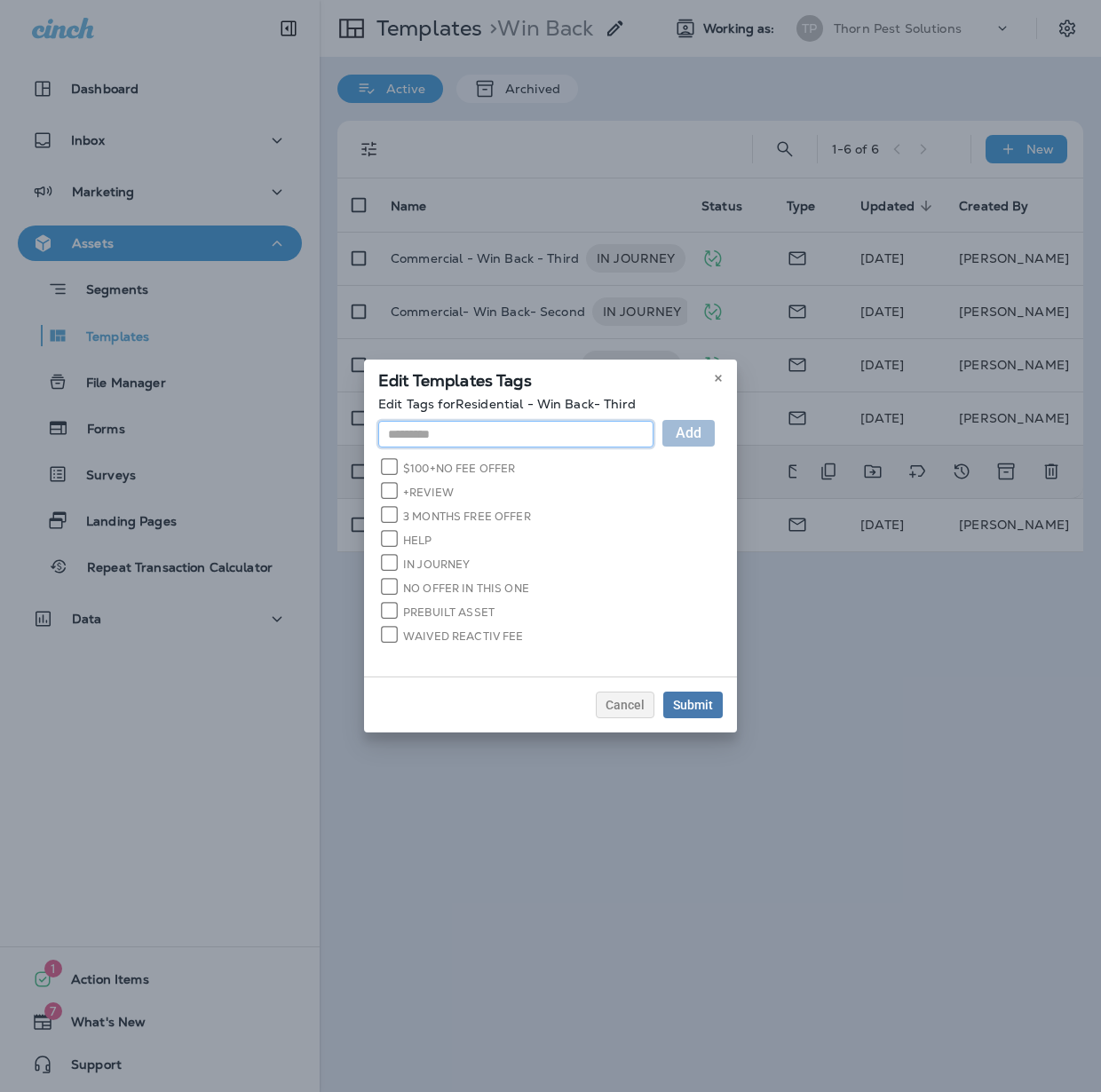
click at [561, 435] on input "text" at bounding box center [516, 433] width 275 height 26
click at [378, 440] on input "**********" at bounding box center [516, 433] width 275 height 26
click at [459, 439] on input "**********" at bounding box center [516, 433] width 275 height 26
type input "**********"
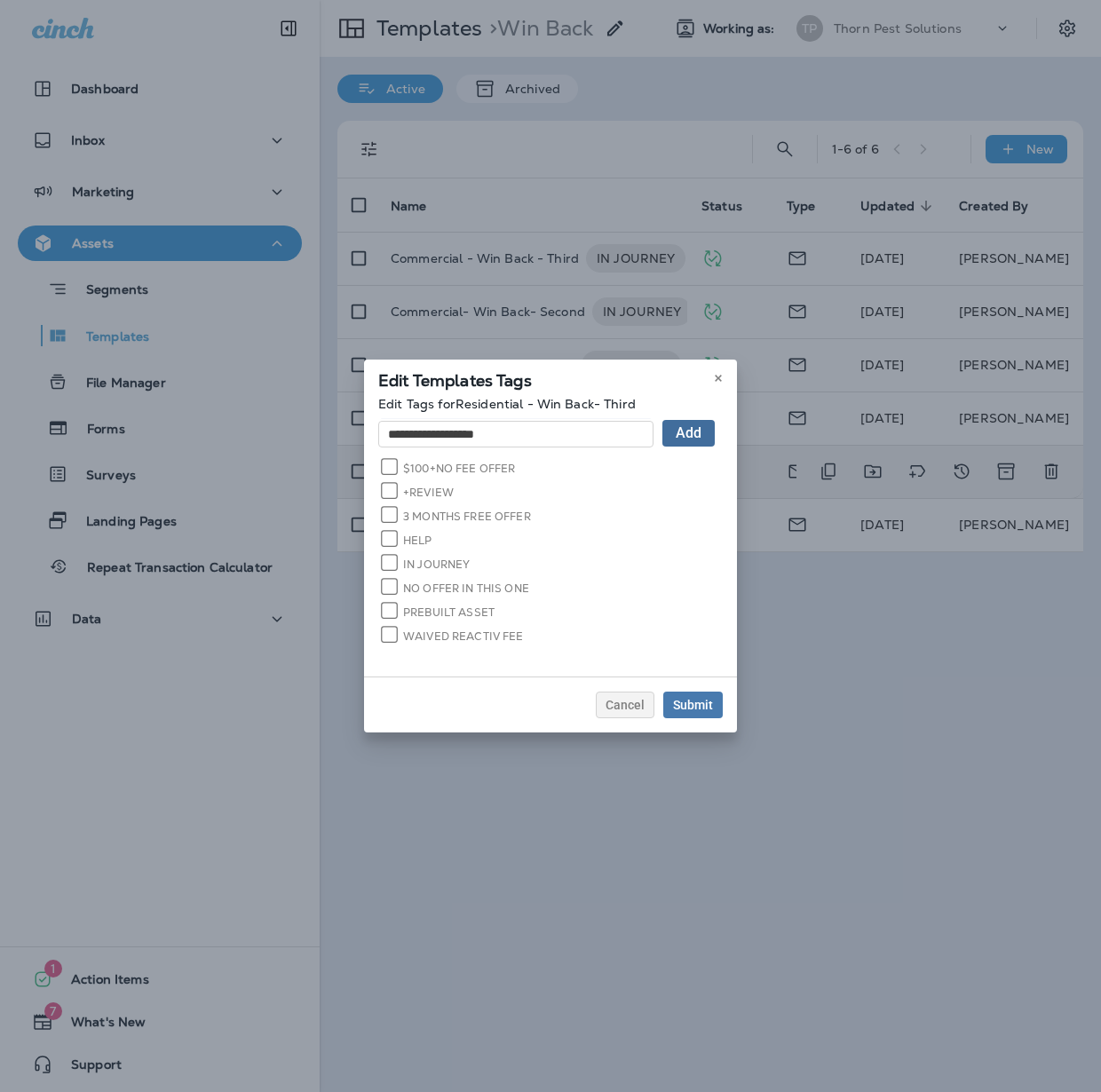
click at [702, 440] on span "Add" at bounding box center [688, 433] width 26 height 15
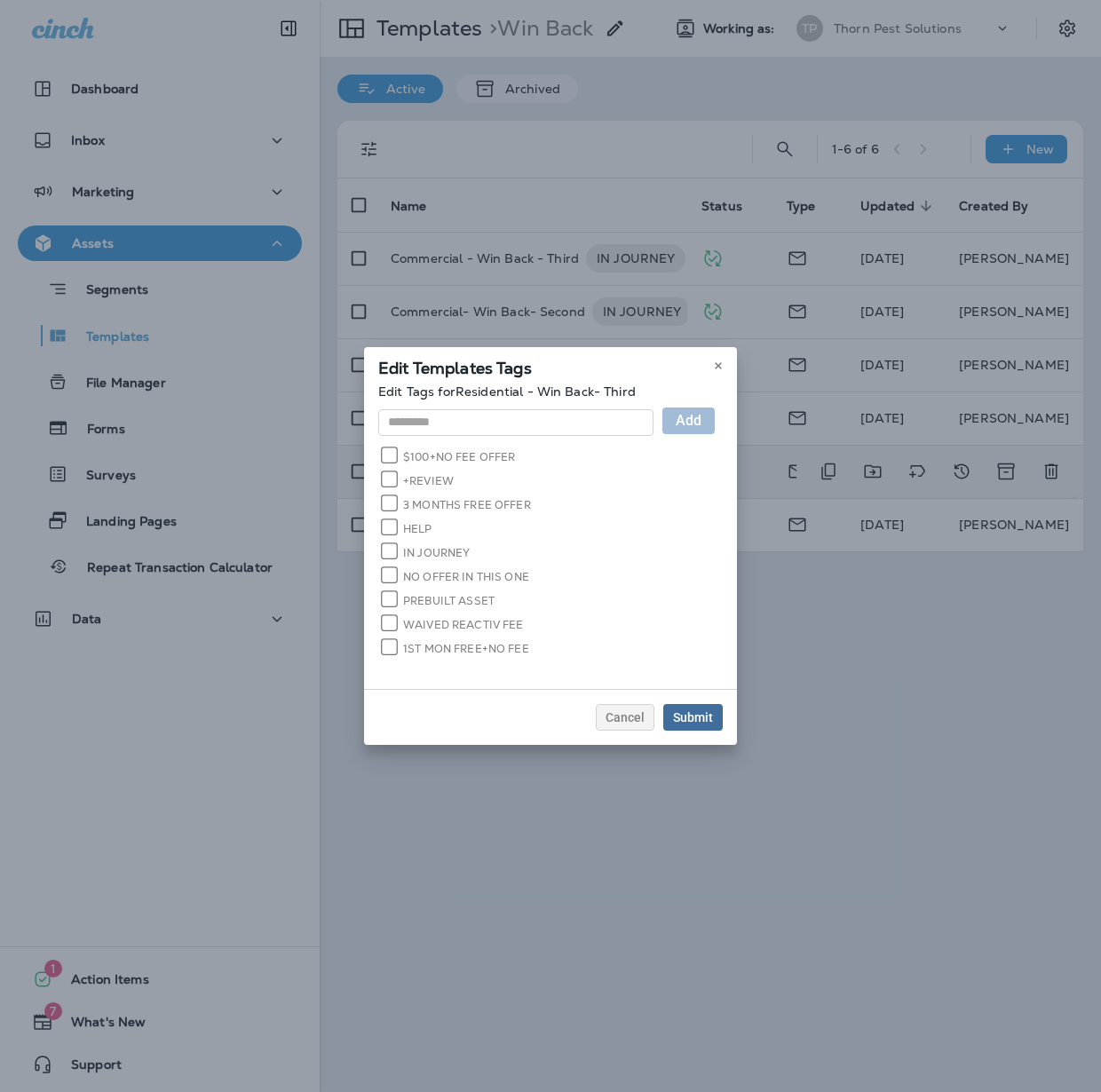
click at [713, 714] on div "Submit" at bounding box center [692, 717] width 40 height 13
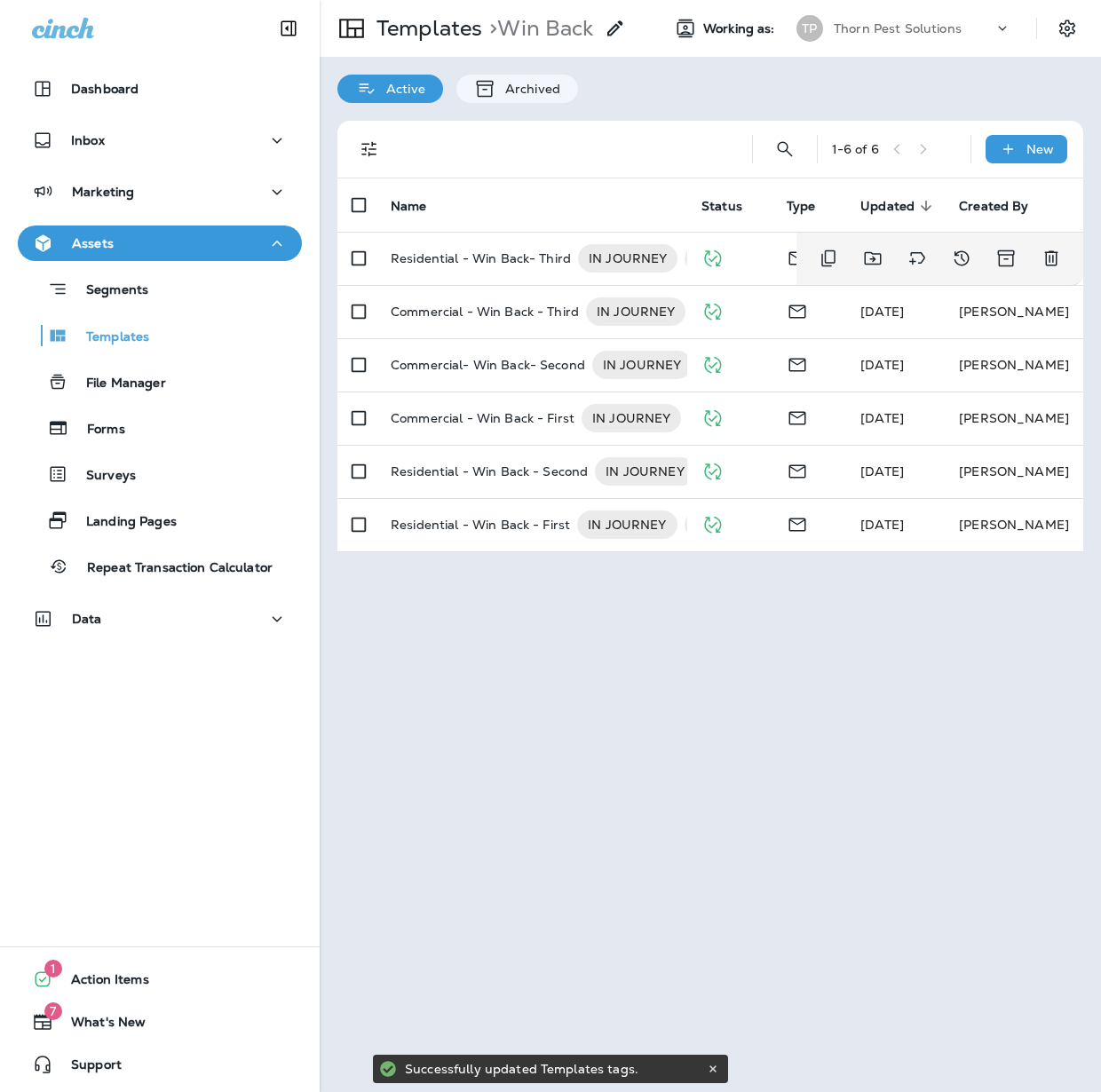
click at [768, 717] on div "Templates > Win Back Working as: TP Thorn Pest Solutions Active Archived 1 - 6 …" at bounding box center [710, 546] width 781 height 1092
click at [710, 798] on div "Templates > Win Back Working as: TP Thorn Pest Solutions Active Archived 1 - 6 …" at bounding box center [710, 546] width 781 height 1092
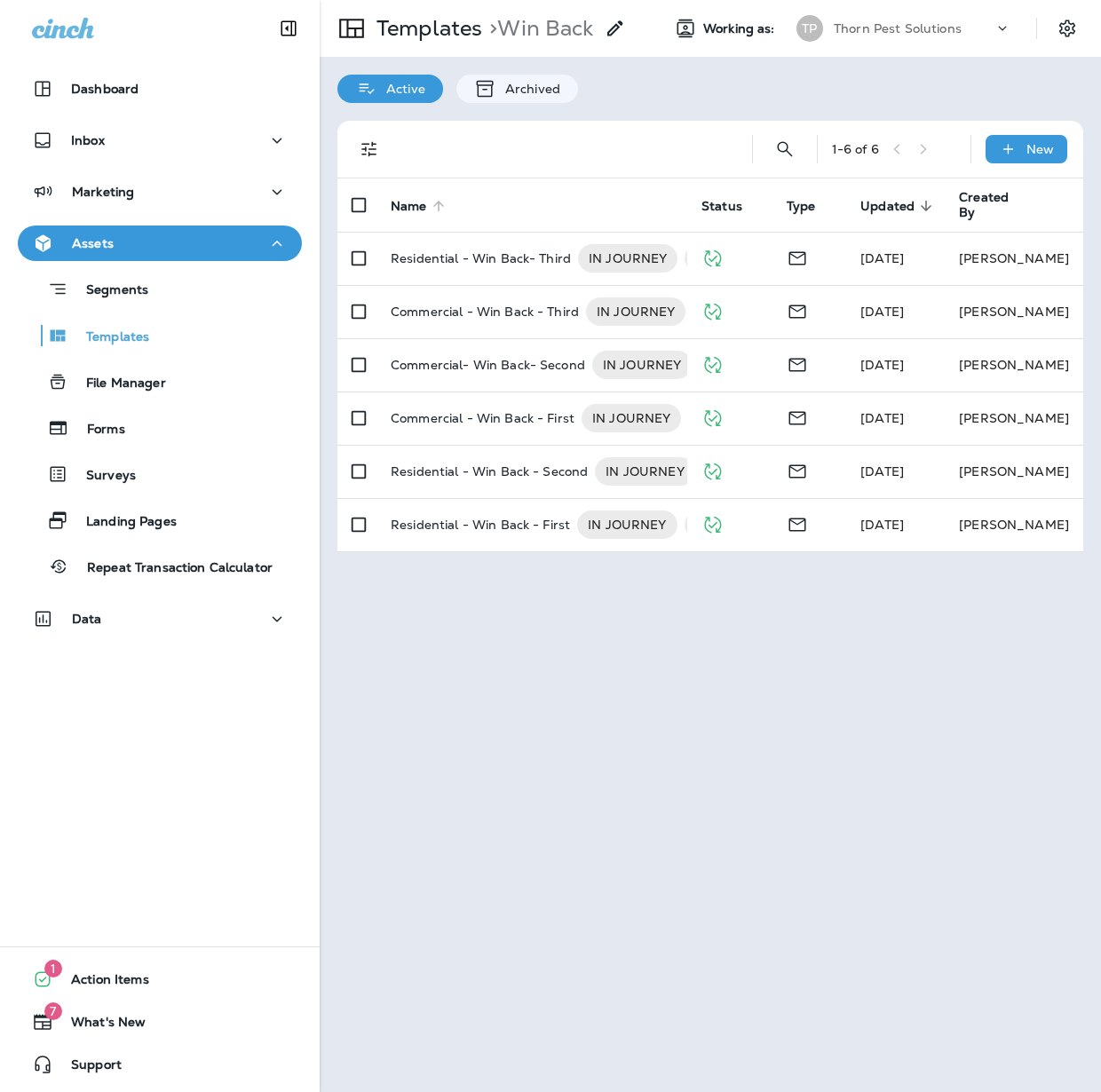
click at [427, 199] on span "Name" at bounding box center [409, 206] width 37 height 16
click at [525, 636] on div "Templates > Win Back Working as: TP Thorn Pest Solutions Active Archived 1 - 6 …" at bounding box center [710, 546] width 781 height 1092
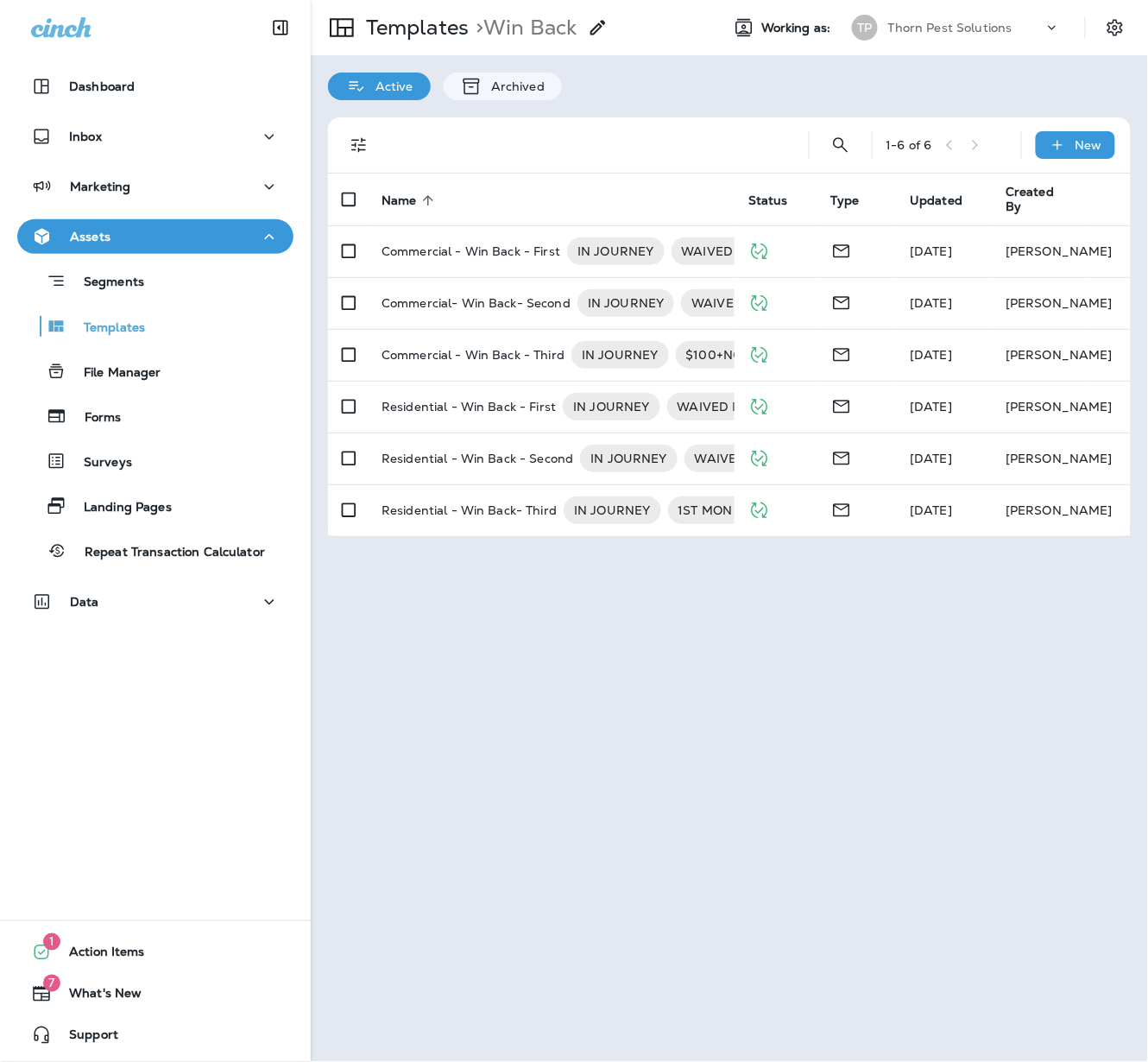
click at [519, 780] on div "Templates > Win Back Working as: TP Thorn Pest Solutions Active Archived 1 - 6 …" at bounding box center [730, 531] width 838 height 1062
click at [139, 325] on p "Templates" at bounding box center [106, 328] width 78 height 16
click at [399, 25] on p "Templates" at bounding box center [414, 27] width 109 height 25
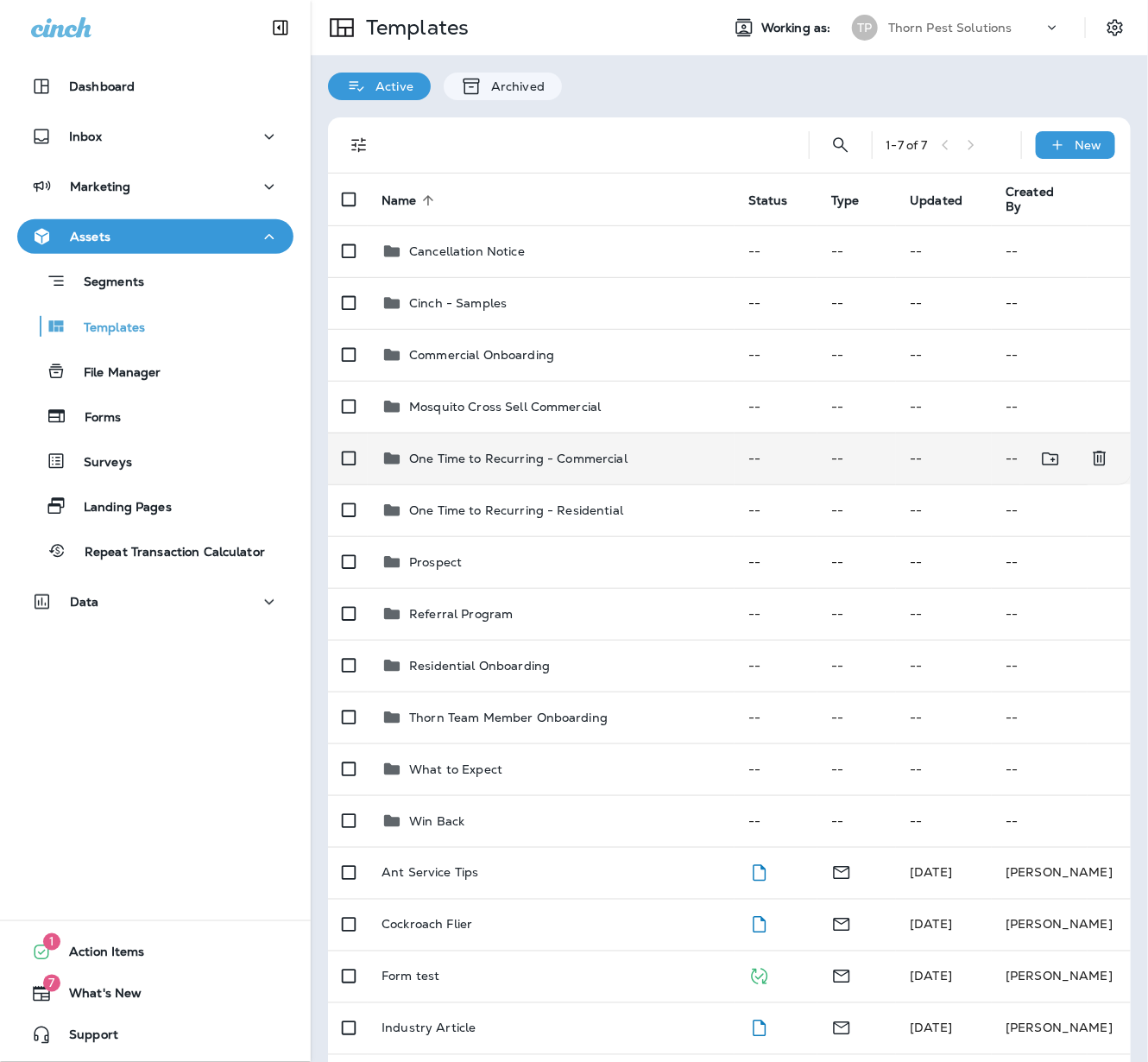
click at [470, 453] on p "One Time to Recurring - Commercial" at bounding box center [518, 458] width 219 height 14
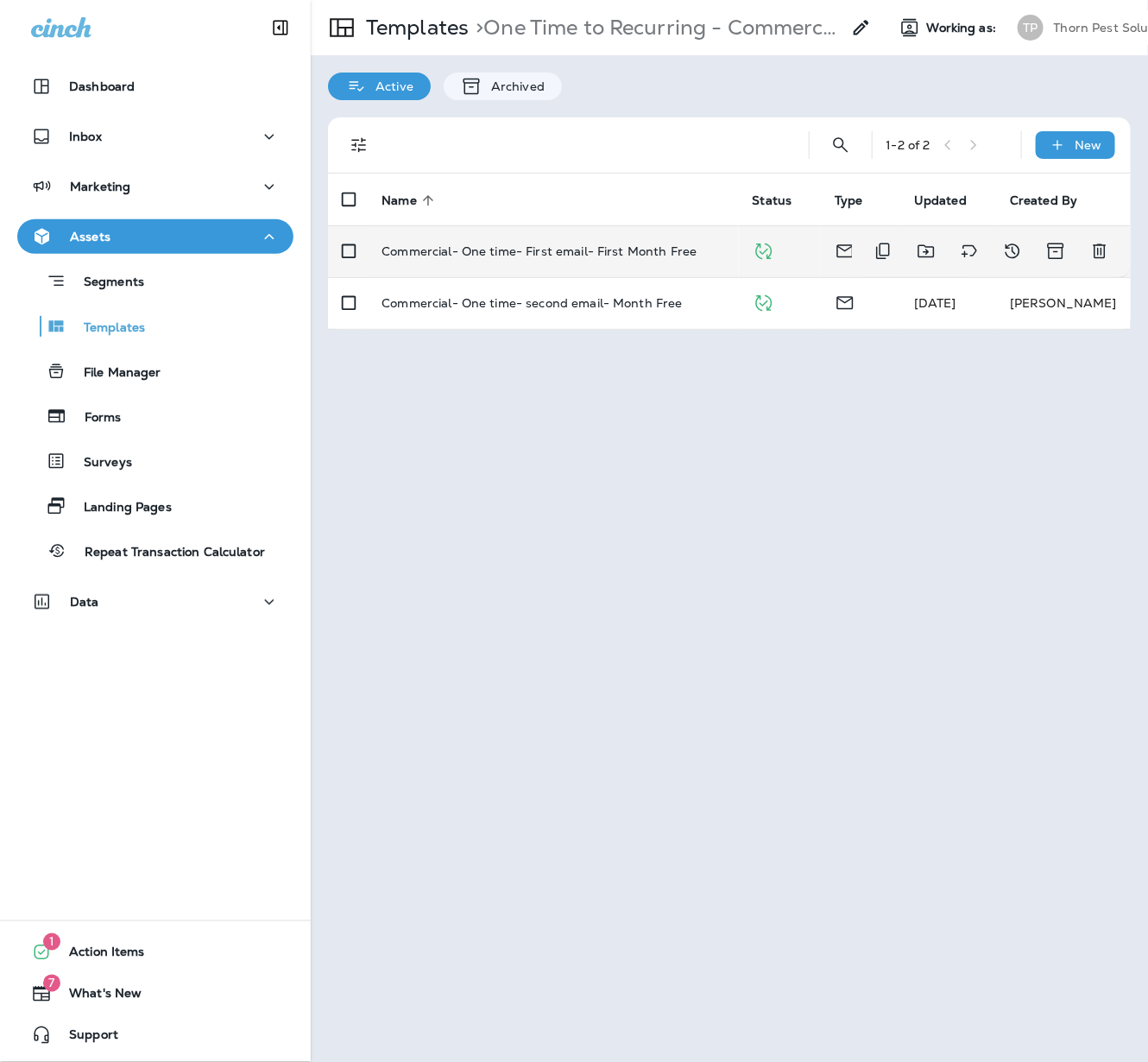
click at [533, 250] on td "Commercial- One time- First email- First Month Free" at bounding box center [552, 251] width 370 height 52
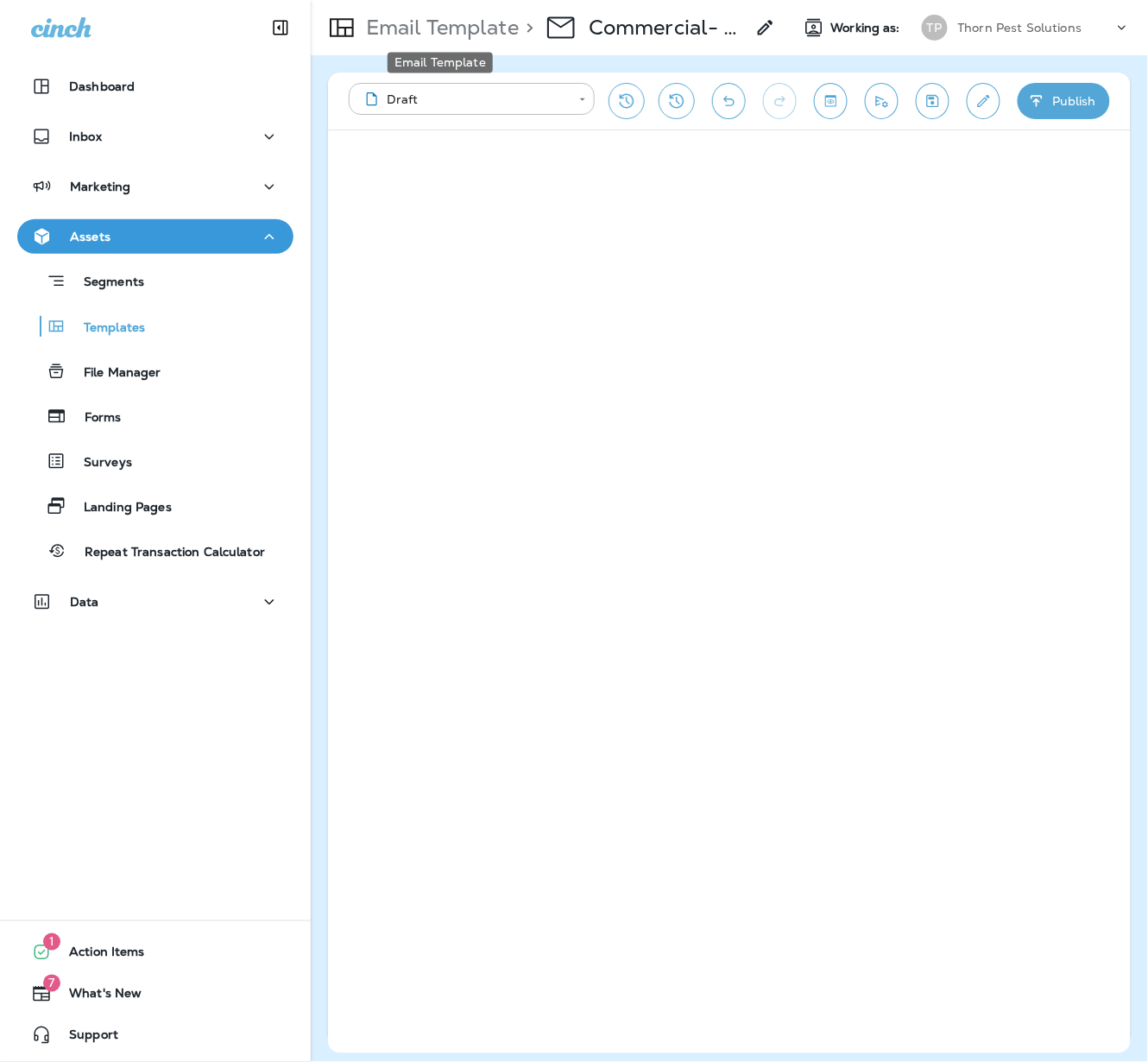
click at [412, 18] on p "Email Template" at bounding box center [438, 27] width 159 height 25
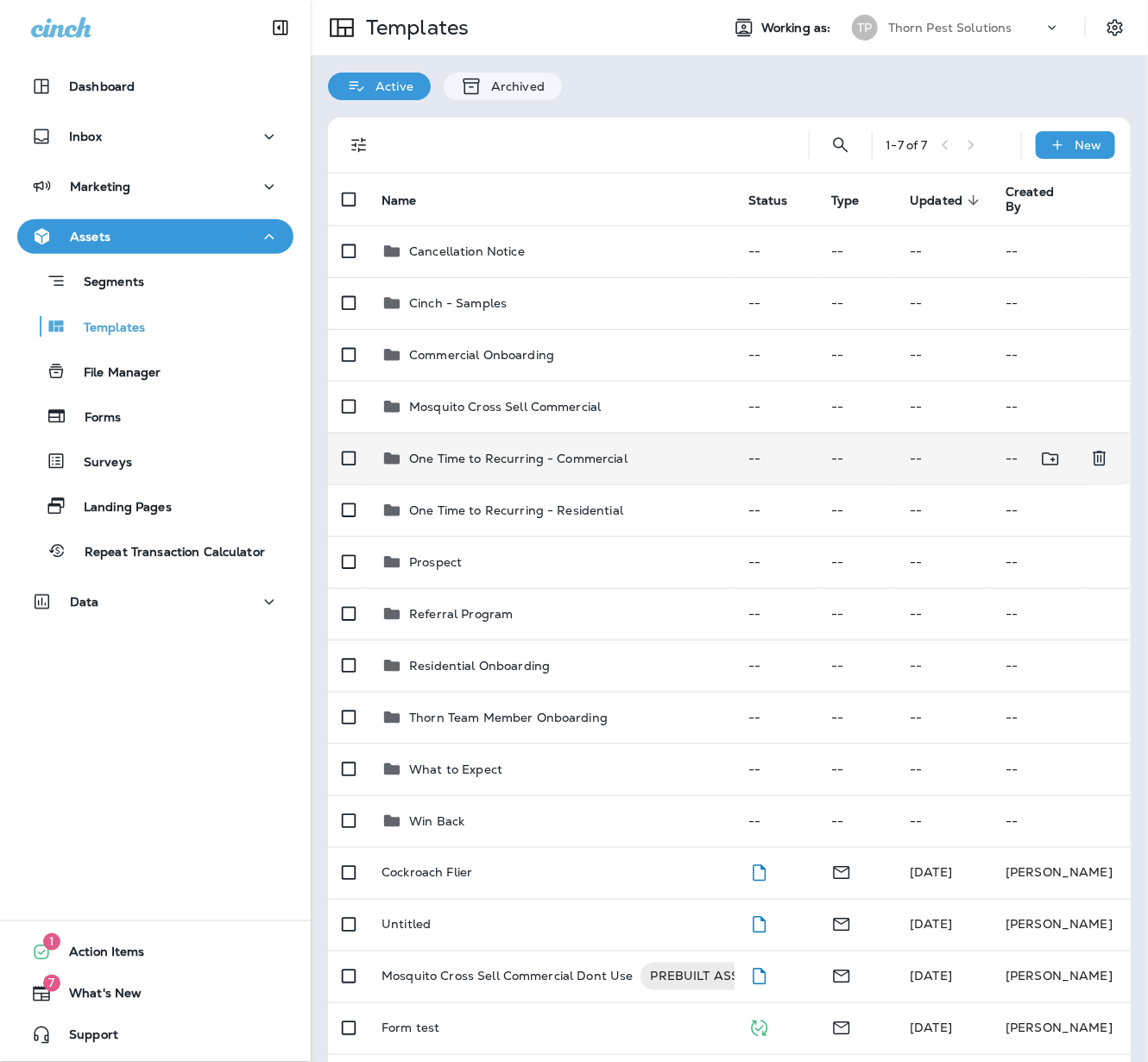
click at [540, 451] on p "One Time to Recurring - Commercial" at bounding box center [518, 458] width 219 height 14
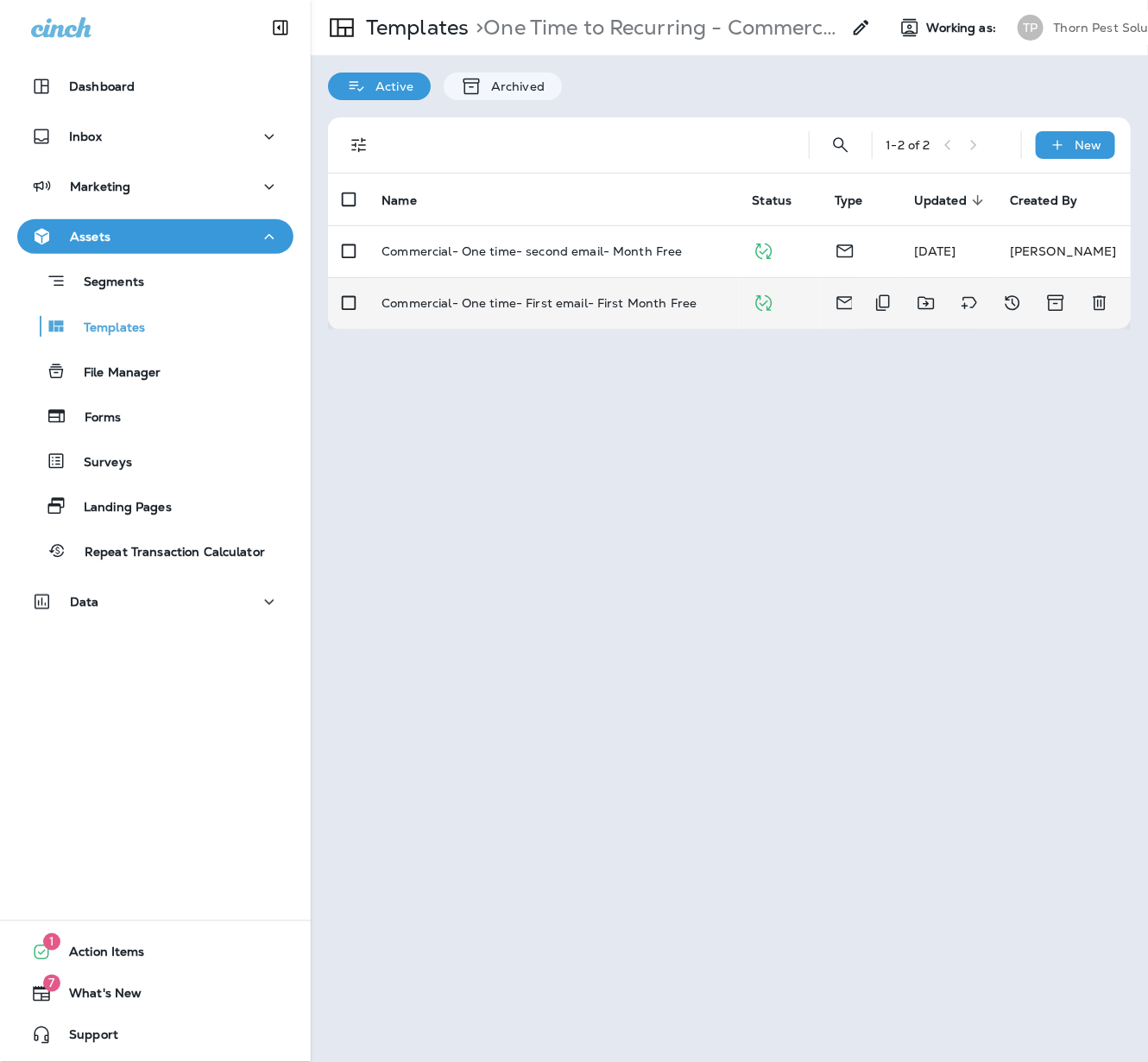
click at [527, 296] on p "Commercial- One time- First email- First Month Free" at bounding box center [539, 302] width 315 height 14
